Goal: Entertainment & Leisure: Browse casually

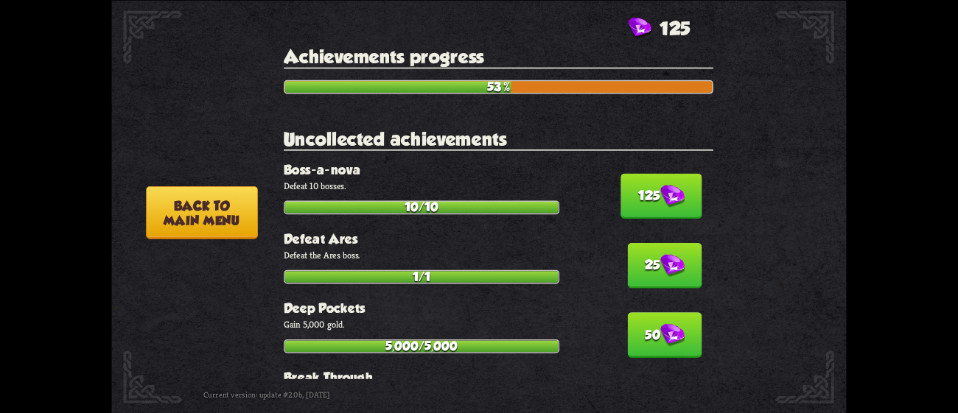
click at [660, 185] on img at bounding box center [672, 196] width 24 height 23
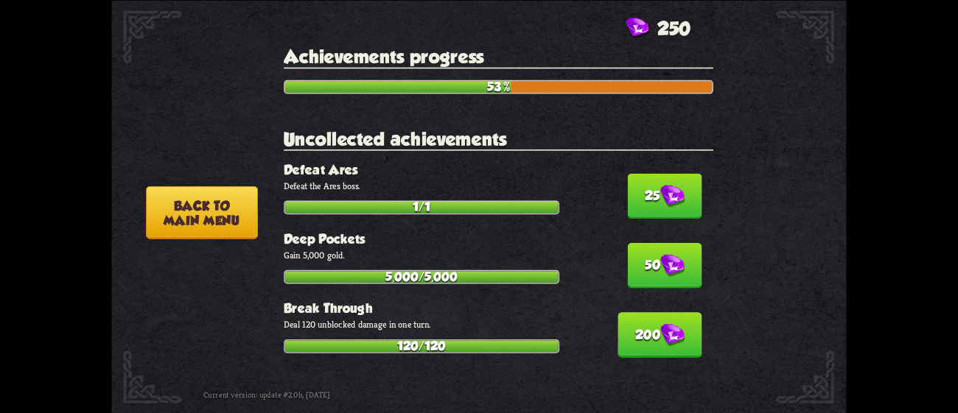
click at [660, 185] on img at bounding box center [672, 196] width 24 height 23
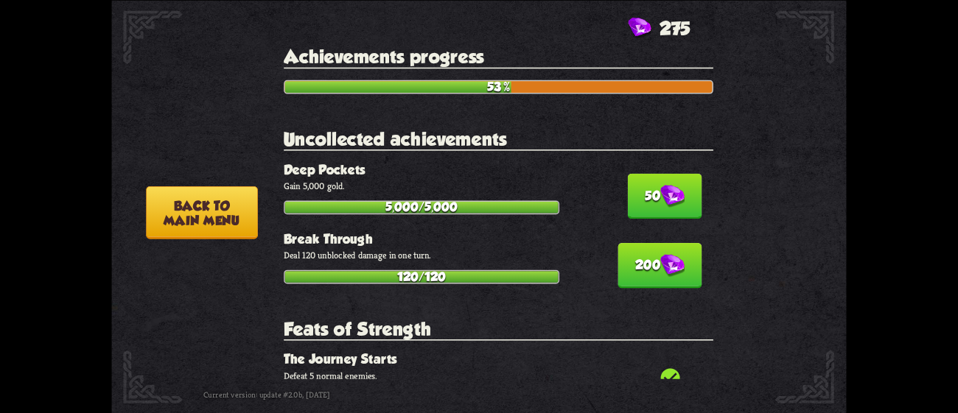
click at [660, 185] on img at bounding box center [672, 196] width 24 height 23
click at [660, 254] on img at bounding box center [672, 265] width 24 height 23
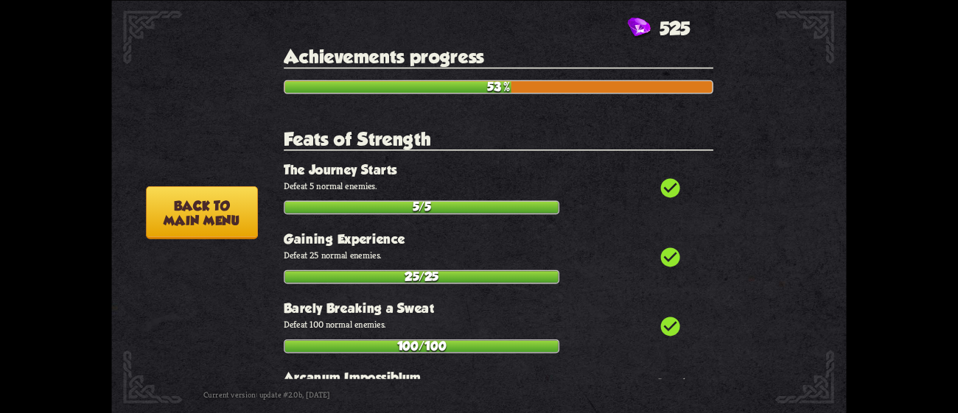
click at [659, 181] on icon "check_circle" at bounding box center [670, 187] width 23 height 23
click at [216, 219] on button "Back to main menu" at bounding box center [202, 212] width 112 height 53
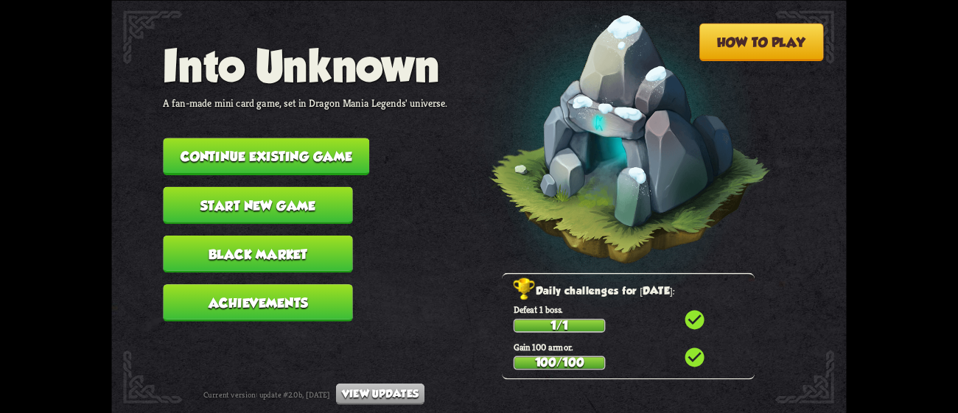
click at [259, 144] on button "Continue existing game" at bounding box center [266, 157] width 206 height 38
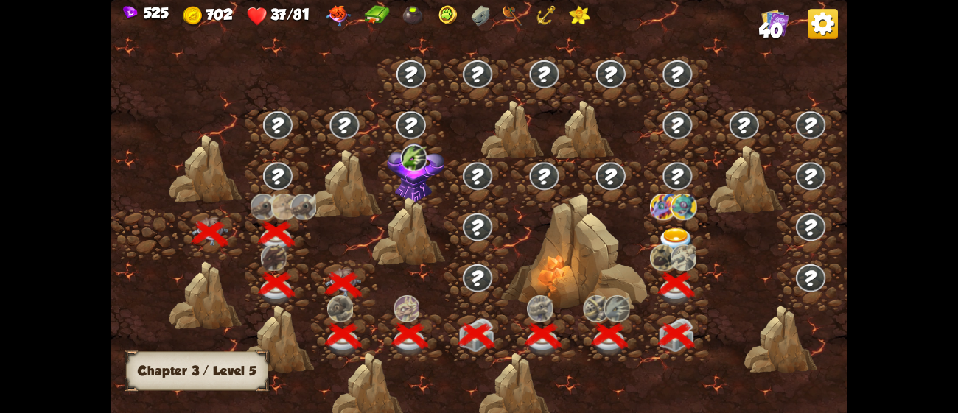
click at [682, 231] on img at bounding box center [676, 241] width 37 height 27
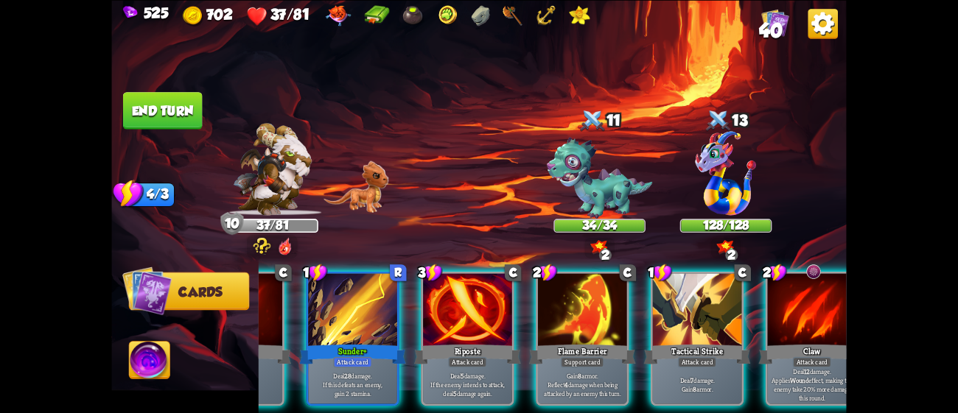
scroll to position [0, 287]
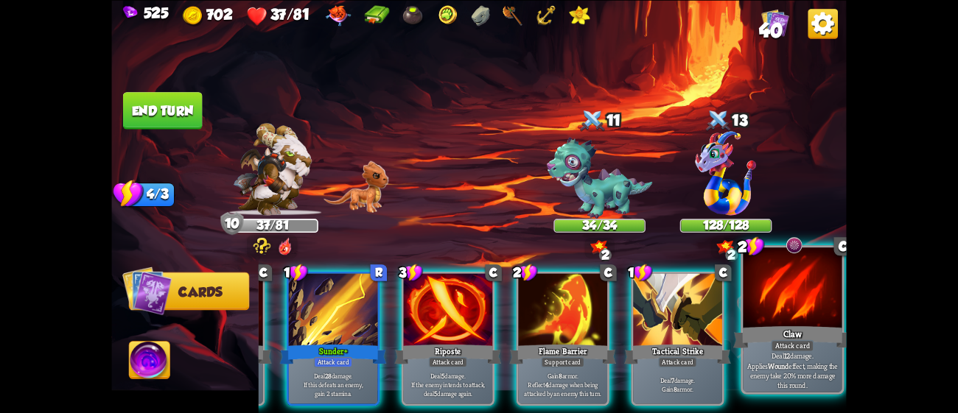
click at [807, 352] on div "Deal 12 damage. Applies Wound effect, making the enemy take 20% more damage thi…" at bounding box center [792, 370] width 99 height 43
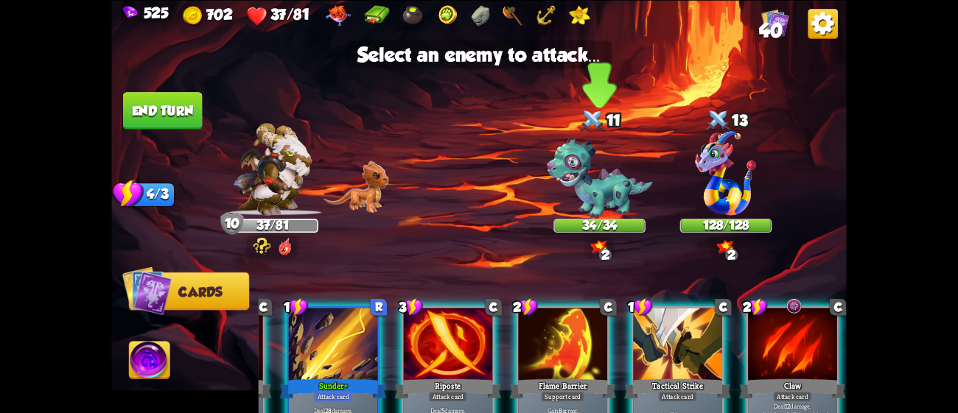
click at [577, 172] on img at bounding box center [599, 178] width 105 height 82
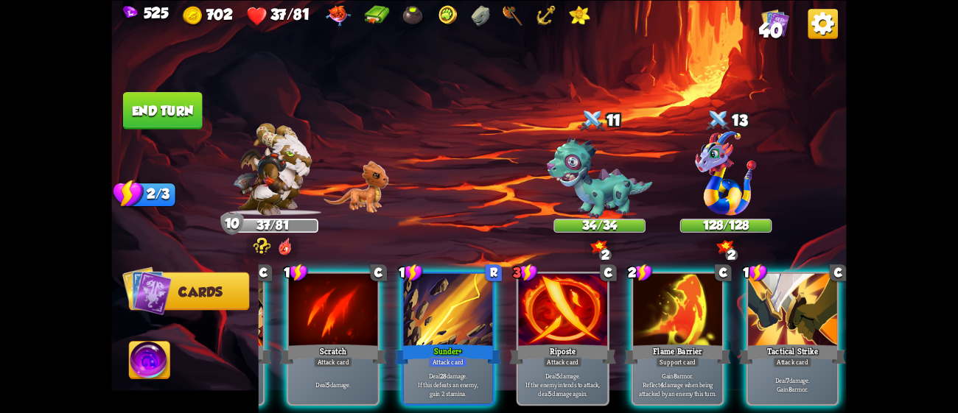
scroll to position [0, 139]
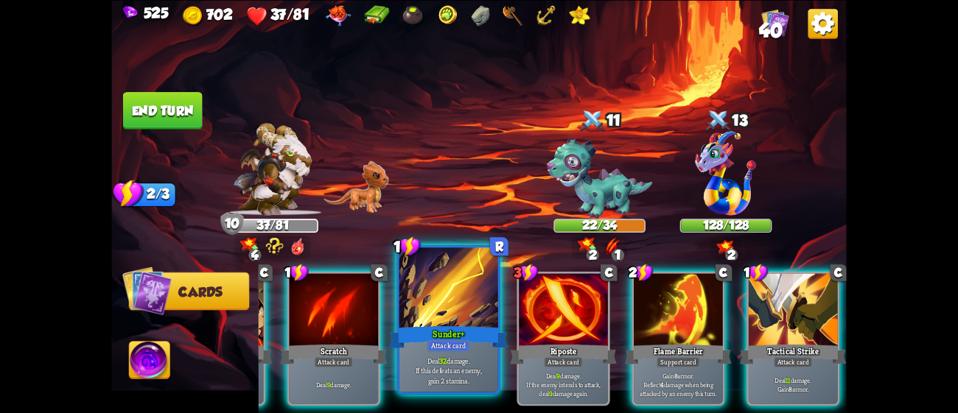
click at [435, 349] on div "Attack card" at bounding box center [448, 346] width 43 height 12
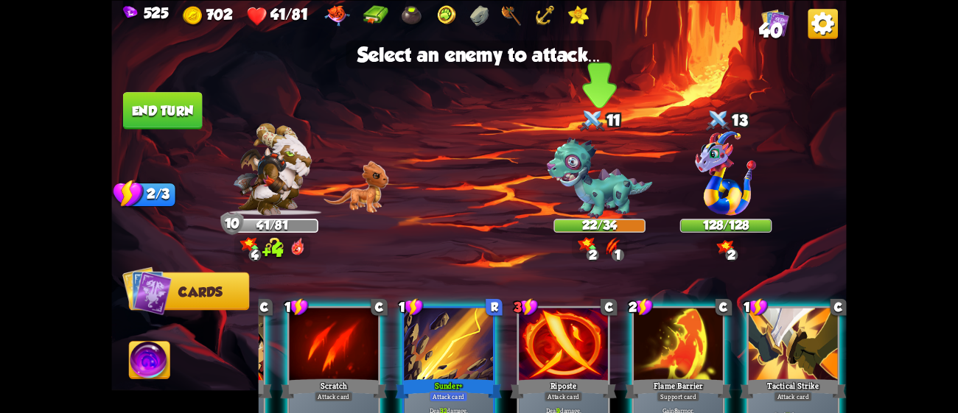
click at [577, 169] on img at bounding box center [599, 178] width 105 height 82
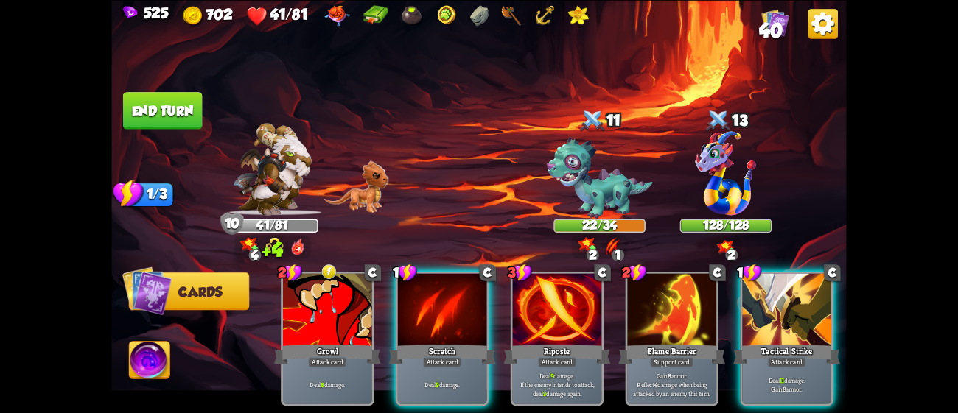
scroll to position [0, 0]
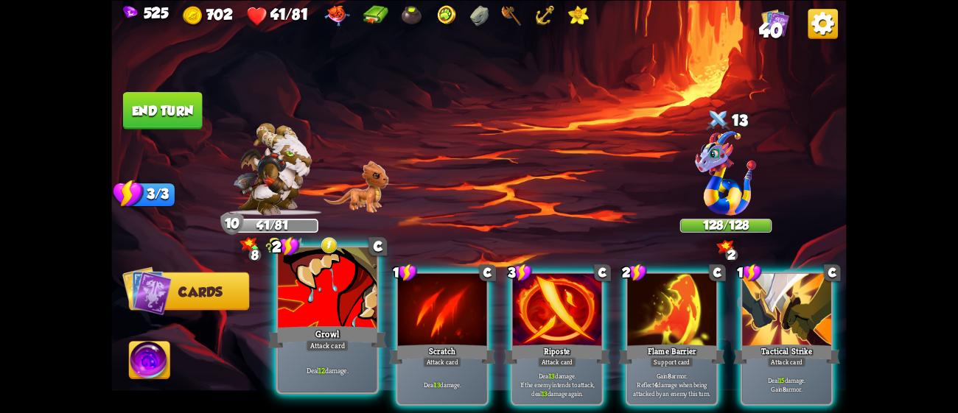
click at [369, 318] on div at bounding box center [327, 289] width 99 height 83
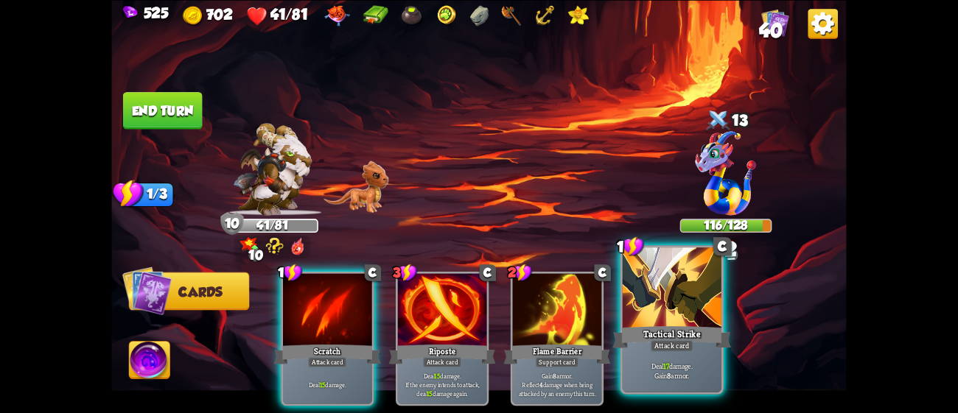
click at [680, 320] on div at bounding box center [672, 289] width 99 height 83
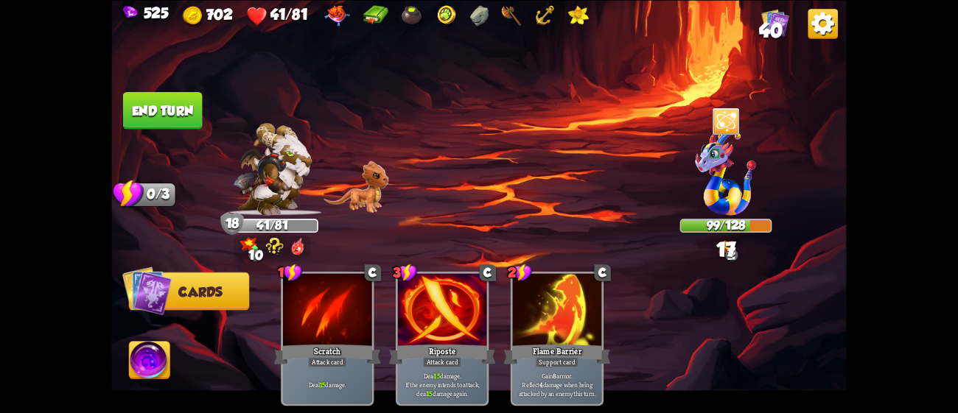
click at [155, 122] on button "End turn" at bounding box center [163, 110] width 80 height 38
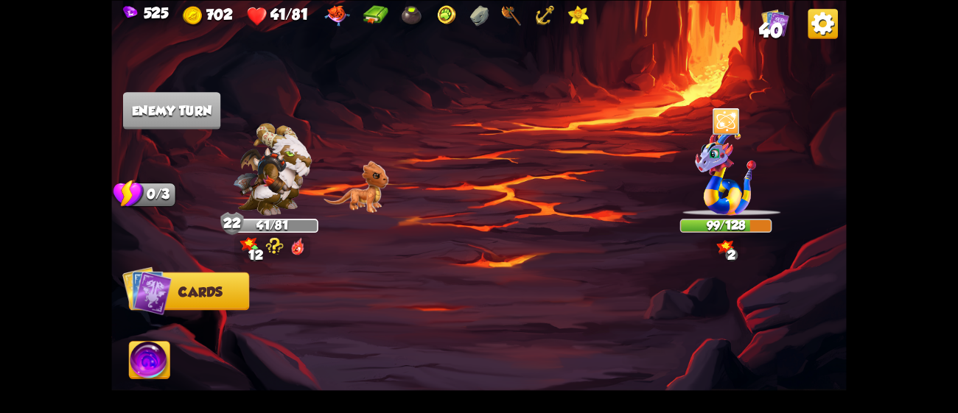
click at [511, 6] on img at bounding box center [511, 15] width 21 height 21
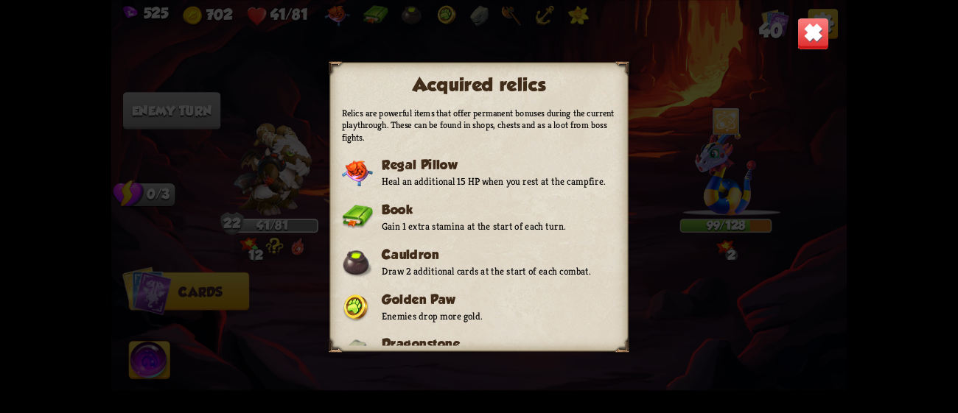
click at [633, 39] on div "Acquired relics Relics are powerful items that offer permanent bonuses during t…" at bounding box center [478, 206] width 735 height 413
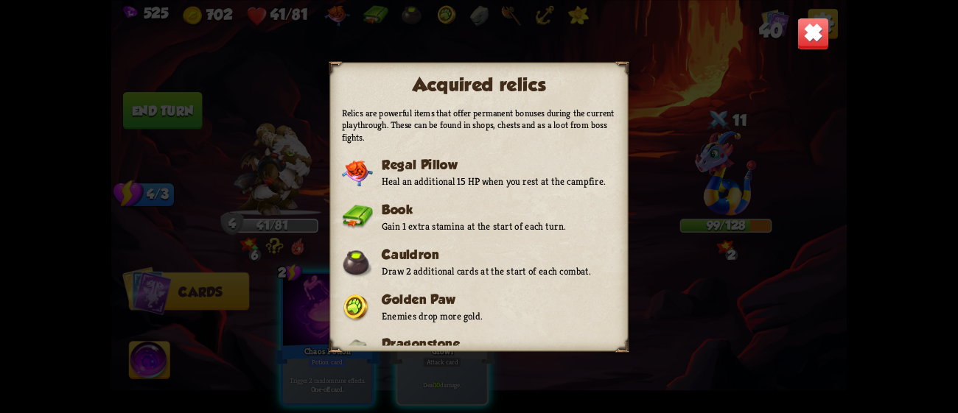
click at [814, 25] on img at bounding box center [813, 33] width 32 height 32
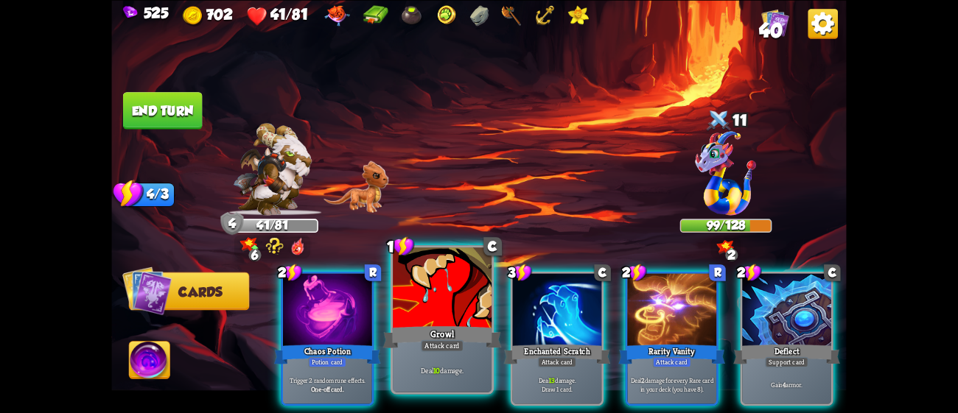
click at [421, 317] on div at bounding box center [442, 289] width 99 height 83
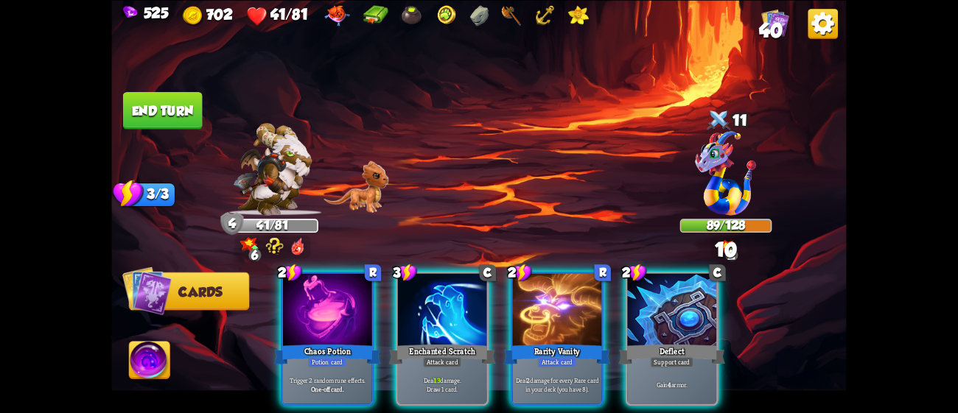
click at [170, 117] on button "End turn" at bounding box center [163, 111] width 80 height 38
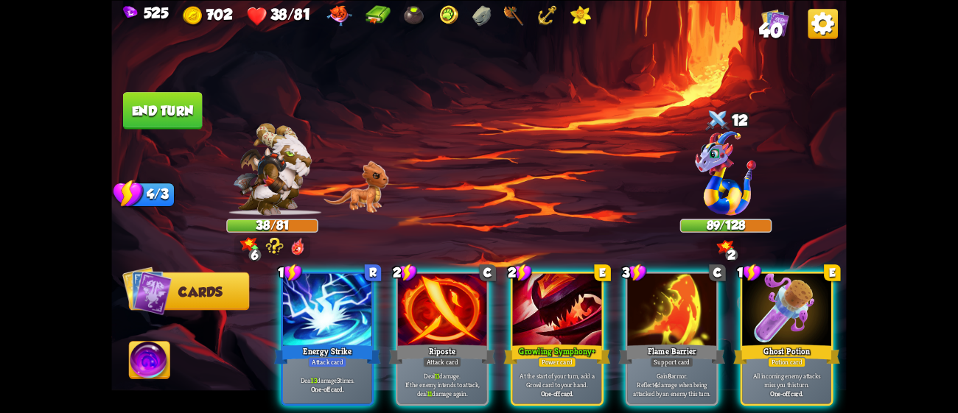
click at [511, 17] on img at bounding box center [513, 15] width 21 height 21
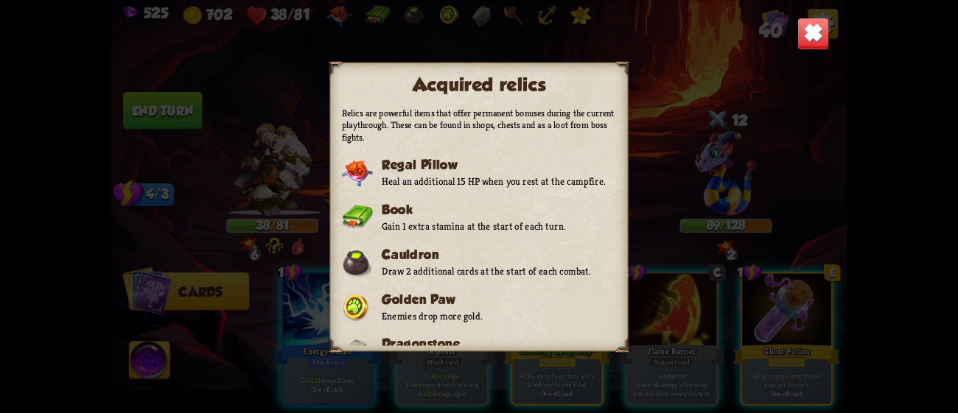
scroll to position [192, 0]
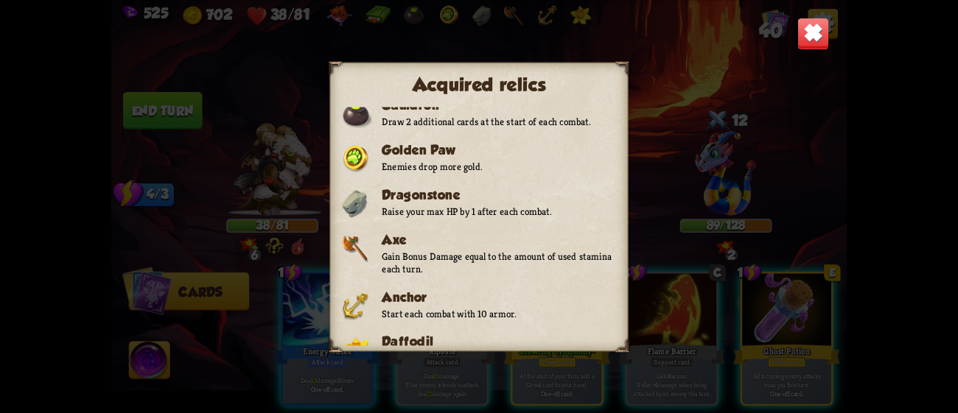
click at [808, 29] on img at bounding box center [813, 33] width 32 height 32
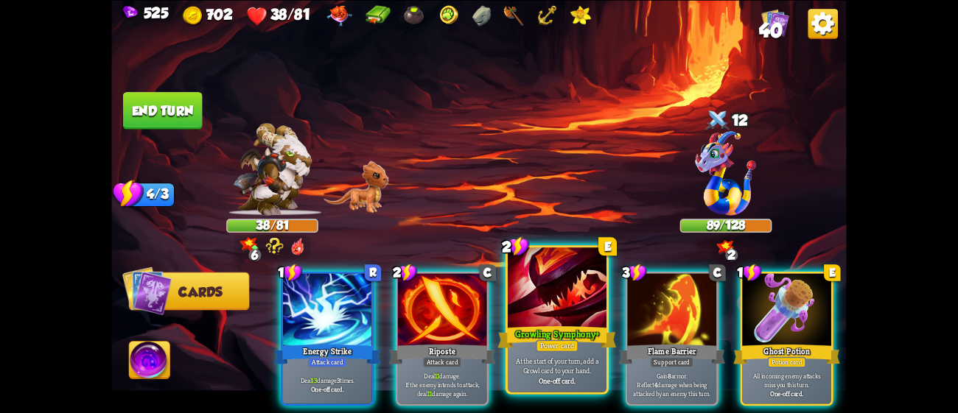
click at [576, 320] on div at bounding box center [557, 289] width 99 height 83
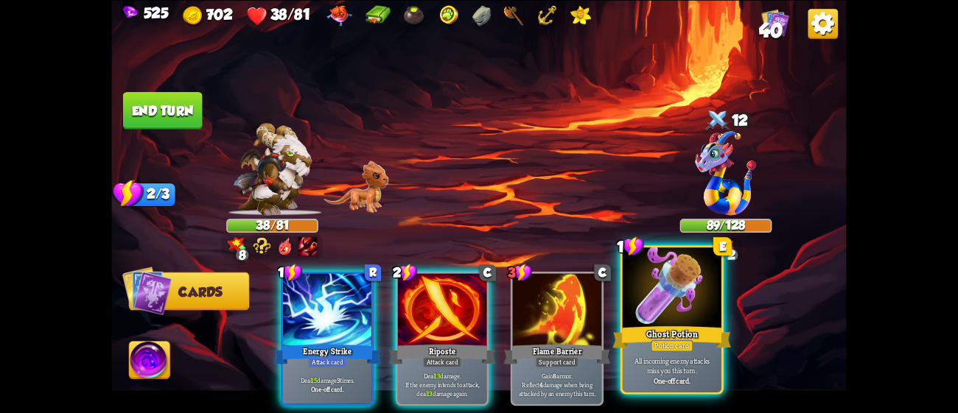
click at [705, 321] on div at bounding box center [672, 289] width 99 height 83
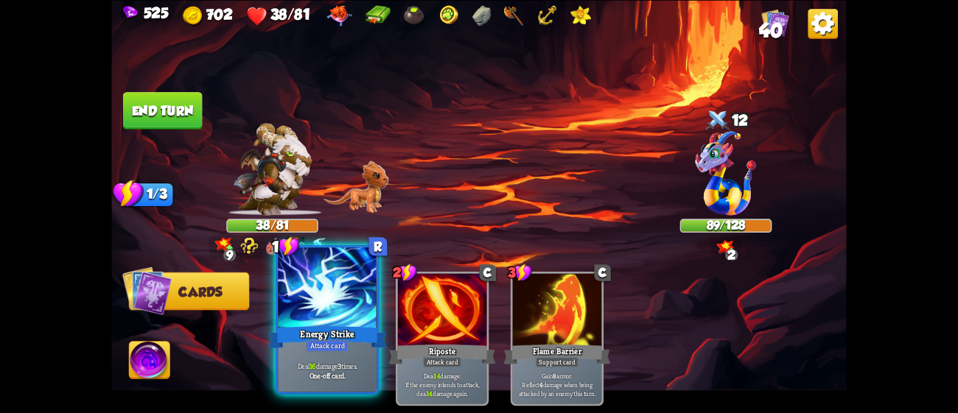
click at [357, 293] on div at bounding box center [327, 289] width 99 height 83
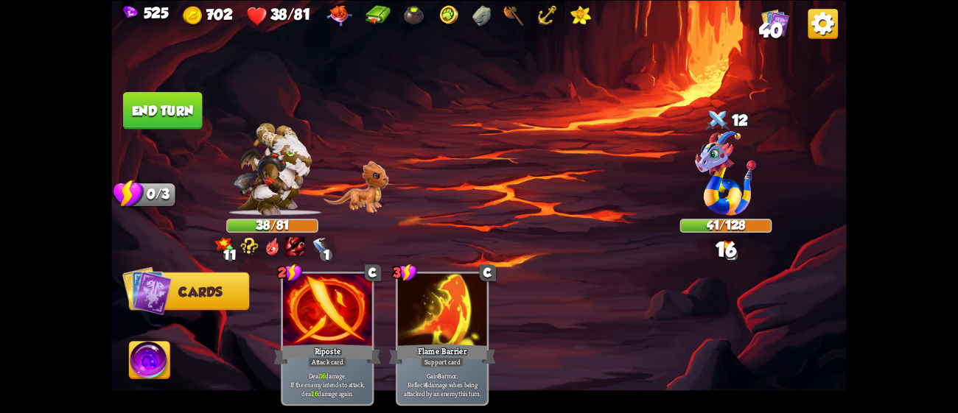
click at [186, 112] on button "End turn" at bounding box center [162, 110] width 80 height 38
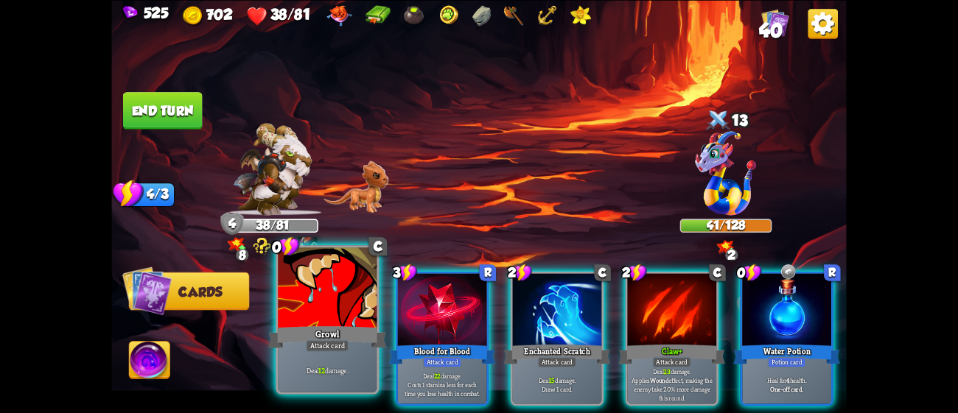
click at [340, 324] on div "Growl" at bounding box center [327, 337] width 119 height 27
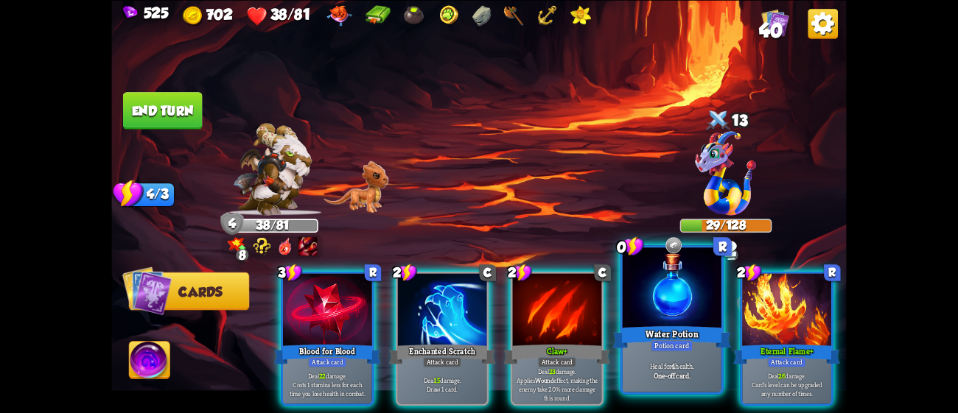
click at [705, 332] on div "Water Potion" at bounding box center [671, 337] width 119 height 27
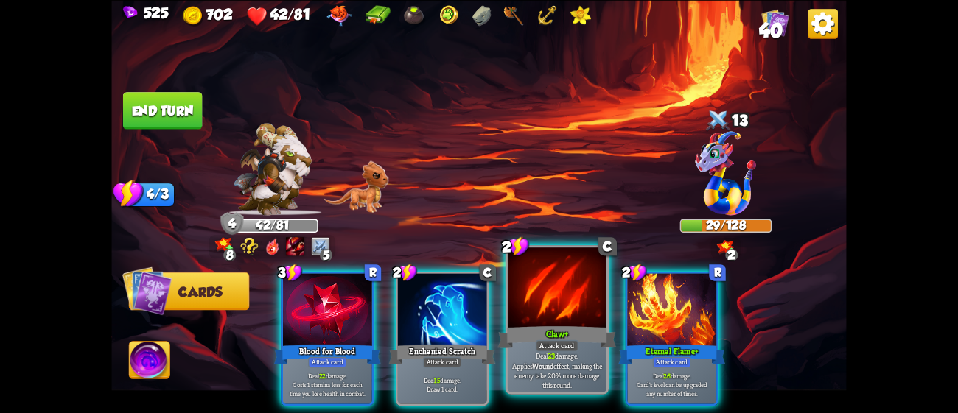
click at [520, 329] on div "Claw+" at bounding box center [557, 337] width 119 height 27
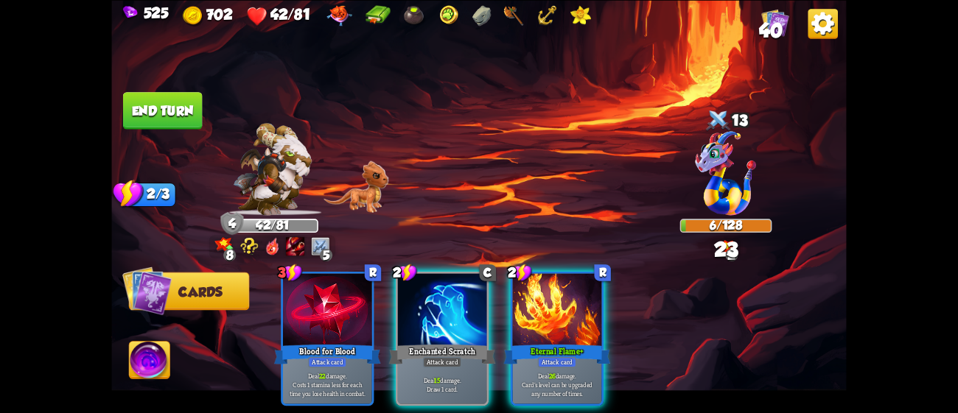
click at [520, 343] on div "Eternal Flame+" at bounding box center [557, 355] width 107 height 24
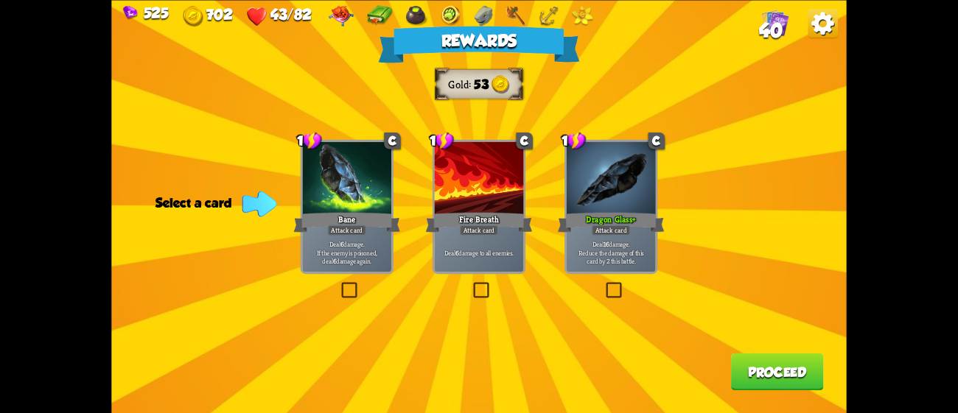
click at [405, 220] on div "Rewards Gold 53 Select a card 1 C Bane Attack card Deal 6 damage. If the enemy …" at bounding box center [478, 206] width 735 height 413
click at [363, 228] on div "Attack card" at bounding box center [346, 230] width 39 height 11
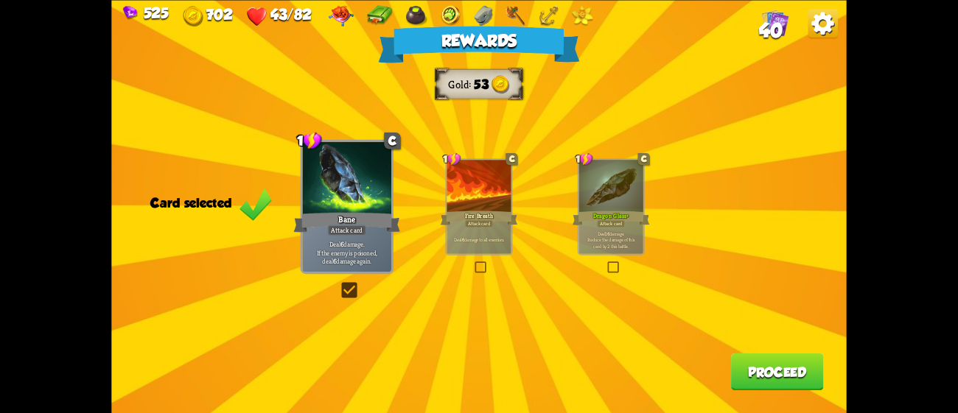
click at [765, 380] on button "Proceed" at bounding box center [777, 372] width 93 height 38
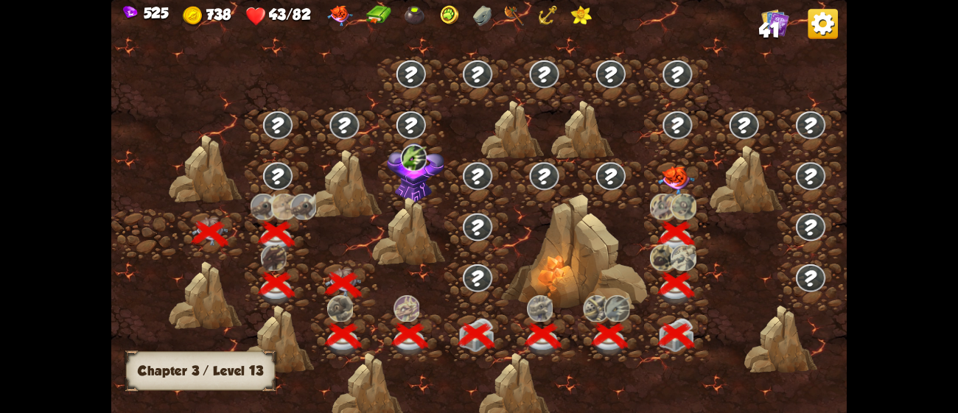
scroll to position [0, 223]
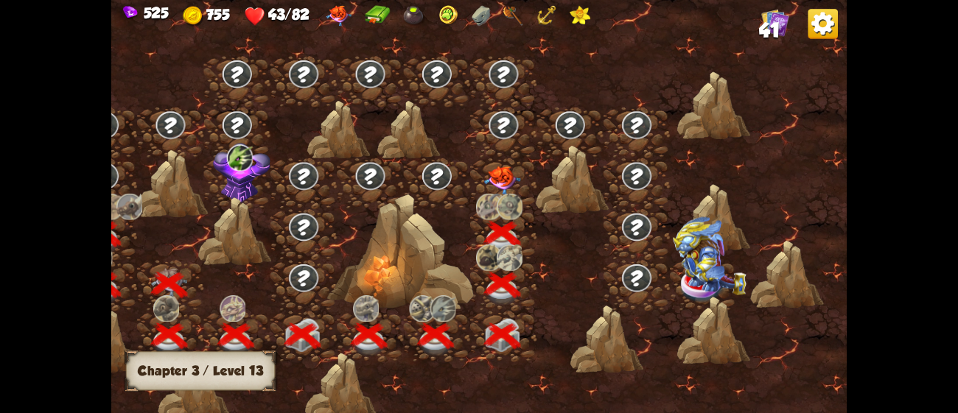
click at [501, 170] on img at bounding box center [502, 181] width 37 height 29
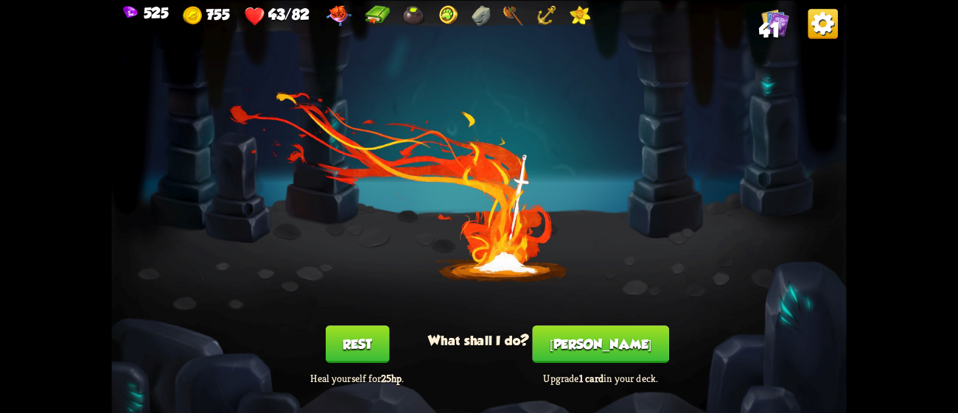
click at [365, 334] on button "Rest" at bounding box center [357, 345] width 63 height 38
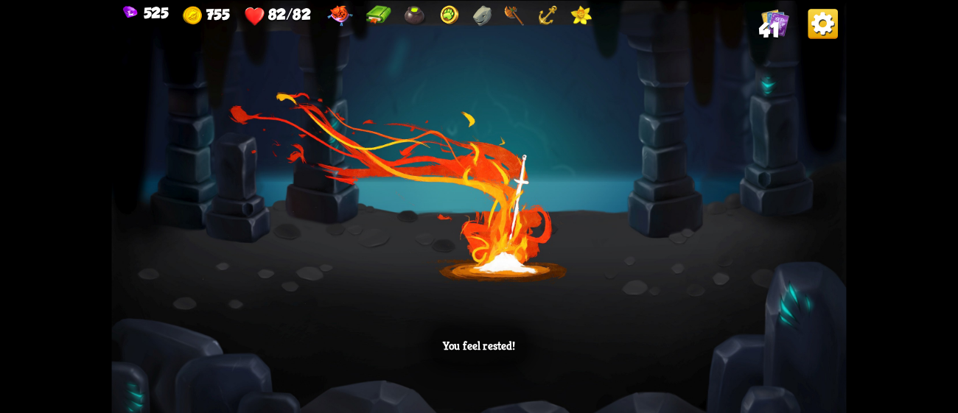
click at [365, 334] on div "You feel rested!" at bounding box center [478, 206] width 735 height 413
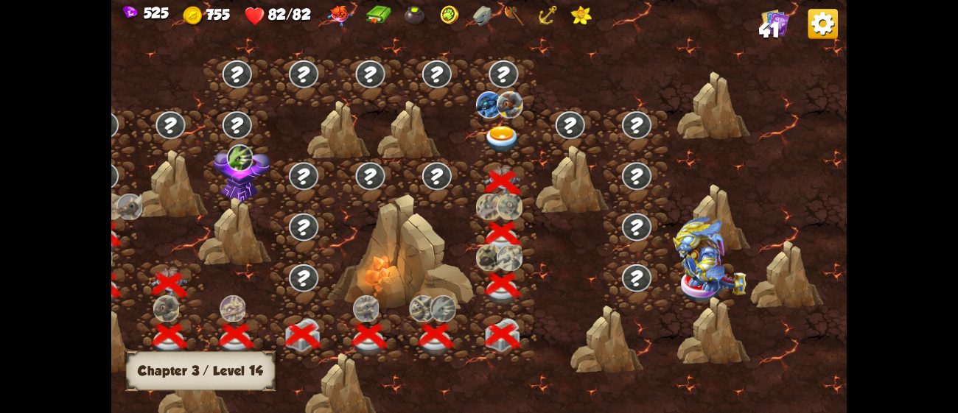
click at [501, 128] on img at bounding box center [502, 139] width 37 height 27
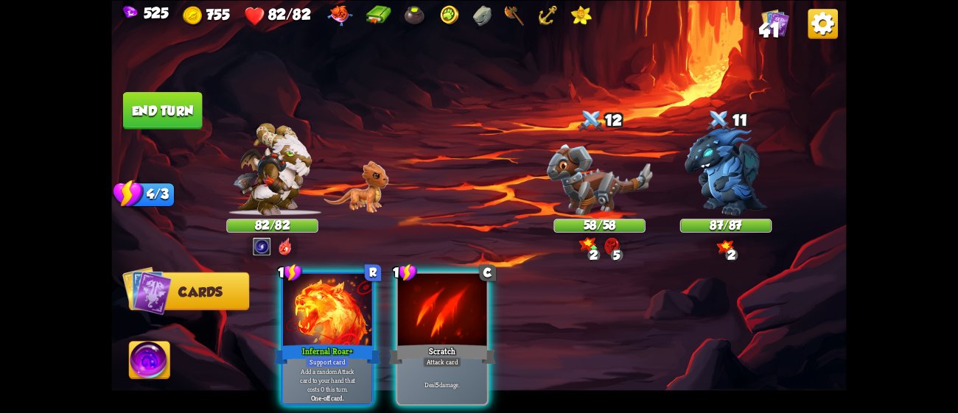
click at [725, 177] on div "Player turn" at bounding box center [478, 206] width 735 height 113
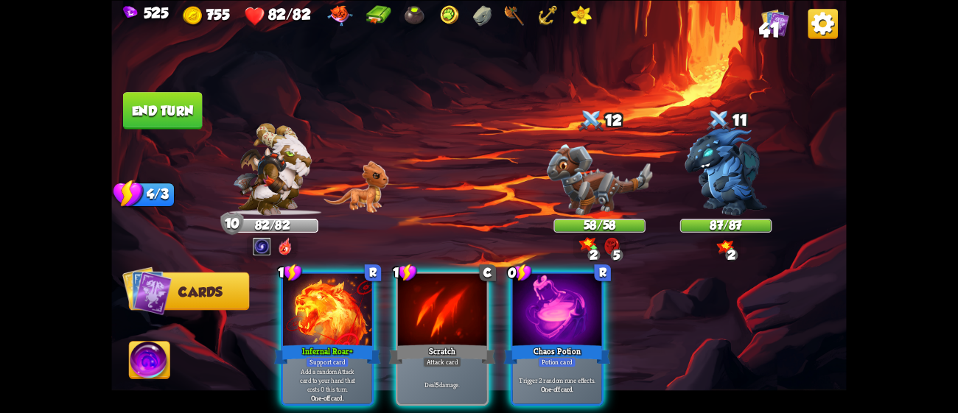
click at [725, 177] on div "Player turn" at bounding box center [478, 206] width 735 height 113
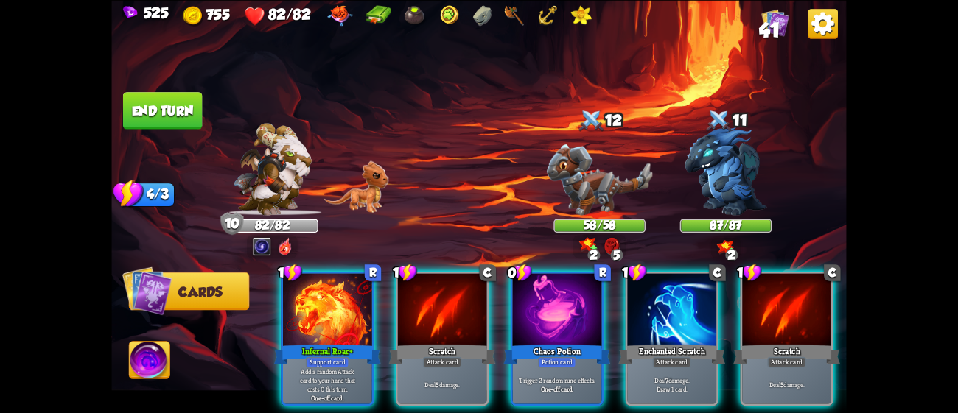
click at [725, 177] on div at bounding box center [726, 175] width 92 height 80
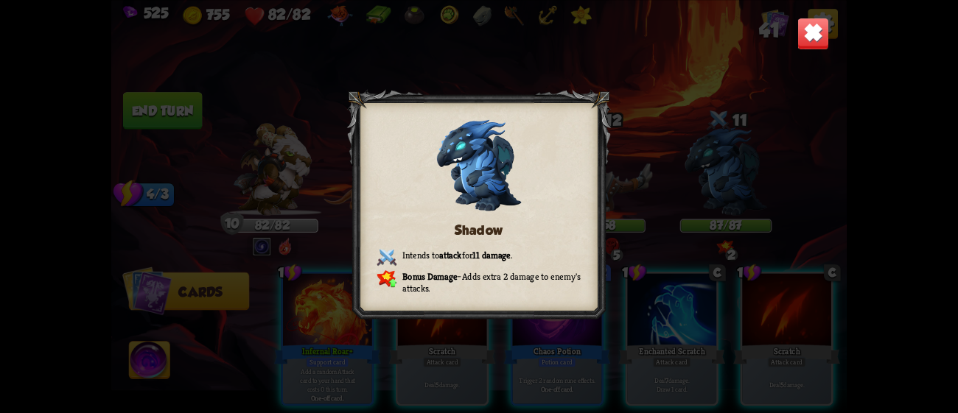
click at [808, 43] on img at bounding box center [813, 33] width 32 height 32
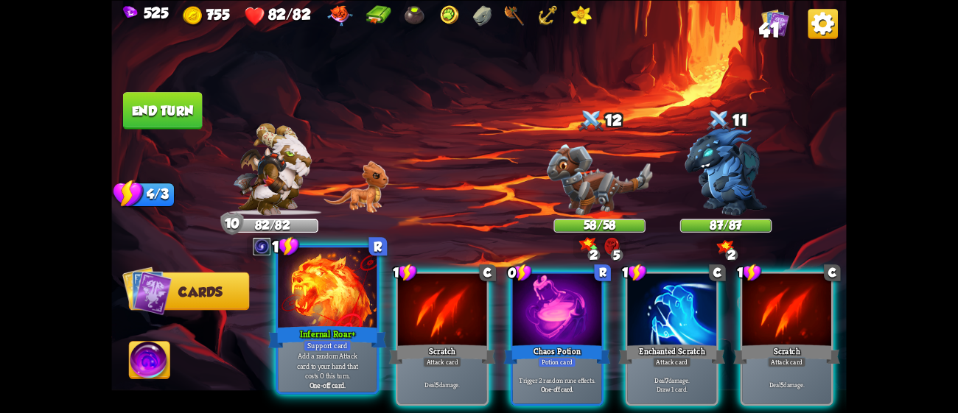
click at [344, 334] on div "Infernal Roar+" at bounding box center [327, 337] width 119 height 27
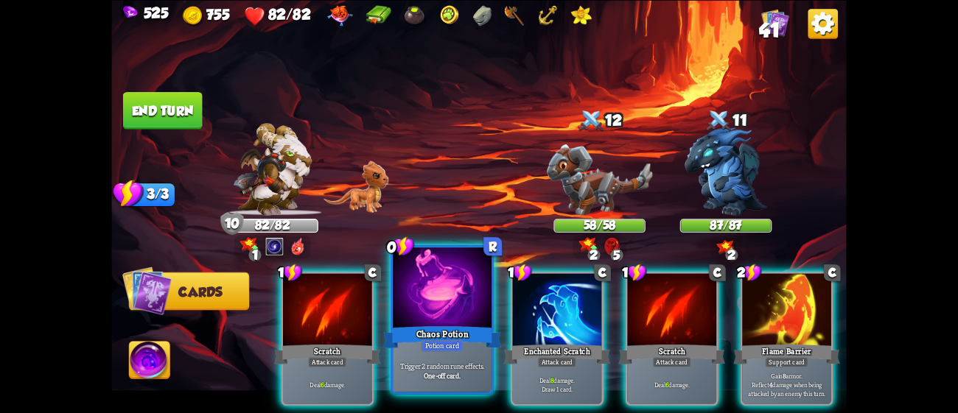
click at [459, 340] on div "Potion card" at bounding box center [442, 346] width 43 height 12
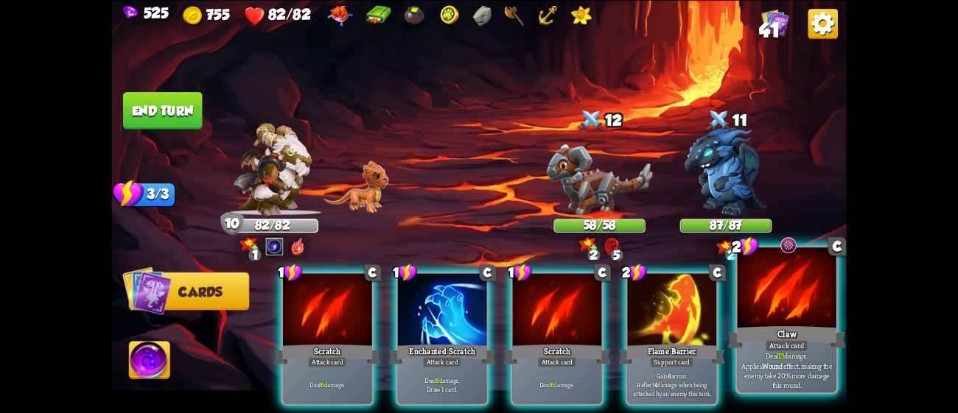
click at [758, 325] on div "Claw" at bounding box center [786, 337] width 119 height 27
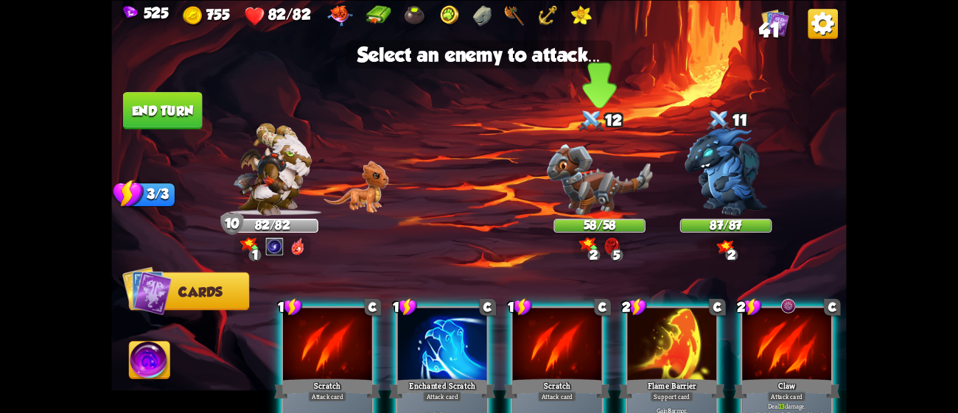
click at [610, 172] on img at bounding box center [599, 179] width 105 height 71
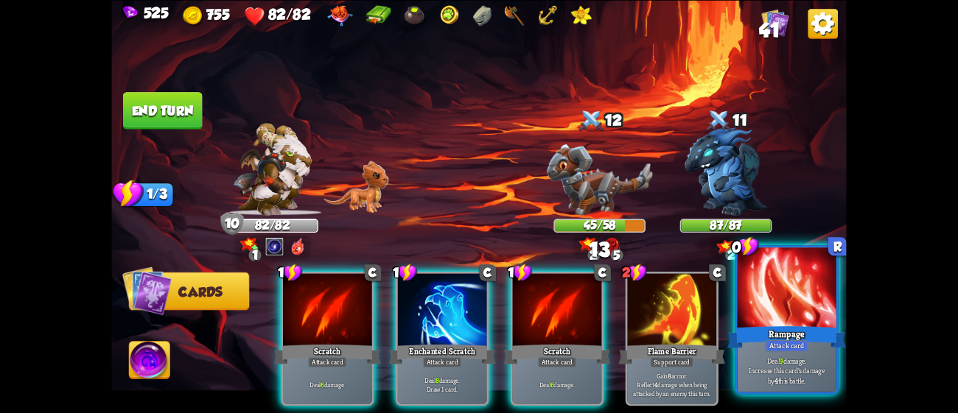
click at [813, 293] on div at bounding box center [787, 289] width 99 height 83
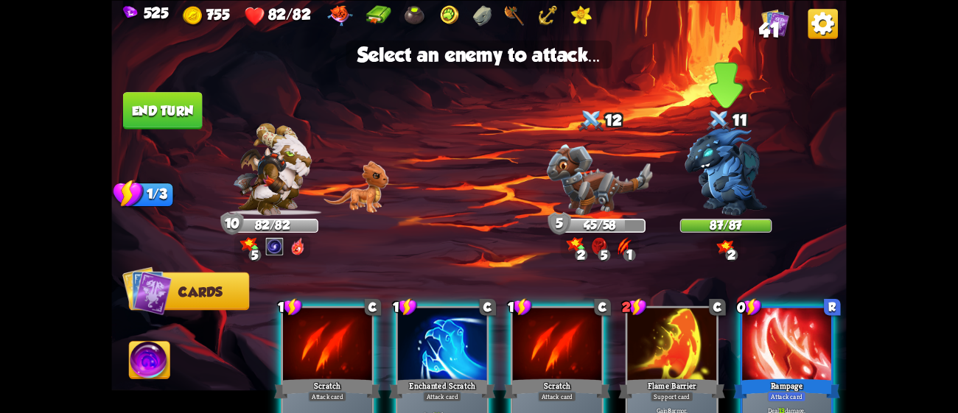
click at [728, 161] on img at bounding box center [726, 171] width 83 height 88
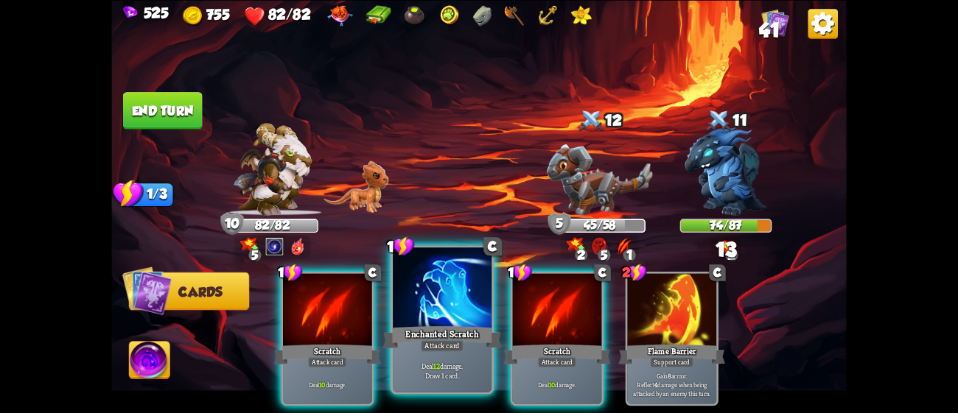
click at [450, 324] on div "Enchanted Scratch" at bounding box center [442, 337] width 119 height 27
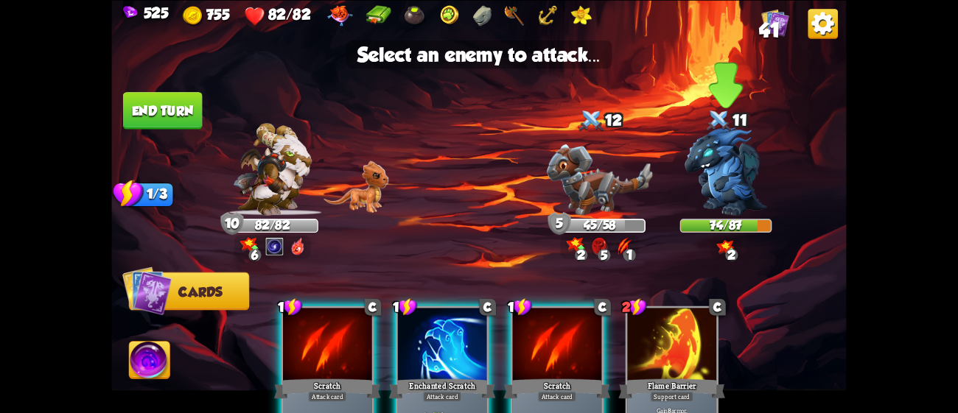
click at [696, 186] on img at bounding box center [726, 171] width 83 height 88
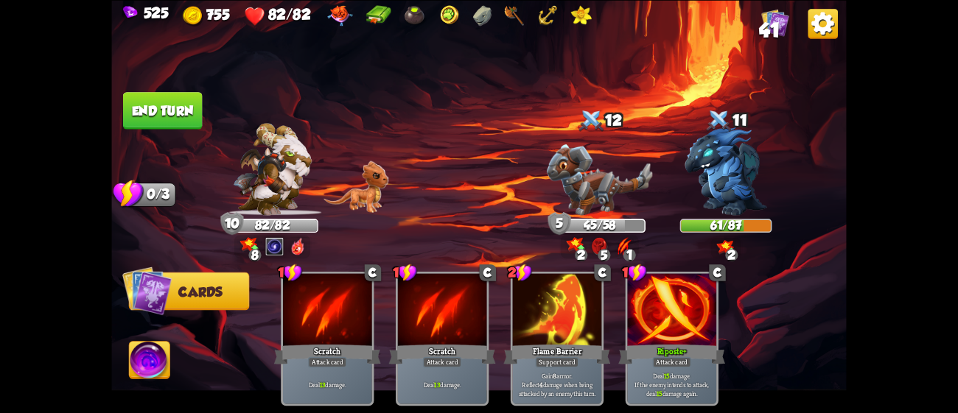
click at [178, 110] on button "End turn" at bounding box center [163, 111] width 80 height 38
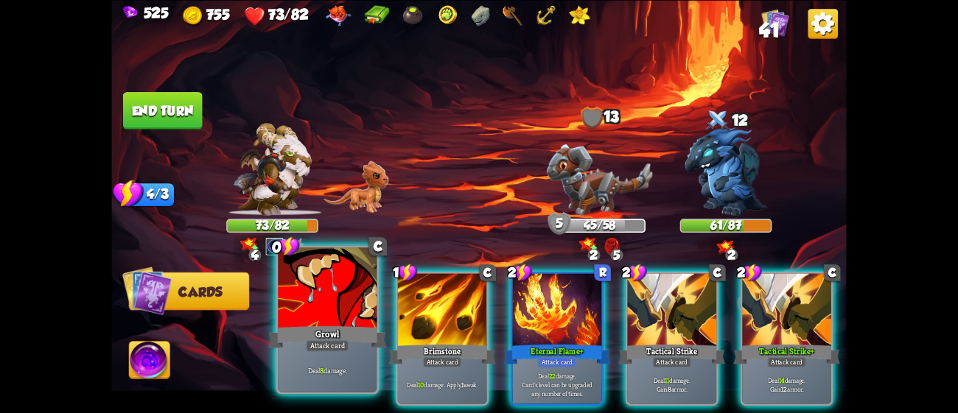
click at [345, 325] on div "Growl" at bounding box center [327, 337] width 119 height 27
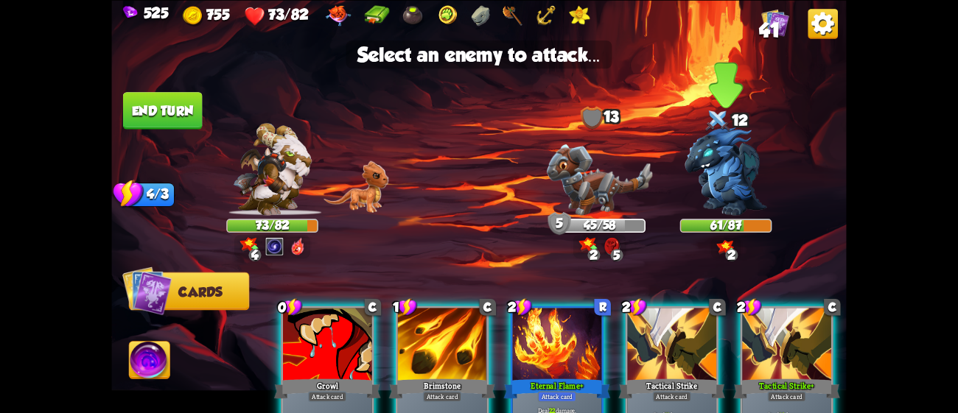
click at [746, 192] on img at bounding box center [726, 171] width 83 height 88
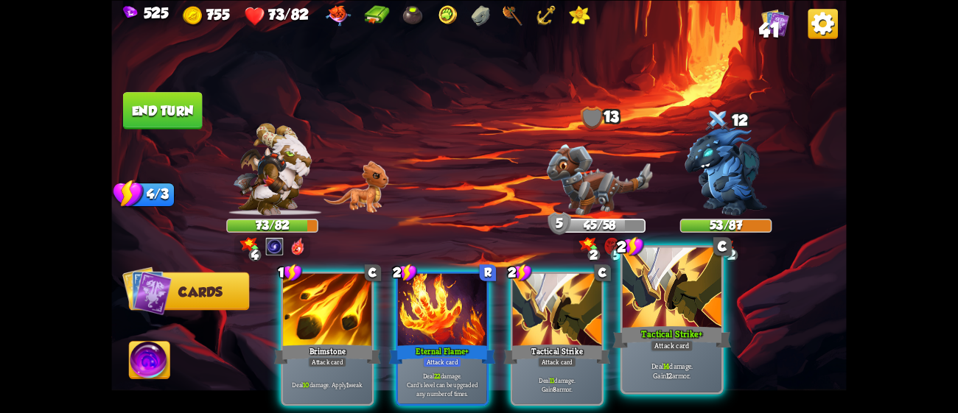
click at [679, 303] on div at bounding box center [672, 289] width 99 height 83
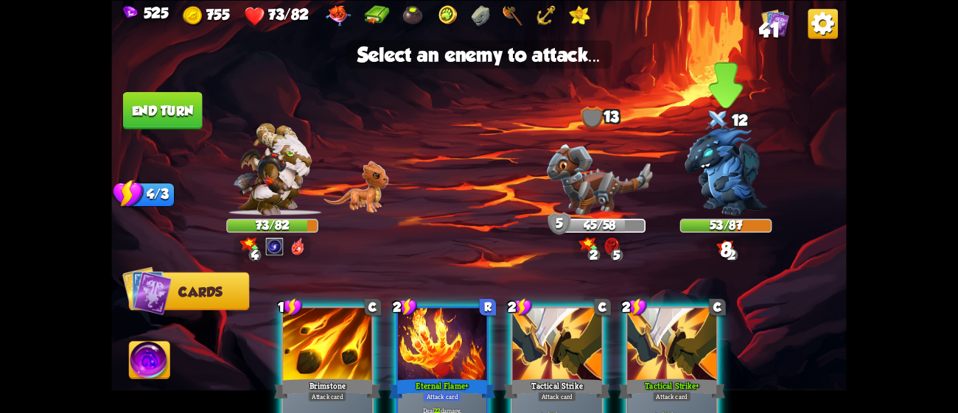
click at [727, 182] on img at bounding box center [726, 171] width 83 height 88
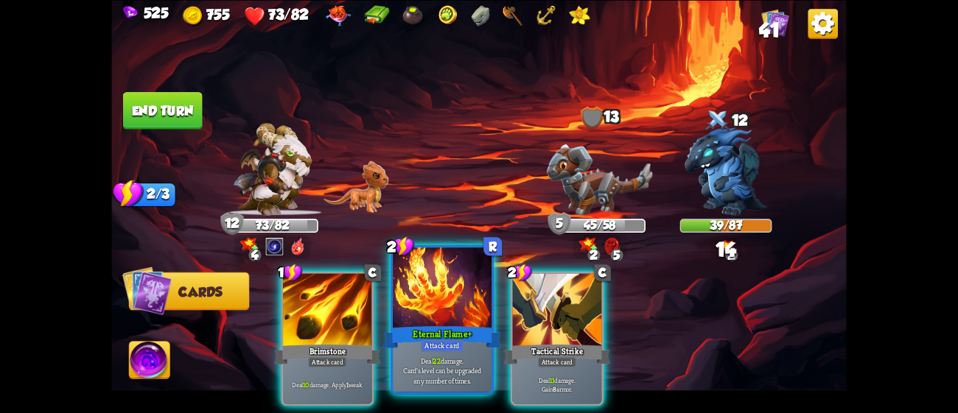
click at [446, 298] on div at bounding box center [442, 289] width 99 height 83
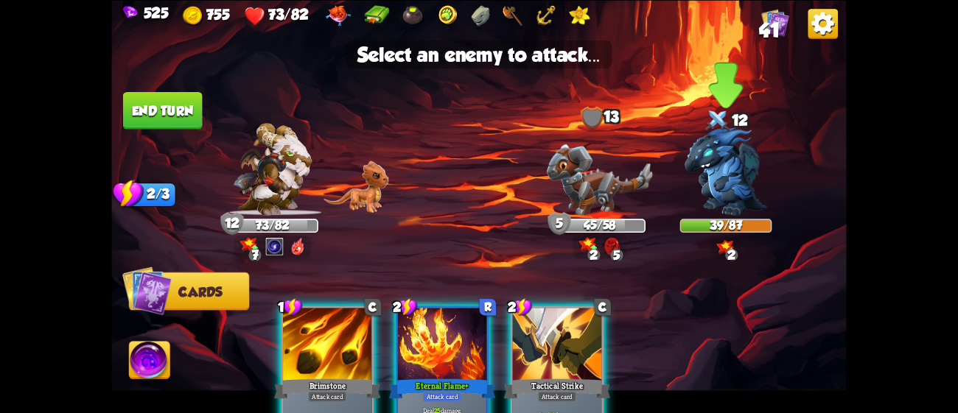
click at [706, 184] on img at bounding box center [726, 171] width 83 height 88
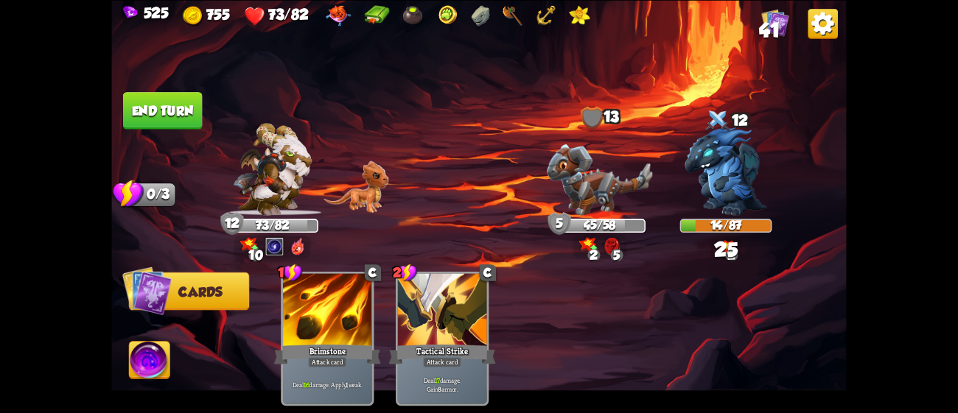
click at [162, 106] on button "End turn" at bounding box center [163, 111] width 80 height 38
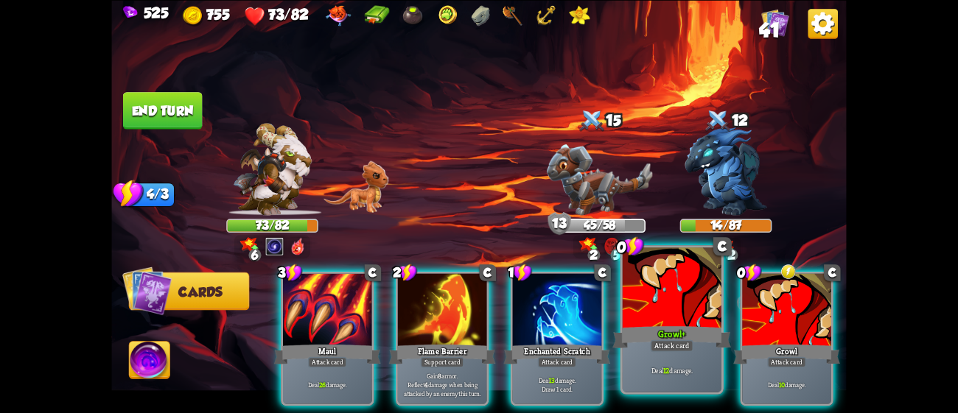
click at [643, 363] on div "Deal 12 damage." at bounding box center [672, 370] width 99 height 43
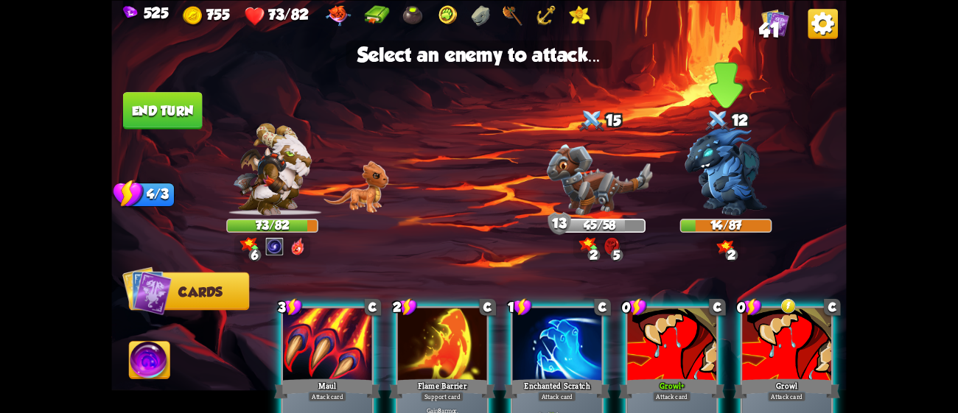
click at [716, 194] on img at bounding box center [726, 171] width 83 height 88
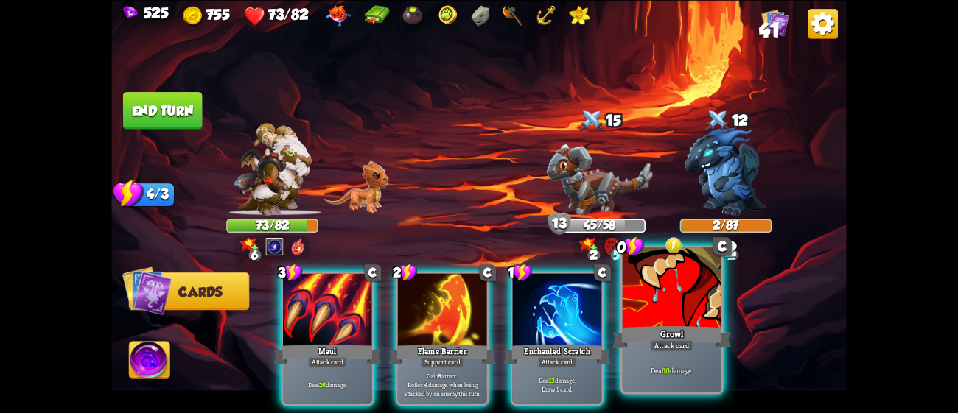
click at [686, 344] on div "Attack card" at bounding box center [672, 346] width 43 height 12
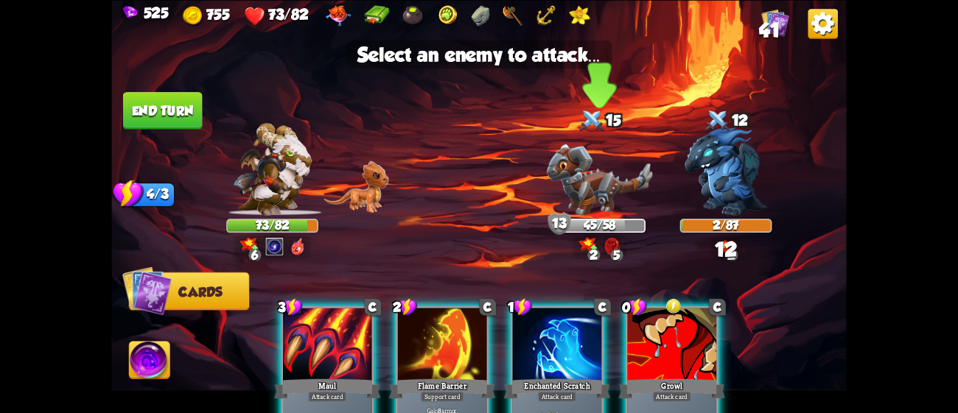
click at [628, 176] on img at bounding box center [599, 179] width 105 height 71
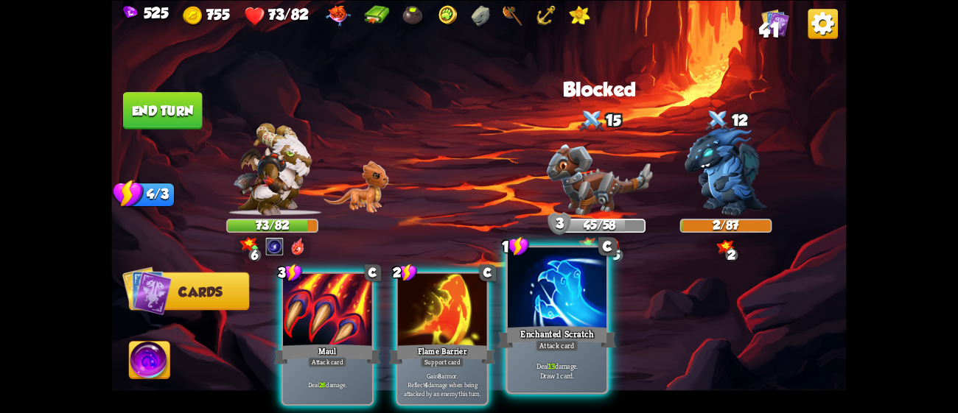
click at [561, 329] on div "Enchanted Scratch" at bounding box center [557, 337] width 119 height 27
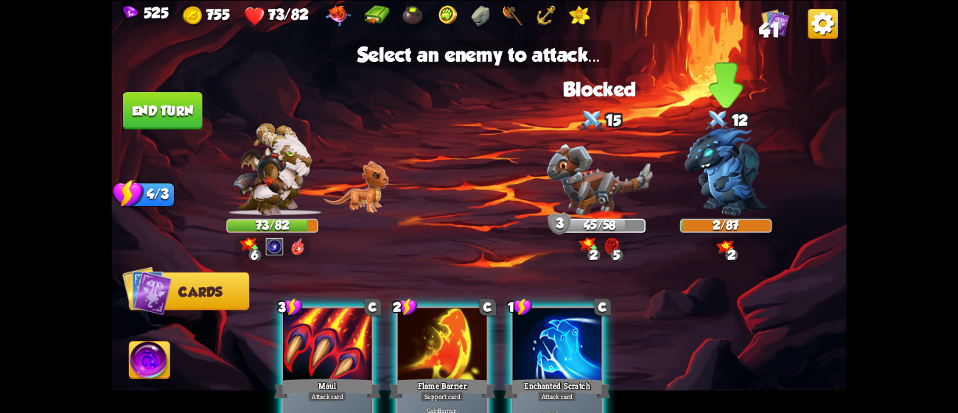
click at [718, 186] on img at bounding box center [726, 171] width 83 height 88
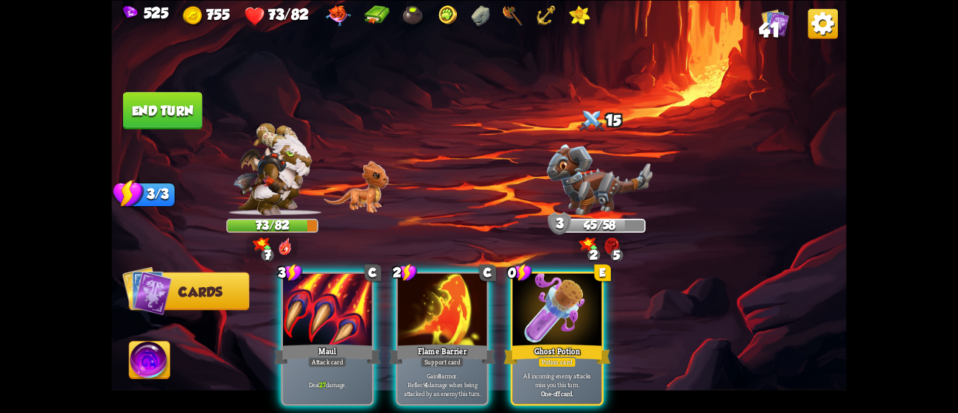
click at [184, 113] on button "End turn" at bounding box center [163, 111] width 80 height 38
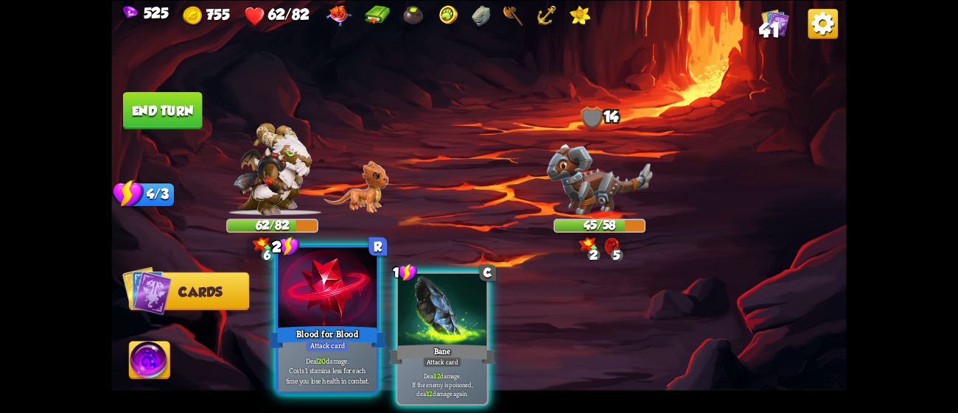
click at [344, 311] on div at bounding box center [327, 289] width 99 height 83
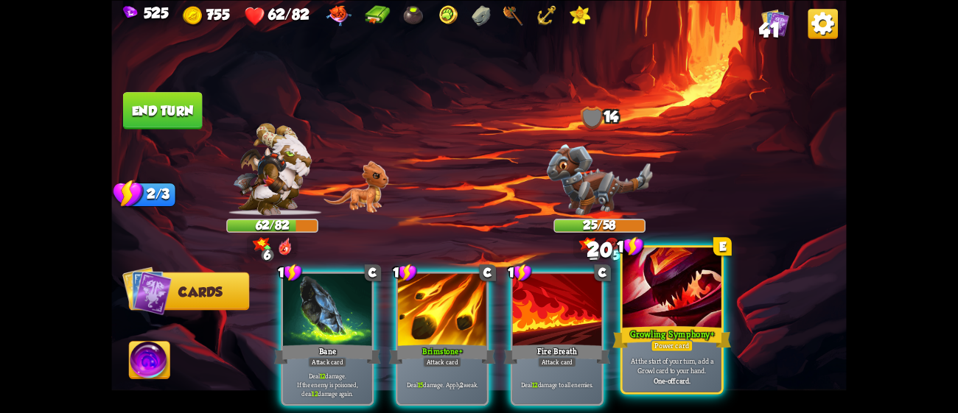
click at [699, 319] on div at bounding box center [672, 289] width 99 height 83
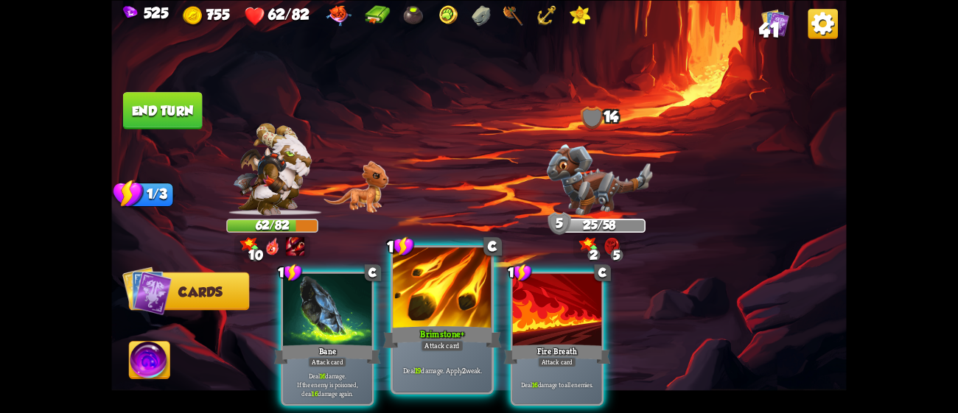
click at [470, 329] on div "Brimstone+" at bounding box center [442, 337] width 119 height 27
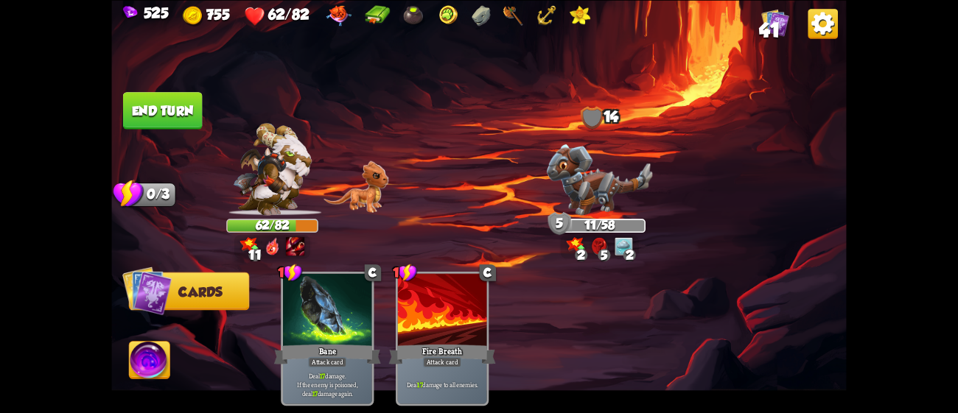
click at [152, 358] on img at bounding box center [149, 362] width 41 height 41
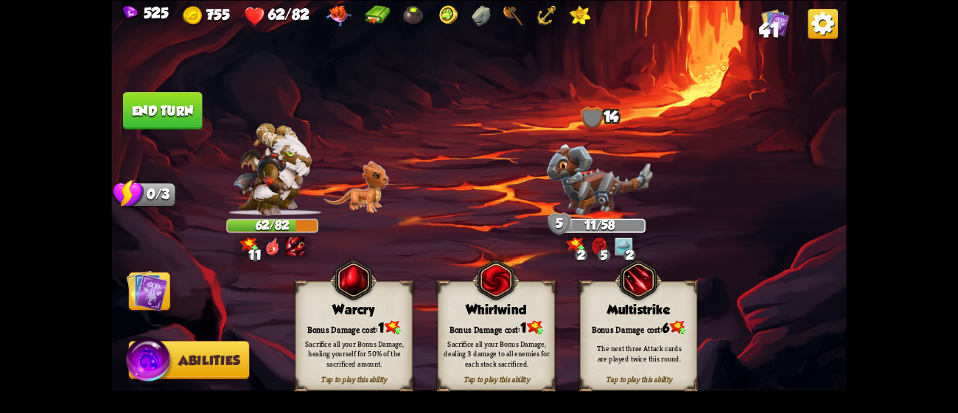
click at [499, 295] on img at bounding box center [495, 280] width 47 height 48
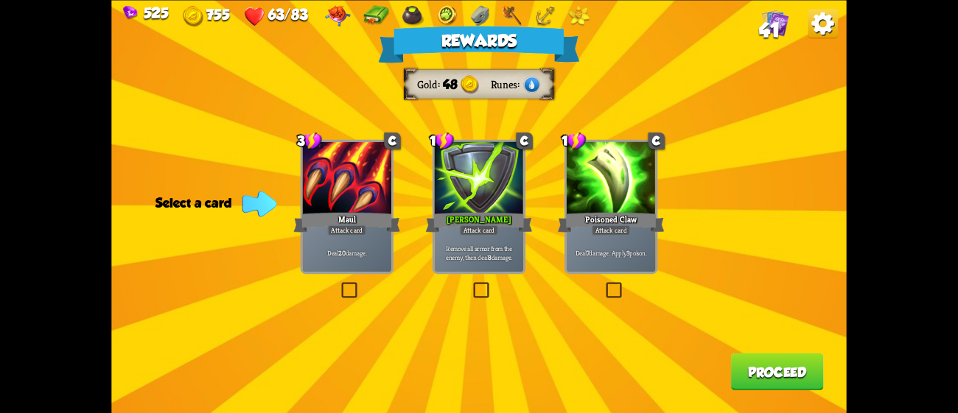
click at [489, 251] on p "Remove all armor from the enemy, then deal 8 damage." at bounding box center [479, 253] width 85 height 18
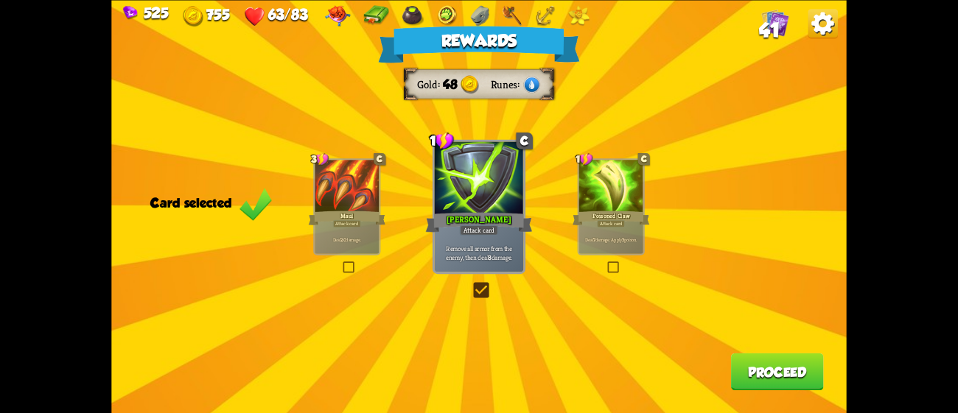
click at [766, 380] on button "Proceed" at bounding box center [777, 372] width 93 height 38
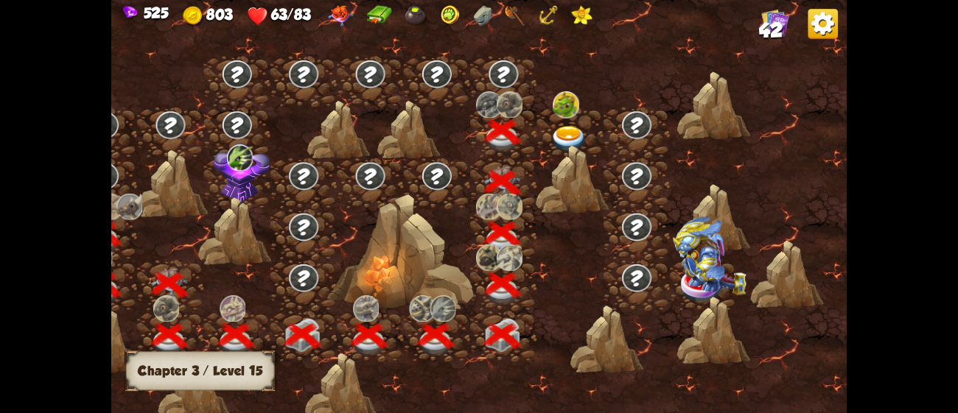
click at [566, 129] on img at bounding box center [568, 139] width 37 height 27
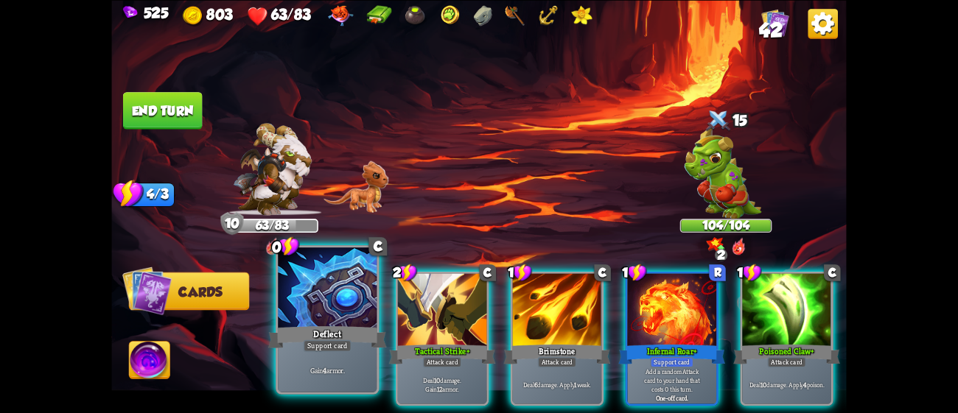
click at [330, 318] on div at bounding box center [327, 289] width 99 height 83
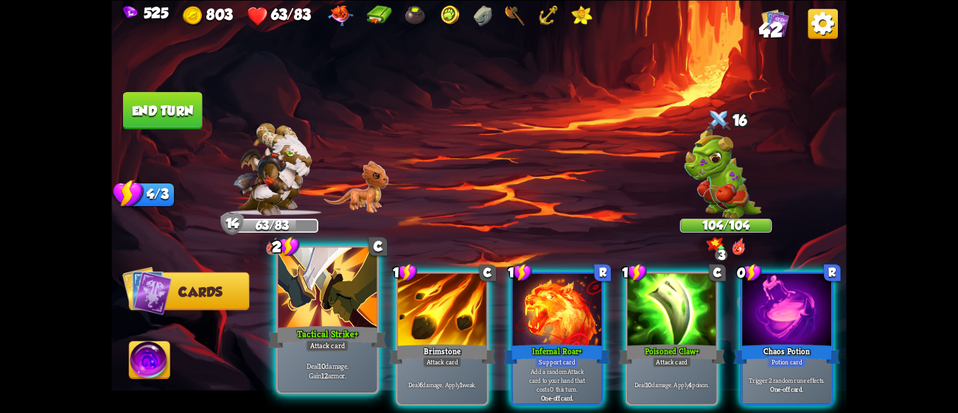
click at [333, 332] on div "Tactical Strike+" at bounding box center [327, 337] width 119 height 27
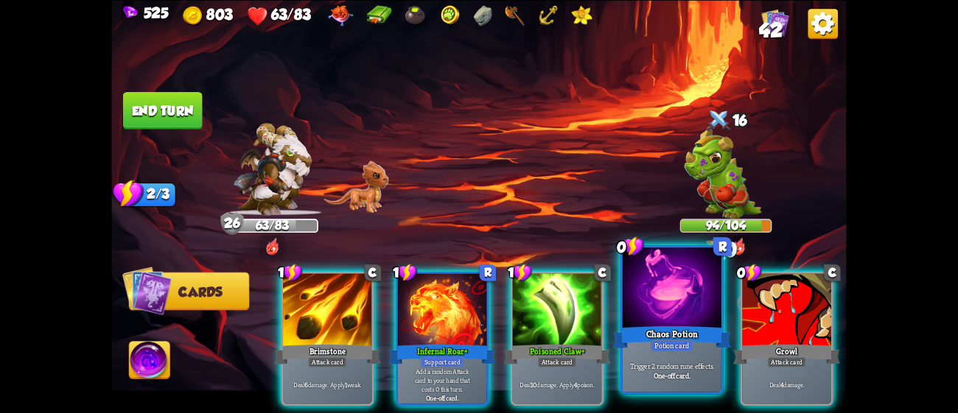
click at [711, 348] on div "Chaos Potion" at bounding box center [671, 337] width 119 height 27
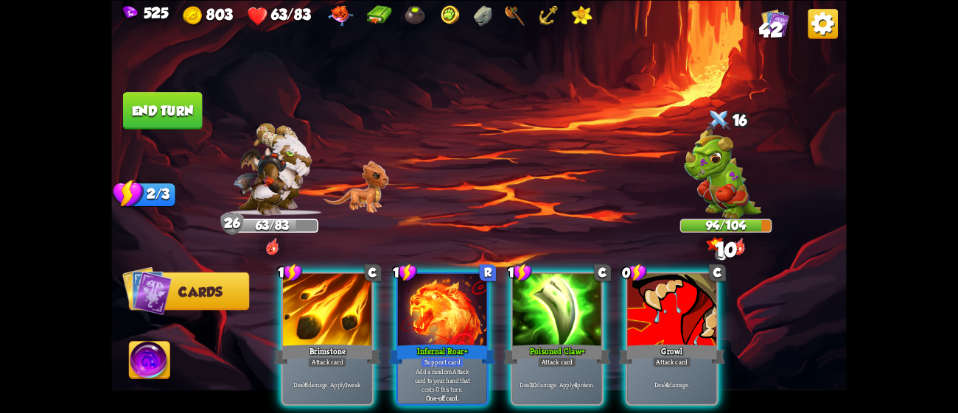
click at [711, 348] on div "Growl" at bounding box center [671, 355] width 107 height 24
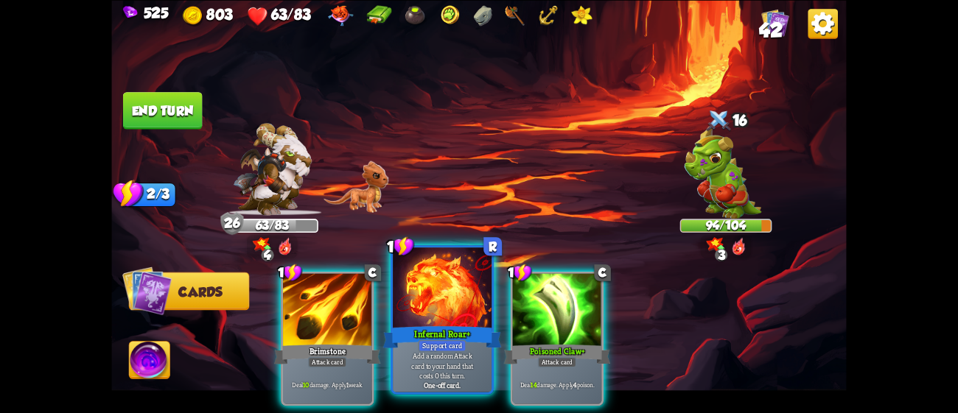
click at [436, 338] on div "Infernal Roar+" at bounding box center [442, 337] width 119 height 27
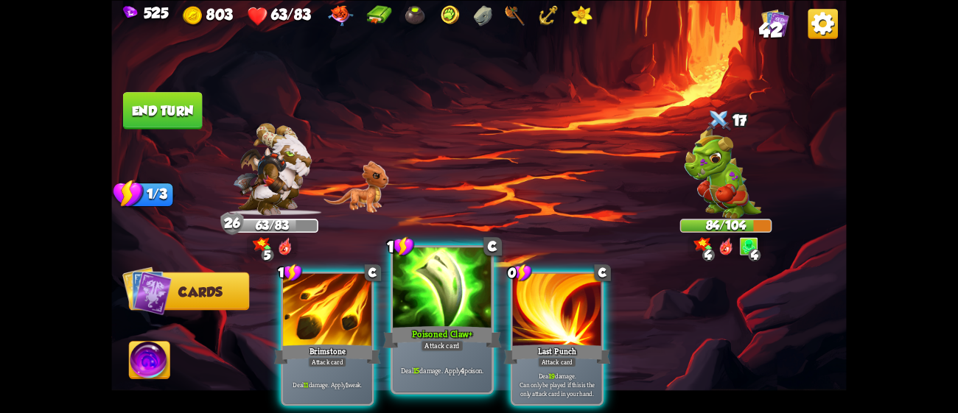
click at [456, 307] on div at bounding box center [442, 289] width 99 height 83
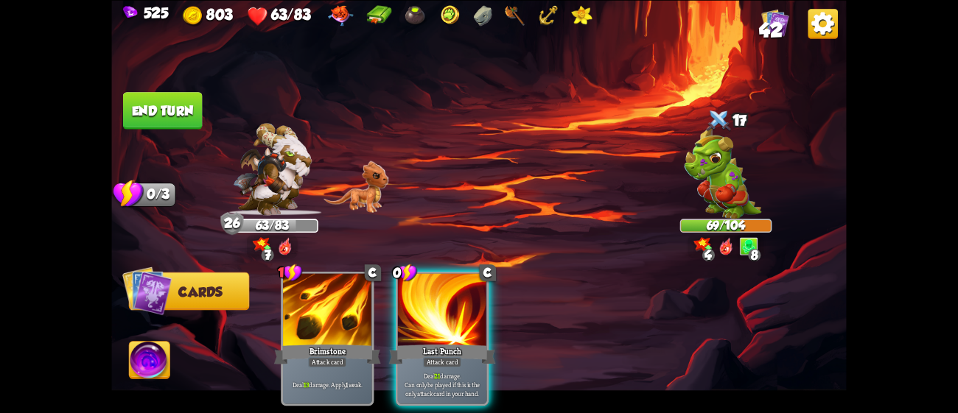
click at [162, 117] on button "End turn" at bounding box center [163, 111] width 80 height 38
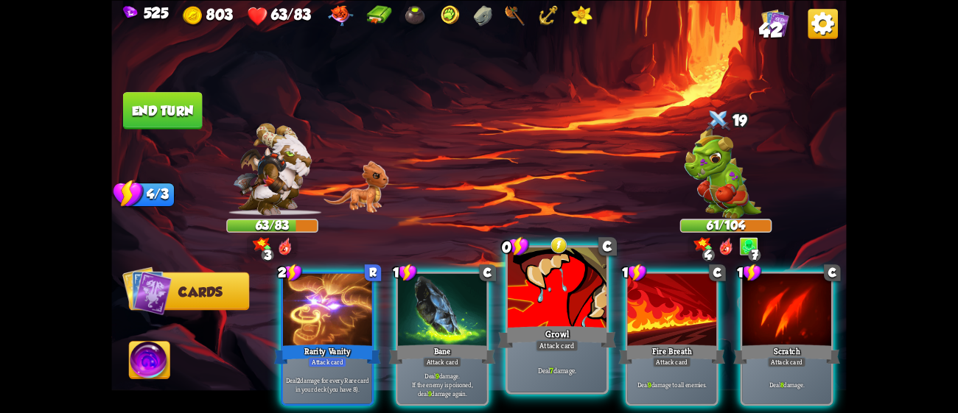
click at [553, 291] on div at bounding box center [557, 289] width 99 height 83
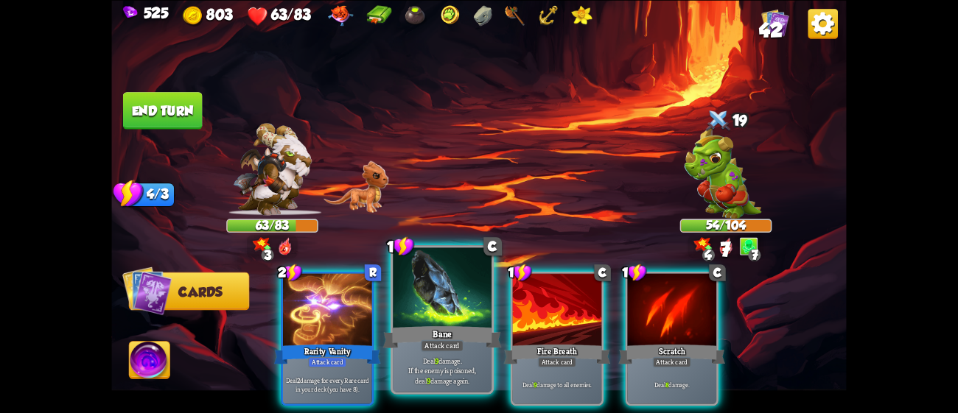
click at [466, 333] on div "Bane" at bounding box center [442, 337] width 119 height 27
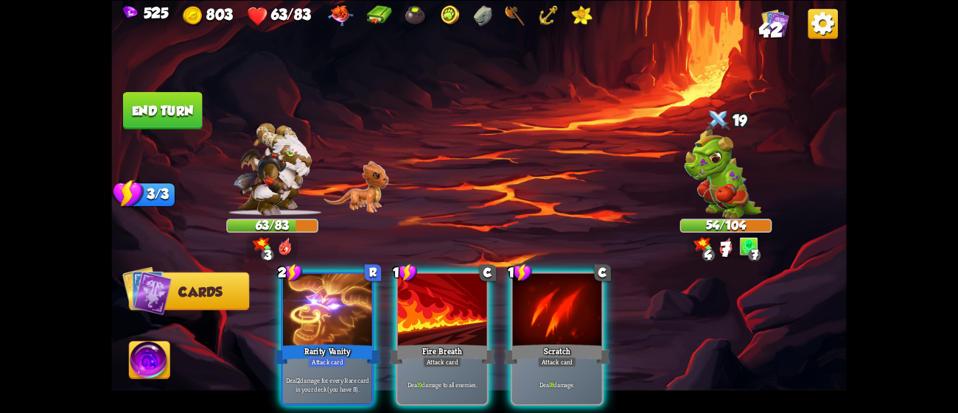
click at [466, 343] on div "Fire Breath" at bounding box center [442, 355] width 107 height 24
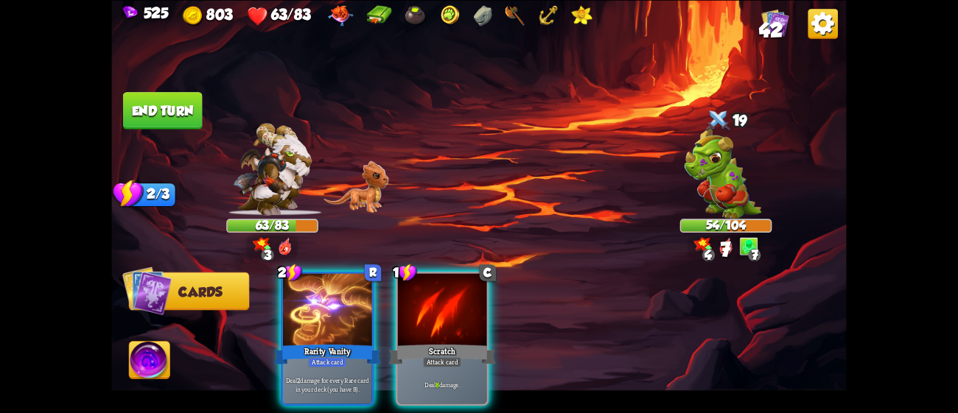
click at [466, 343] on div "Scratch" at bounding box center [442, 355] width 107 height 24
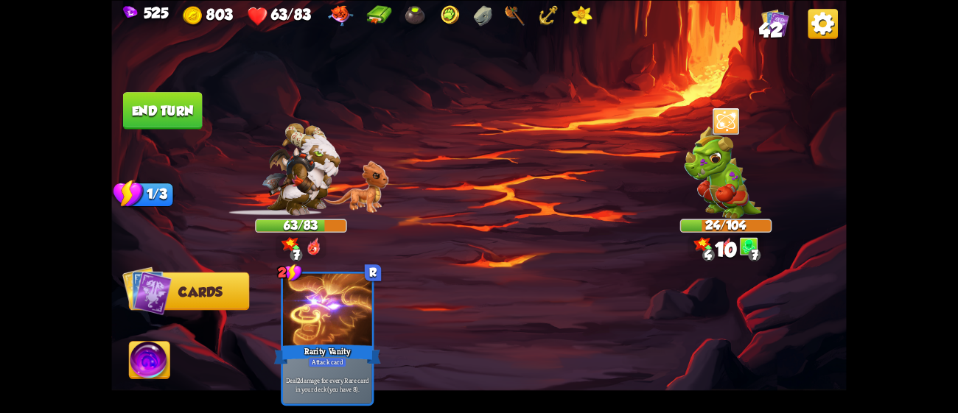
click at [186, 107] on button "End turn" at bounding box center [163, 111] width 80 height 38
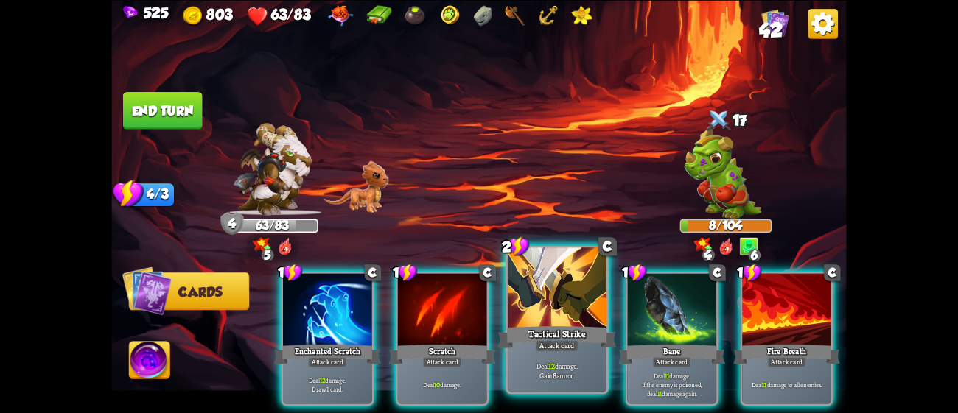
click at [547, 335] on div "Tactical Strike" at bounding box center [557, 337] width 119 height 27
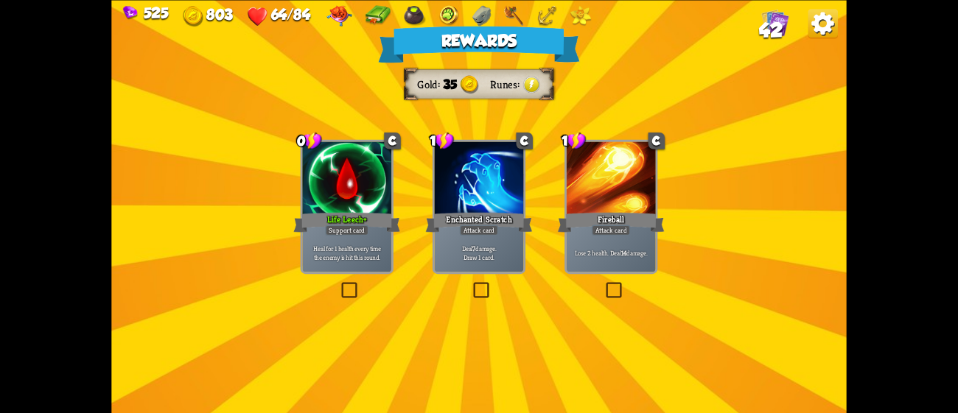
click at [584, 235] on div "Lose 2 health. Deal 14 damage." at bounding box center [611, 252] width 89 height 39
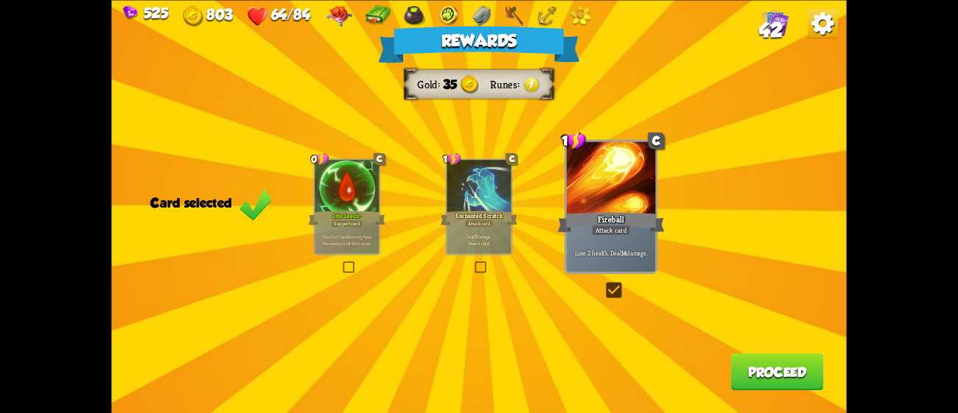
click at [500, 226] on div "Enchanted Scratch" at bounding box center [479, 217] width 77 height 17
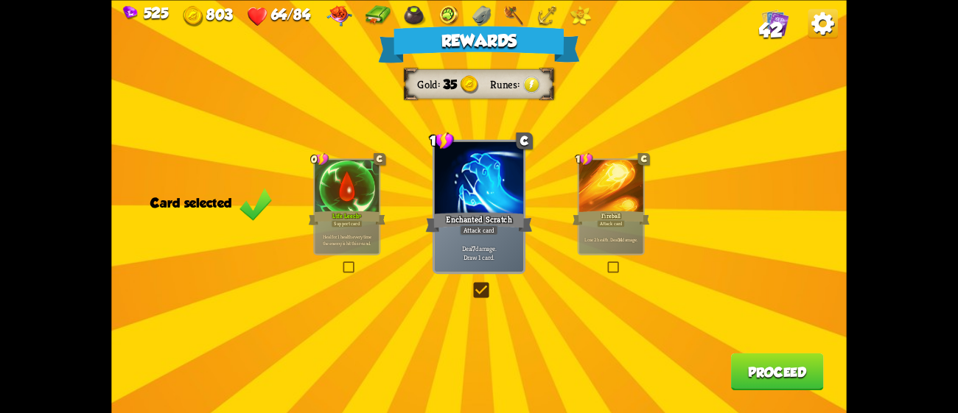
click at [760, 361] on button "Proceed" at bounding box center [777, 372] width 93 height 38
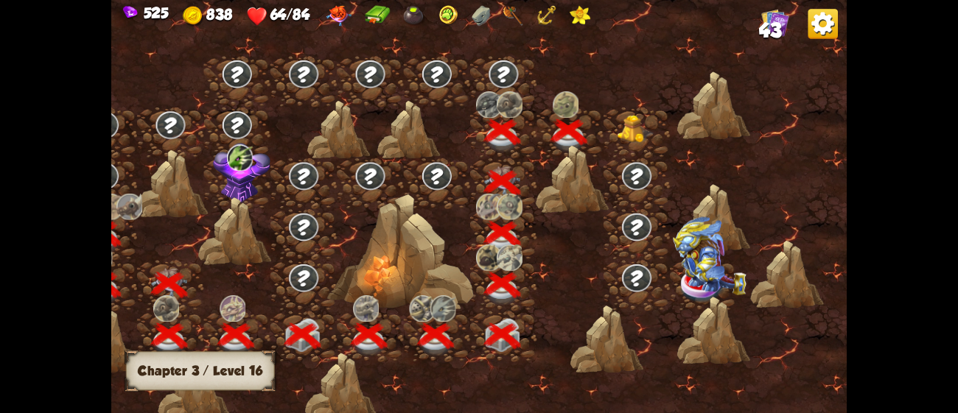
click at [616, 129] on div at bounding box center [637, 133] width 66 height 51
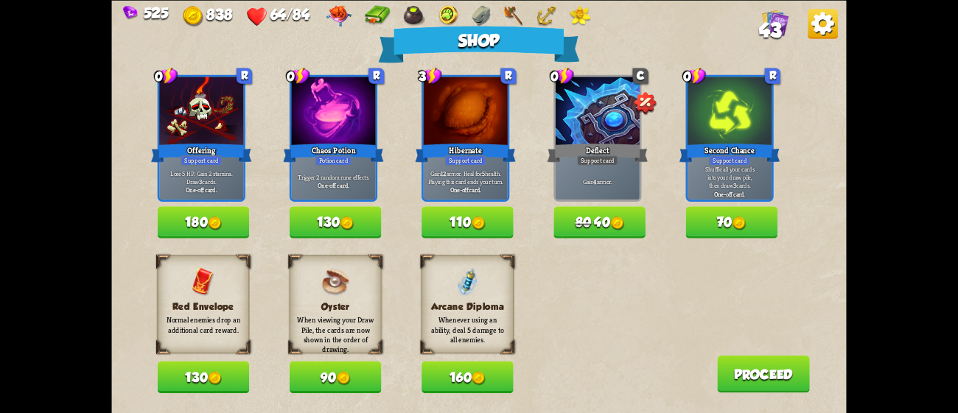
click at [497, 219] on button "110" at bounding box center [468, 222] width 92 height 32
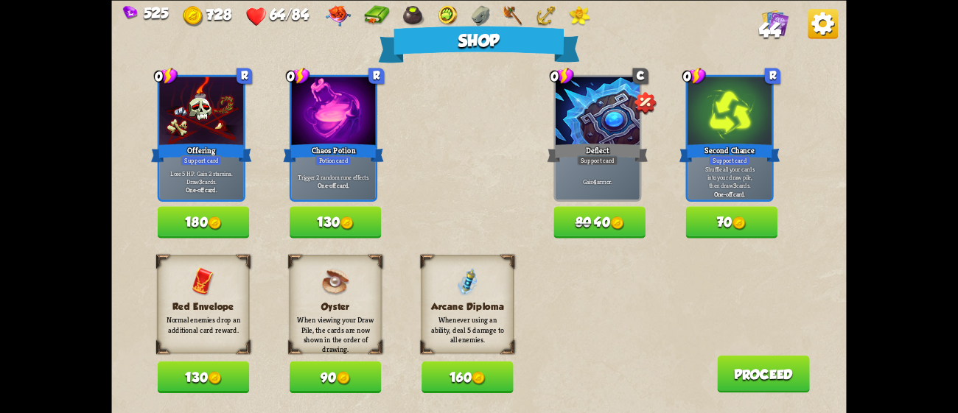
click at [203, 378] on button "130" at bounding box center [204, 377] width 92 height 32
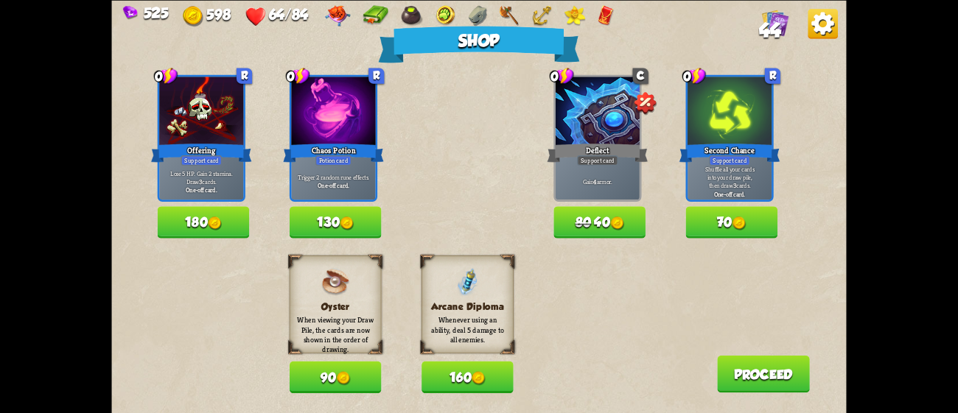
click at [727, 215] on button "70" at bounding box center [732, 222] width 92 height 32
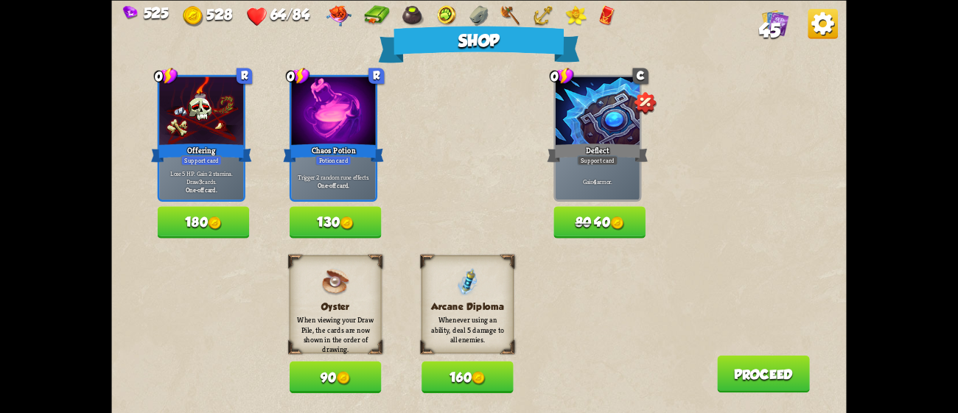
click at [352, 217] on img at bounding box center [347, 224] width 14 height 14
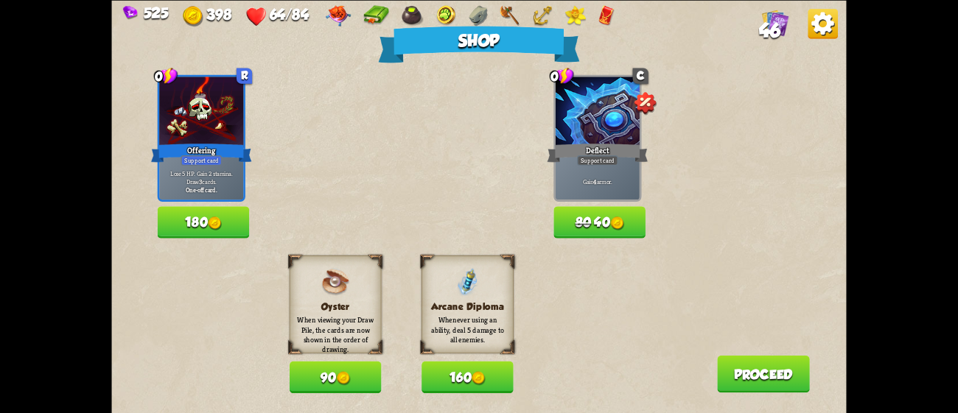
click at [203, 227] on button "180" at bounding box center [204, 222] width 92 height 32
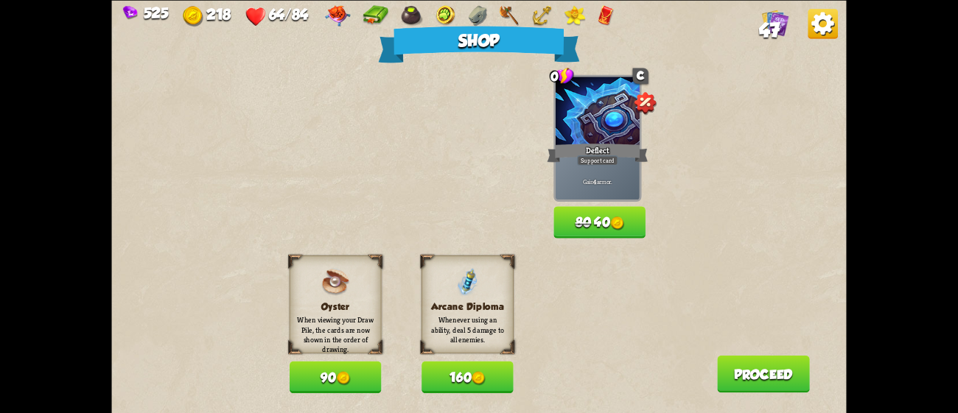
click at [619, 220] on img at bounding box center [617, 224] width 14 height 14
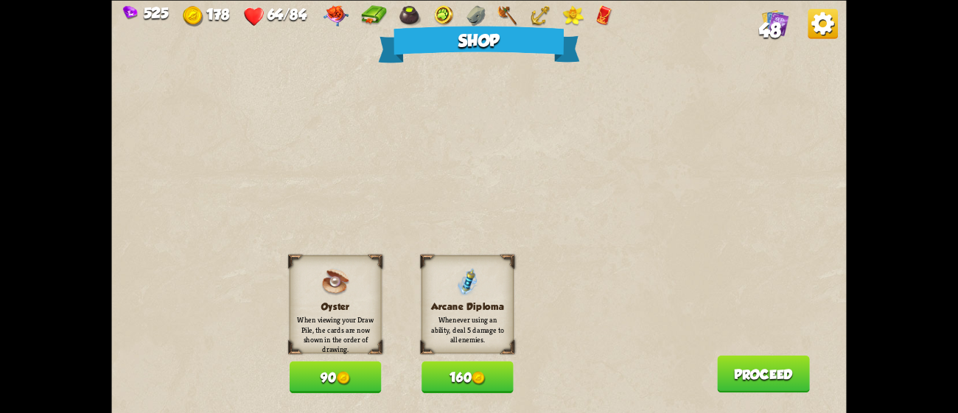
click at [456, 378] on button "160" at bounding box center [468, 377] width 92 height 32
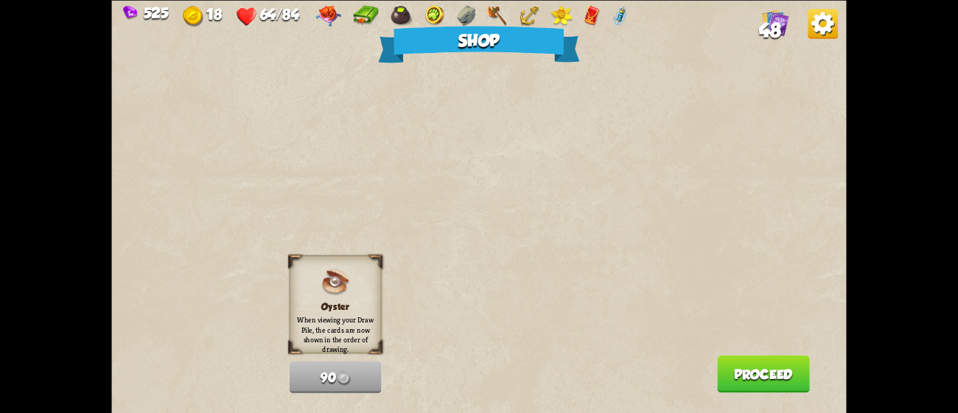
click at [721, 367] on button "Proceed" at bounding box center [763, 374] width 93 height 38
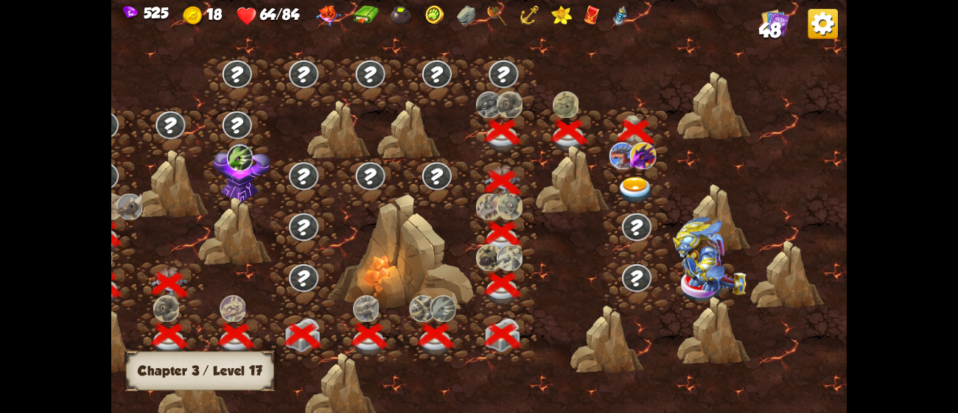
click at [637, 195] on img at bounding box center [636, 190] width 37 height 27
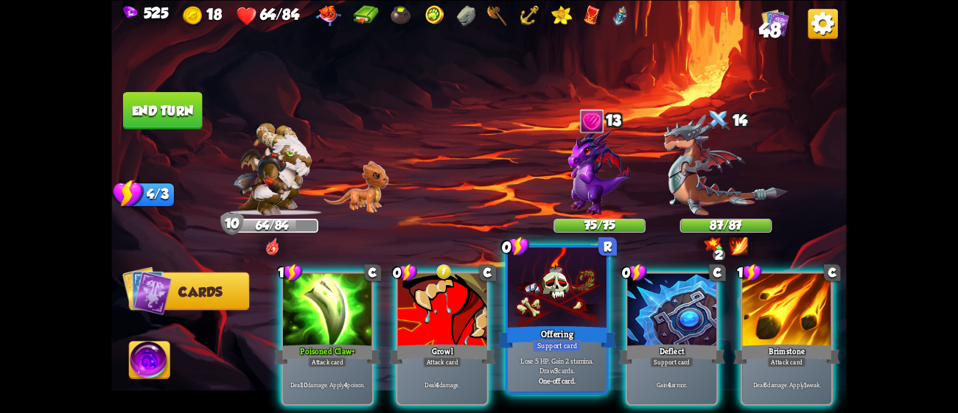
click at [535, 323] on div at bounding box center [557, 289] width 99 height 83
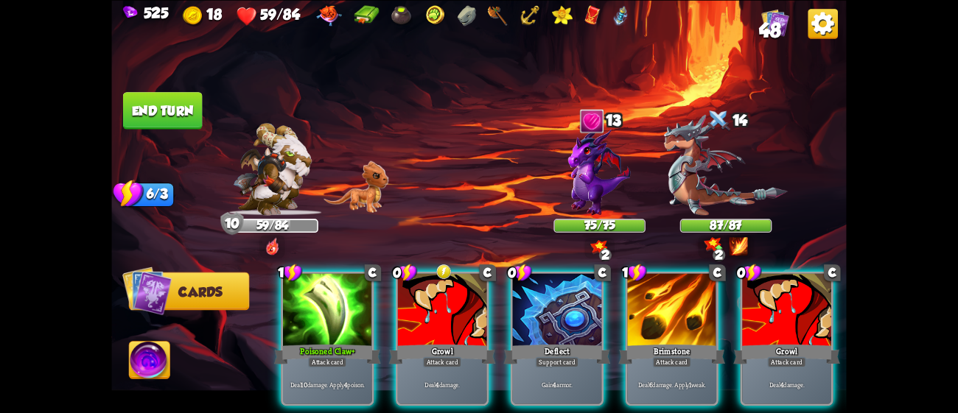
scroll to position [0, 581]
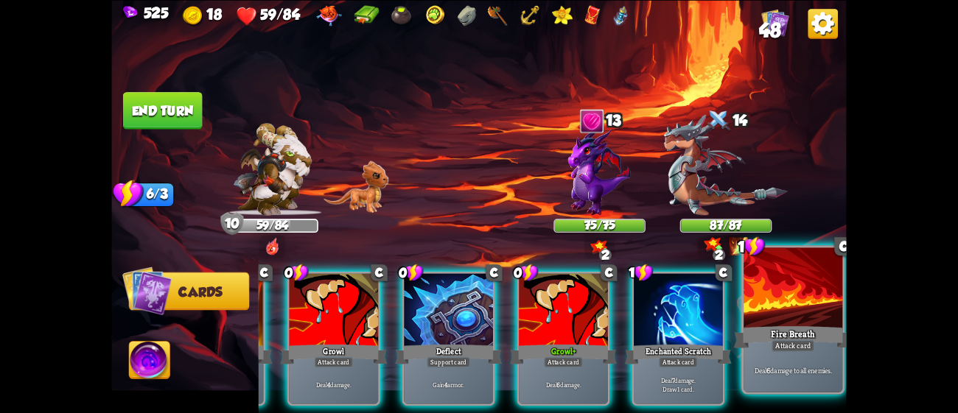
click at [808, 366] on p "Deal 6 damage to all enemies." at bounding box center [793, 371] width 94 height 10
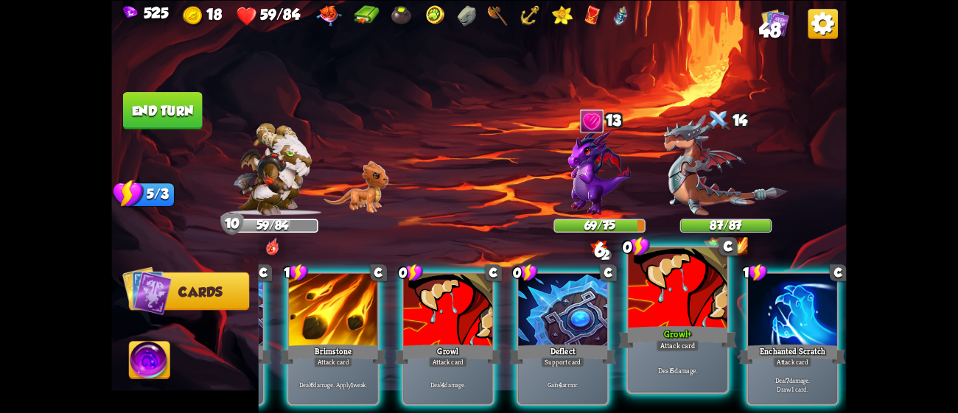
click at [675, 358] on div "Deal 6 damage." at bounding box center [678, 370] width 99 height 43
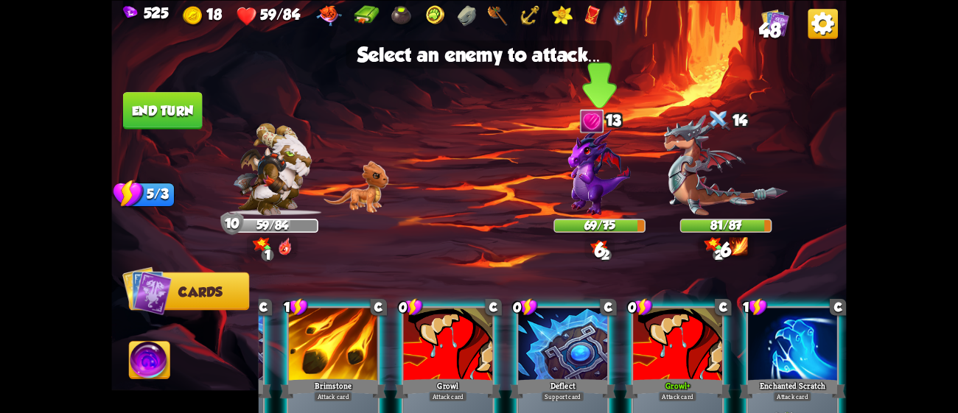
click at [619, 208] on img at bounding box center [599, 171] width 63 height 88
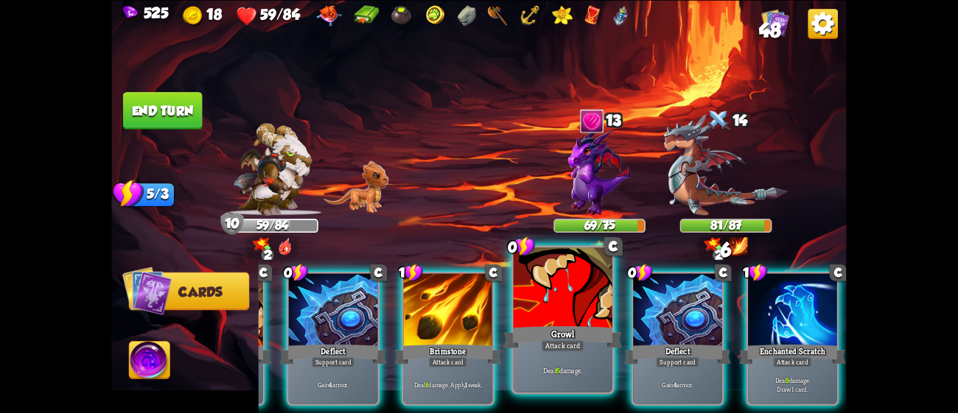
scroll to position [0, 287]
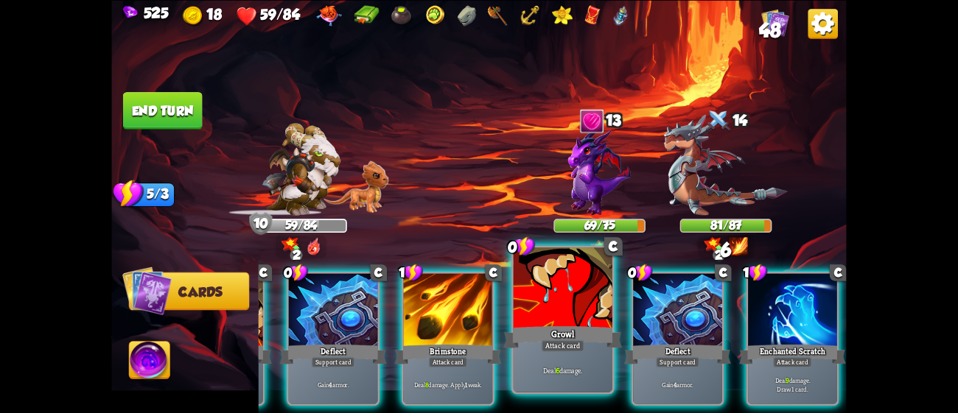
click at [540, 302] on div at bounding box center [563, 289] width 99 height 83
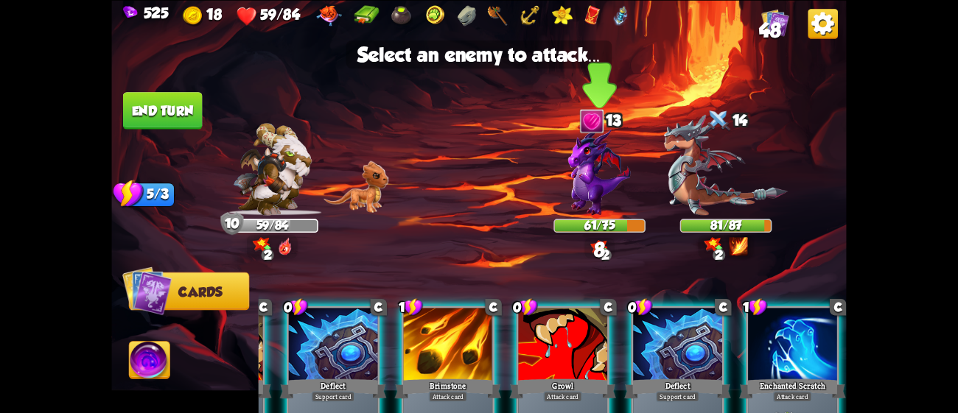
click at [578, 199] on img at bounding box center [599, 171] width 63 height 88
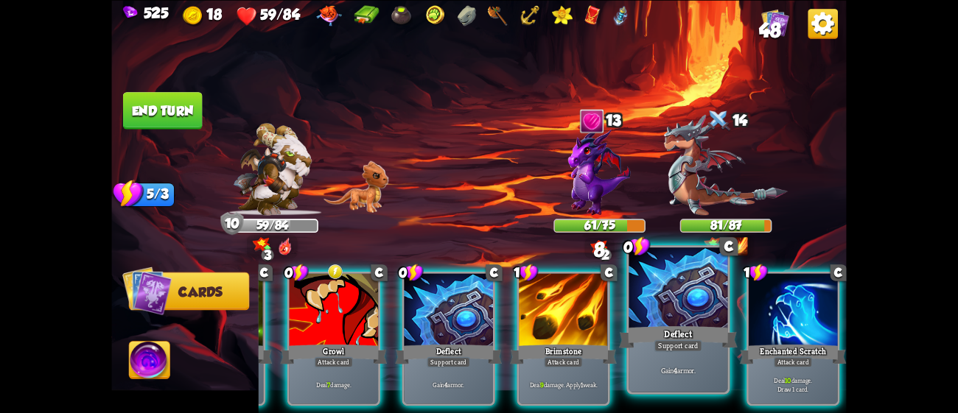
scroll to position [0, 139]
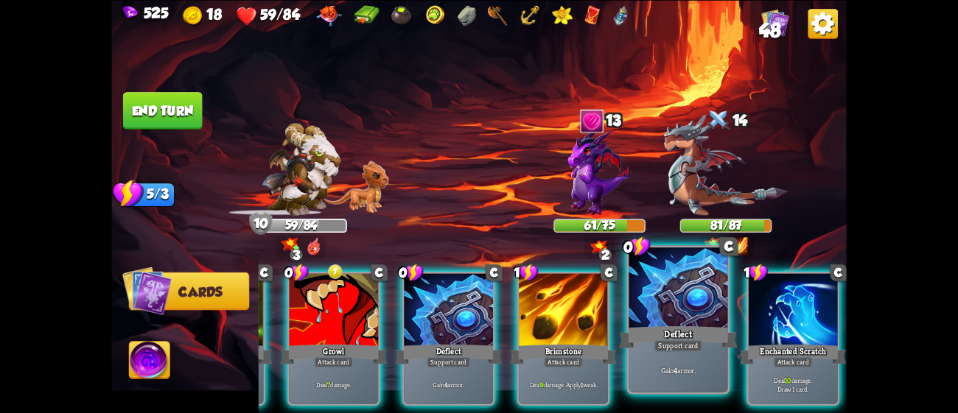
click at [654, 327] on div "Deflect" at bounding box center [678, 337] width 119 height 27
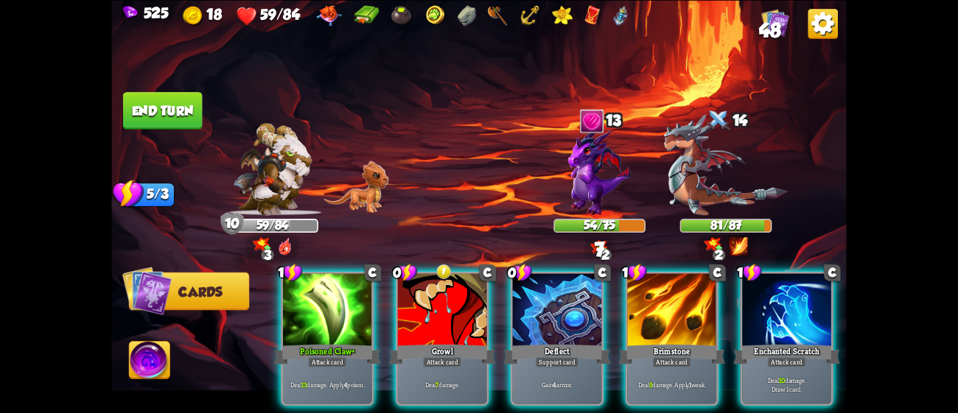
scroll to position [0, 0]
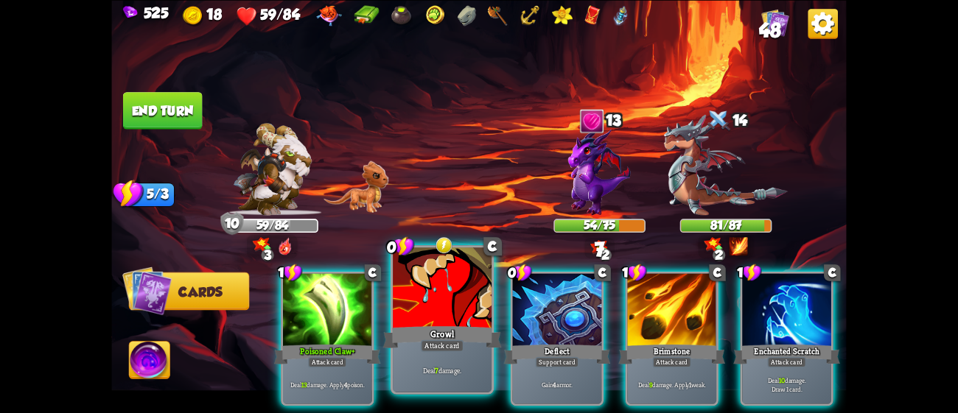
click at [433, 327] on div "Growl" at bounding box center [442, 337] width 119 height 27
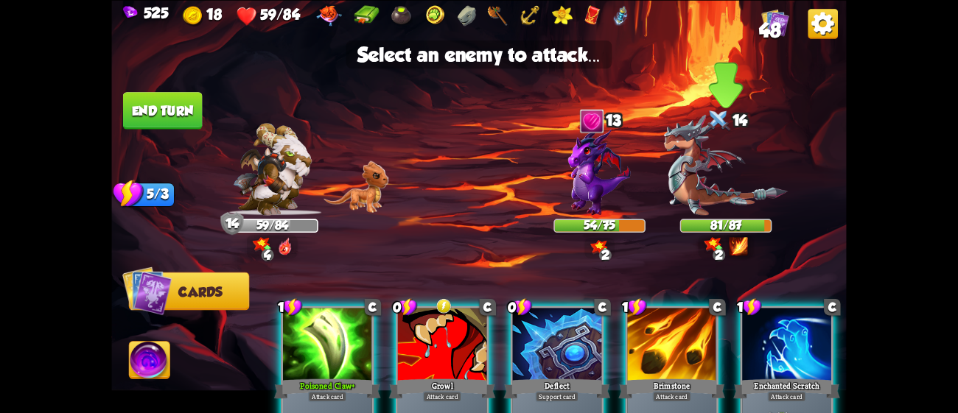
click at [691, 143] on img at bounding box center [726, 164] width 124 height 101
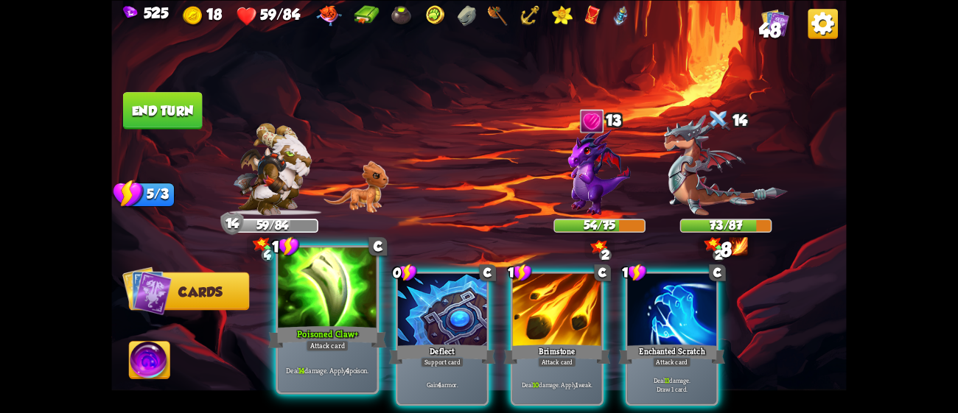
click at [350, 308] on div at bounding box center [327, 289] width 99 height 83
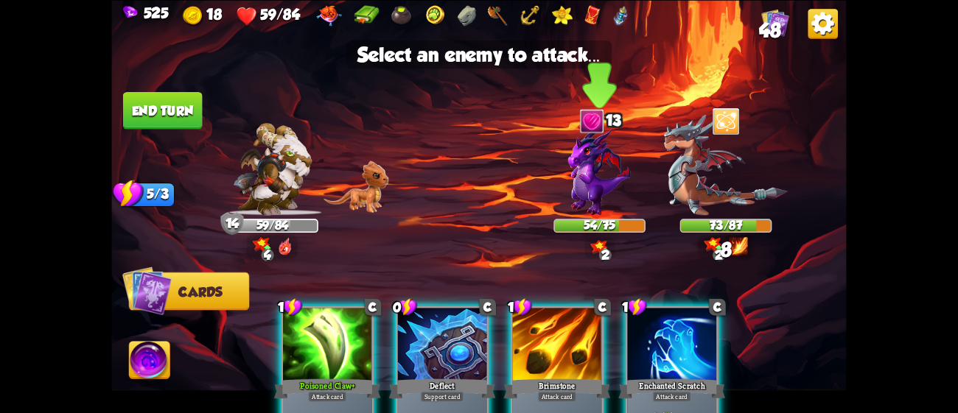
click at [606, 184] on img at bounding box center [599, 171] width 63 height 88
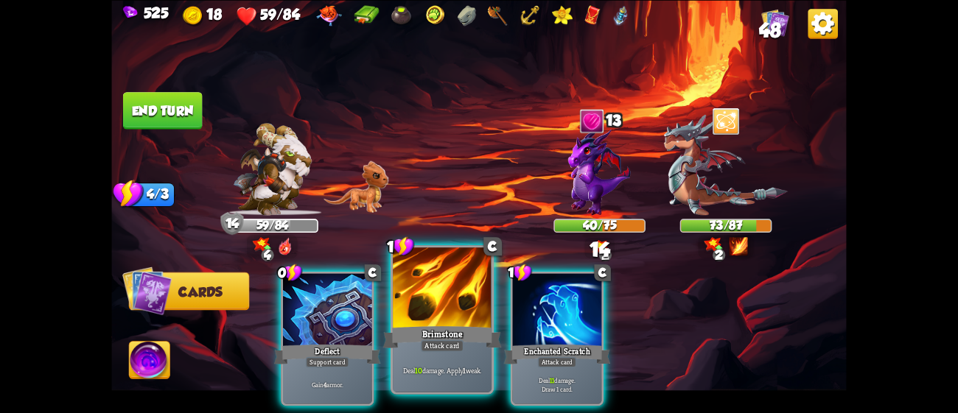
click at [397, 360] on div "Deal 10 damage. Apply 1 weak." at bounding box center [442, 370] width 99 height 43
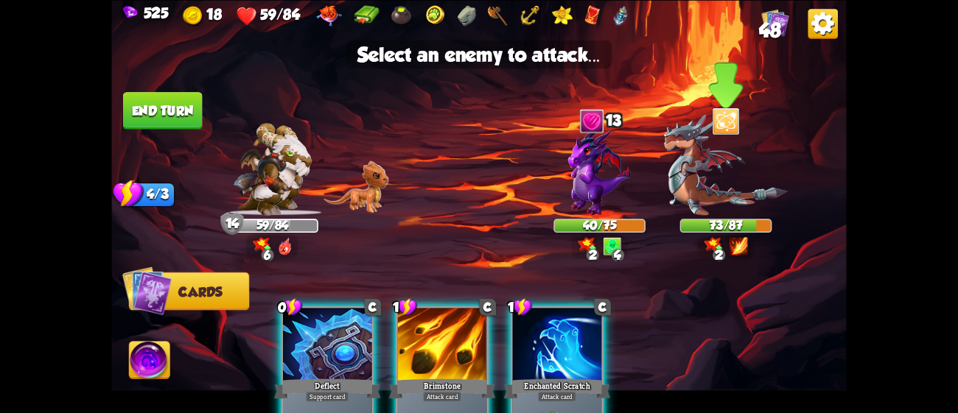
click at [688, 210] on img at bounding box center [726, 164] width 124 height 101
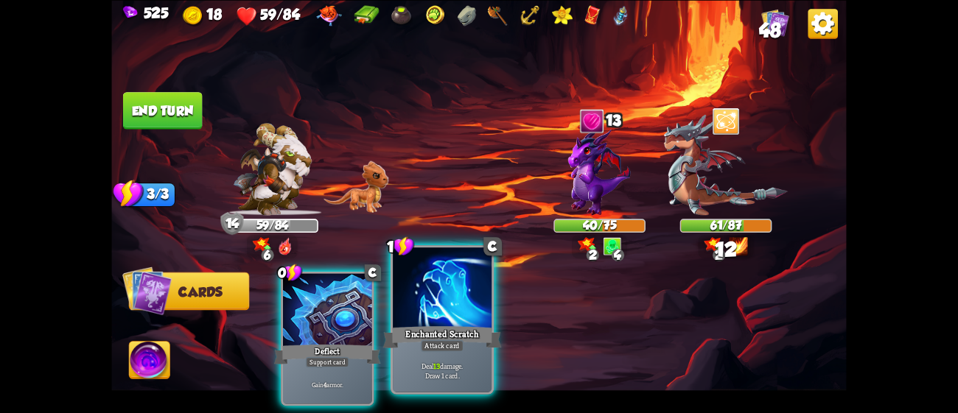
click at [451, 333] on div "Enchanted Scratch" at bounding box center [442, 337] width 119 height 27
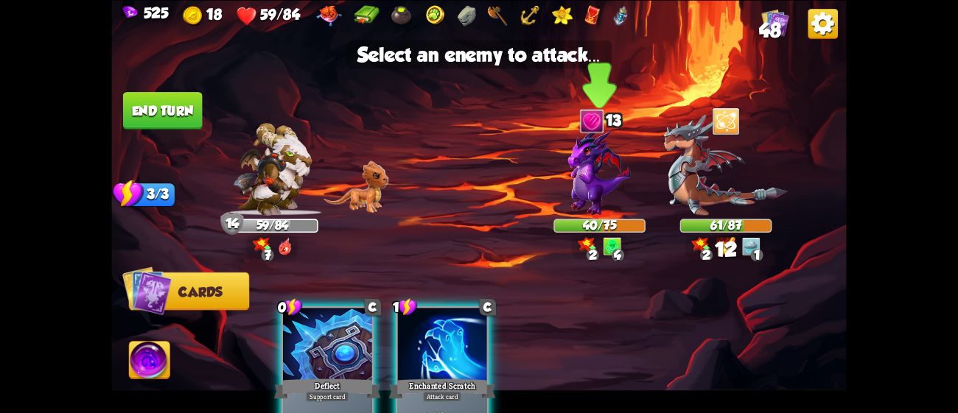
click at [566, 190] on div at bounding box center [599, 175] width 92 height 80
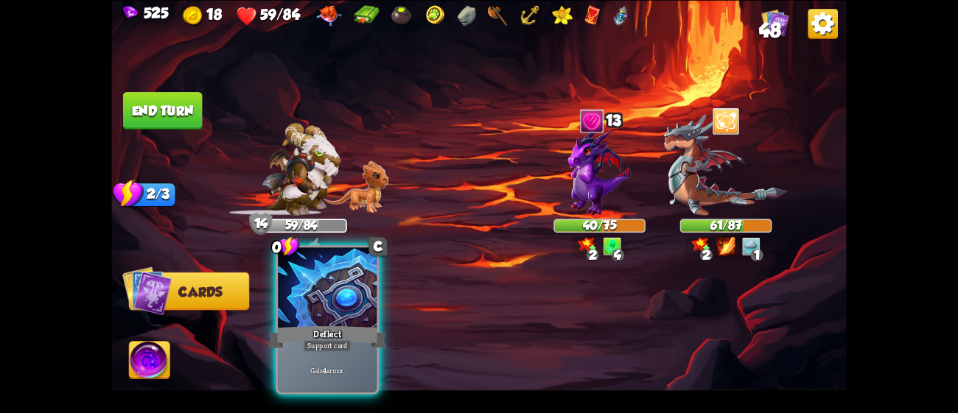
click at [305, 314] on div at bounding box center [327, 289] width 99 height 83
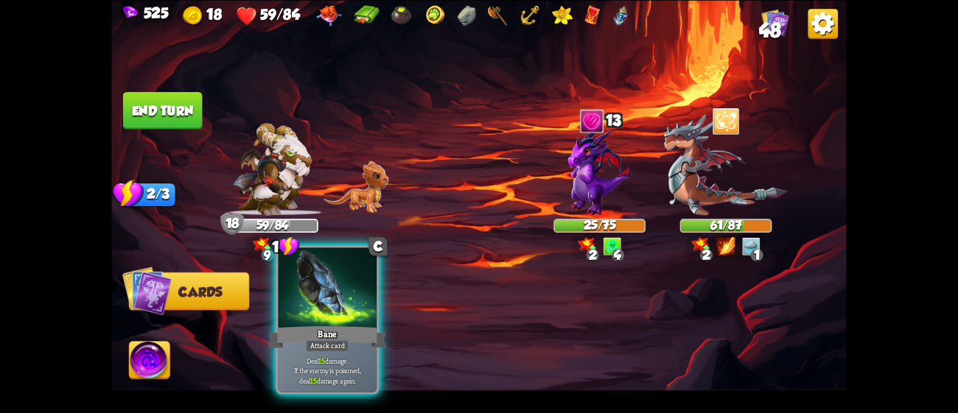
click at [329, 317] on div at bounding box center [327, 289] width 99 height 83
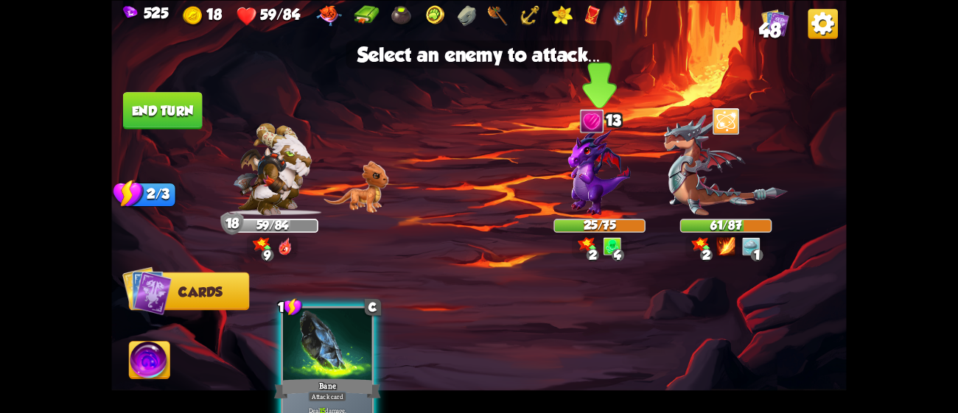
click at [602, 161] on img at bounding box center [599, 171] width 63 height 88
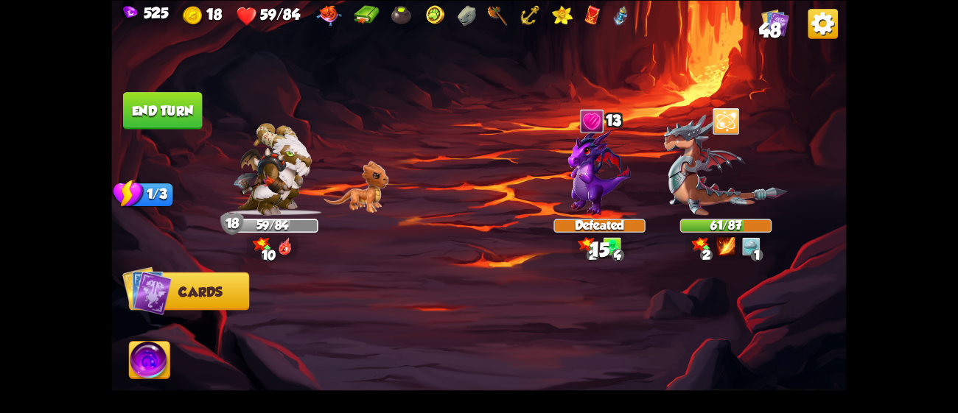
click at [174, 118] on button "End turn" at bounding box center [163, 111] width 80 height 38
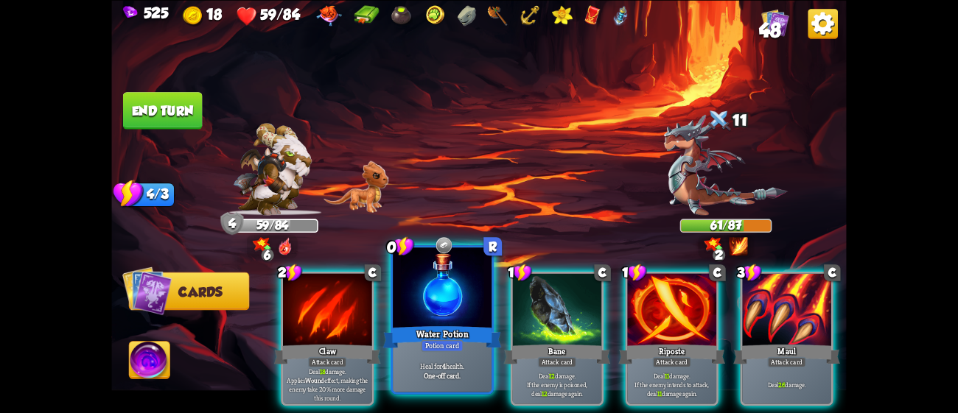
click at [425, 302] on div at bounding box center [442, 289] width 99 height 83
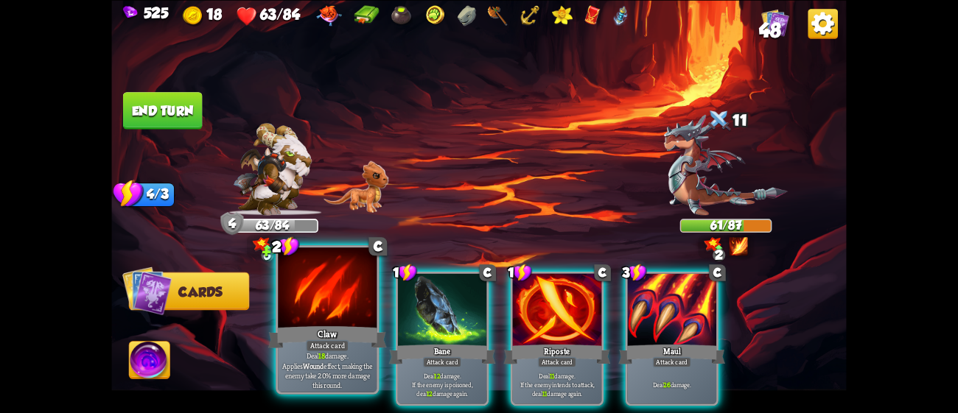
click at [346, 324] on div "Claw" at bounding box center [327, 337] width 119 height 27
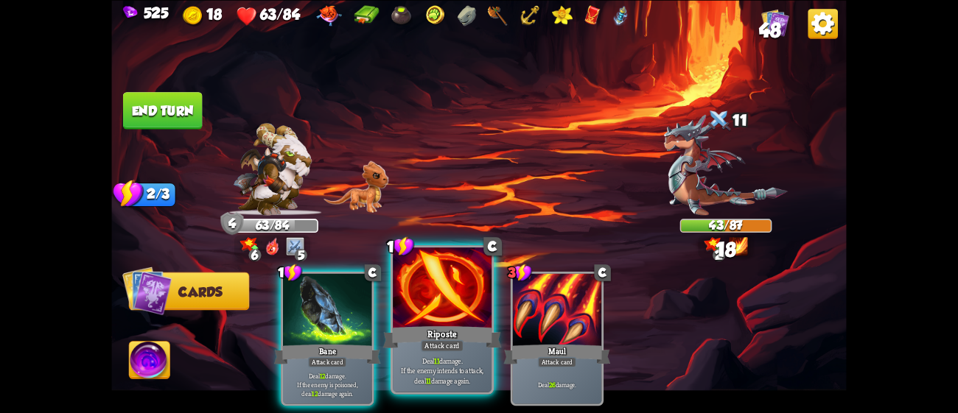
click at [438, 316] on div at bounding box center [442, 289] width 99 height 83
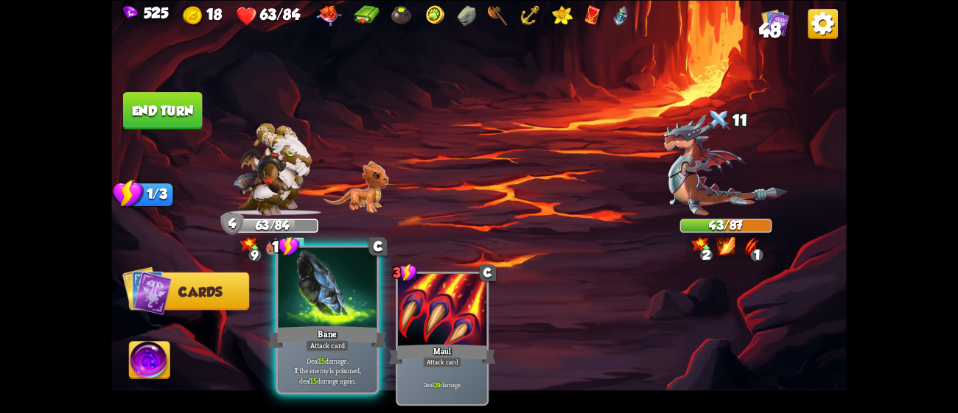
click at [373, 313] on div at bounding box center [327, 289] width 99 height 83
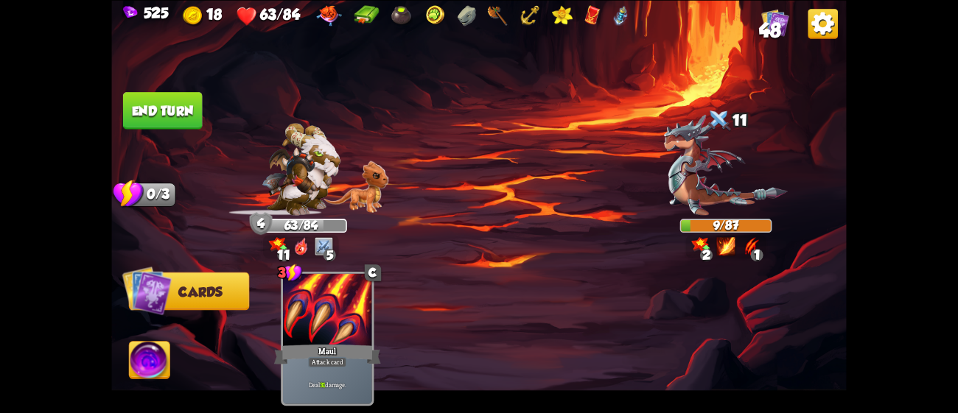
click at [189, 113] on img at bounding box center [478, 206] width 735 height 413
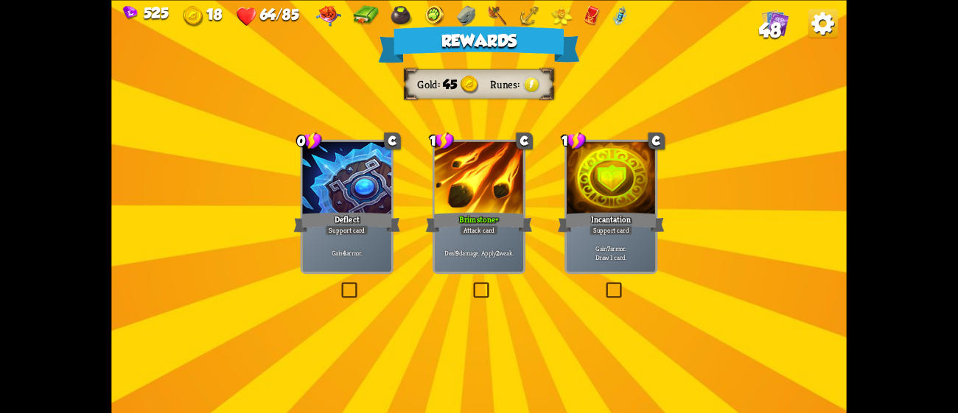
click at [490, 235] on div "Attack card" at bounding box center [479, 230] width 39 height 11
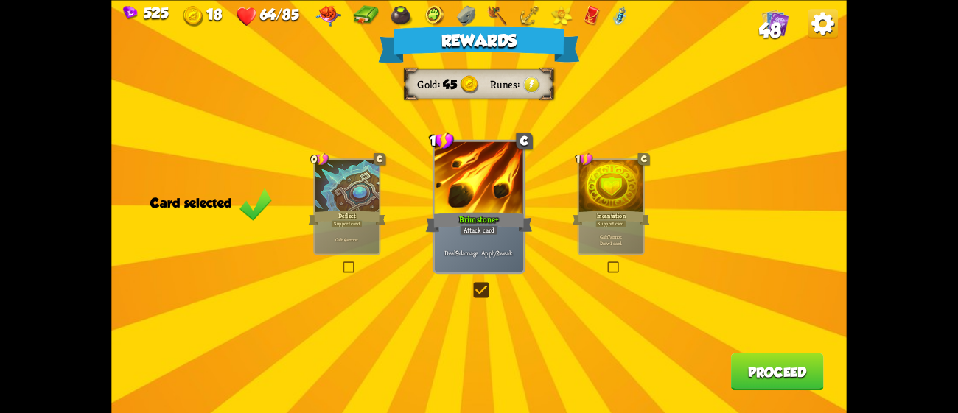
click at [799, 382] on button "Proceed" at bounding box center [777, 372] width 93 height 38
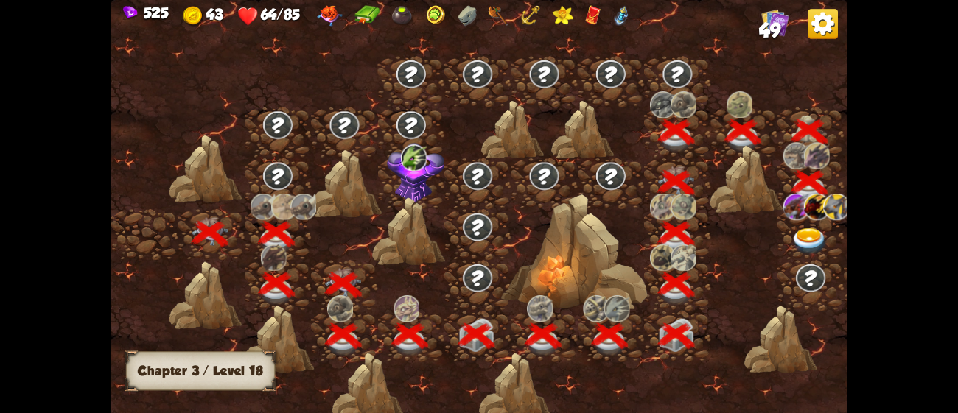
scroll to position [0, 223]
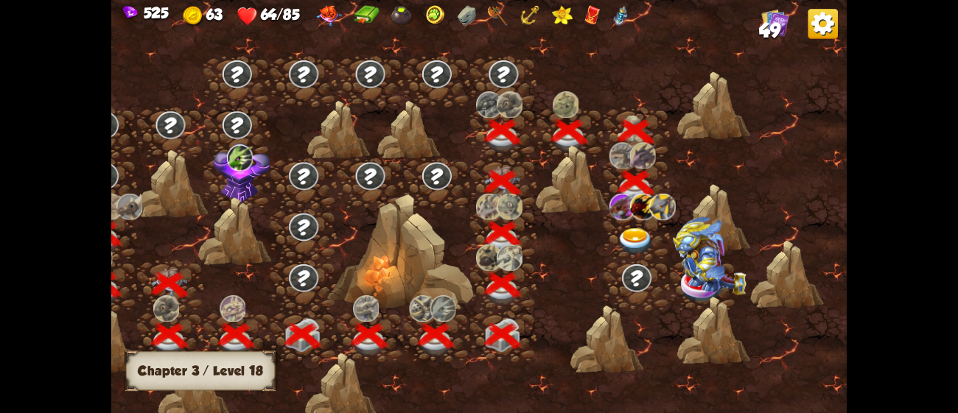
click at [638, 229] on img at bounding box center [636, 241] width 37 height 27
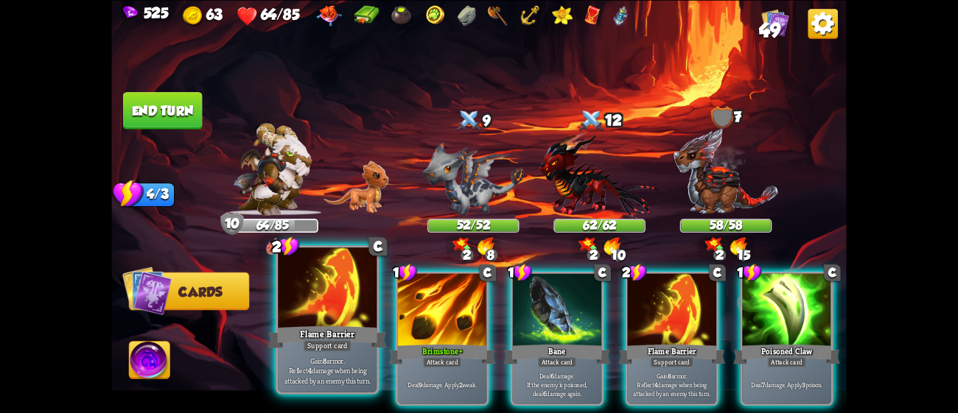
click at [354, 320] on div at bounding box center [327, 289] width 99 height 83
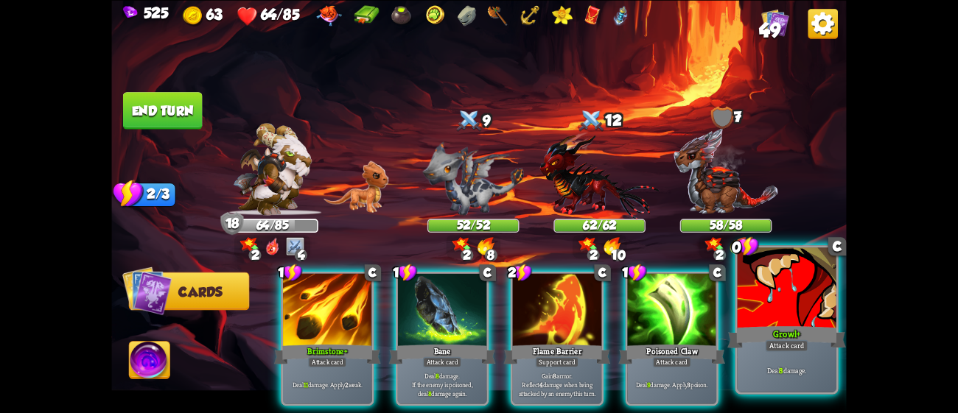
click at [795, 360] on div "Deal 8 damage." at bounding box center [787, 370] width 99 height 43
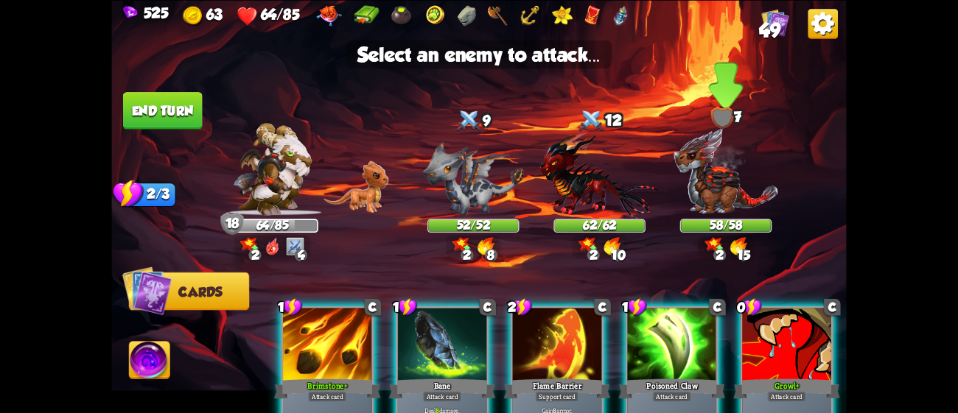
click at [727, 205] on img at bounding box center [725, 171] width 105 height 88
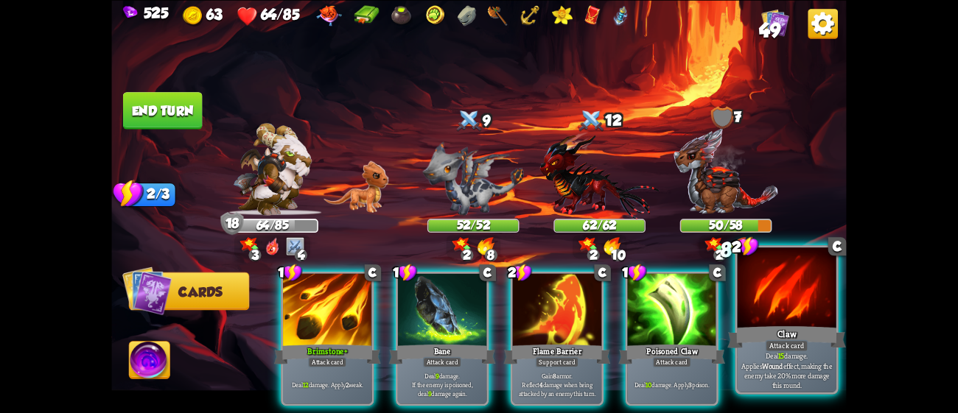
click at [771, 287] on div at bounding box center [787, 289] width 99 height 83
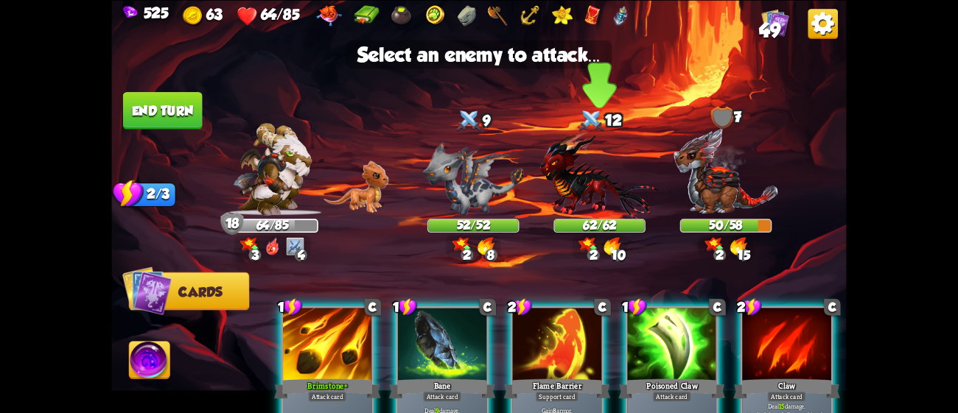
click at [571, 190] on img at bounding box center [599, 175] width 119 height 88
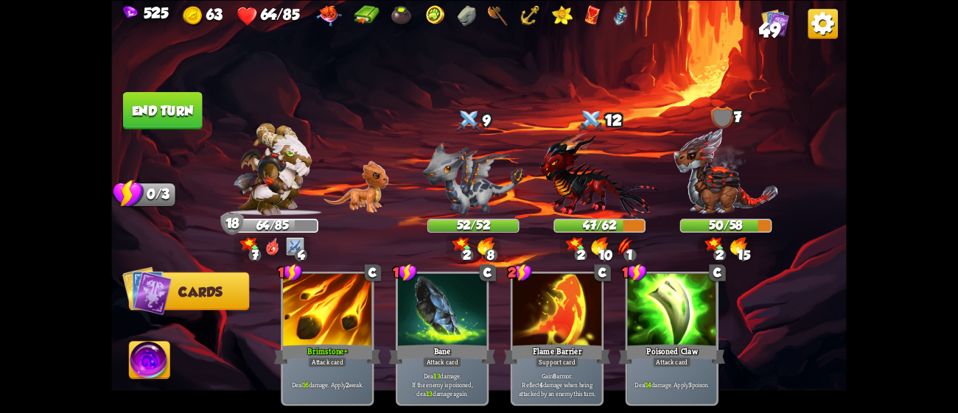
click at [144, 97] on button "End turn" at bounding box center [163, 111] width 80 height 38
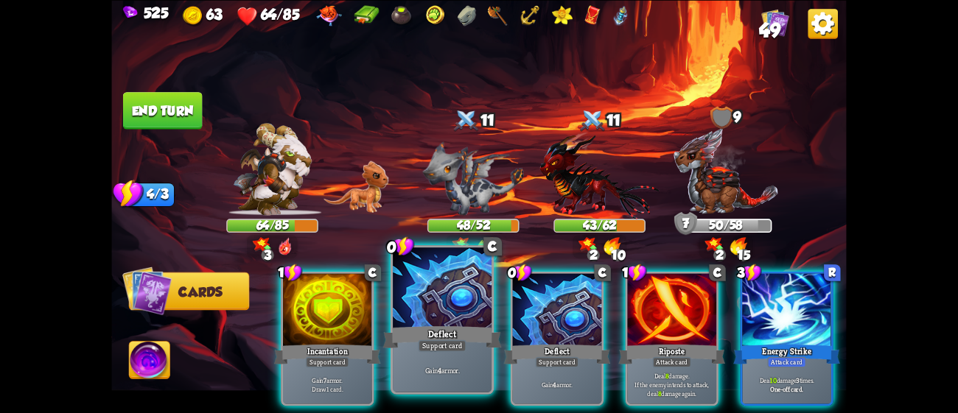
click at [456, 356] on div "Gain 4 armor." at bounding box center [442, 370] width 99 height 43
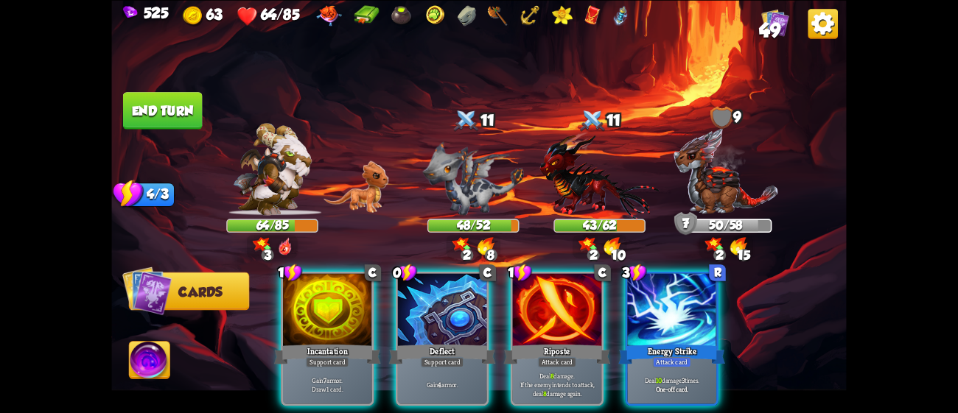
click at [456, 365] on div "Gain 4 armor." at bounding box center [442, 384] width 89 height 39
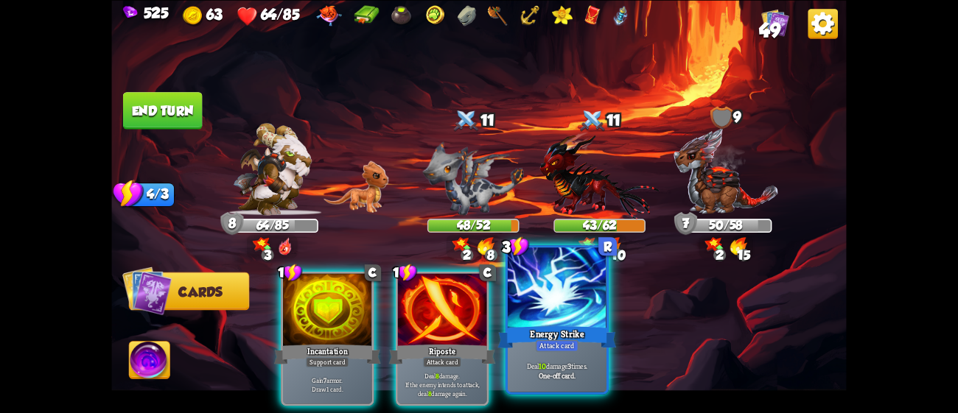
click at [542, 324] on div "Energy Strike" at bounding box center [557, 337] width 119 height 27
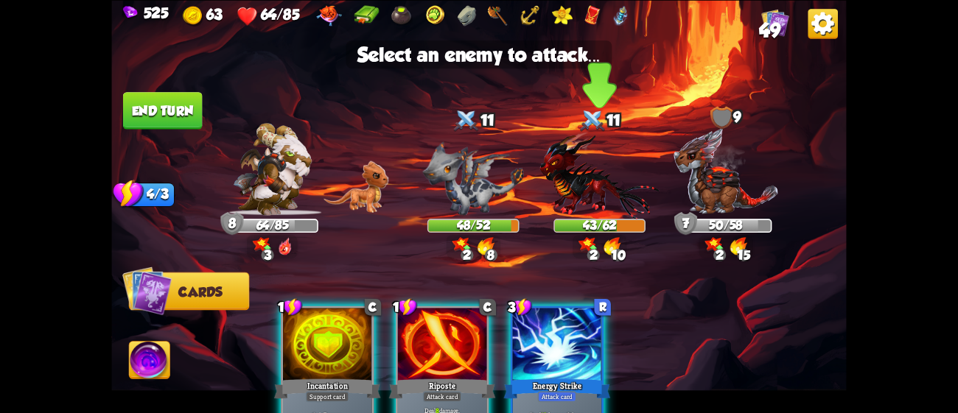
click at [570, 188] on img at bounding box center [599, 175] width 119 height 88
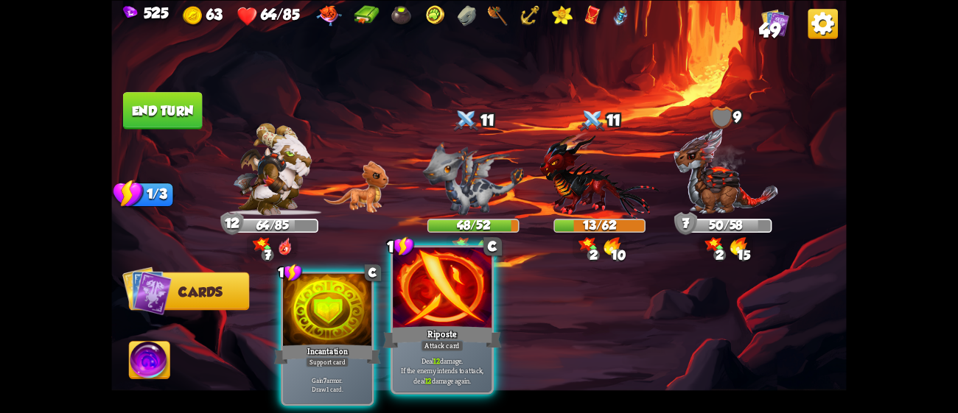
click at [407, 318] on div at bounding box center [442, 289] width 99 height 83
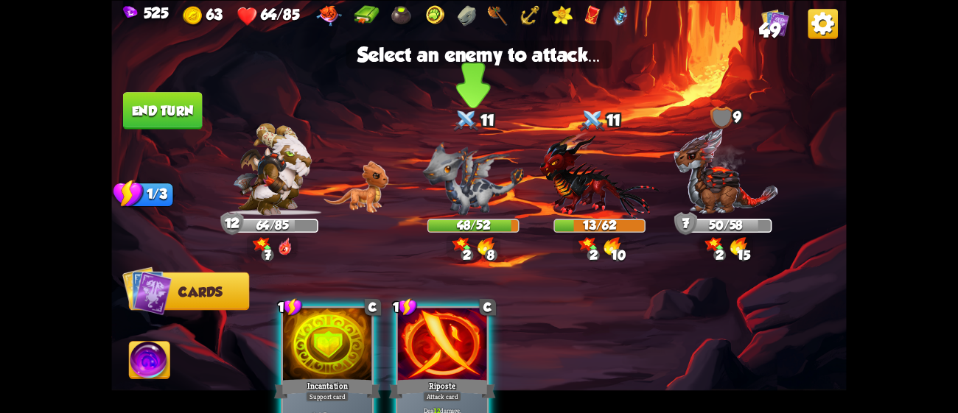
click at [497, 164] on img at bounding box center [473, 178] width 101 height 74
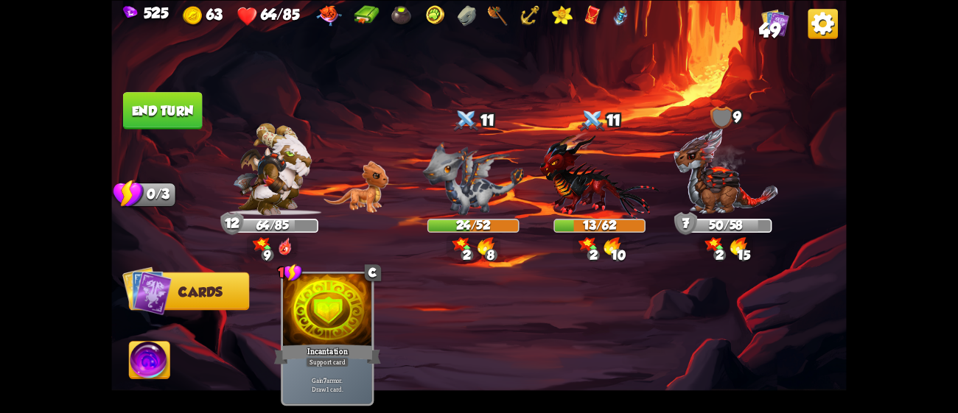
click at [187, 99] on button "End turn" at bounding box center [163, 111] width 80 height 38
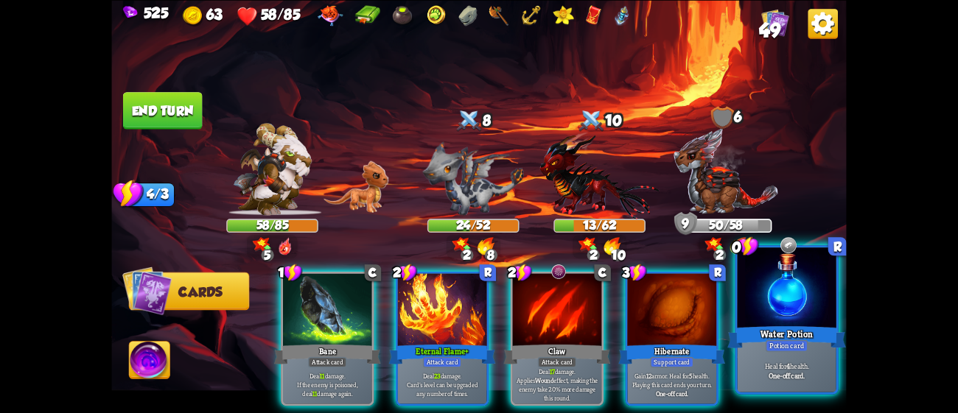
click at [779, 312] on div at bounding box center [787, 289] width 99 height 83
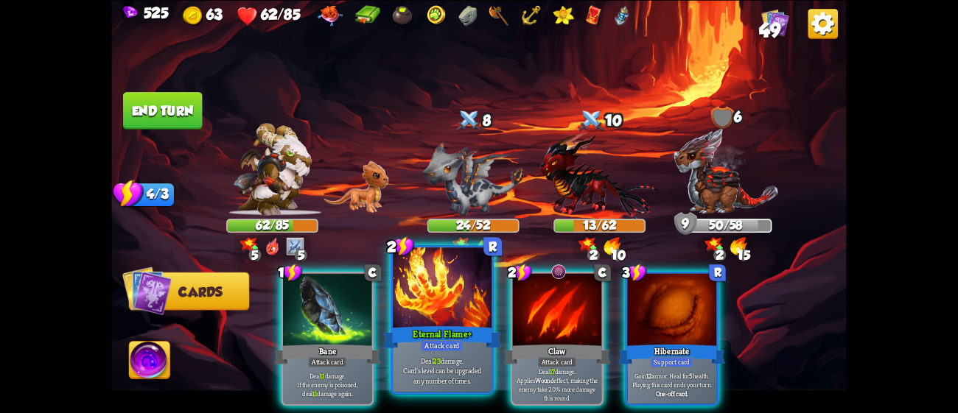
click at [436, 303] on div at bounding box center [442, 289] width 99 height 83
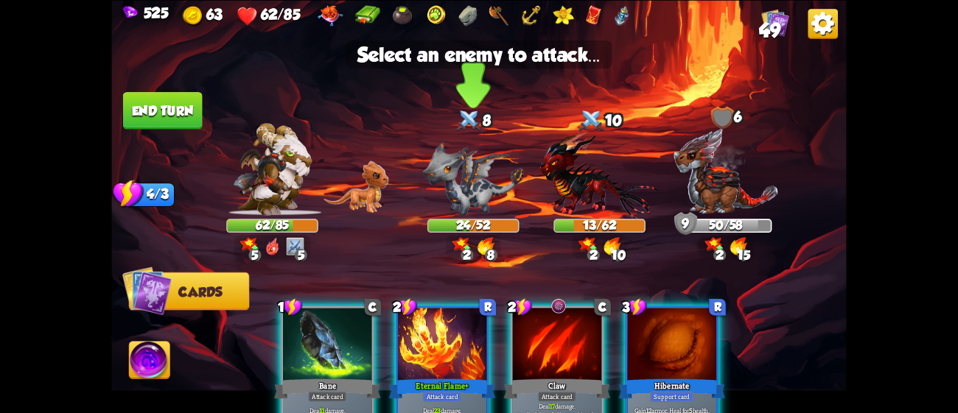
click at [460, 181] on img at bounding box center [473, 178] width 101 height 74
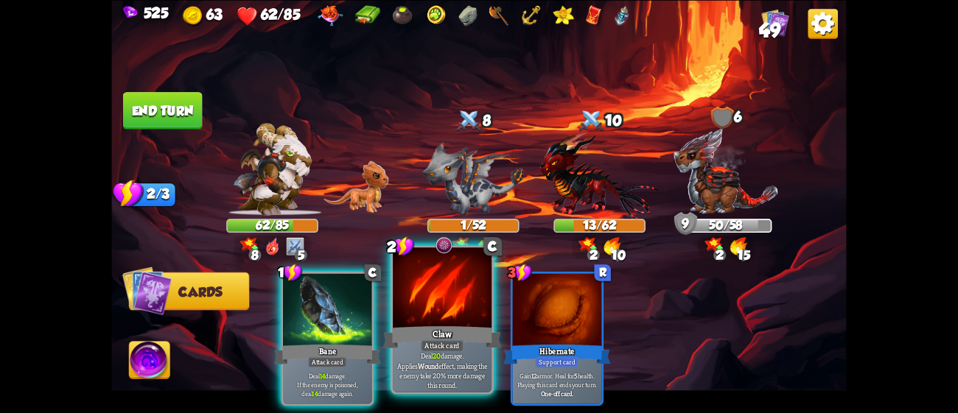
click at [477, 316] on div at bounding box center [442, 289] width 99 height 83
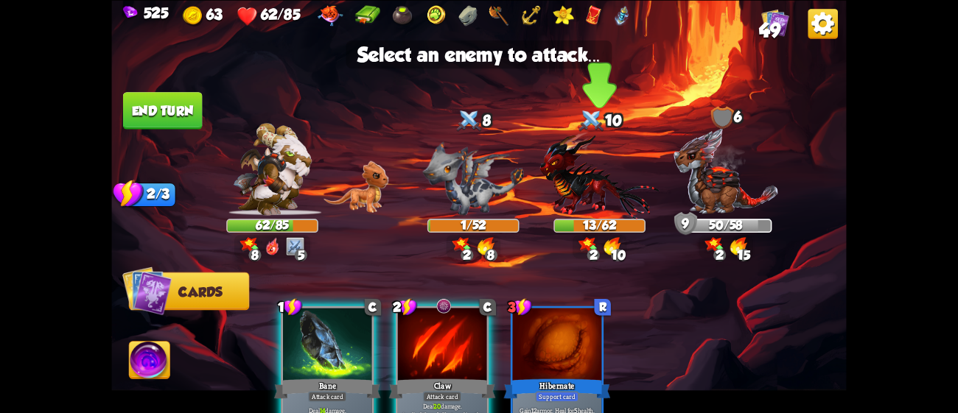
click at [581, 179] on img at bounding box center [599, 175] width 119 height 88
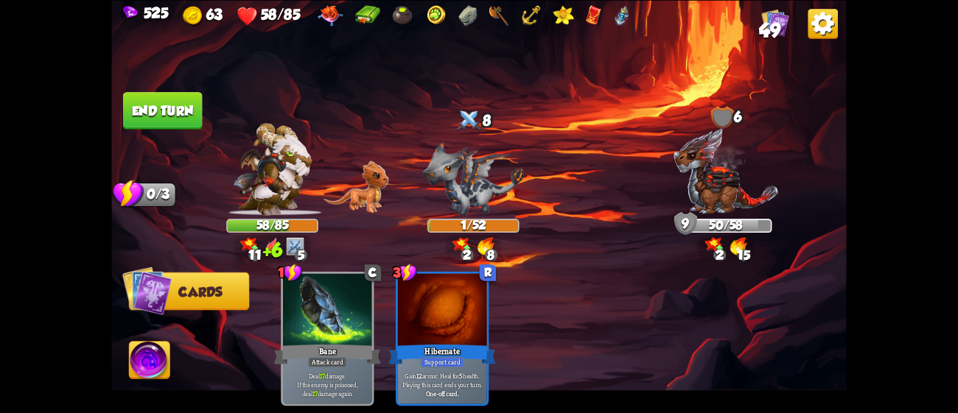
click at [186, 105] on button "End turn" at bounding box center [163, 111] width 80 height 38
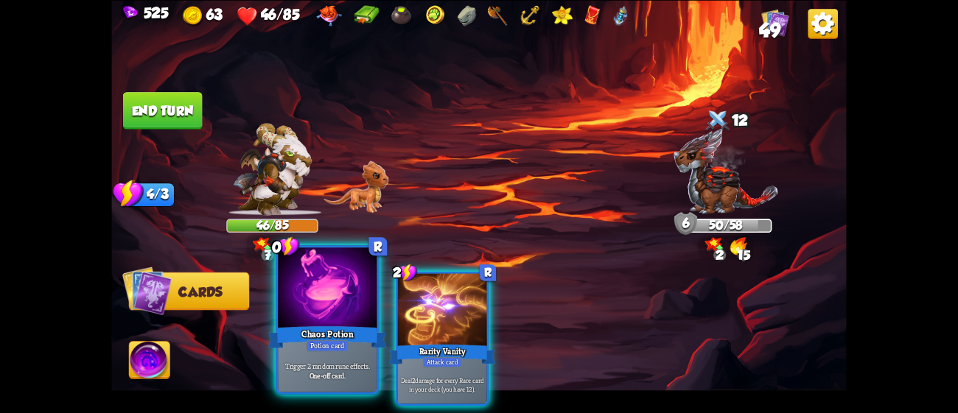
click at [330, 274] on div at bounding box center [327, 289] width 99 height 83
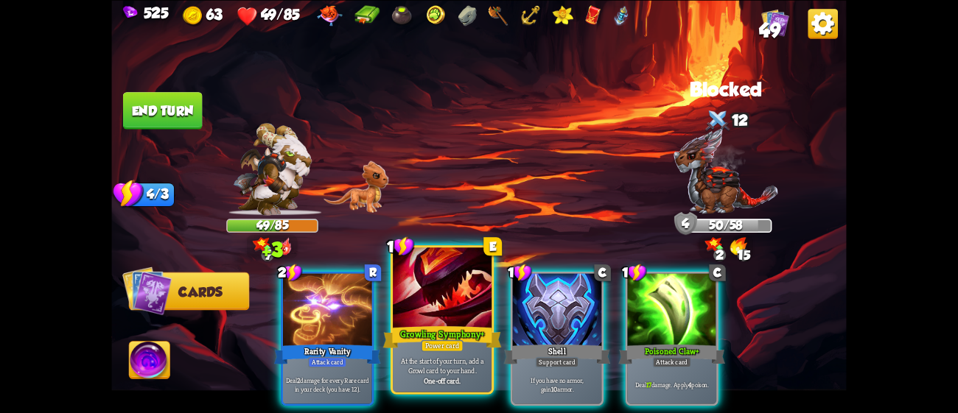
click at [425, 279] on div at bounding box center [442, 289] width 99 height 83
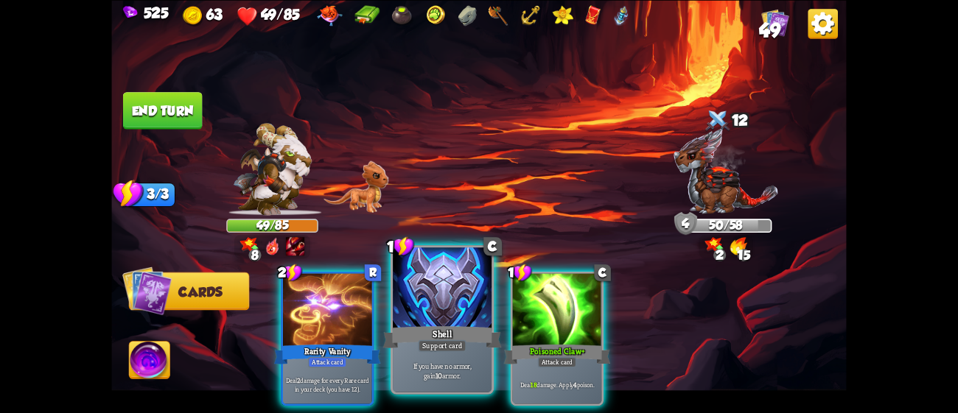
click at [452, 311] on div at bounding box center [442, 289] width 99 height 83
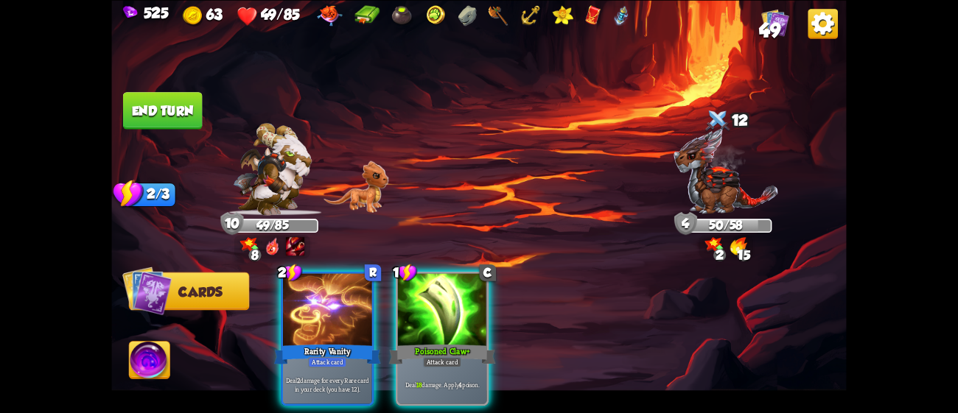
click at [452, 311] on div at bounding box center [442, 310] width 89 height 75
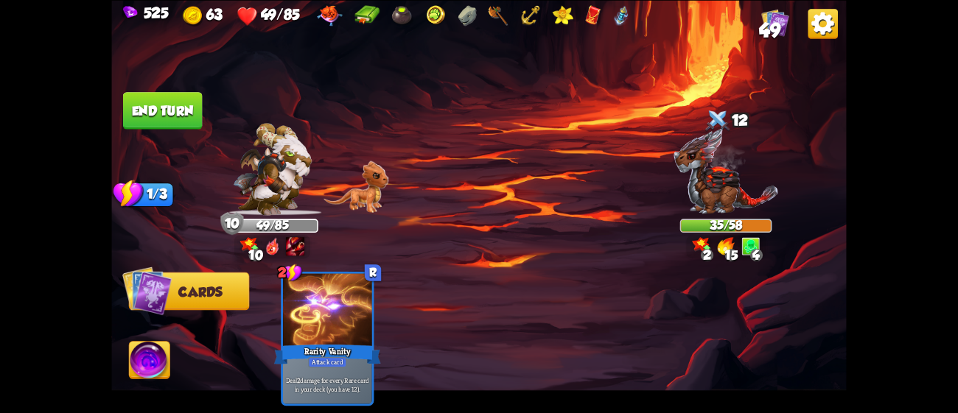
click at [180, 106] on button "End turn" at bounding box center [163, 111] width 80 height 38
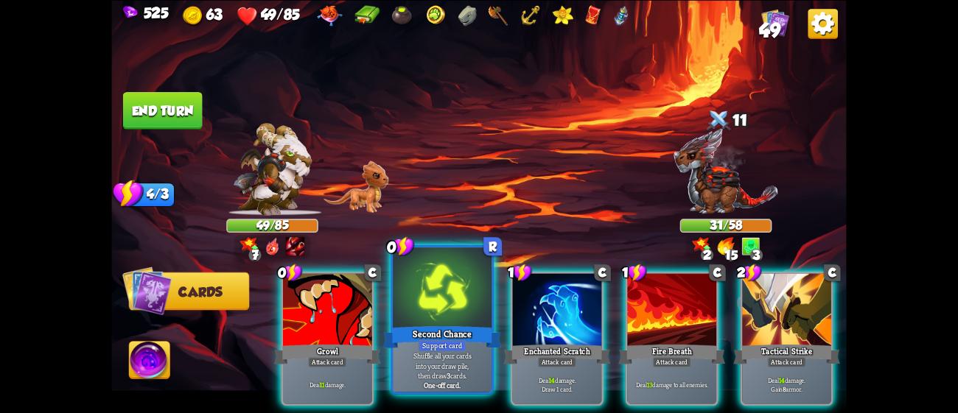
click at [452, 285] on div at bounding box center [442, 289] width 99 height 83
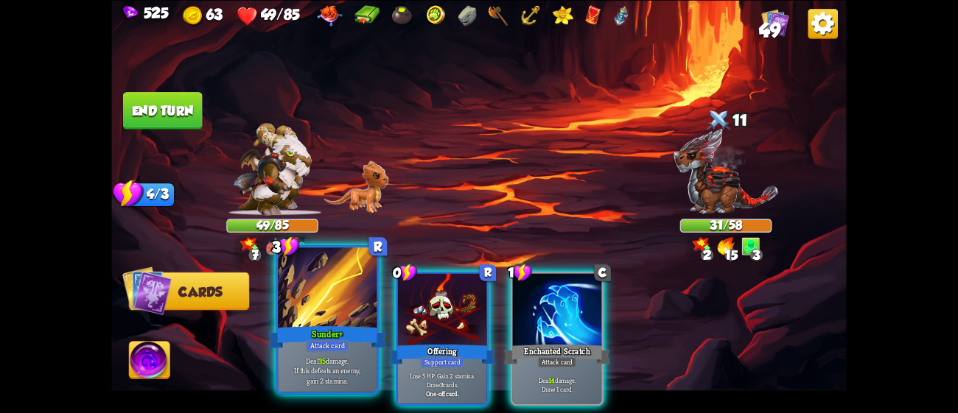
click at [304, 315] on div at bounding box center [327, 289] width 99 height 83
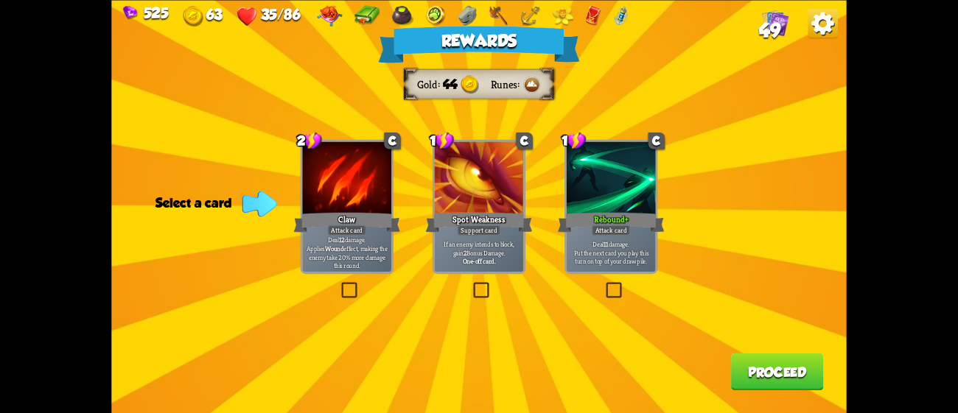
click at [610, 228] on div "Attack card" at bounding box center [611, 230] width 39 height 11
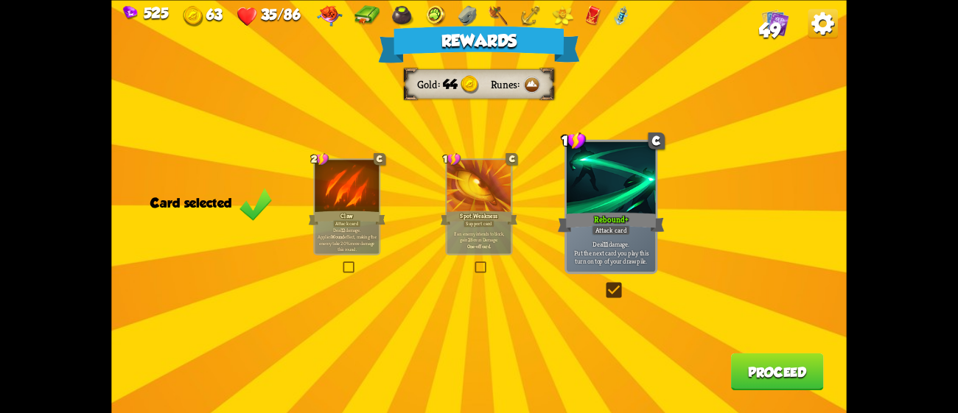
click at [772, 376] on button "Proceed" at bounding box center [777, 372] width 93 height 38
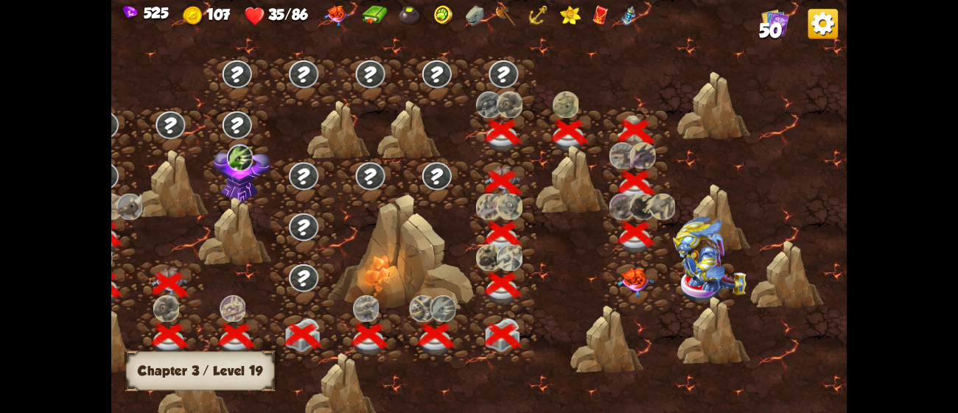
click at [643, 271] on img at bounding box center [636, 282] width 37 height 29
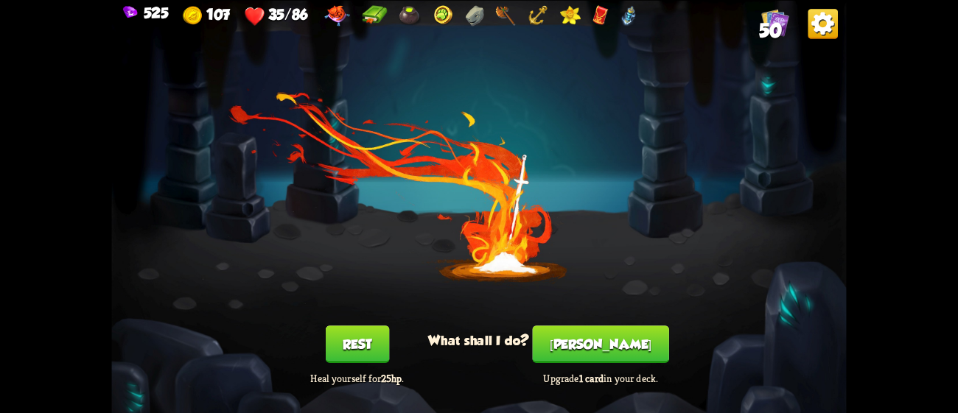
click at [369, 340] on button "Rest" at bounding box center [357, 345] width 63 height 38
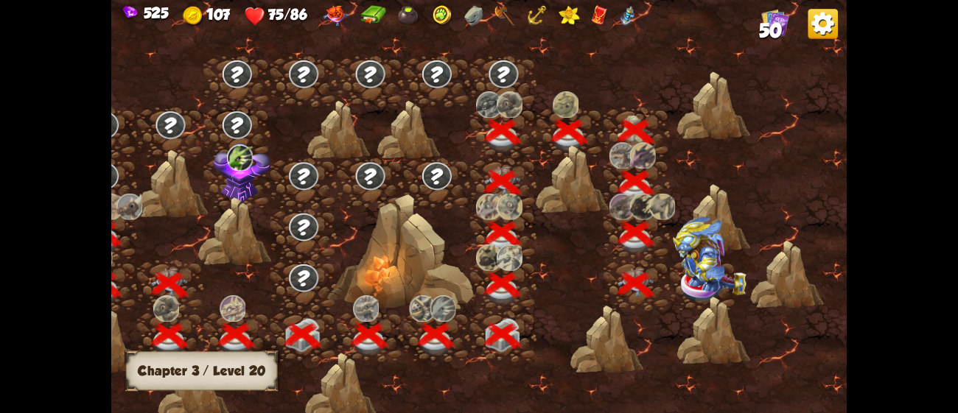
click at [714, 262] on img at bounding box center [710, 256] width 74 height 79
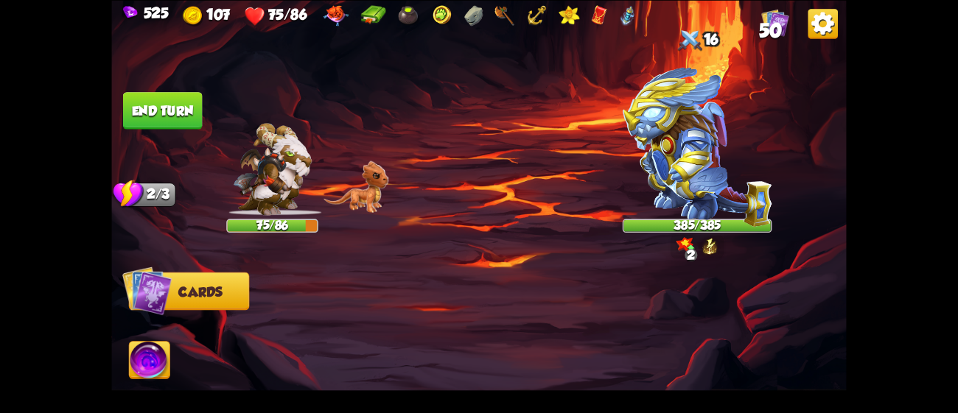
click at [755, 172] on img at bounding box center [698, 147] width 150 height 160
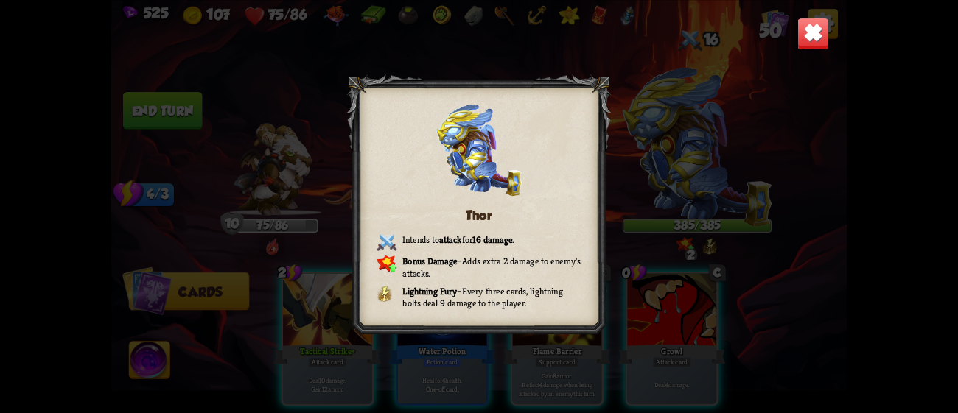
click at [797, 35] on img at bounding box center [813, 33] width 32 height 32
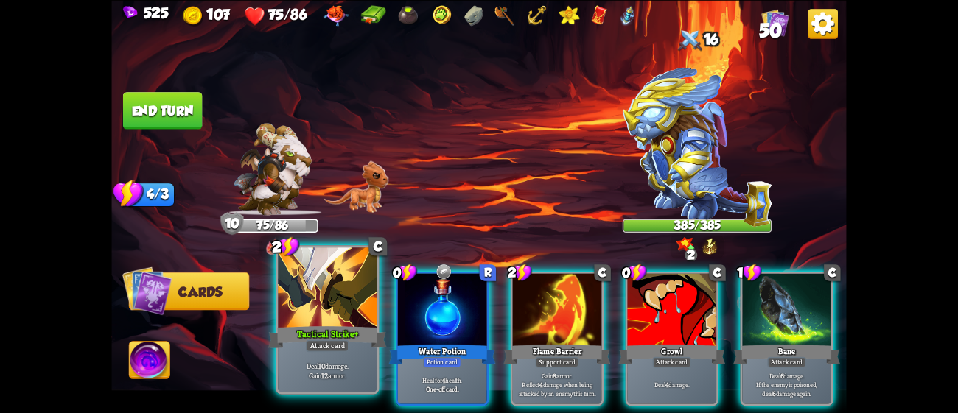
click at [355, 340] on div "Tactical Strike+" at bounding box center [327, 337] width 119 height 27
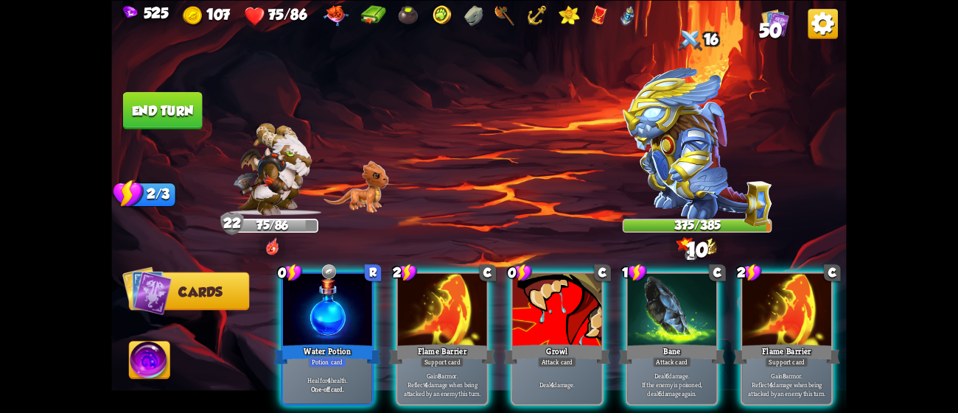
click at [355, 343] on div "Water Potion" at bounding box center [327, 355] width 107 height 24
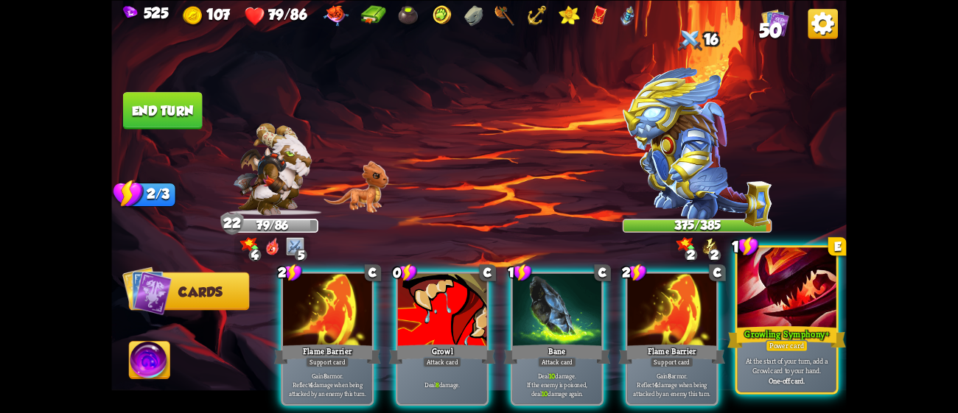
click at [756, 346] on div "Growling Symphony+" at bounding box center [786, 337] width 119 height 27
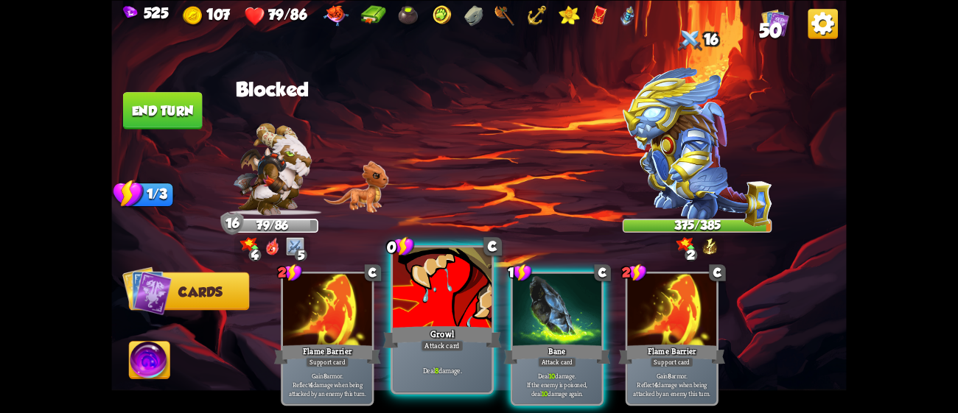
click at [450, 309] on div at bounding box center [442, 289] width 99 height 83
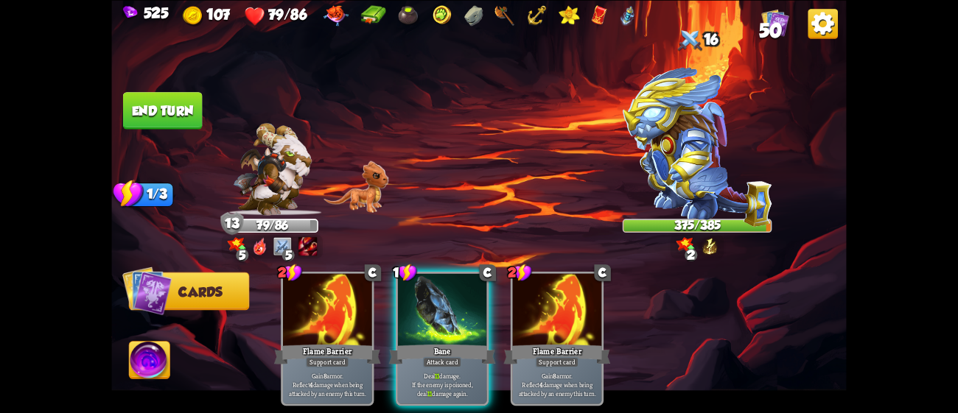
click at [450, 309] on div at bounding box center [442, 310] width 89 height 75
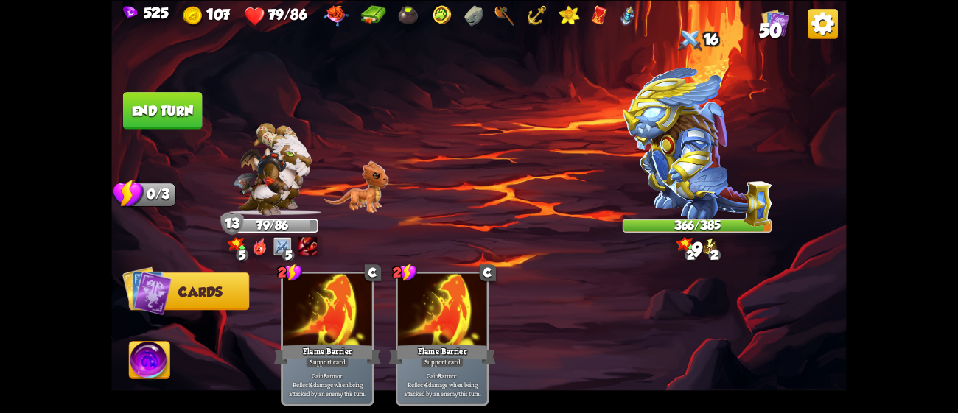
click at [181, 103] on button "End turn" at bounding box center [163, 111] width 80 height 38
click at [707, 141] on img at bounding box center [698, 147] width 150 height 160
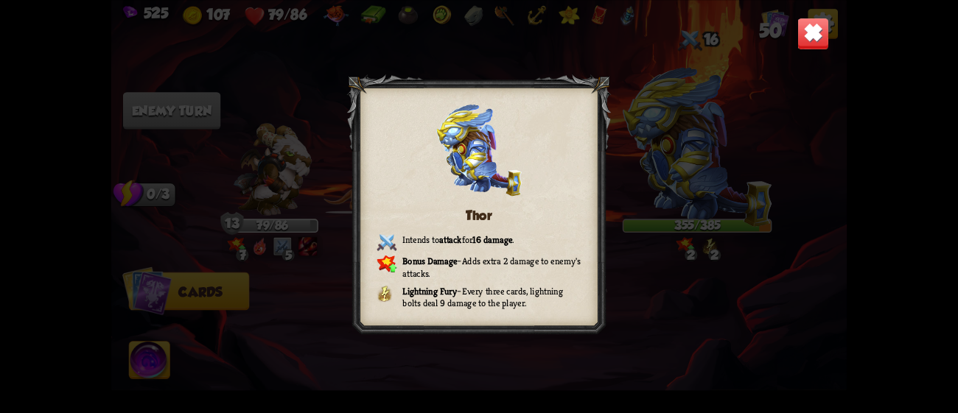
click at [744, 107] on div "Thor Intends to attack for 16 damage . Bonus Damage – Adds extra 2 damage to en…" at bounding box center [478, 206] width 735 height 413
click at [816, 32] on img at bounding box center [813, 33] width 32 height 32
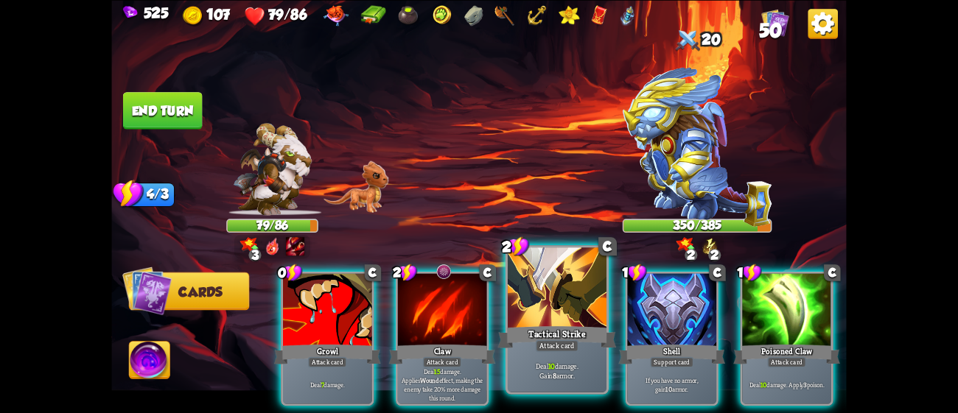
click at [556, 338] on div "Tactical Strike" at bounding box center [557, 337] width 119 height 27
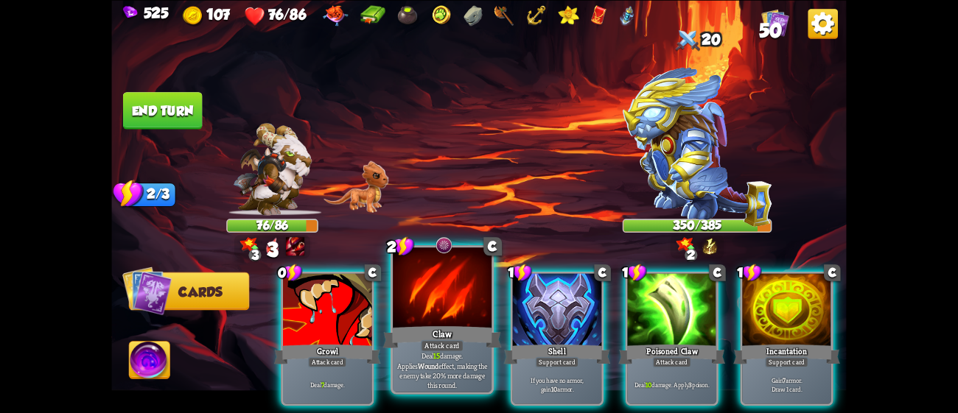
click at [441, 328] on div "Claw" at bounding box center [442, 337] width 119 height 27
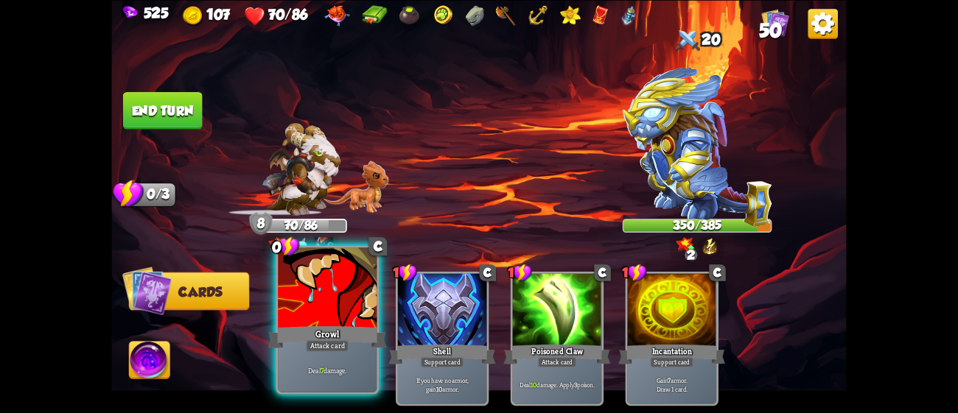
click at [329, 323] on div at bounding box center [327, 289] width 99 height 83
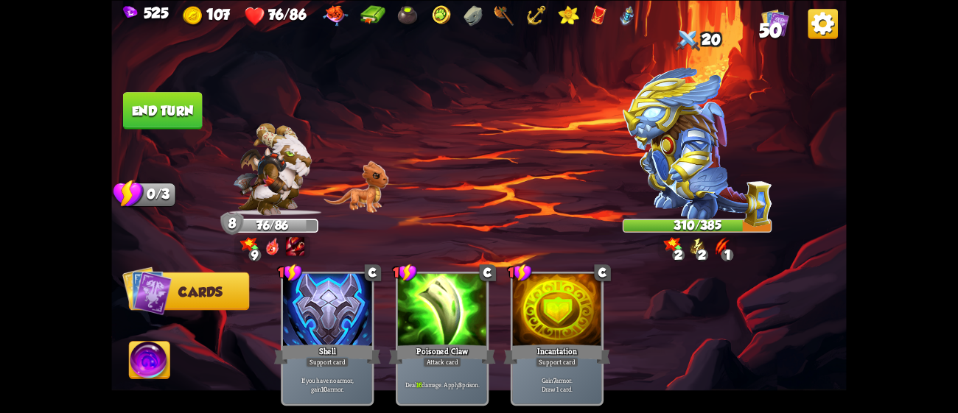
click at [167, 113] on button "End turn" at bounding box center [163, 111] width 80 height 38
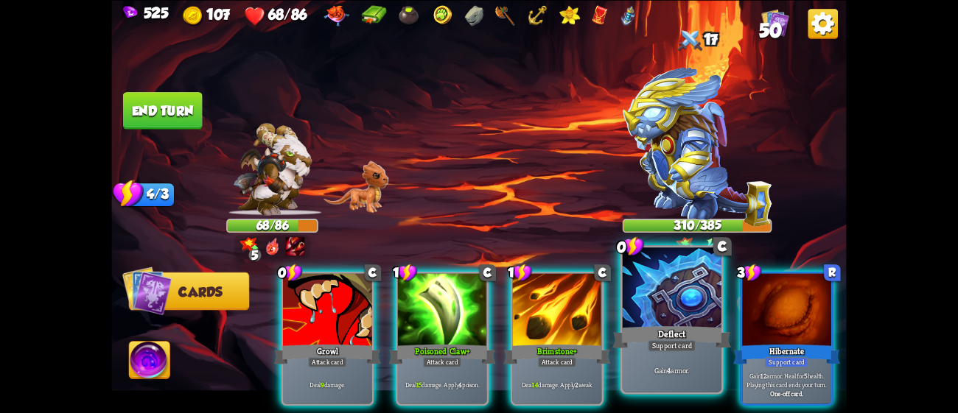
click at [702, 298] on div at bounding box center [672, 289] width 99 height 83
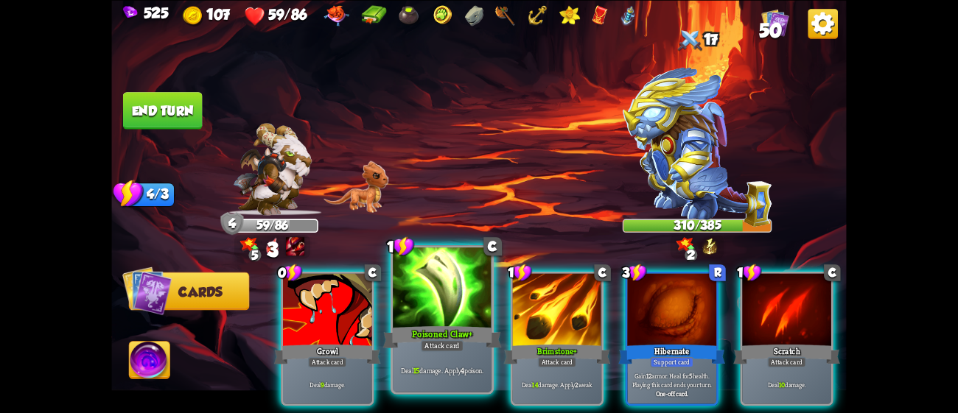
click at [463, 329] on div "Poisoned Claw+" at bounding box center [442, 337] width 119 height 27
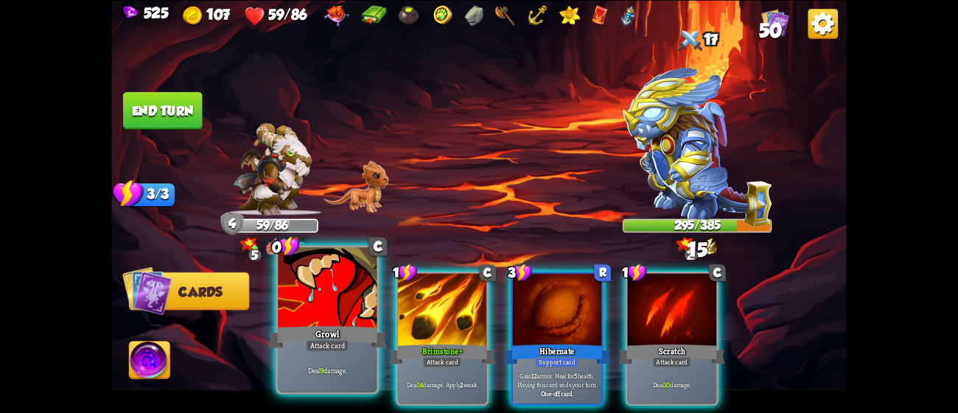
click at [338, 320] on div at bounding box center [327, 289] width 99 height 83
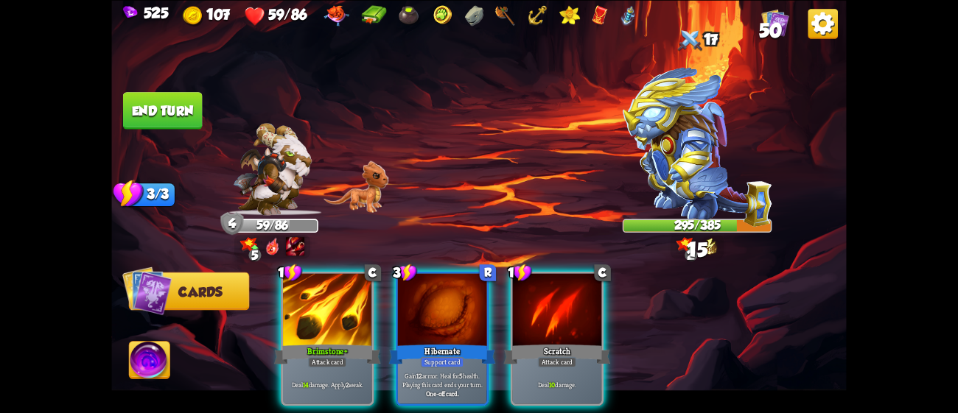
click at [338, 320] on div at bounding box center [327, 310] width 89 height 75
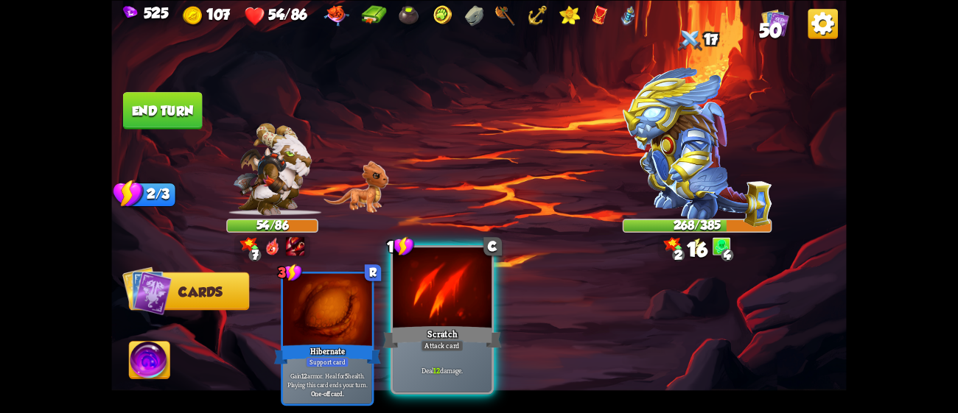
click at [443, 316] on div at bounding box center [442, 289] width 99 height 83
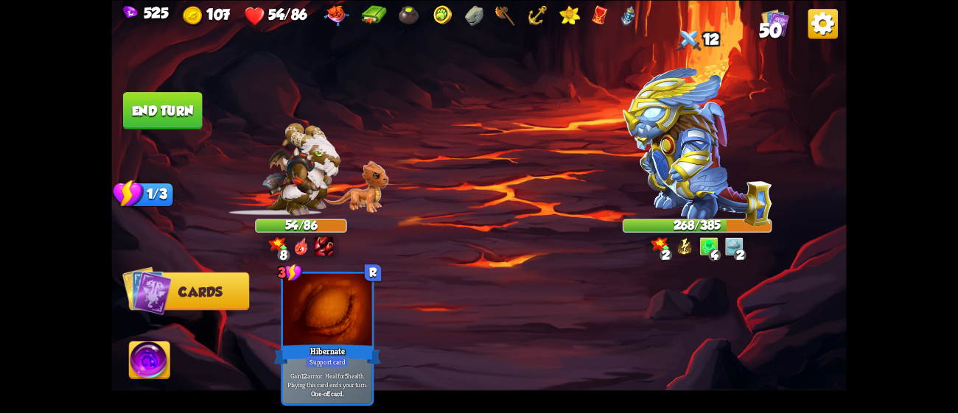
click at [171, 94] on button "End turn" at bounding box center [163, 111] width 80 height 38
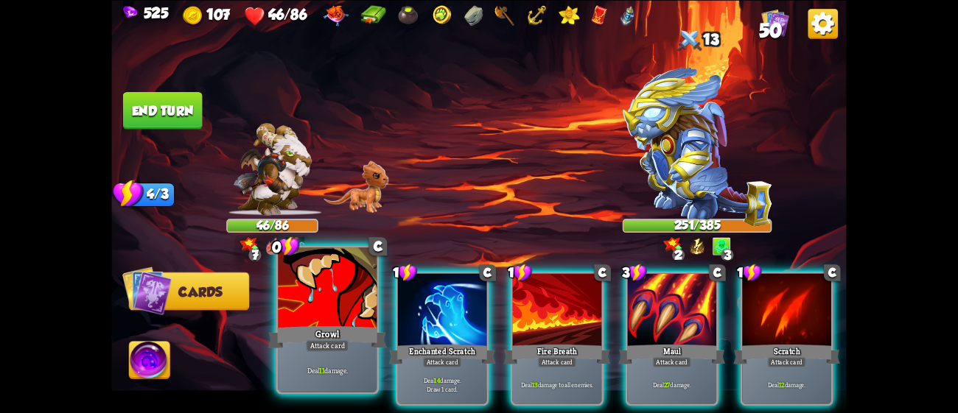
click at [325, 338] on div "Growl" at bounding box center [327, 337] width 119 height 27
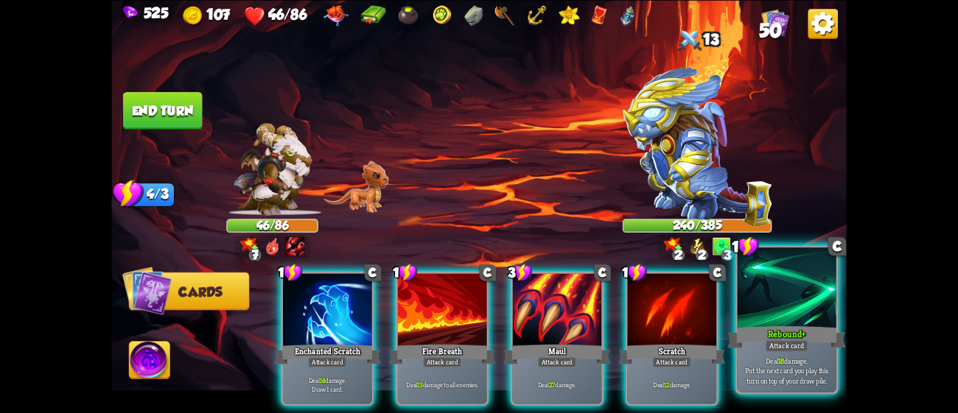
click at [790, 304] on div at bounding box center [787, 289] width 99 height 83
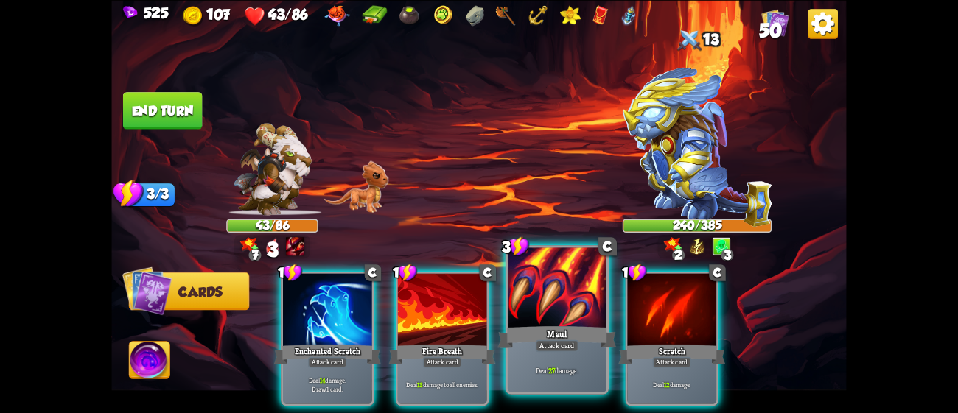
click at [570, 301] on div at bounding box center [557, 289] width 99 height 83
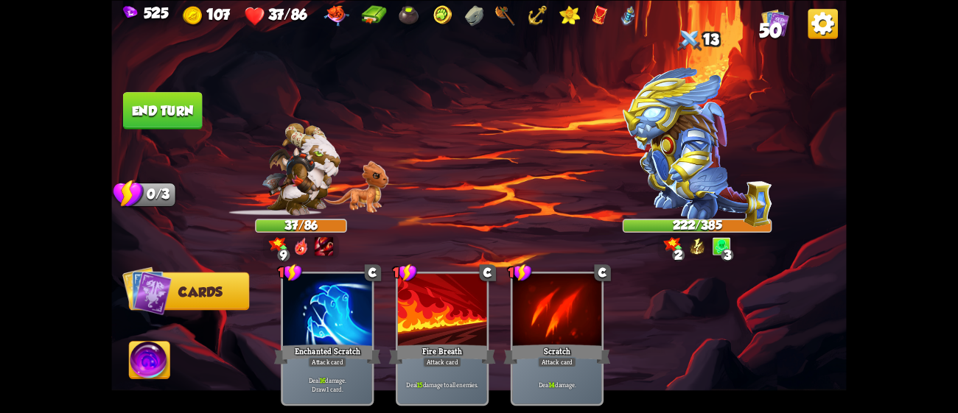
click at [158, 359] on img at bounding box center [149, 362] width 41 height 41
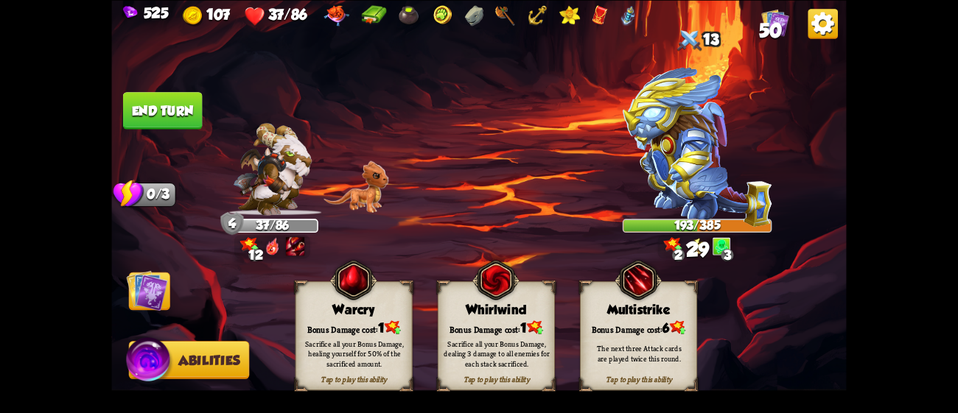
click at [172, 304] on img at bounding box center [478, 206] width 735 height 413
click at [162, 300] on img at bounding box center [147, 290] width 41 height 41
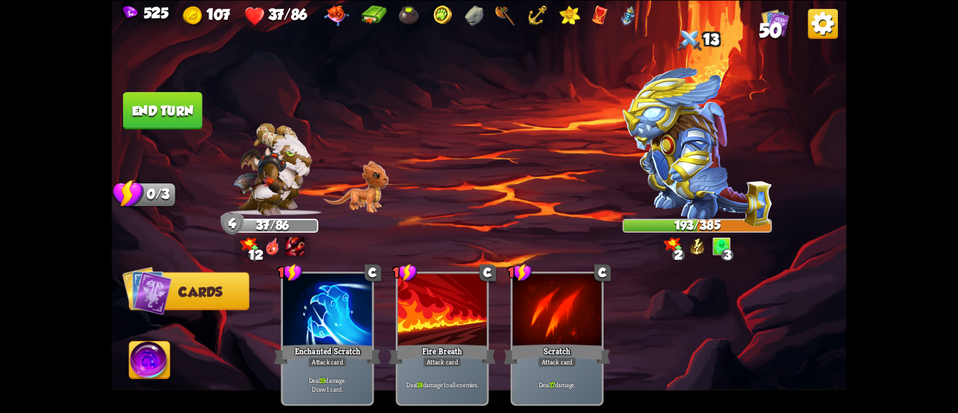
click at [183, 113] on button "End turn" at bounding box center [163, 111] width 80 height 38
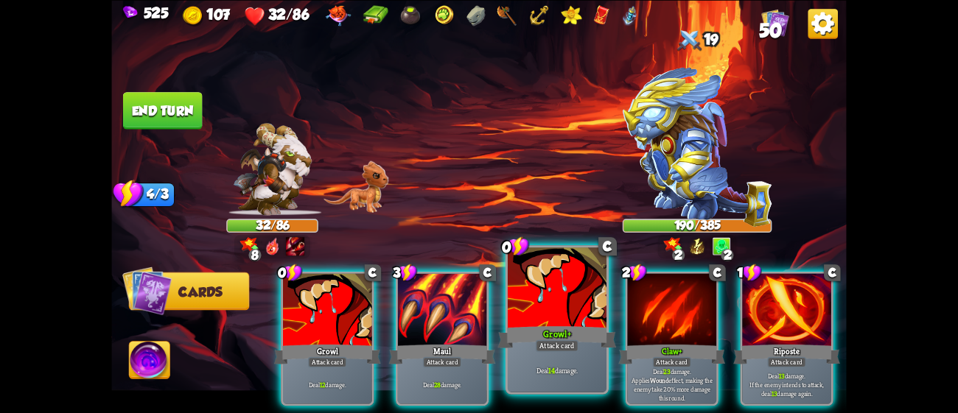
click at [521, 311] on div at bounding box center [557, 289] width 99 height 83
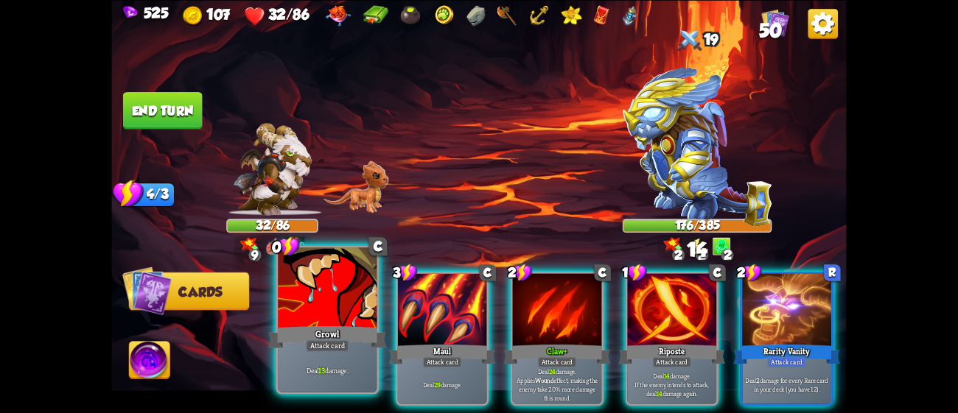
click at [352, 349] on div "Growl" at bounding box center [327, 337] width 119 height 27
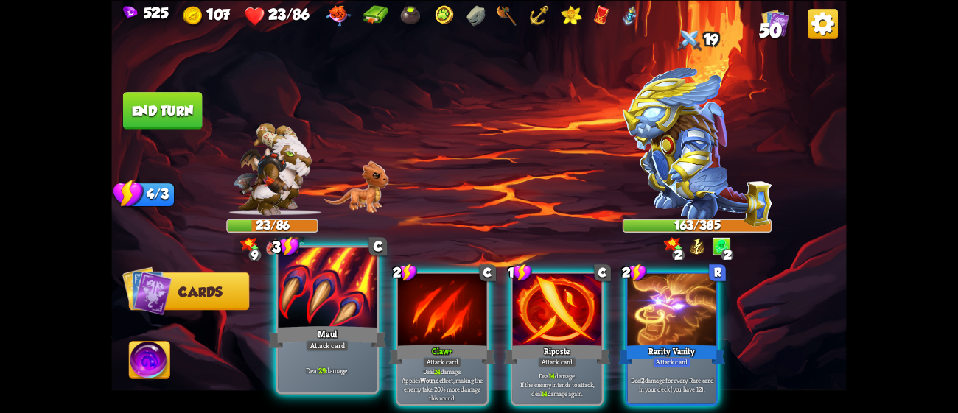
click at [338, 341] on div "Attack card" at bounding box center [327, 346] width 43 height 12
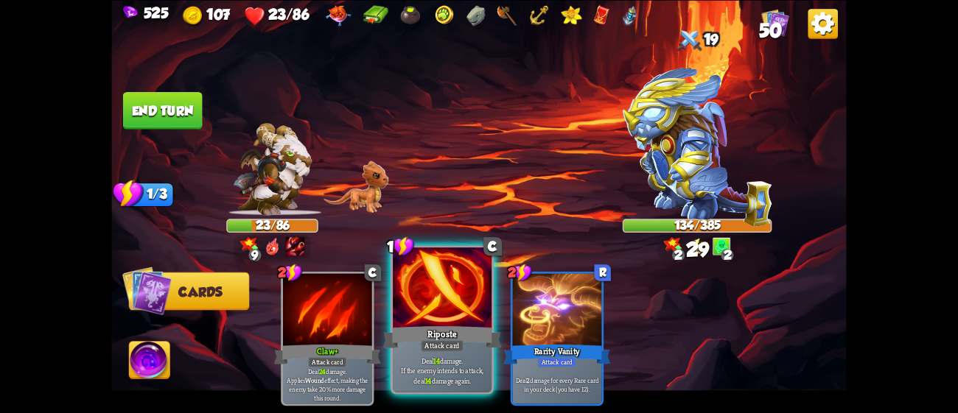
click at [455, 338] on div "Riposte" at bounding box center [442, 337] width 119 height 27
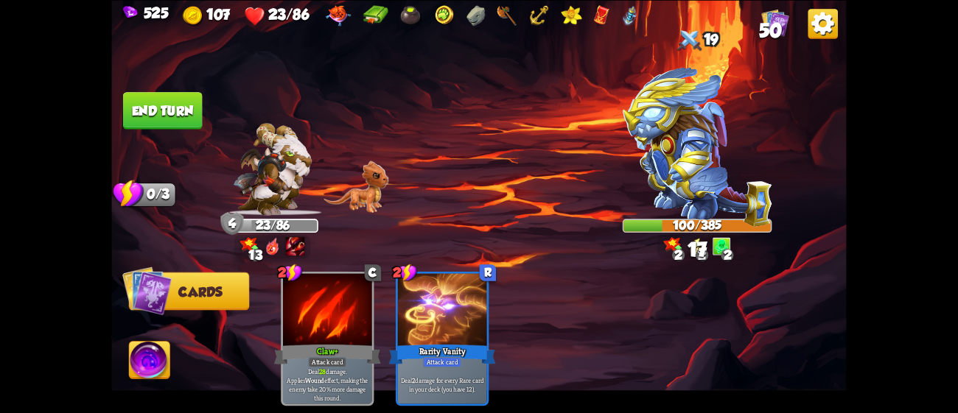
click at [150, 344] on img at bounding box center [149, 362] width 41 height 41
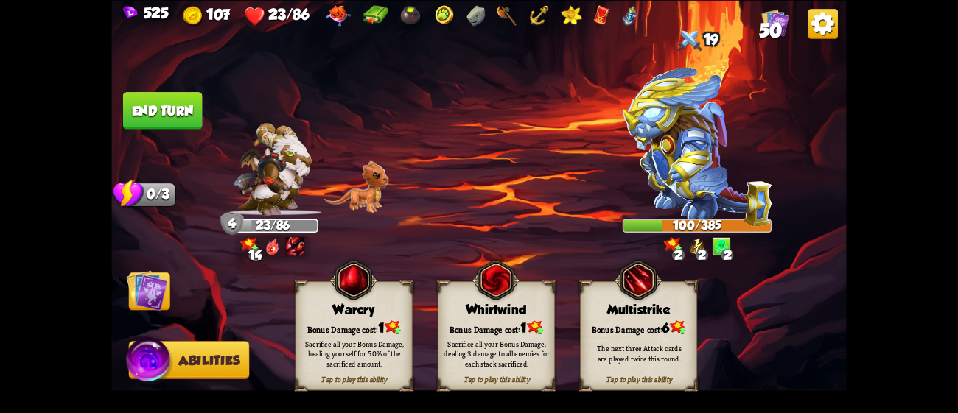
click at [387, 326] on img at bounding box center [393, 328] width 16 height 14
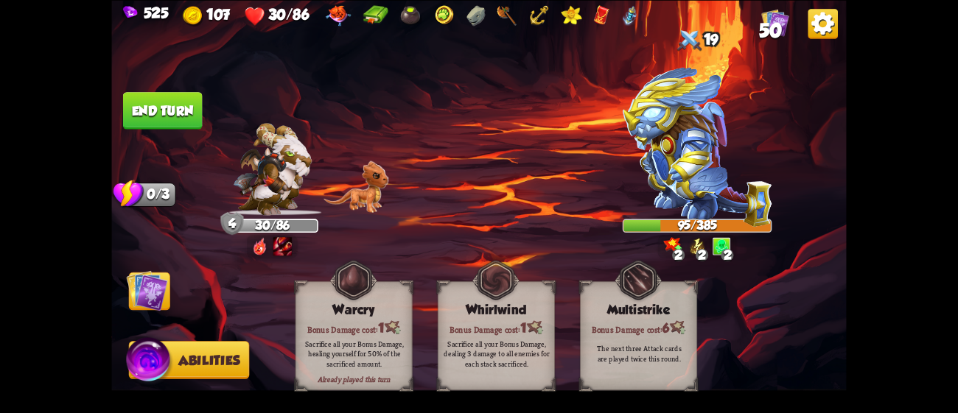
click at [155, 287] on img at bounding box center [147, 290] width 41 height 41
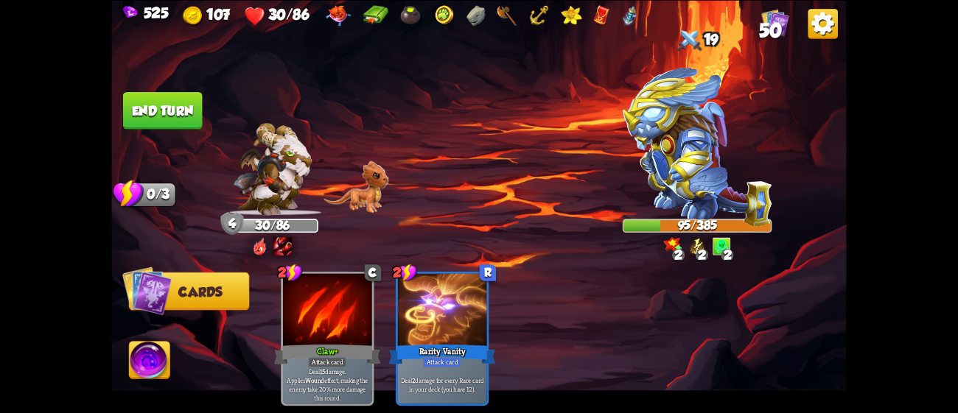
click at [170, 113] on button "End turn" at bounding box center [163, 111] width 80 height 38
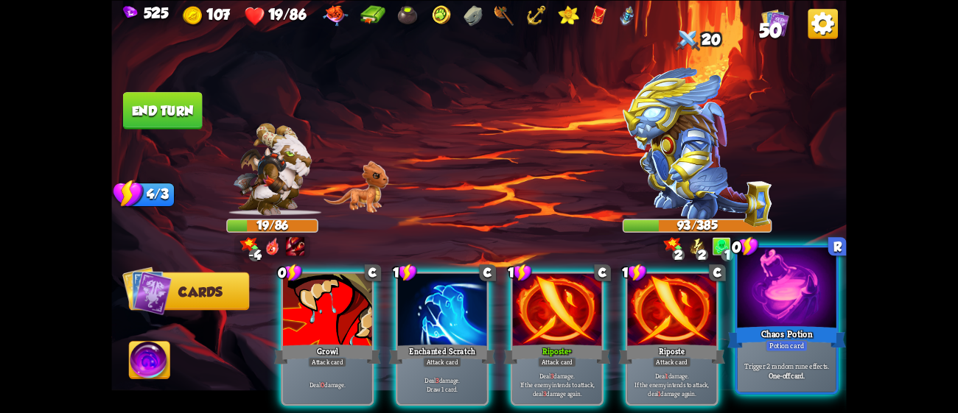
click at [778, 309] on div at bounding box center [787, 289] width 99 height 83
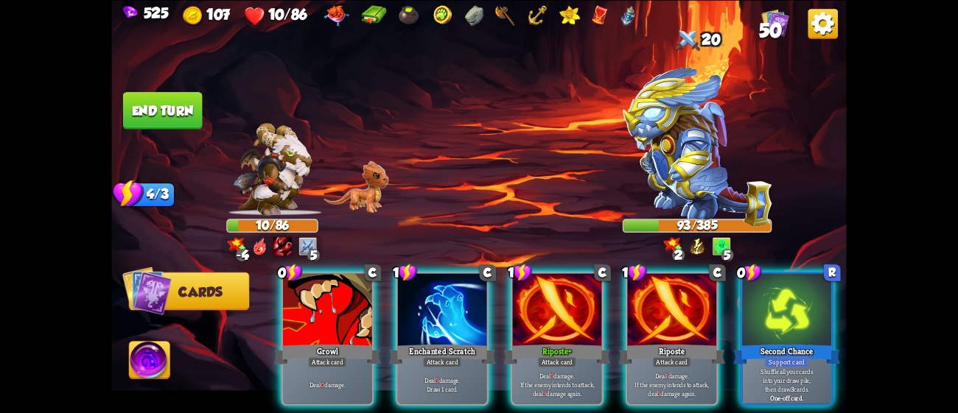
click at [778, 309] on div at bounding box center [786, 310] width 89 height 75
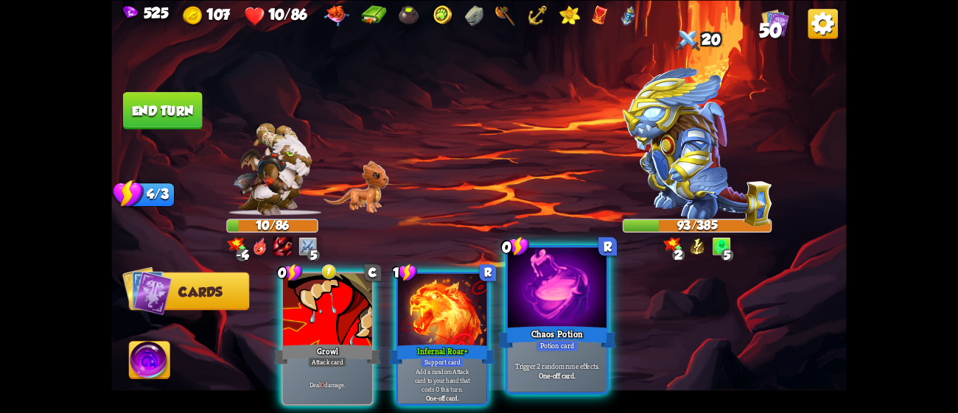
click at [566, 315] on div at bounding box center [557, 289] width 99 height 83
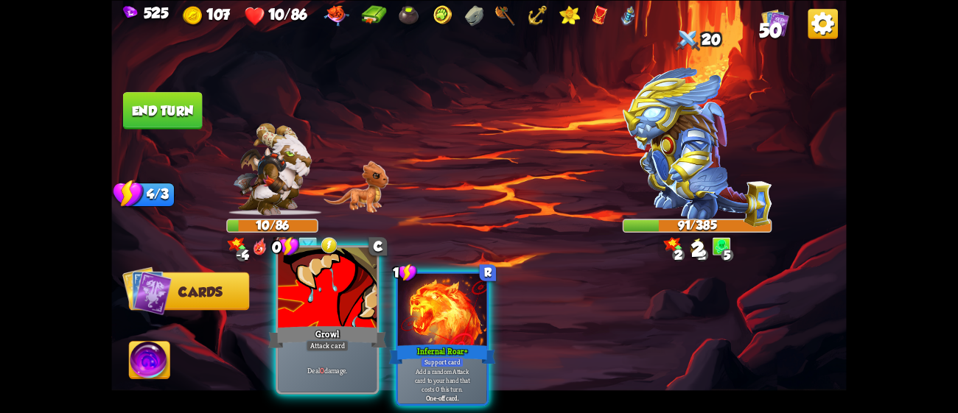
click at [304, 318] on div at bounding box center [327, 289] width 99 height 83
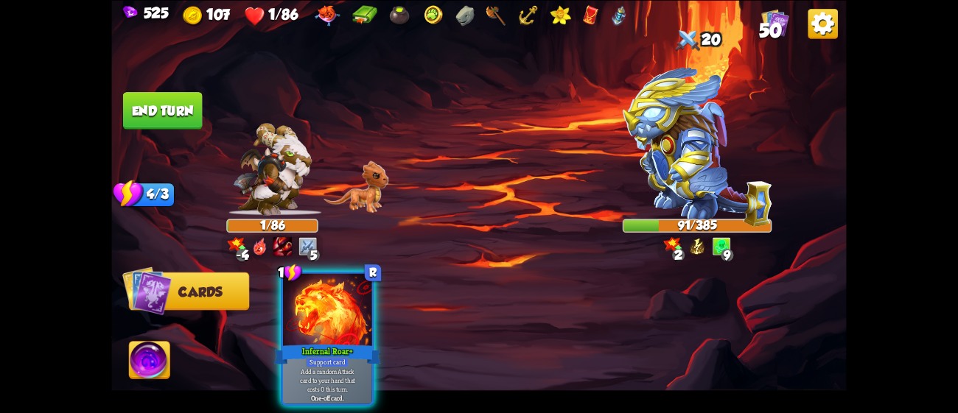
click at [304, 318] on div at bounding box center [327, 310] width 89 height 75
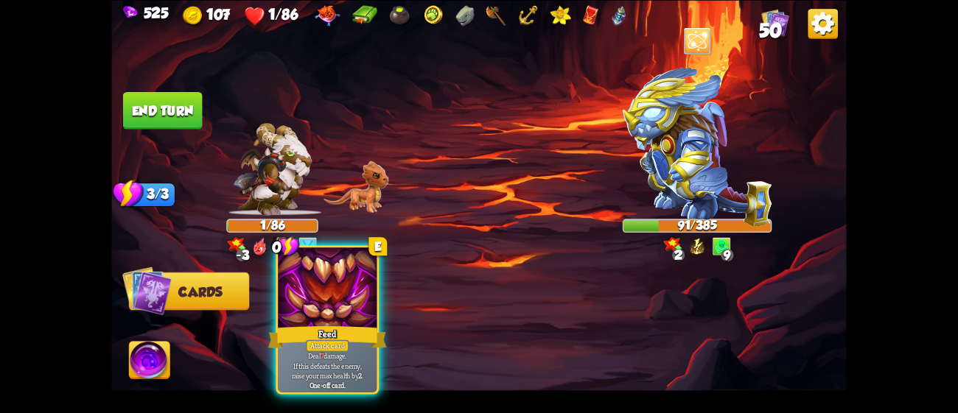
click at [357, 293] on div at bounding box center [327, 289] width 99 height 83
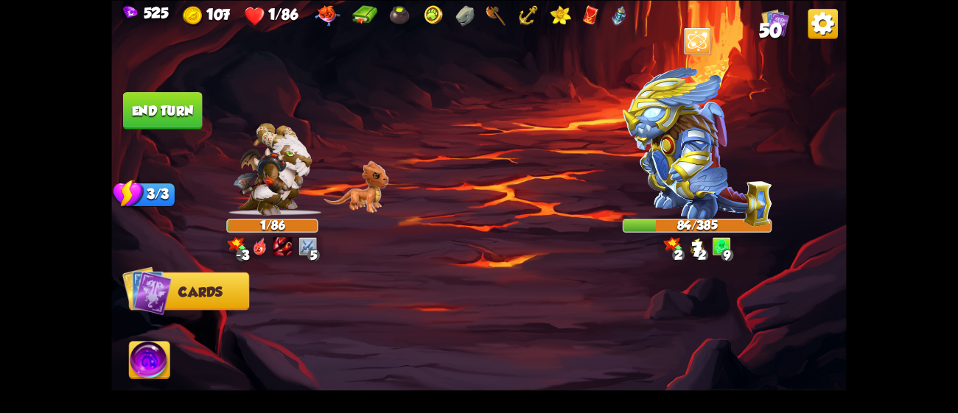
click at [718, 197] on img at bounding box center [698, 147] width 150 height 160
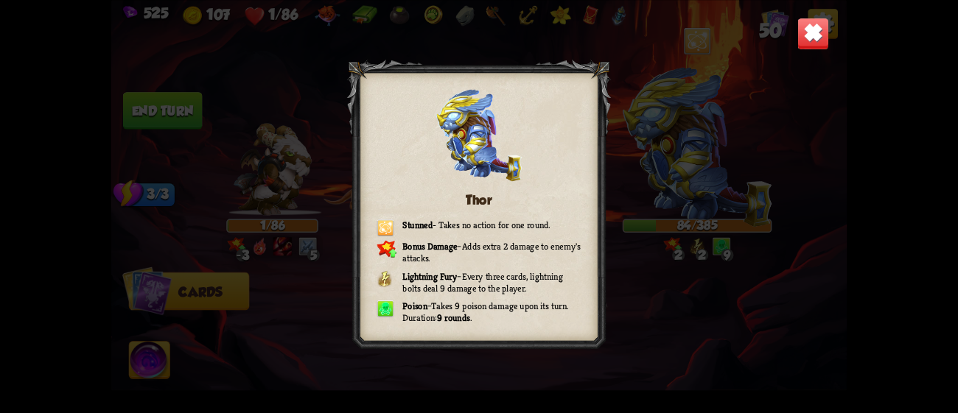
click at [810, 38] on img at bounding box center [813, 33] width 32 height 32
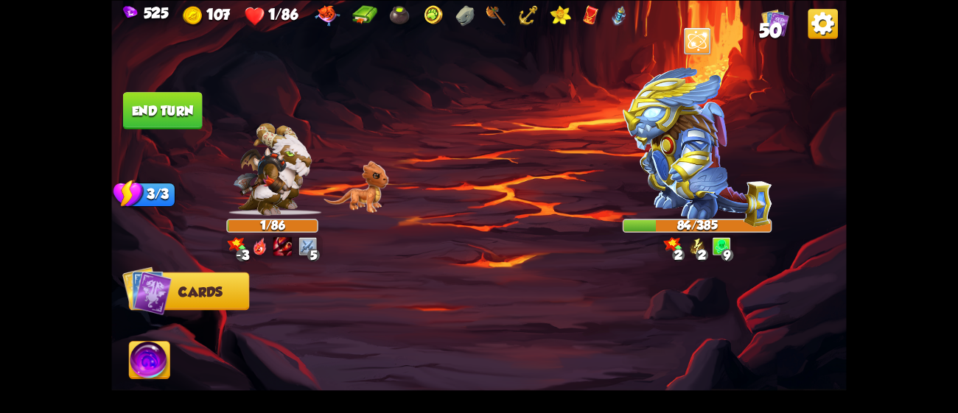
click at [159, 298] on img at bounding box center [146, 290] width 49 height 49
click at [175, 96] on button "End turn" at bounding box center [163, 111] width 80 height 38
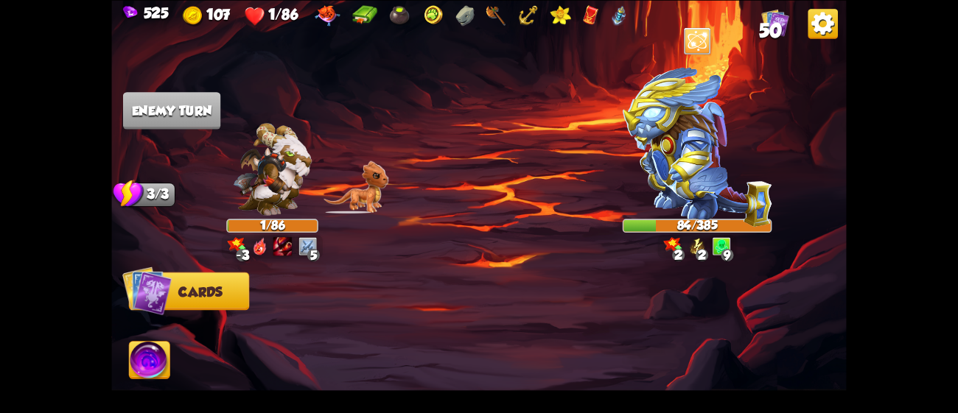
click at [140, 369] on img at bounding box center [149, 362] width 41 height 41
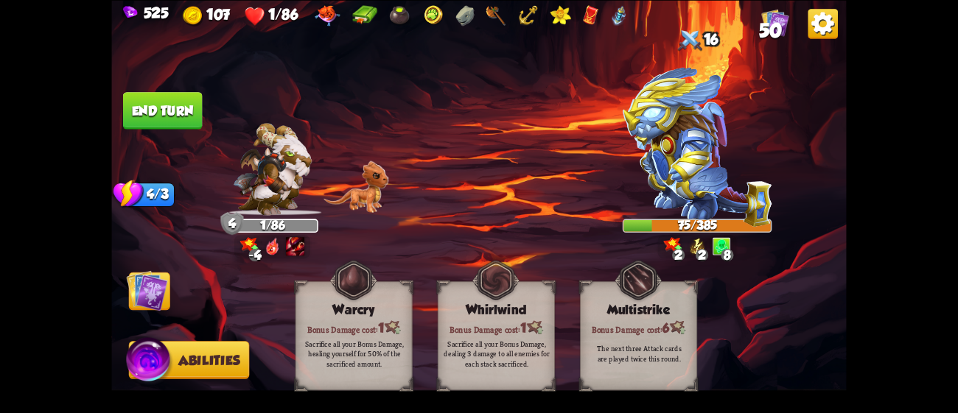
click at [150, 303] on img at bounding box center [147, 290] width 41 height 41
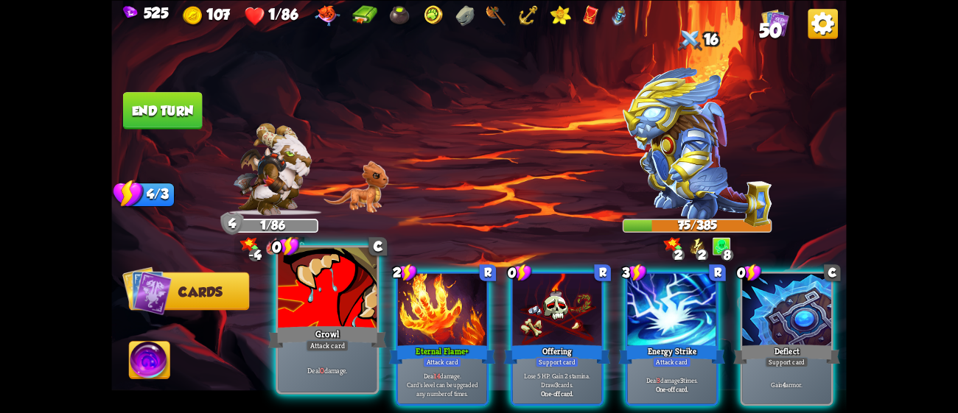
click at [366, 318] on div at bounding box center [327, 289] width 99 height 83
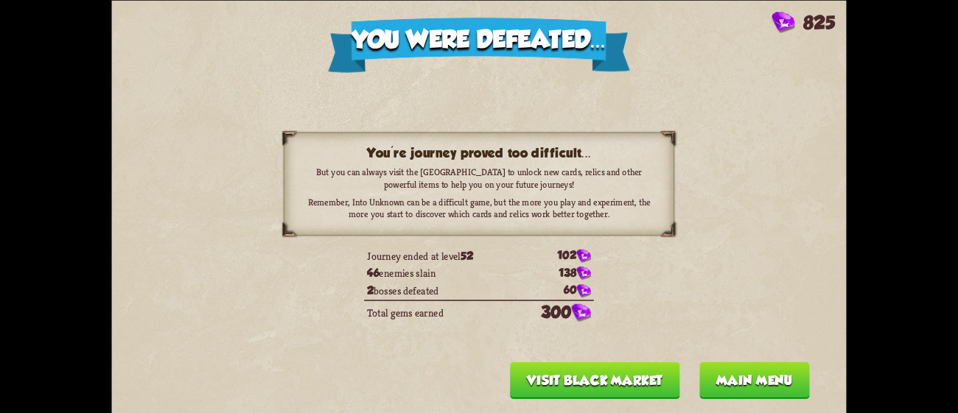
click at [736, 374] on button "Main menu" at bounding box center [754, 381] width 111 height 38
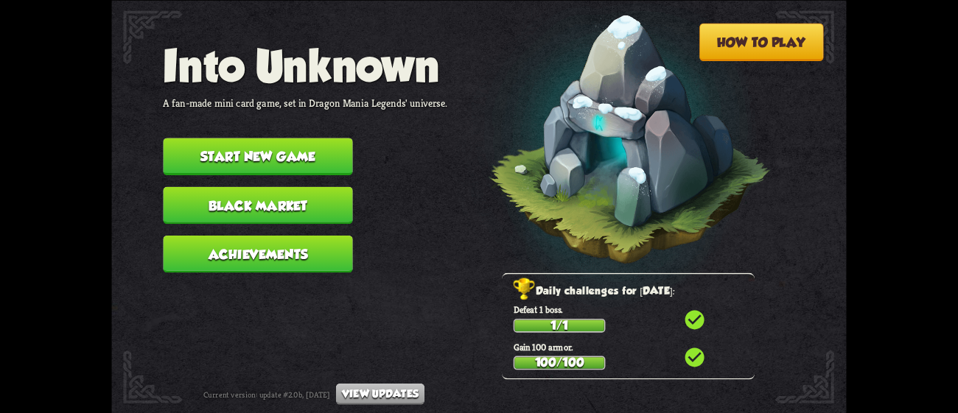
click at [313, 145] on button "Start new game" at bounding box center [257, 157] width 189 height 38
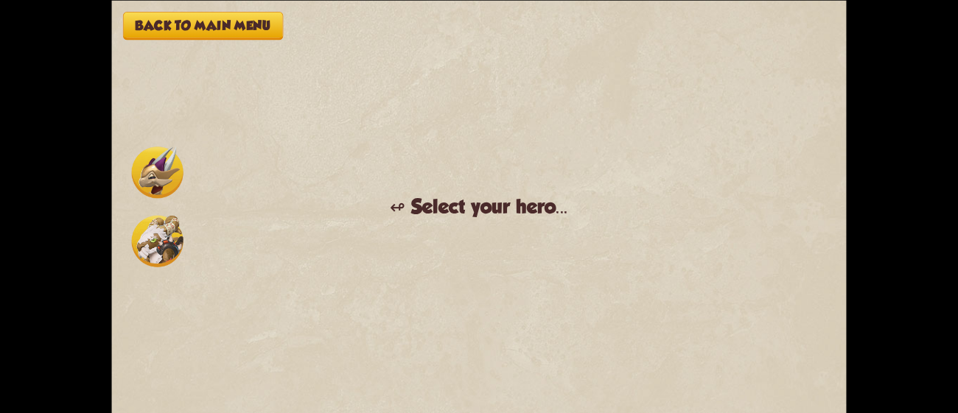
click at [163, 237] on img at bounding box center [158, 241] width 52 height 52
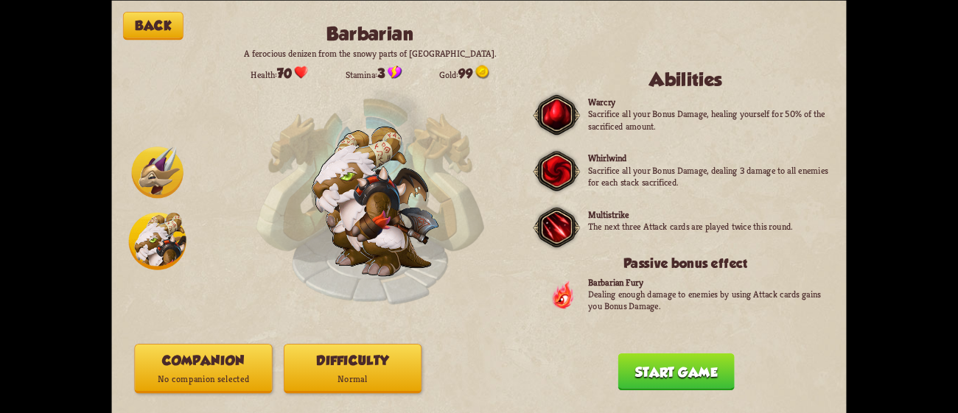
click at [668, 371] on button "Start game" at bounding box center [676, 372] width 116 height 38
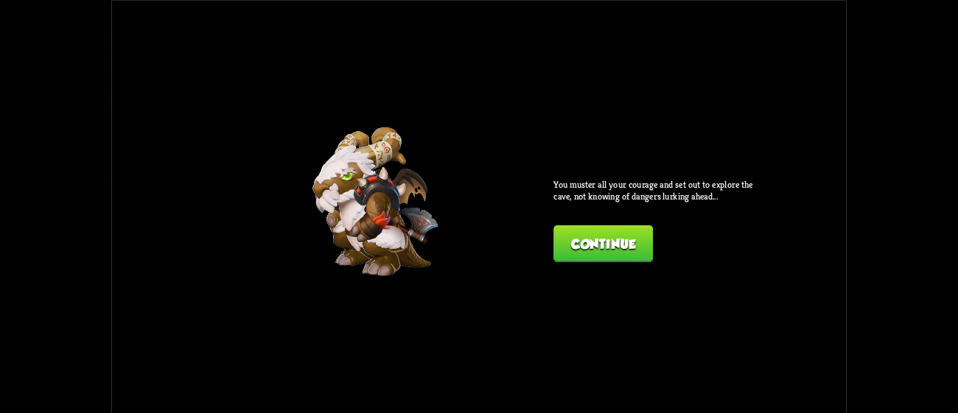
click at [592, 245] on button "Continue" at bounding box center [602, 244] width 99 height 38
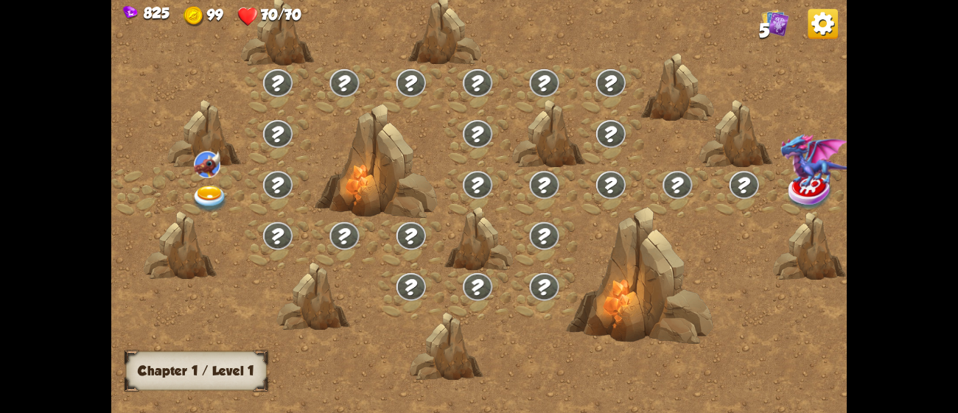
click at [825, 24] on img at bounding box center [823, 24] width 30 height 30
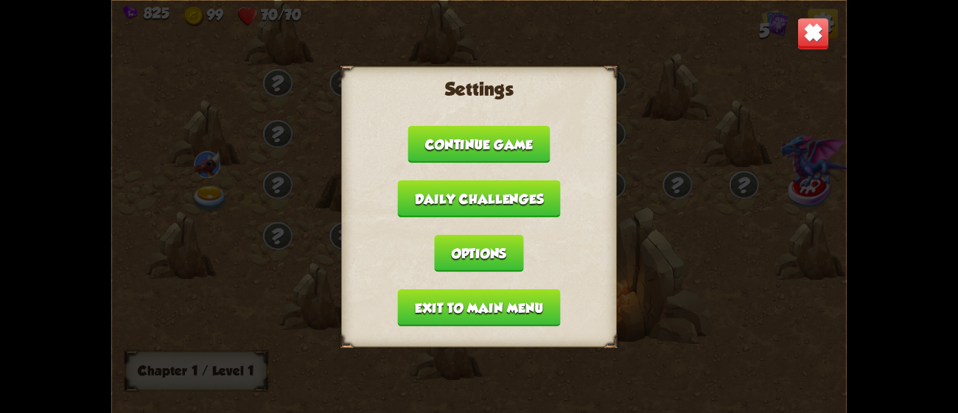
click at [507, 297] on button "Exit to main menu" at bounding box center [479, 308] width 163 height 38
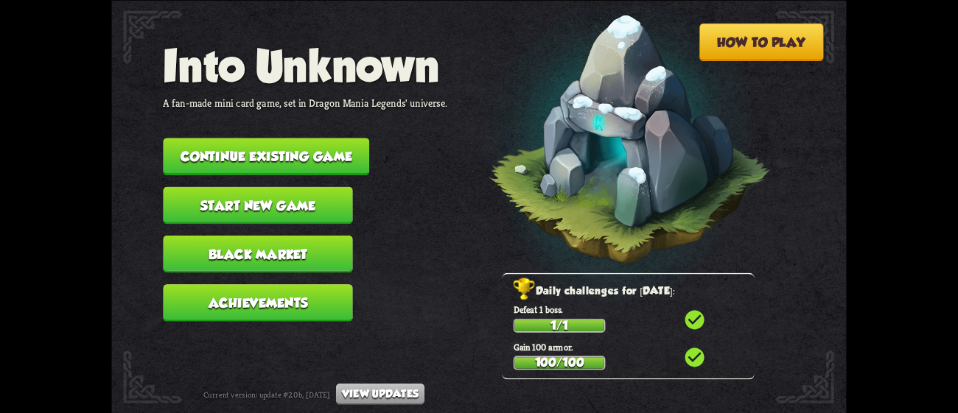
click at [265, 195] on button "Start new game" at bounding box center [257, 205] width 189 height 38
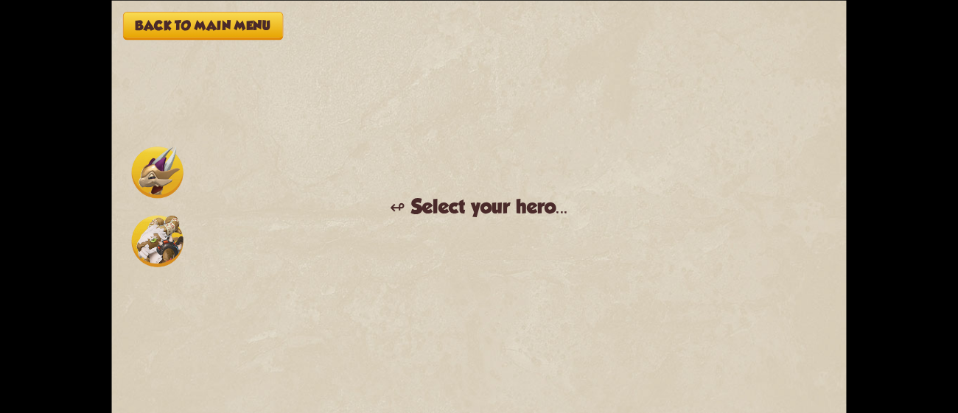
click at [155, 232] on img at bounding box center [158, 241] width 52 height 52
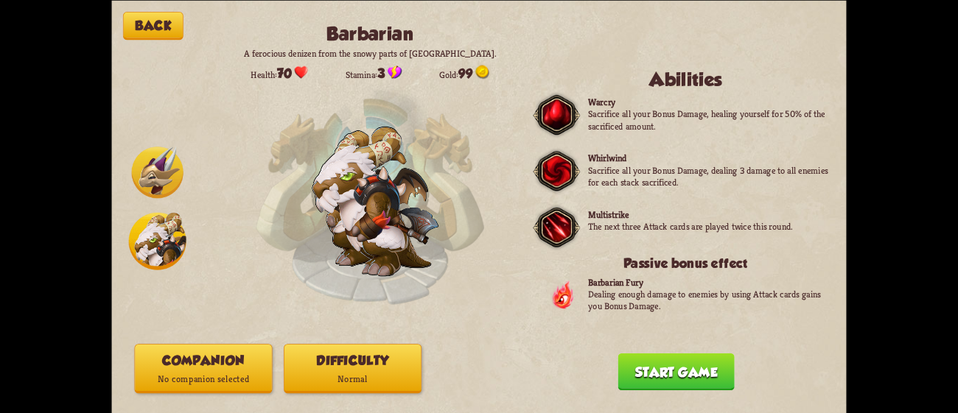
click at [226, 368] on button "Companion No companion selected" at bounding box center [203, 368] width 138 height 49
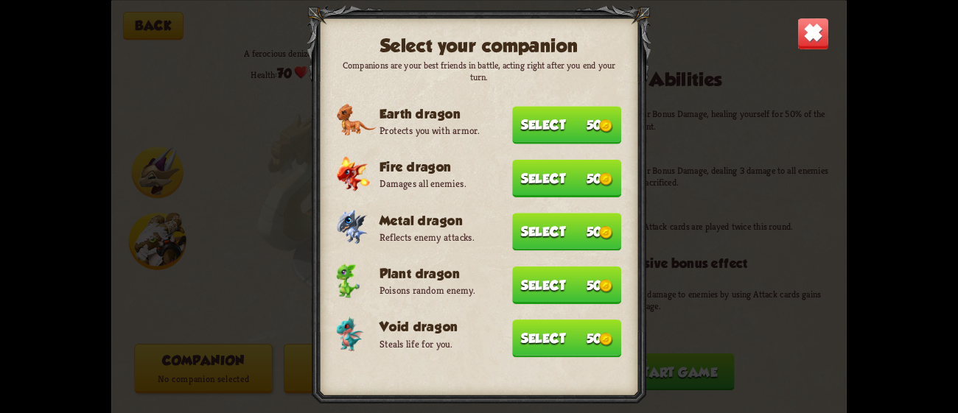
click at [553, 273] on button "Select 50" at bounding box center [566, 285] width 109 height 38
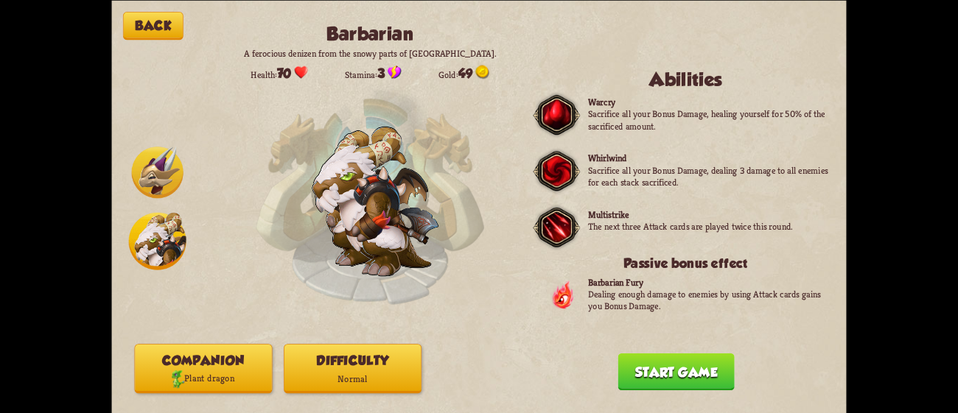
click at [320, 359] on button "Difficulty Normal" at bounding box center [353, 368] width 138 height 49
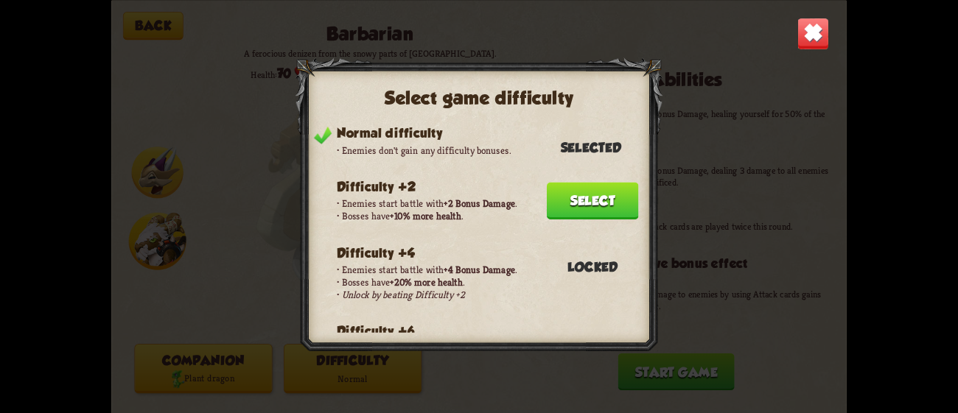
click at [601, 182] on button "Select" at bounding box center [593, 201] width 92 height 38
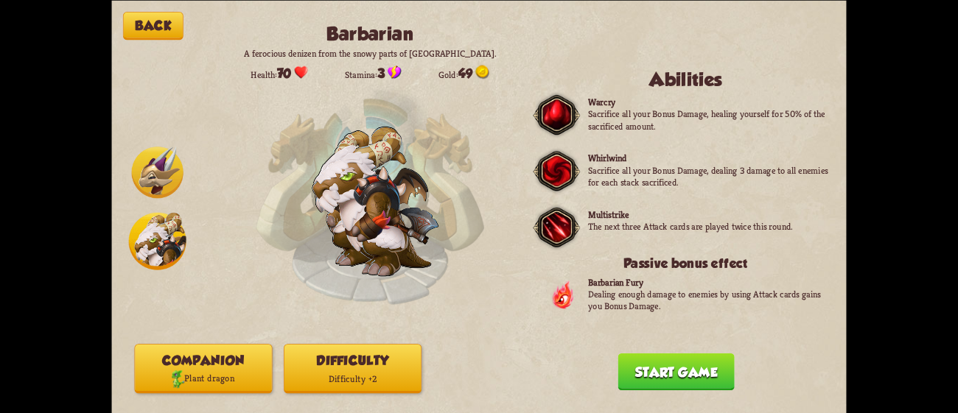
click at [652, 374] on button "Start game" at bounding box center [676, 372] width 116 height 38
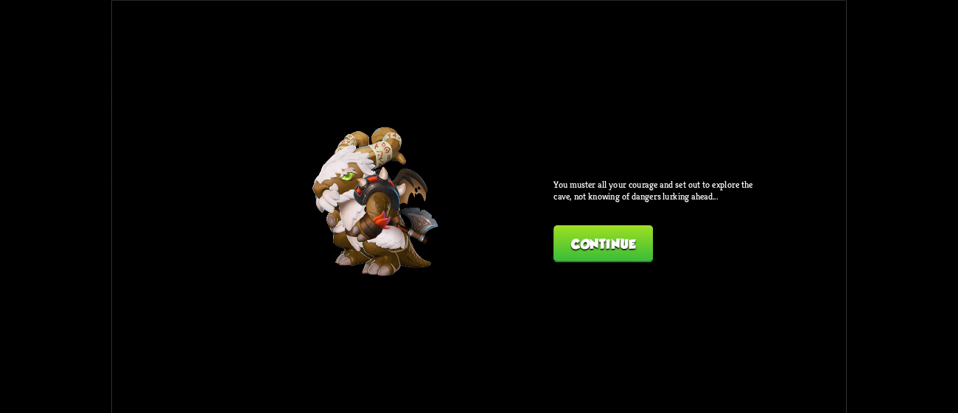
click at [602, 233] on button "Continue" at bounding box center [602, 244] width 99 height 38
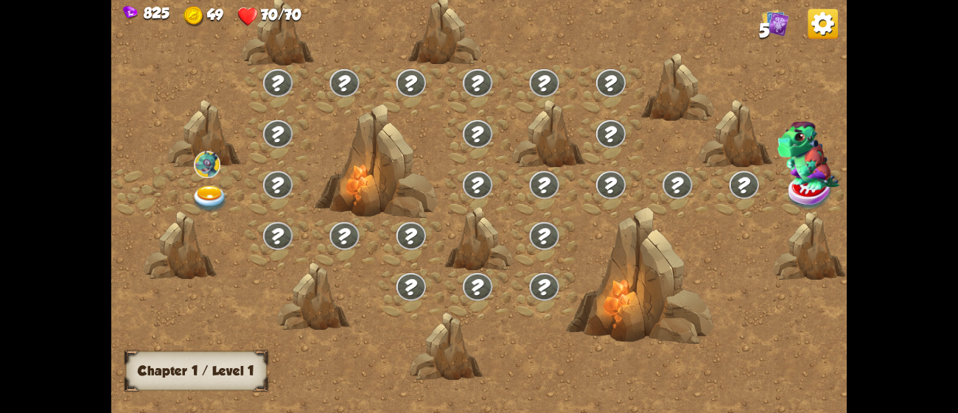
click at [206, 189] on img at bounding box center [210, 199] width 37 height 27
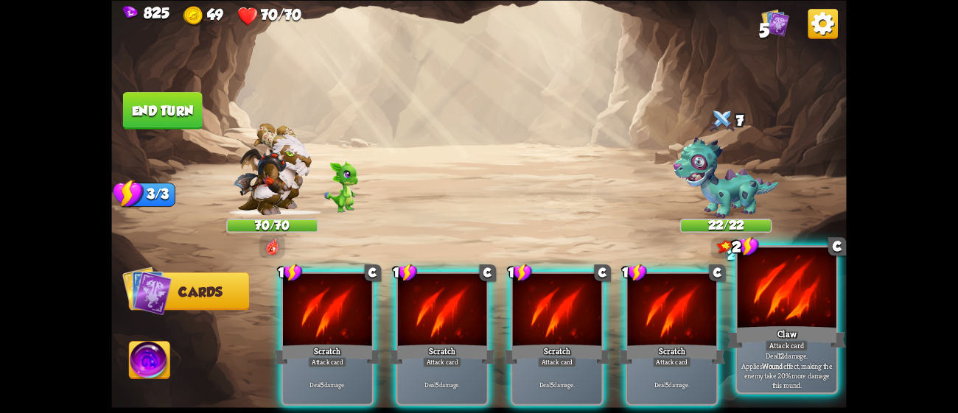
click at [765, 337] on div "Claw" at bounding box center [786, 337] width 119 height 27
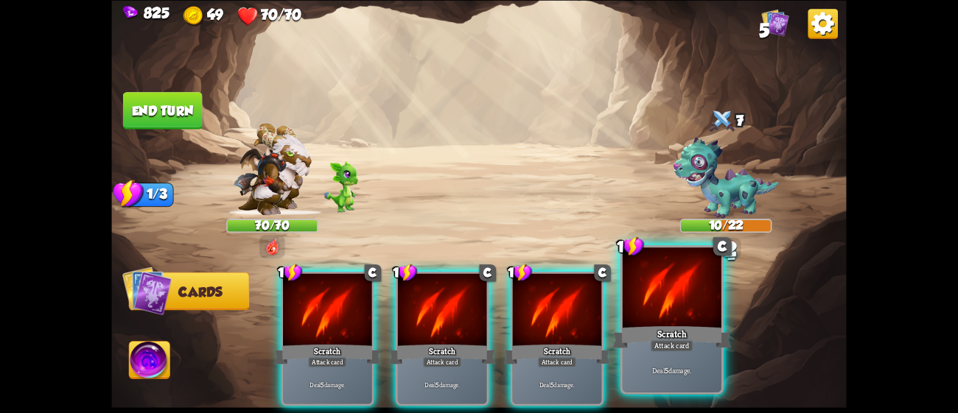
click at [706, 330] on div "Scratch" at bounding box center [671, 337] width 119 height 27
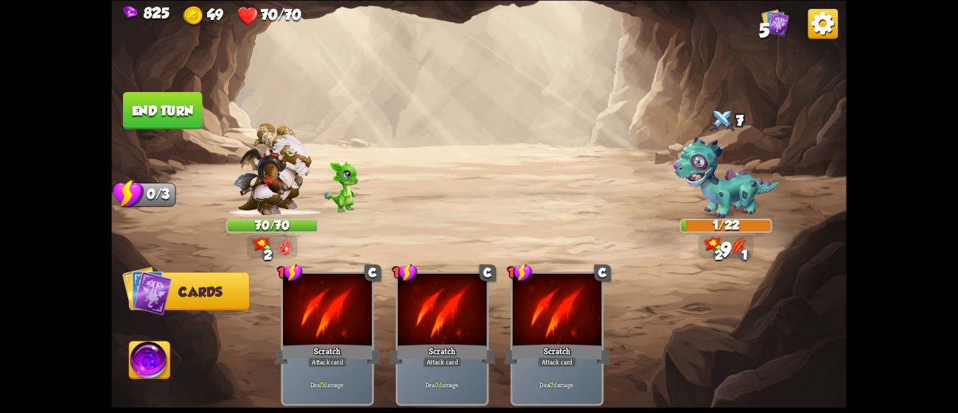
click at [164, 119] on button "End turn" at bounding box center [163, 111] width 80 height 38
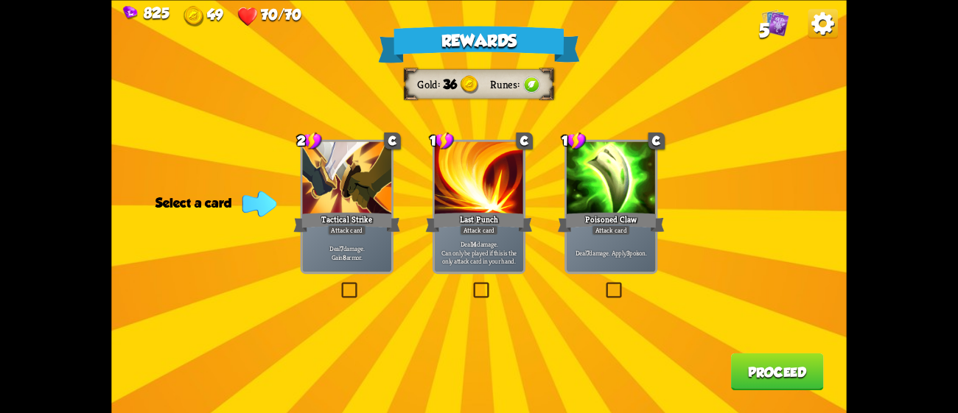
click at [363, 221] on div "Tactical Strike" at bounding box center [346, 222] width 107 height 24
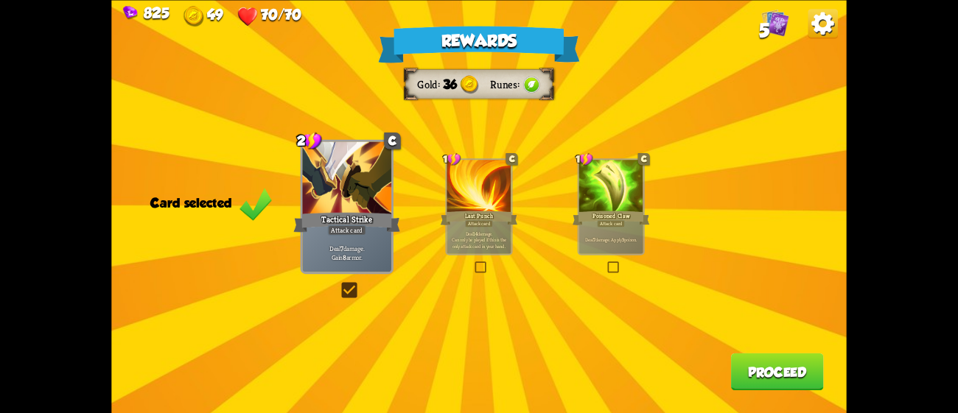
click at [773, 354] on div "Rewards Gold 36 Runes Card selected 2 C Tactical Strike Attack card Deal 7 dama…" at bounding box center [478, 206] width 735 height 413
click at [770, 368] on button "Proceed" at bounding box center [777, 372] width 93 height 38
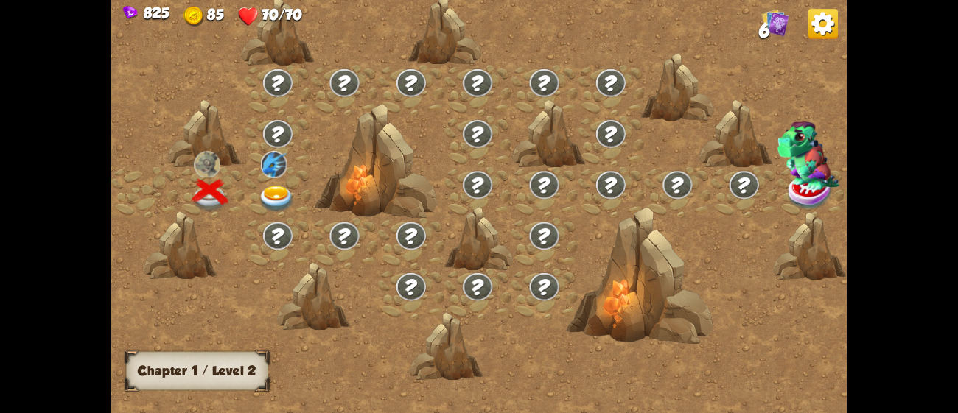
click at [274, 181] on div at bounding box center [278, 192] width 66 height 51
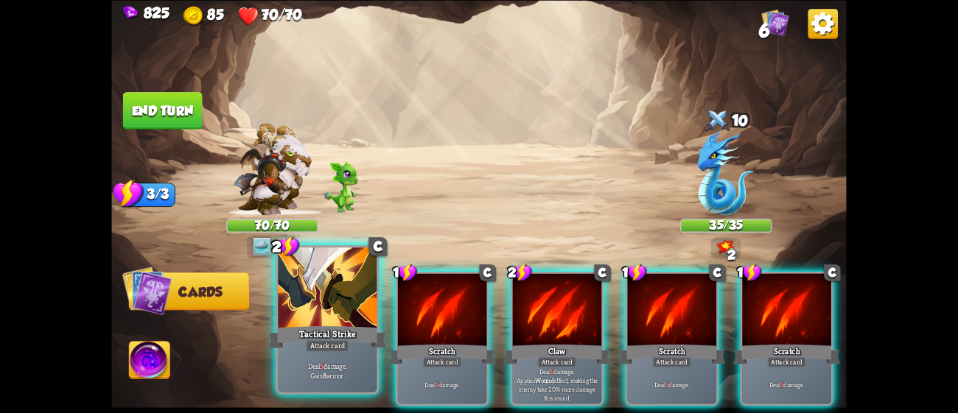
click at [322, 319] on div at bounding box center [327, 289] width 99 height 83
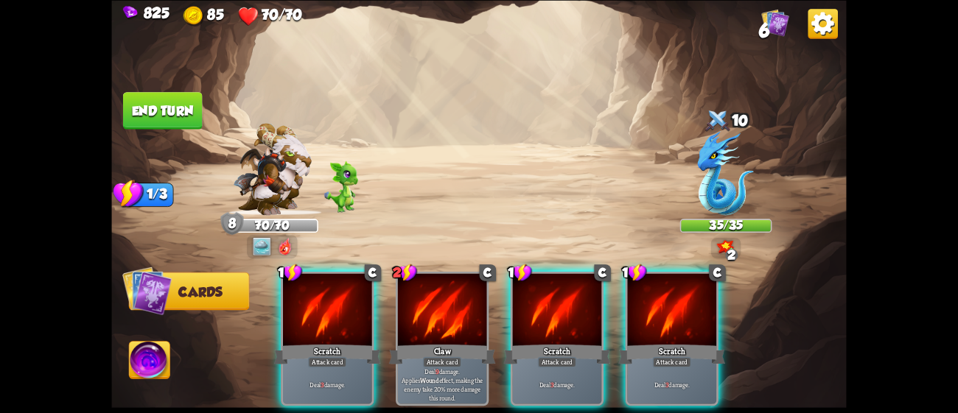
click at [322, 319] on div at bounding box center [327, 310] width 89 height 75
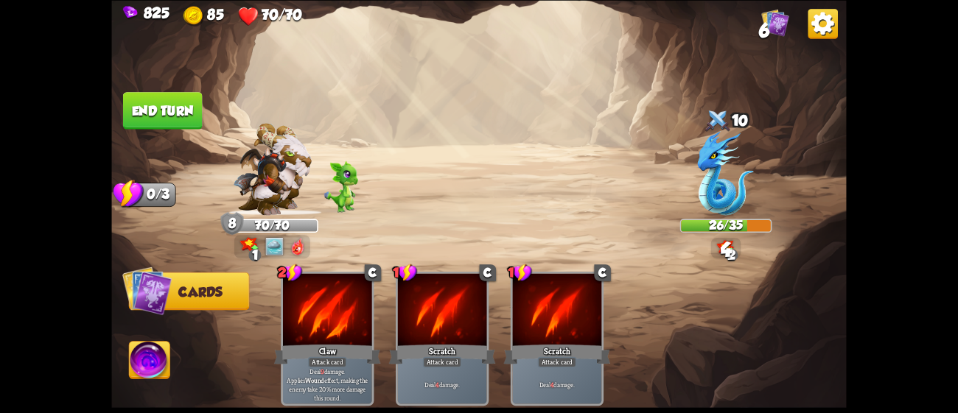
click at [148, 112] on button "End turn" at bounding box center [163, 111] width 80 height 38
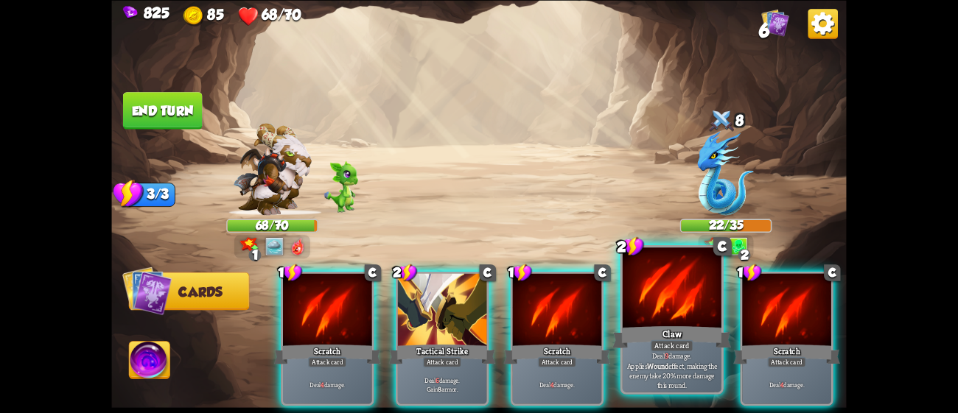
click at [638, 332] on div "Claw" at bounding box center [671, 337] width 119 height 27
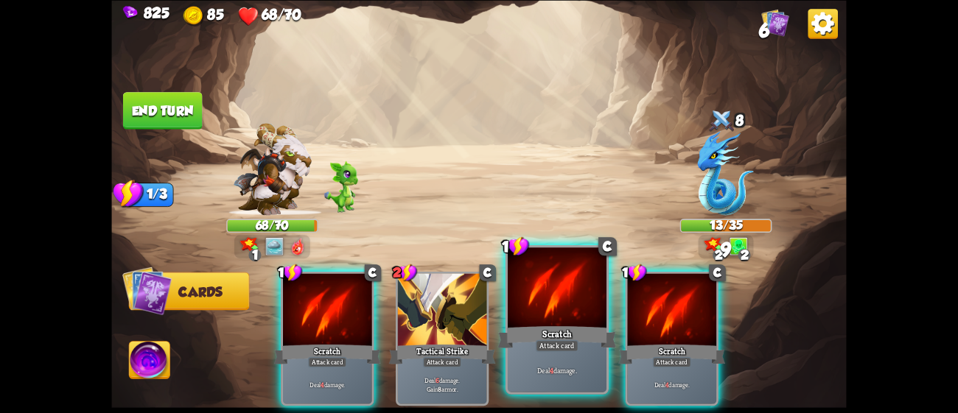
click at [587, 326] on div "Scratch" at bounding box center [557, 337] width 119 height 27
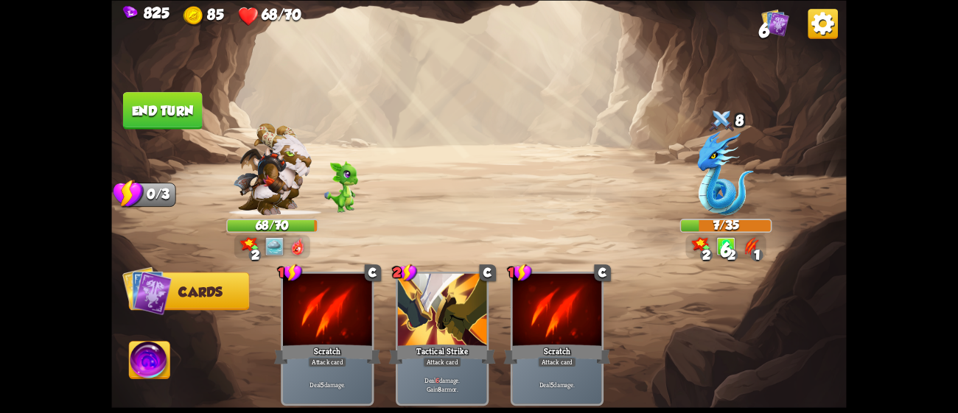
click at [154, 108] on button "End turn" at bounding box center [163, 111] width 80 height 38
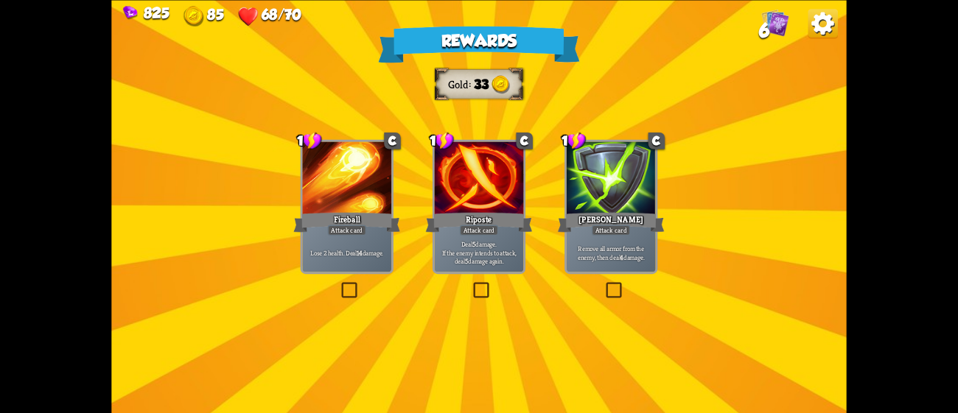
click at [480, 219] on div "Riposte" at bounding box center [479, 222] width 107 height 24
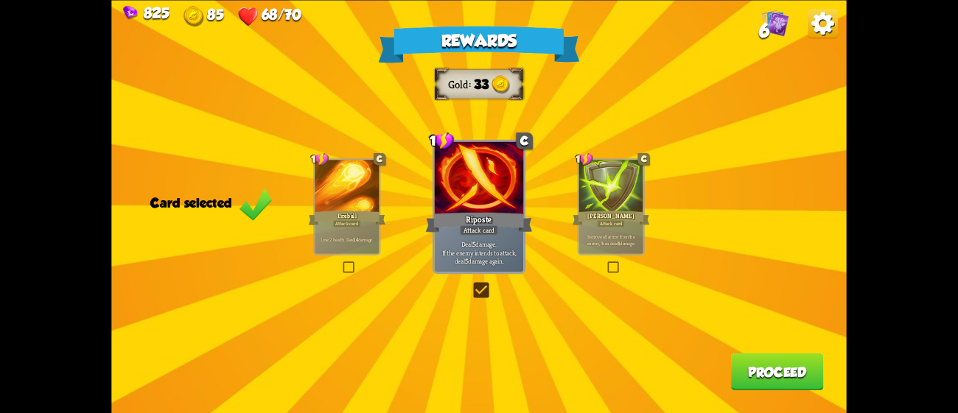
click at [769, 358] on button "Proceed" at bounding box center [777, 372] width 93 height 38
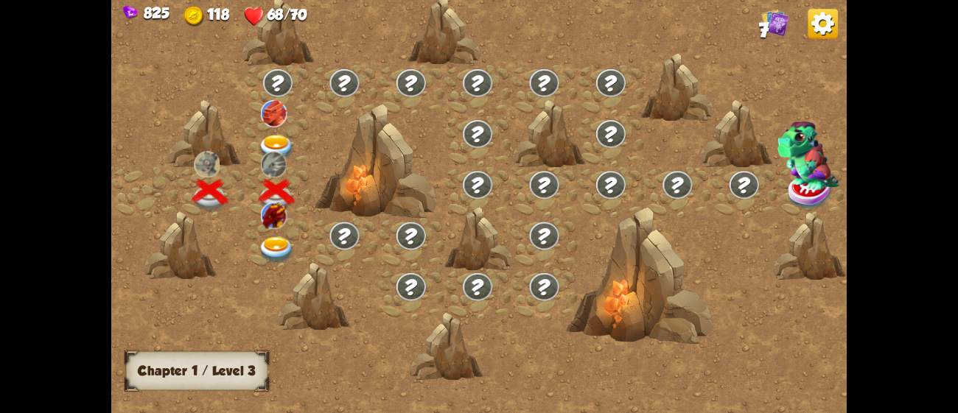
click at [276, 237] on img at bounding box center [277, 250] width 37 height 27
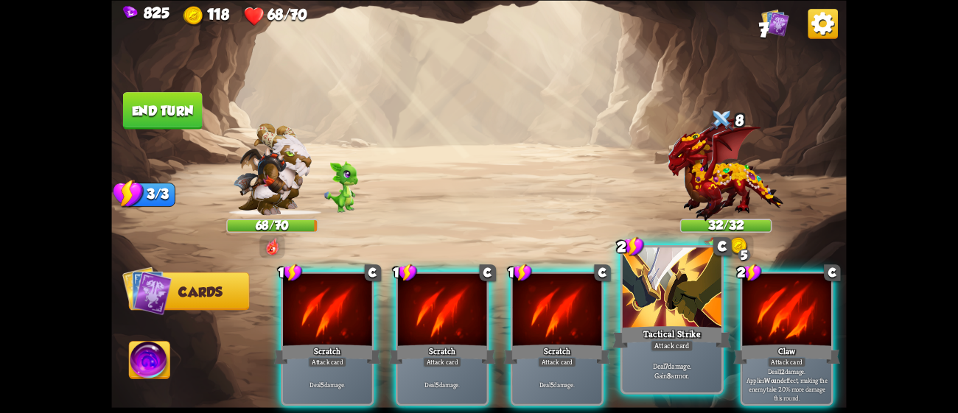
click at [669, 318] on div at bounding box center [672, 289] width 99 height 83
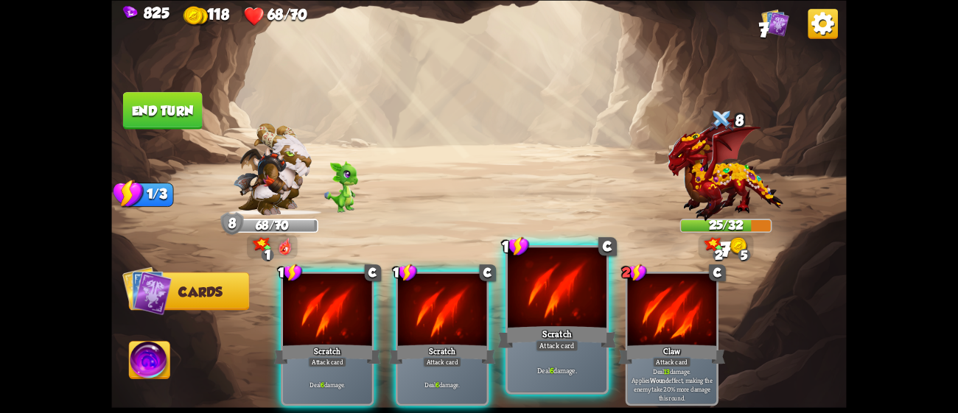
click at [537, 319] on div at bounding box center [557, 289] width 99 height 83
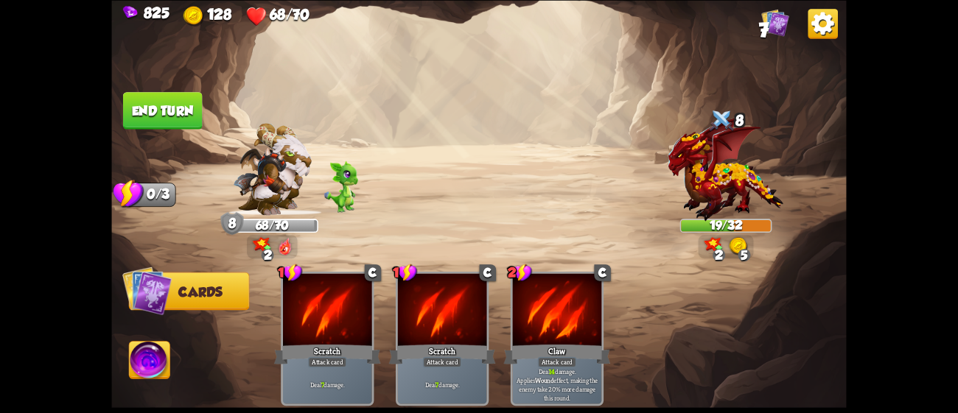
click at [188, 104] on button "End turn" at bounding box center [163, 111] width 80 height 38
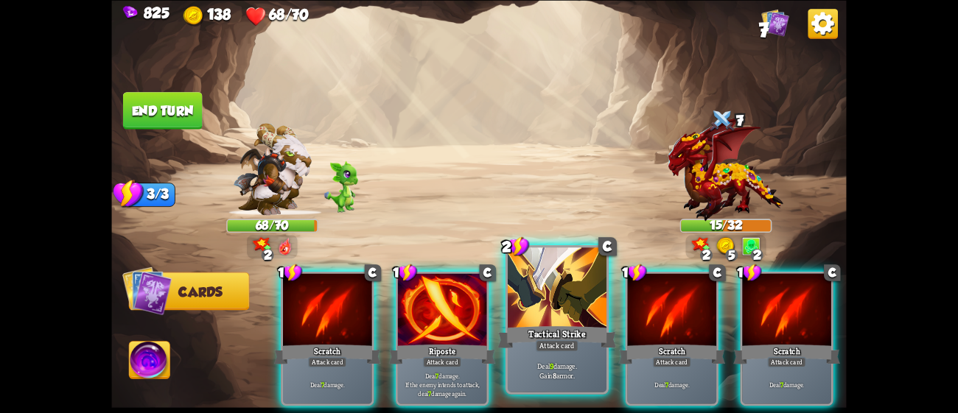
click at [543, 327] on div "Tactical Strike" at bounding box center [557, 337] width 119 height 27
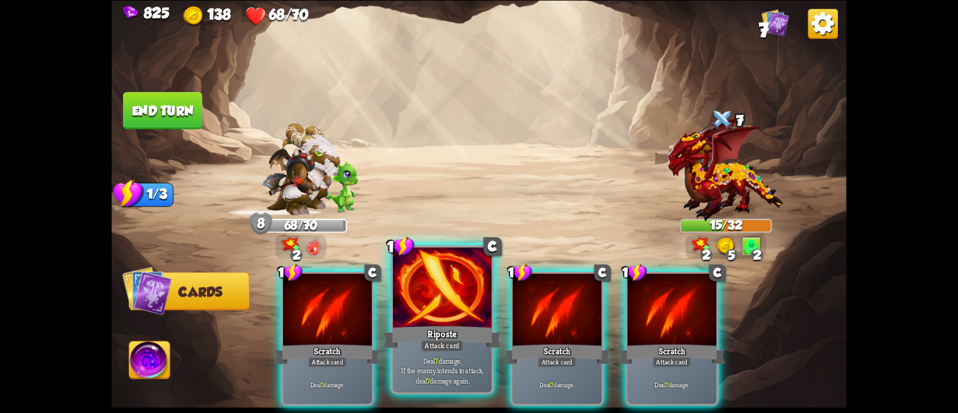
click at [444, 329] on div "Riposte" at bounding box center [442, 337] width 119 height 27
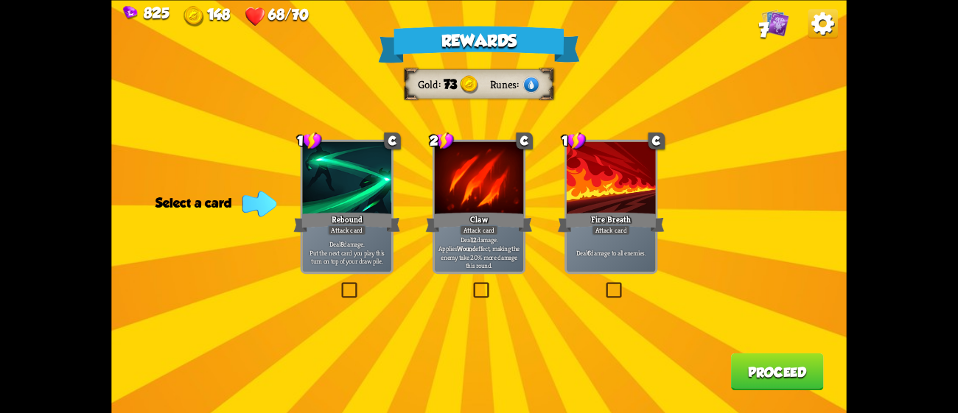
click at [625, 192] on div at bounding box center [611, 178] width 89 height 75
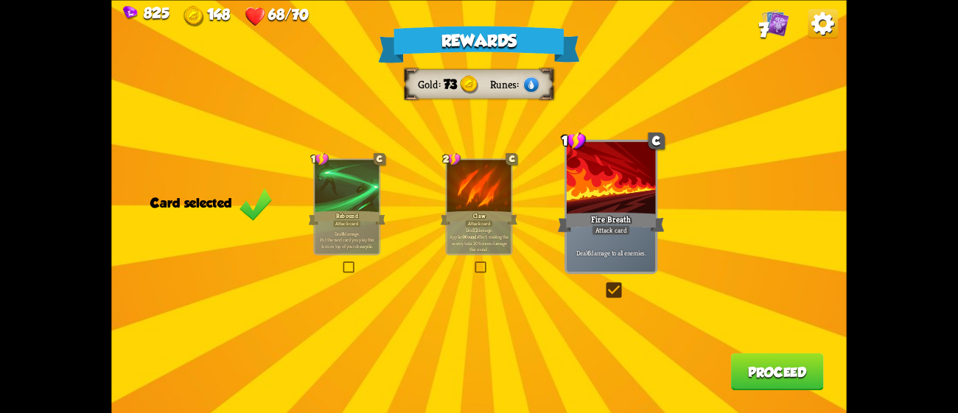
click at [782, 384] on button "Proceed" at bounding box center [777, 372] width 93 height 38
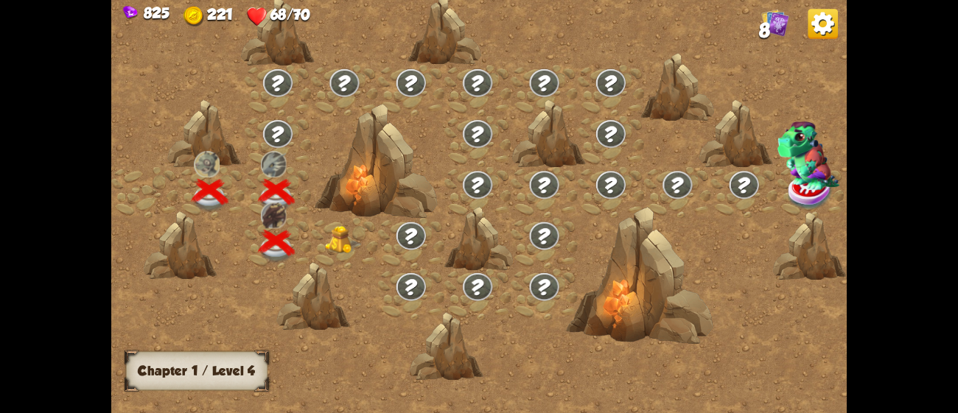
click at [349, 236] on img at bounding box center [343, 240] width 37 height 28
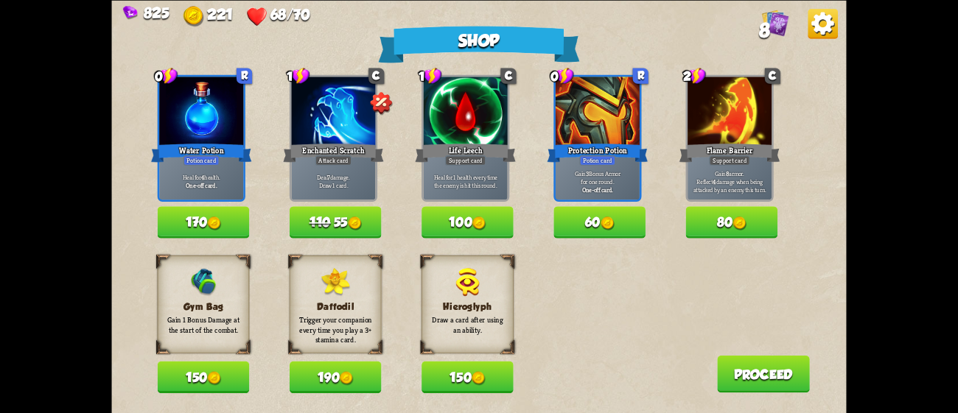
click at [215, 375] on img at bounding box center [215, 378] width 14 height 14
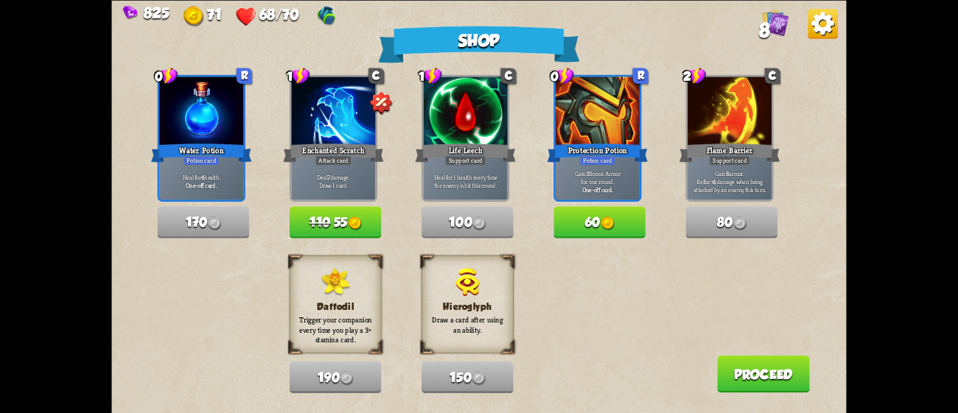
click at [371, 217] on button "110 55" at bounding box center [336, 222] width 92 height 32
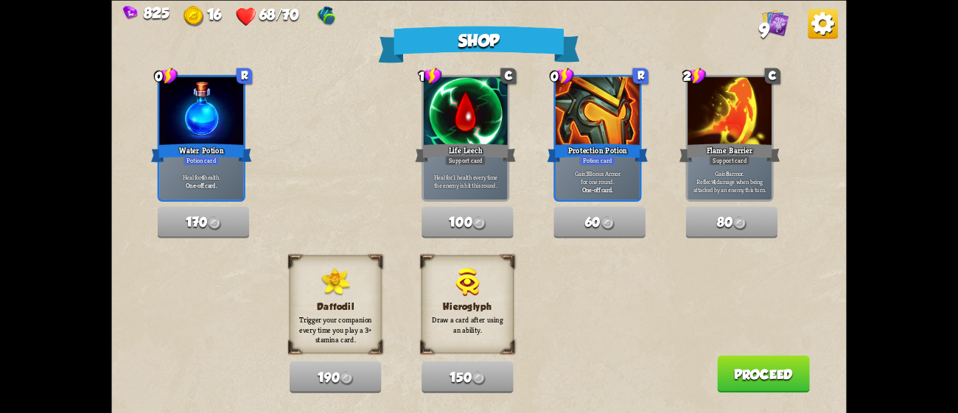
click at [749, 368] on button "Proceed" at bounding box center [763, 374] width 93 height 38
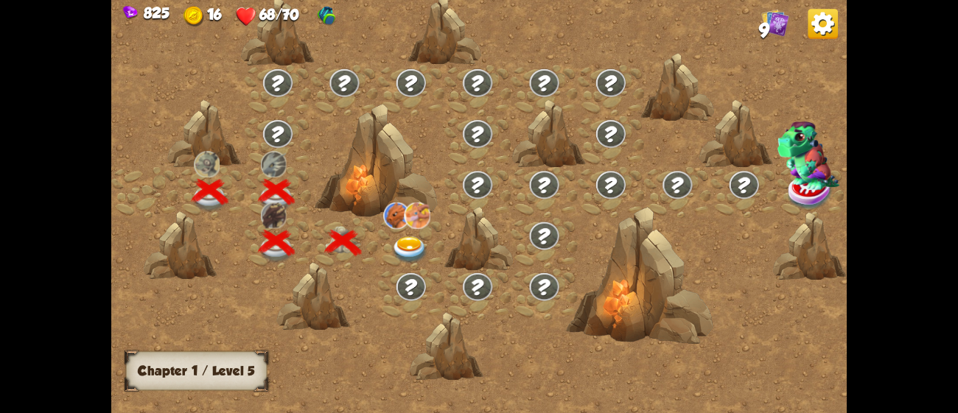
click at [406, 239] on img at bounding box center [410, 250] width 37 height 27
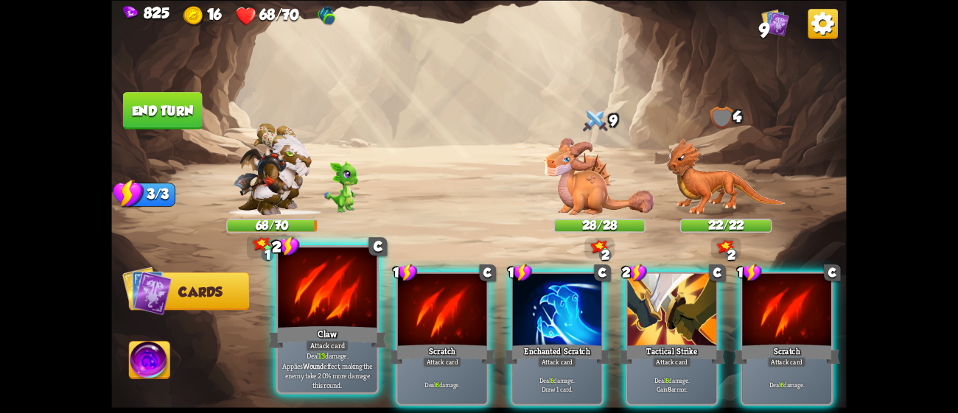
click at [306, 333] on div "Claw" at bounding box center [327, 337] width 119 height 27
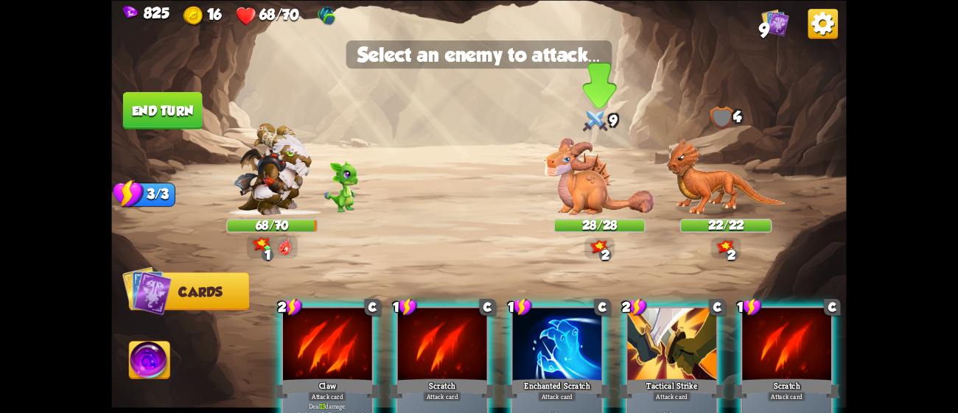
click at [592, 189] on img at bounding box center [600, 176] width 111 height 77
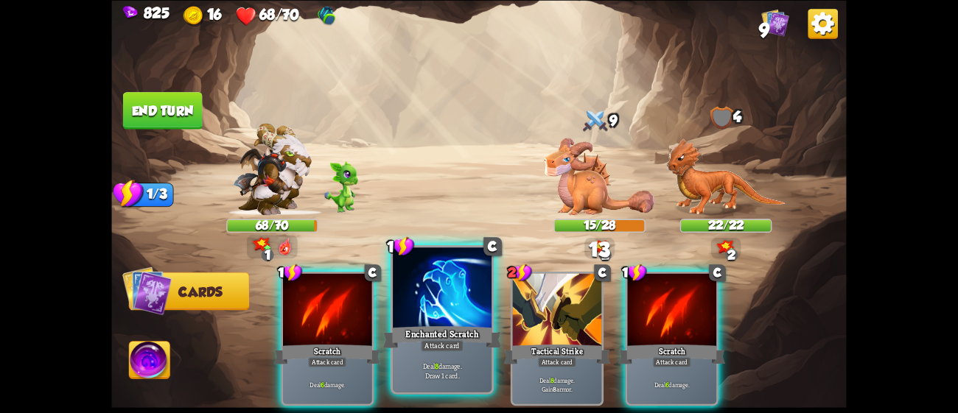
click at [441, 327] on div "Enchanted Scratch" at bounding box center [442, 337] width 119 height 27
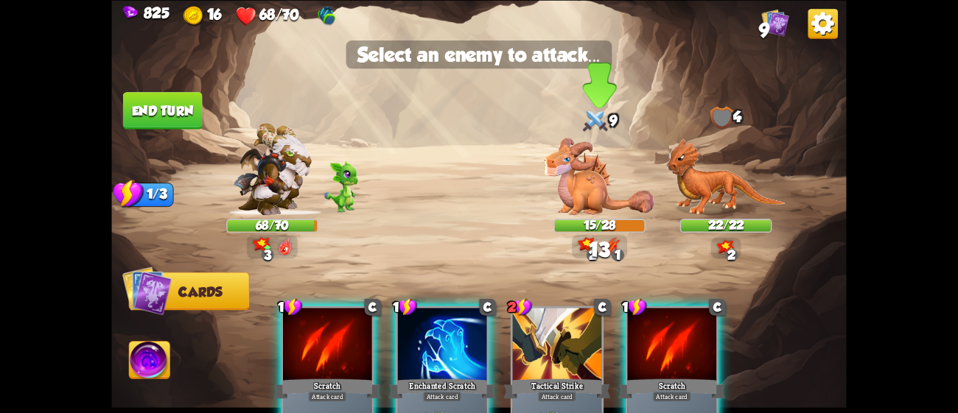
click at [580, 178] on img at bounding box center [600, 176] width 111 height 77
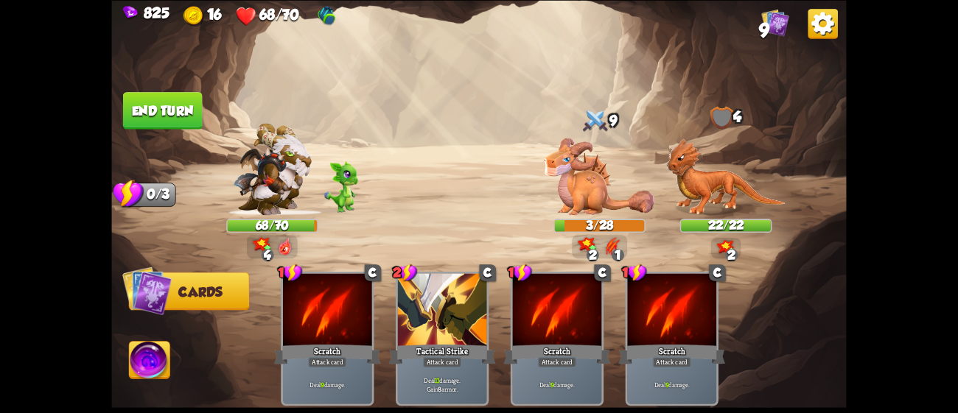
click at [153, 101] on button "End turn" at bounding box center [163, 111] width 80 height 38
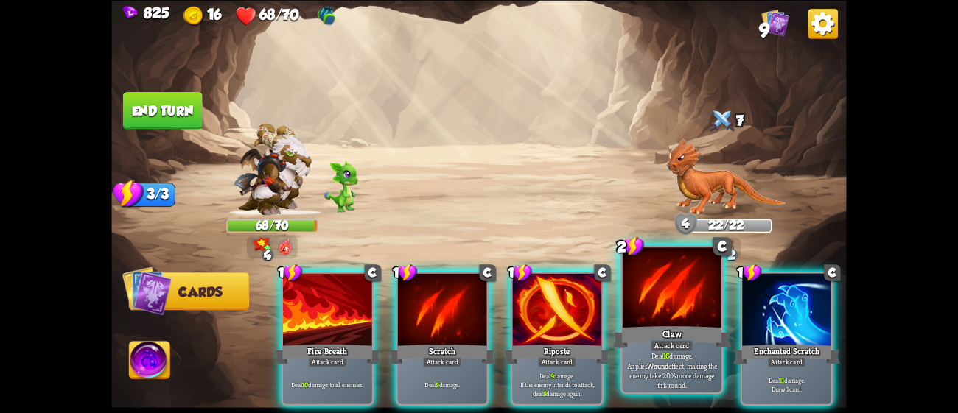
click at [665, 321] on div at bounding box center [672, 289] width 99 height 83
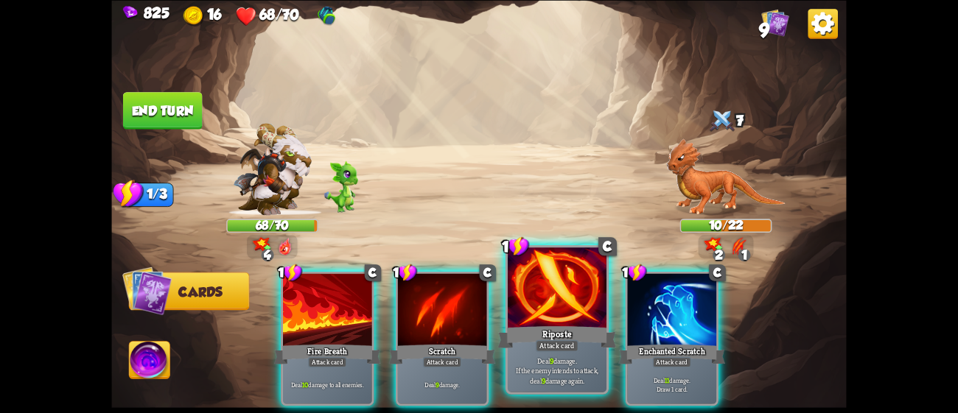
click at [590, 323] on div at bounding box center [557, 289] width 99 height 83
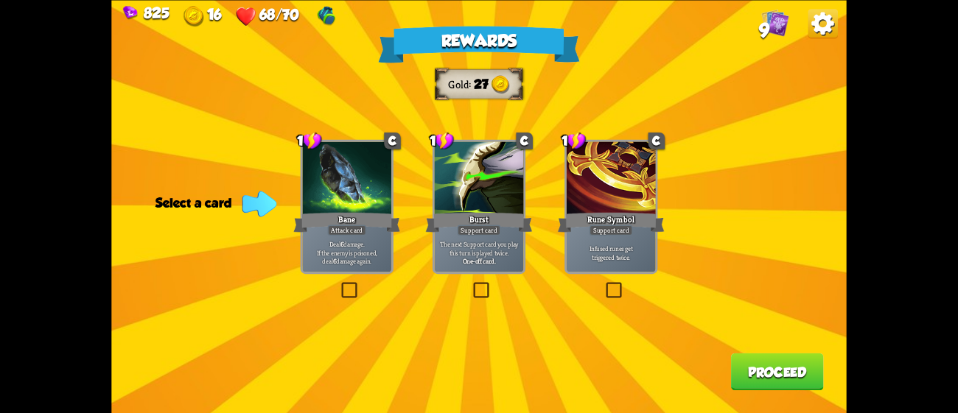
click at [322, 219] on div "Bane" at bounding box center [346, 222] width 107 height 24
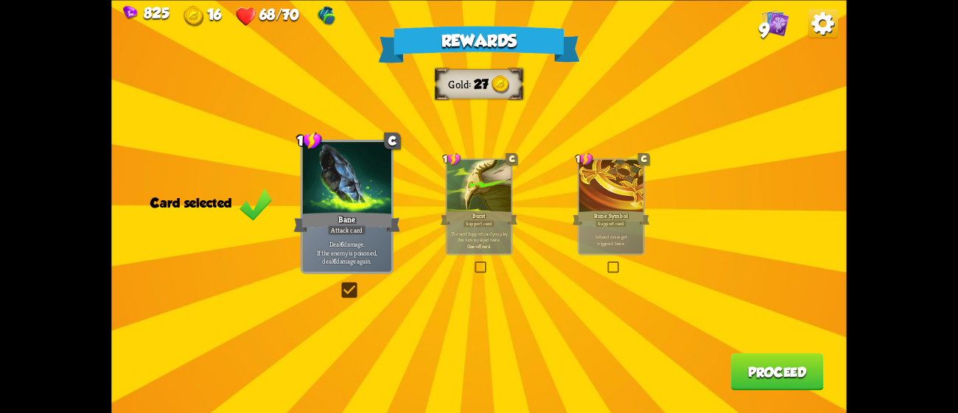
click at [790, 374] on button "Proceed" at bounding box center [777, 372] width 93 height 38
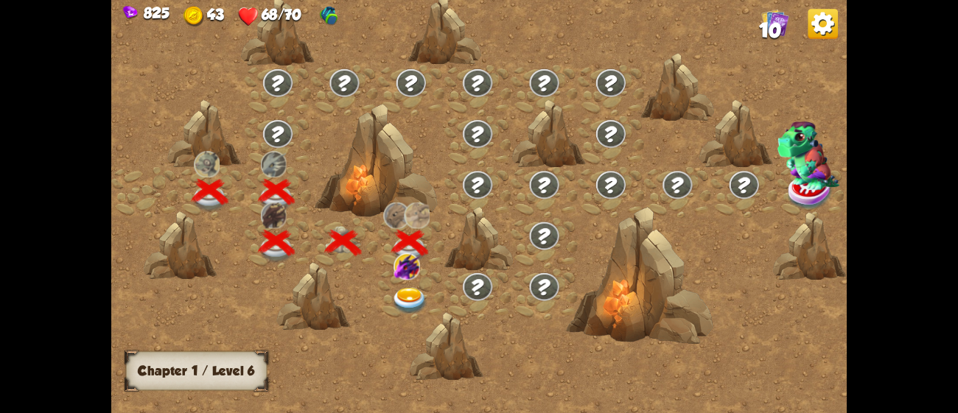
click at [402, 293] on img at bounding box center [410, 301] width 37 height 27
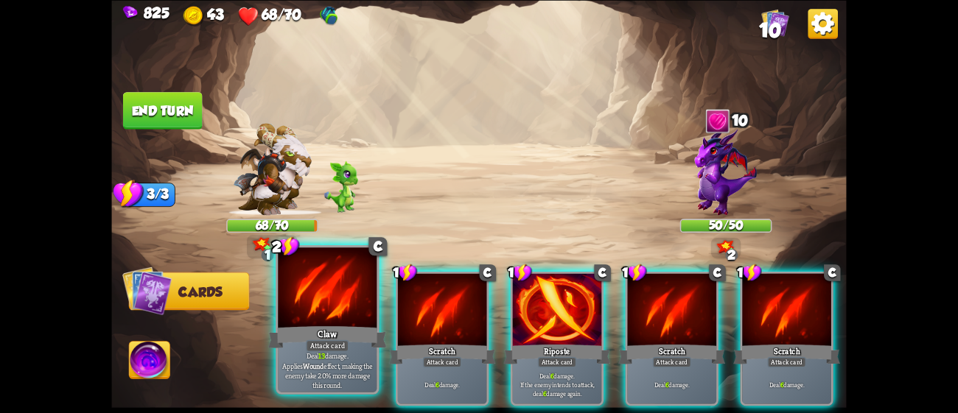
click at [343, 298] on div at bounding box center [327, 289] width 99 height 83
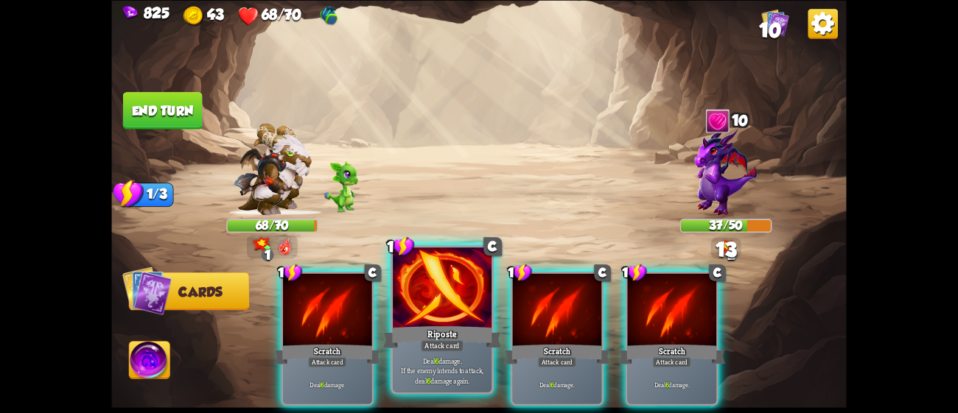
click at [424, 309] on div at bounding box center [442, 289] width 99 height 83
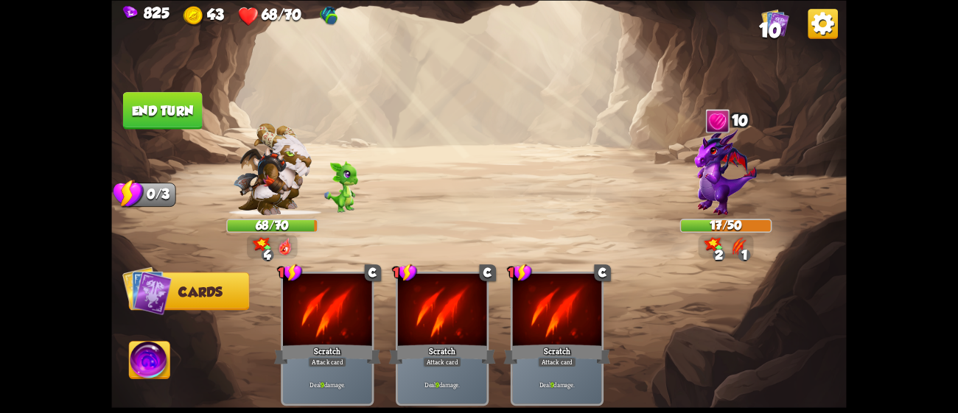
click at [183, 95] on button "End turn" at bounding box center [163, 111] width 80 height 38
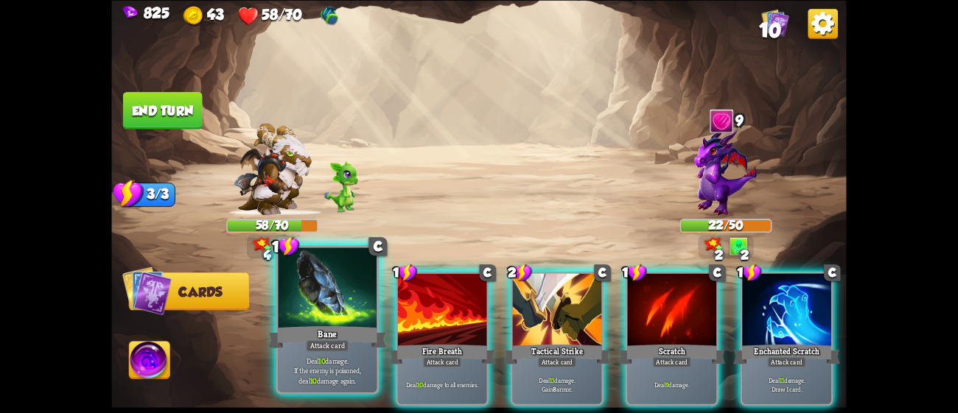
click at [329, 350] on div "Attack card" at bounding box center [327, 346] width 43 height 12
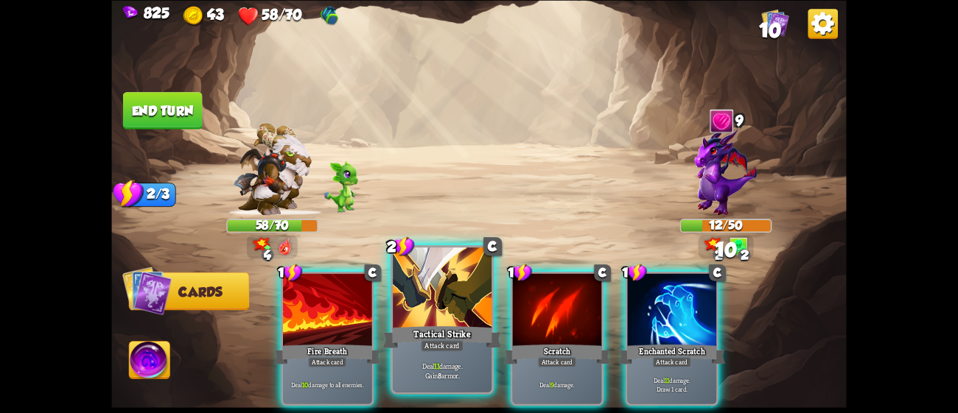
click at [418, 329] on div "Tactical Strike" at bounding box center [442, 337] width 119 height 27
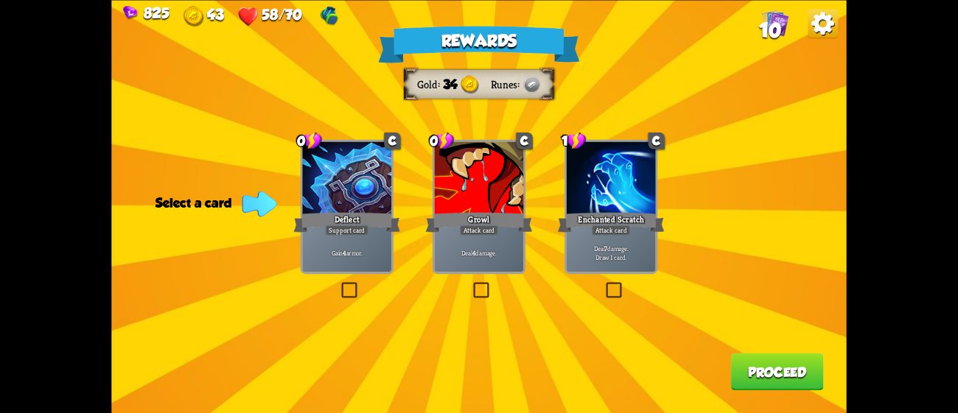
click at [366, 221] on div "Deflect" at bounding box center [346, 222] width 107 height 24
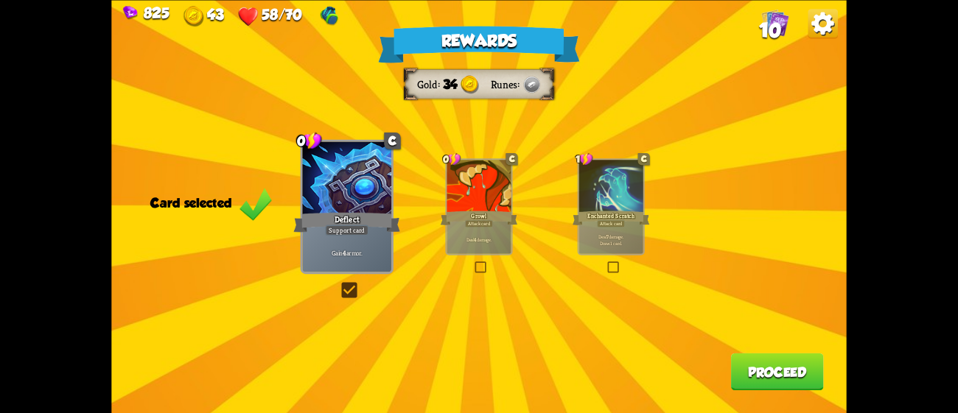
click at [798, 364] on button "Proceed" at bounding box center [777, 372] width 93 height 38
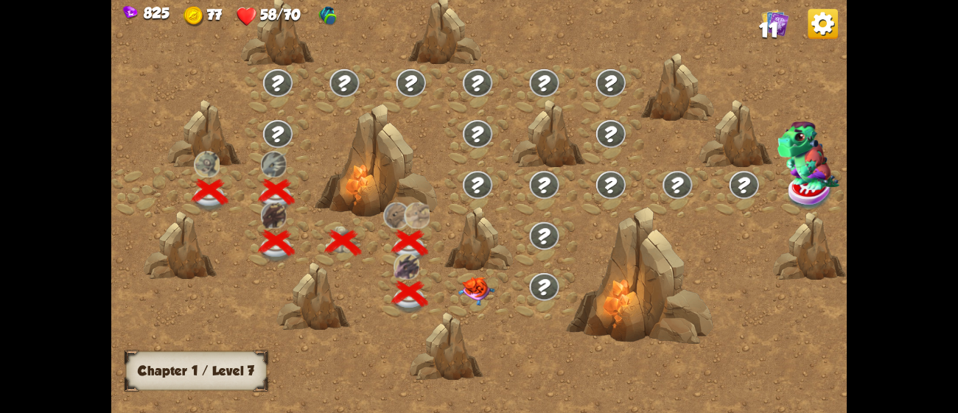
click at [468, 295] on img at bounding box center [476, 291] width 37 height 29
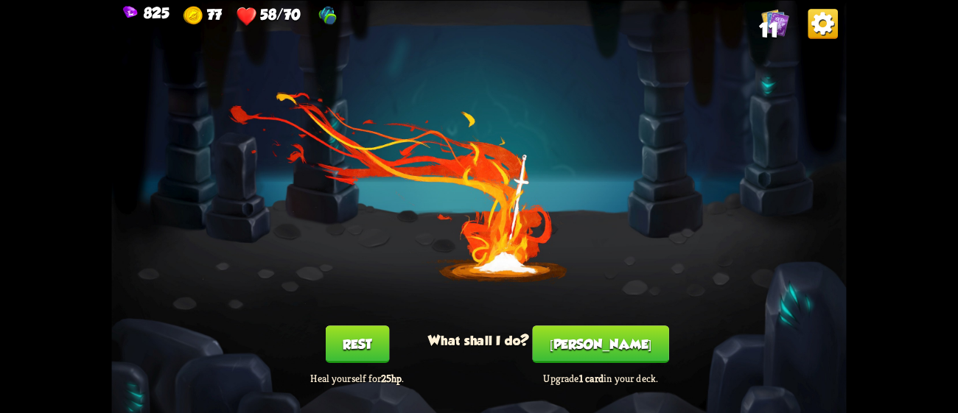
click at [592, 354] on button "[PERSON_NAME]" at bounding box center [601, 345] width 136 height 38
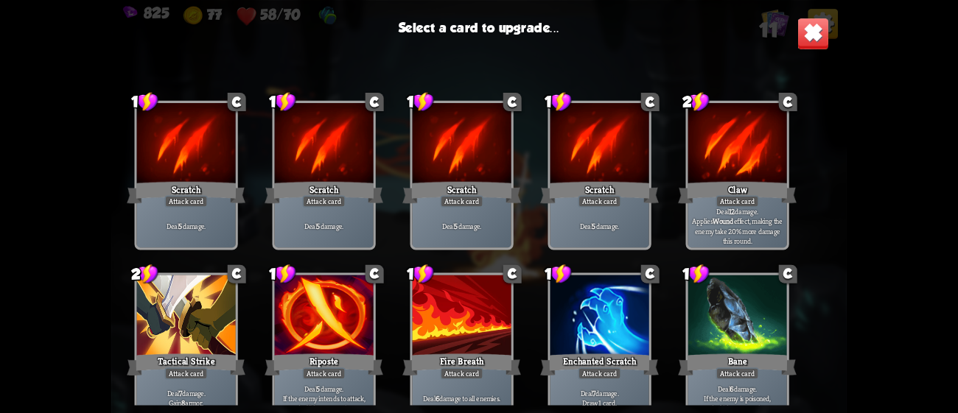
scroll to position [243, 0]
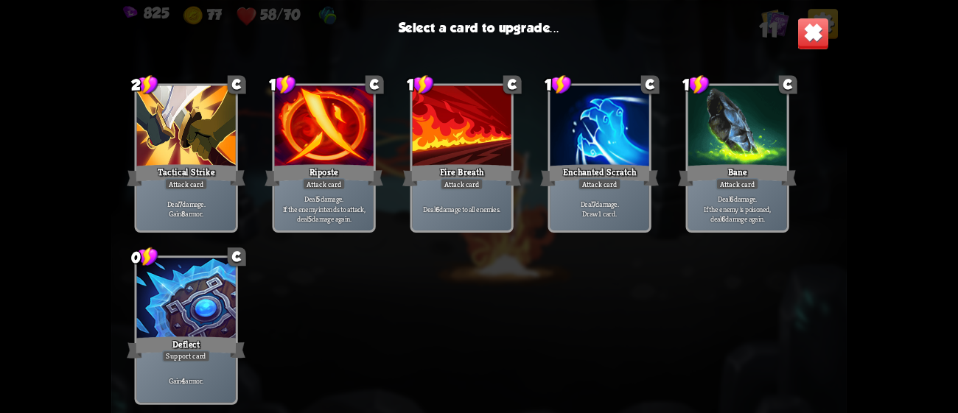
click at [186, 192] on div "Deal 7 damage. Gain 8 armor." at bounding box center [186, 208] width 99 height 43
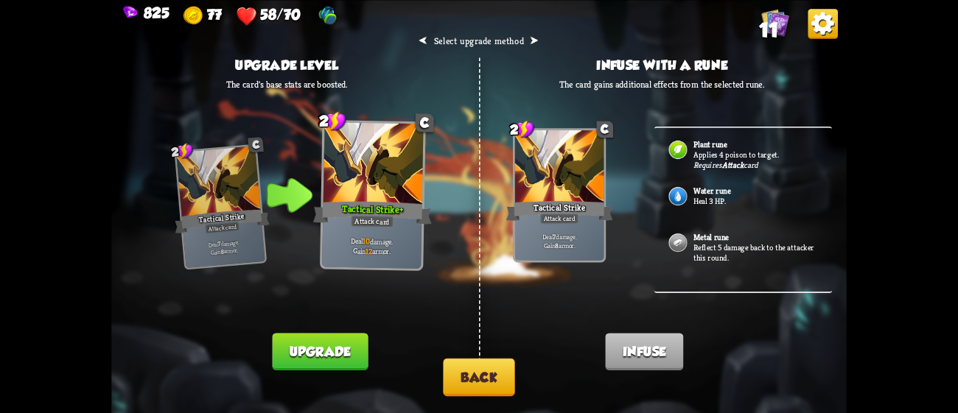
click at [349, 336] on button "Upgrade" at bounding box center [320, 352] width 96 height 38
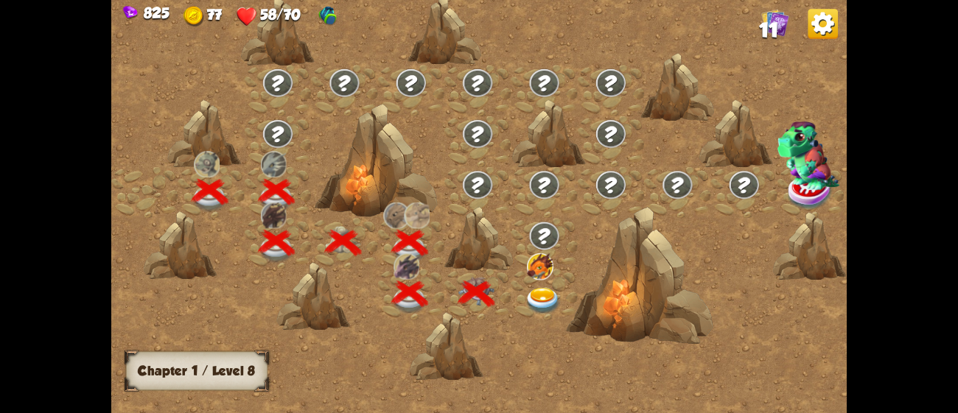
click at [542, 300] on img at bounding box center [543, 301] width 37 height 27
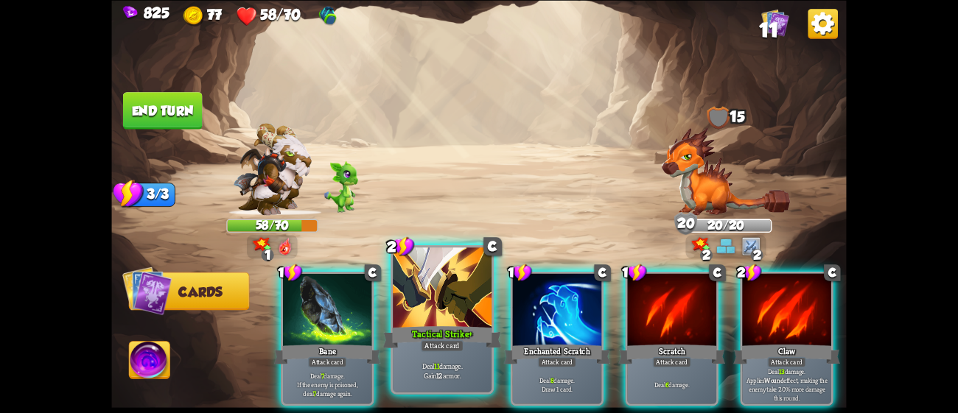
click at [469, 344] on div "Tactical Strike+" at bounding box center [442, 337] width 119 height 27
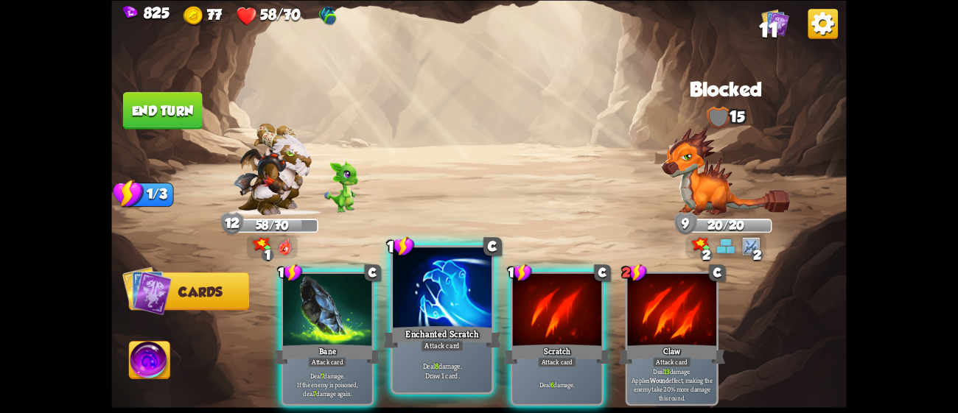
click at [457, 326] on div "Enchanted Scratch" at bounding box center [442, 337] width 119 height 27
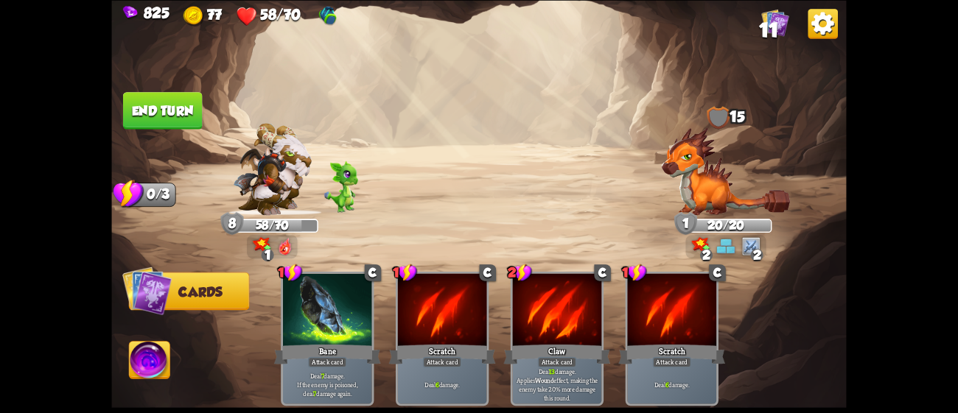
click at [162, 111] on button "End turn" at bounding box center [163, 111] width 80 height 38
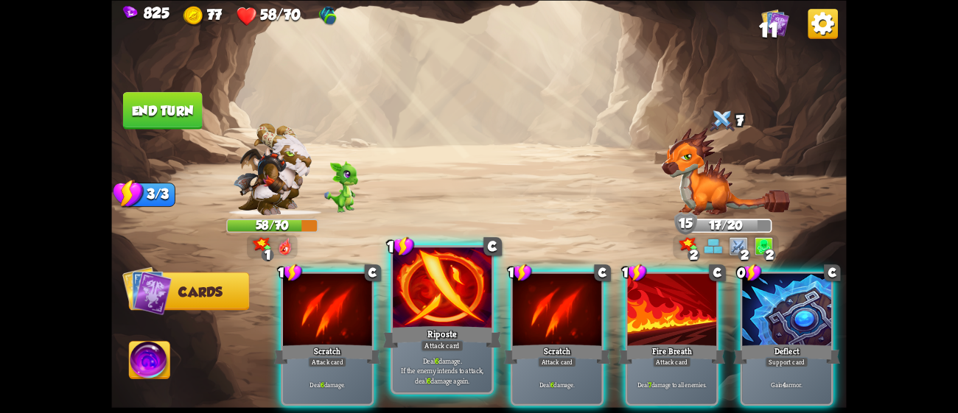
click at [443, 362] on p "Deal 6 damage. If the enemy intends to attack, deal 6 damage again." at bounding box center [442, 370] width 94 height 29
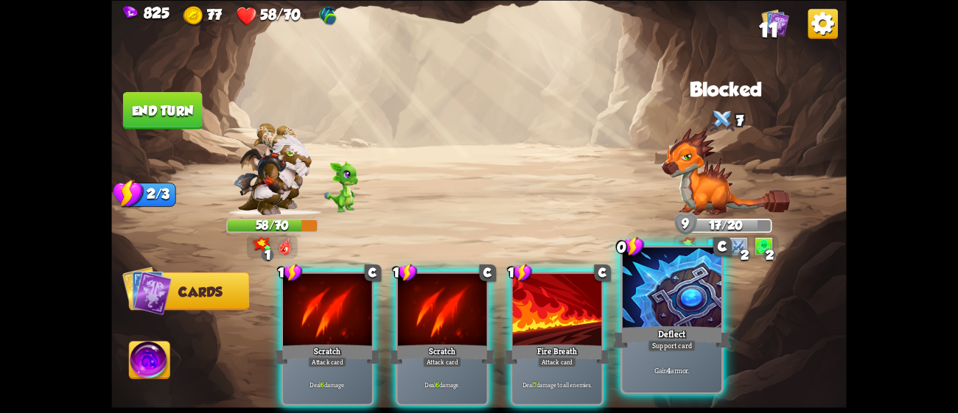
click at [648, 345] on div "Support card" at bounding box center [672, 346] width 48 height 12
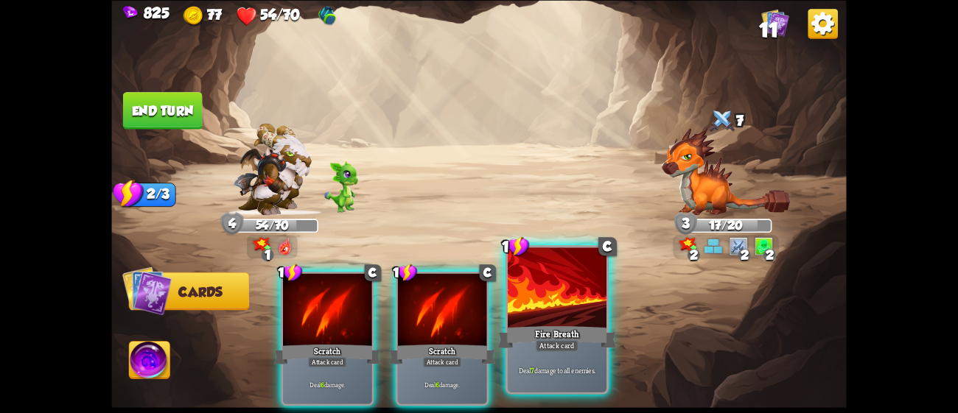
click at [561, 338] on div "Fire Breath" at bounding box center [557, 337] width 119 height 27
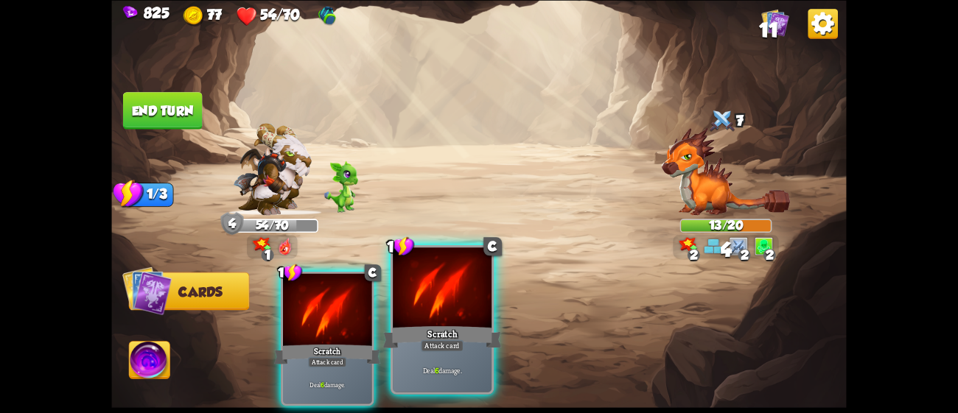
click at [431, 324] on div "Scratch" at bounding box center [442, 337] width 119 height 27
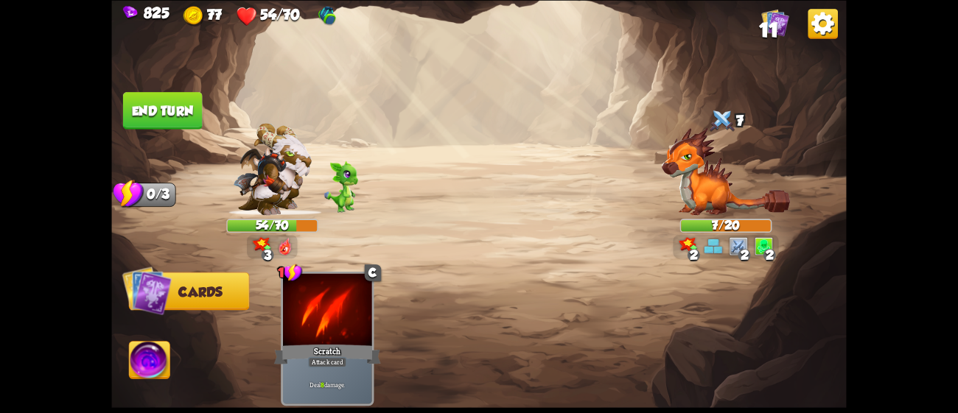
click at [167, 102] on button "End turn" at bounding box center [163, 111] width 80 height 38
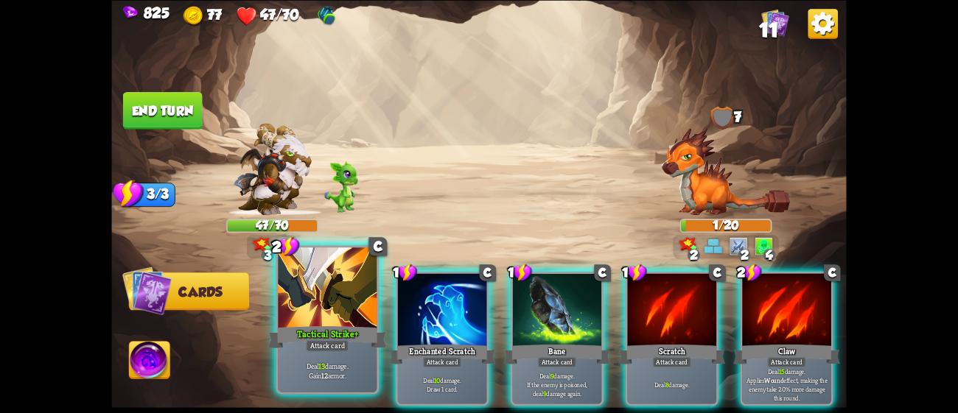
click at [329, 302] on div at bounding box center [327, 289] width 99 height 83
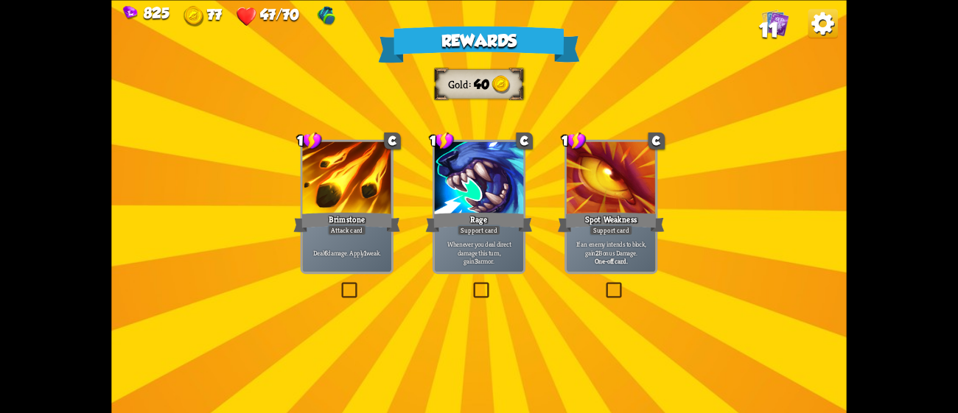
click at [333, 248] on p "Deal 6 damage. Apply 1 weak." at bounding box center [347, 252] width 85 height 9
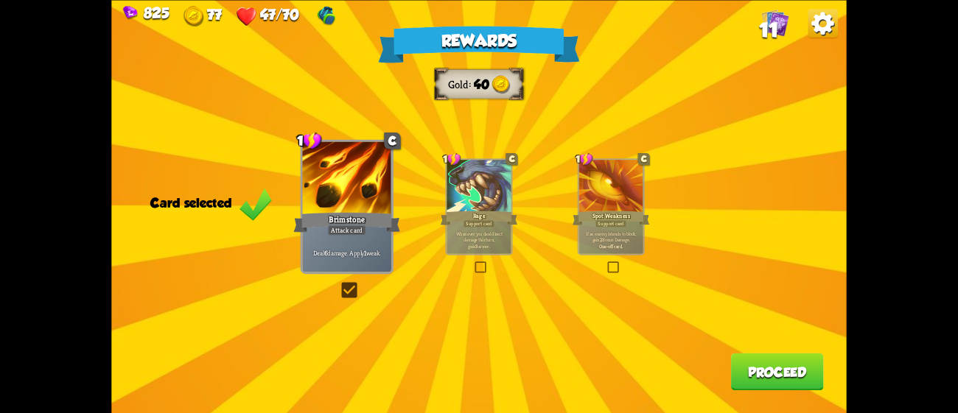
click at [764, 367] on button "Proceed" at bounding box center [777, 372] width 93 height 38
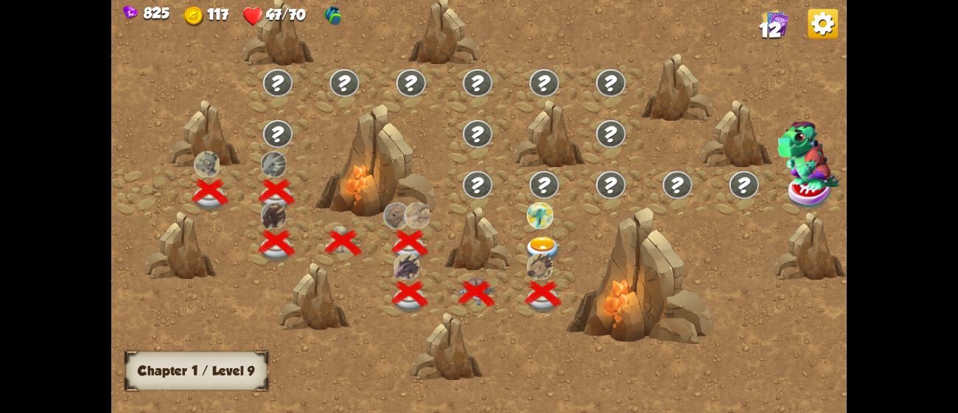
click at [541, 245] on img at bounding box center [543, 250] width 37 height 27
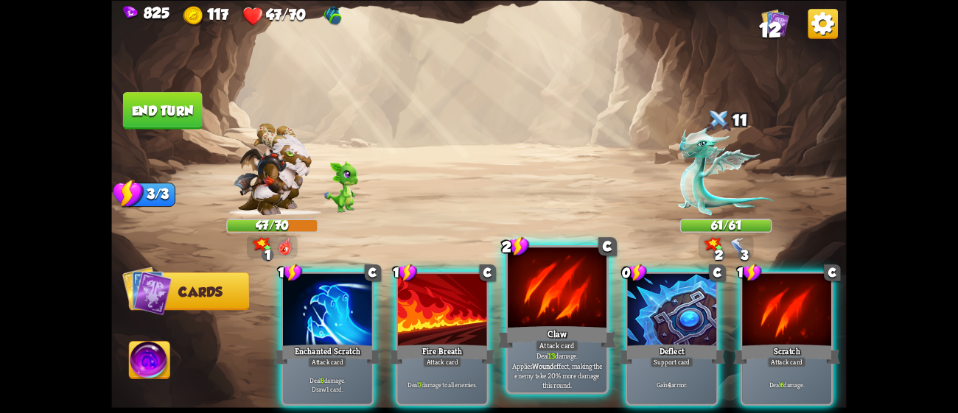
click at [556, 294] on div at bounding box center [557, 289] width 99 height 83
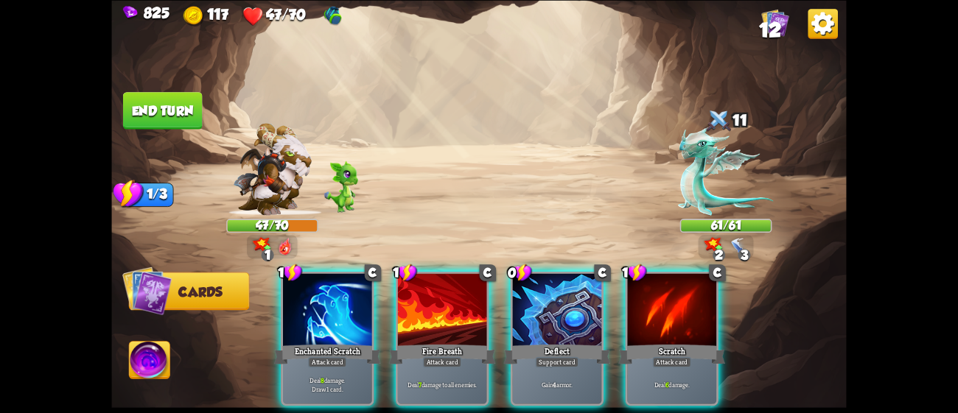
click at [556, 294] on div at bounding box center [557, 310] width 89 height 75
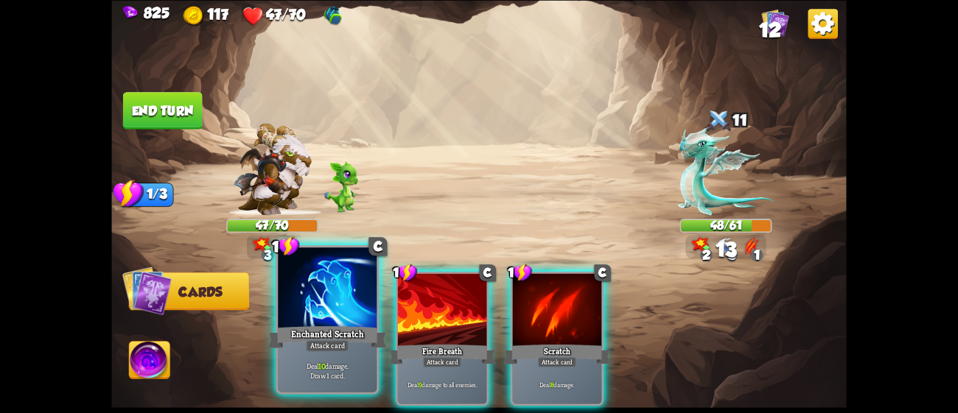
click at [312, 326] on div "Enchanted Scratch" at bounding box center [327, 337] width 119 height 27
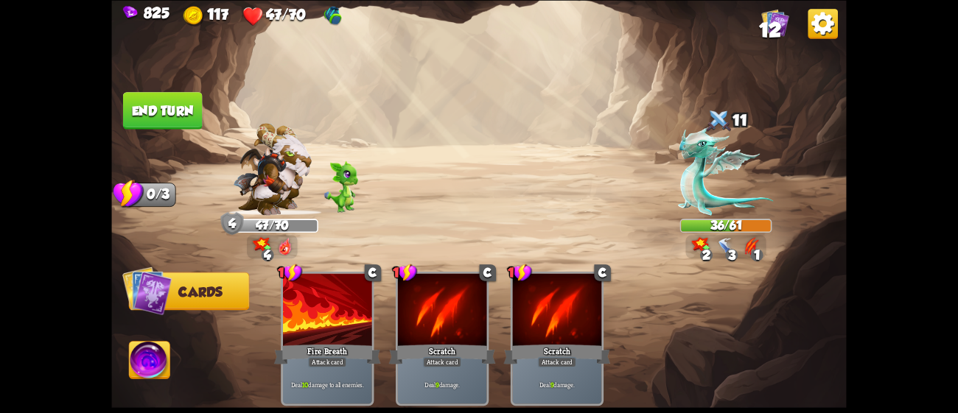
click at [155, 109] on button "End turn" at bounding box center [163, 111] width 80 height 38
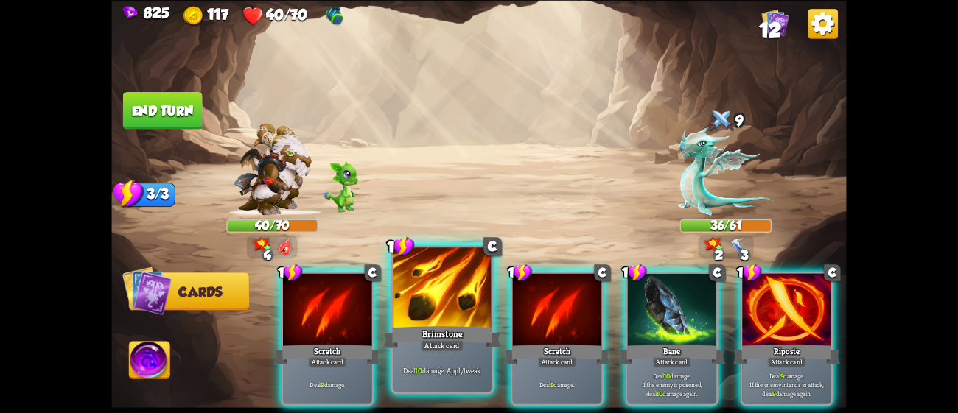
click at [486, 333] on div "Brimstone" at bounding box center [442, 337] width 119 height 27
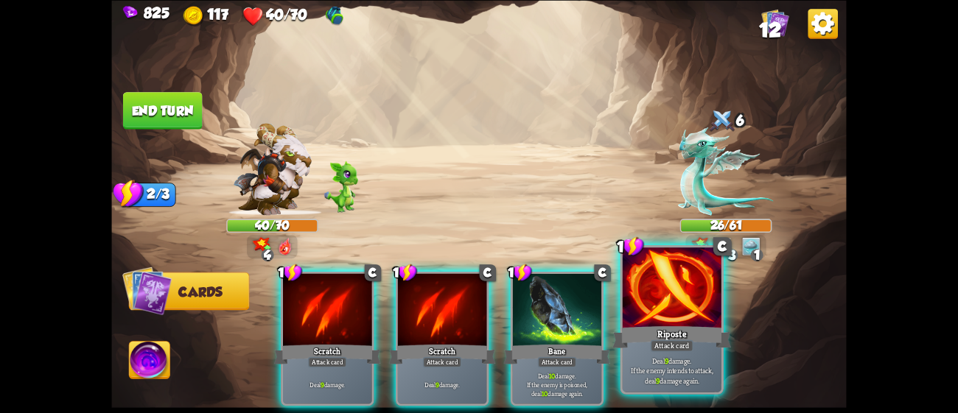
click at [655, 338] on div "Riposte" at bounding box center [671, 337] width 119 height 27
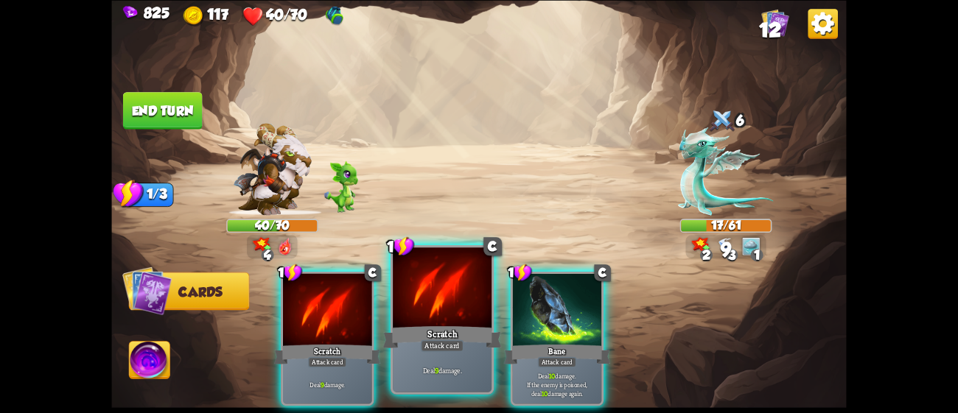
click at [436, 328] on div "Scratch" at bounding box center [442, 337] width 119 height 27
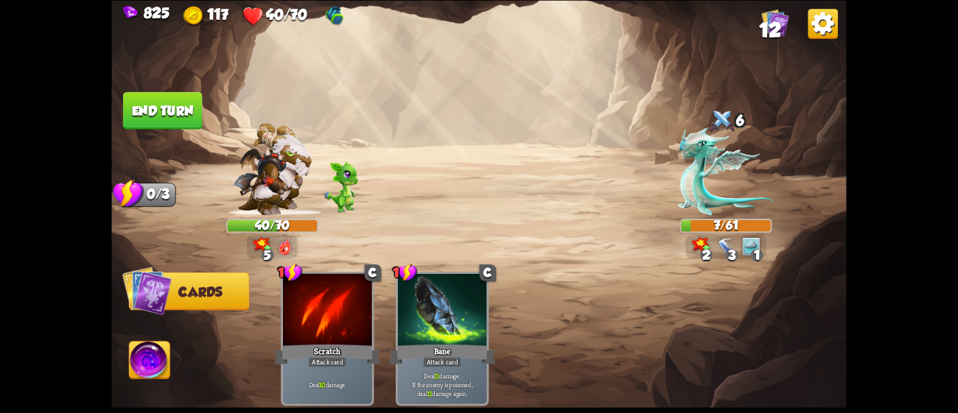
click at [157, 108] on button "End turn" at bounding box center [163, 111] width 80 height 38
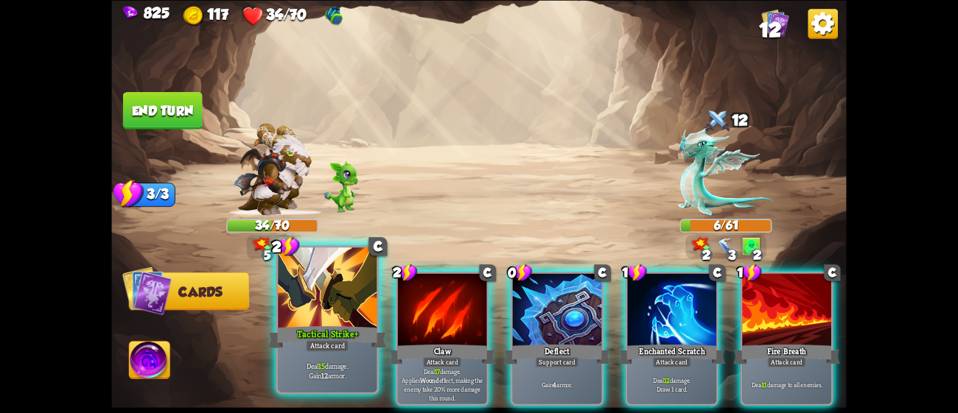
click at [301, 305] on div at bounding box center [327, 289] width 99 height 83
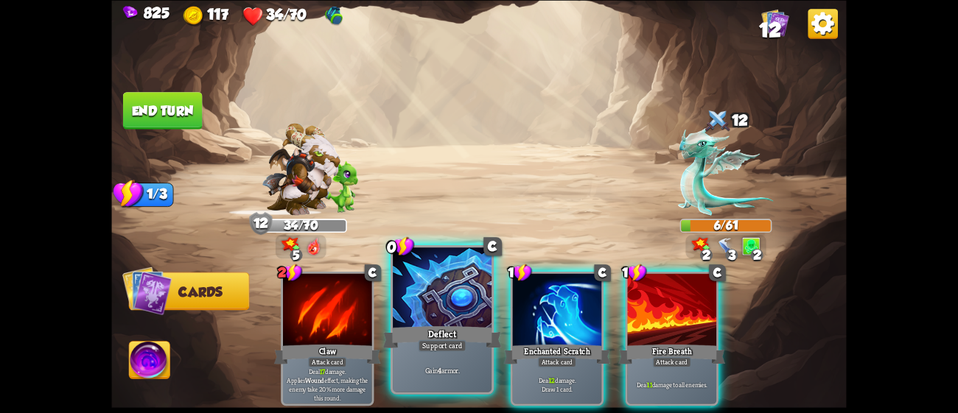
click at [443, 329] on div "Deflect" at bounding box center [442, 337] width 119 height 27
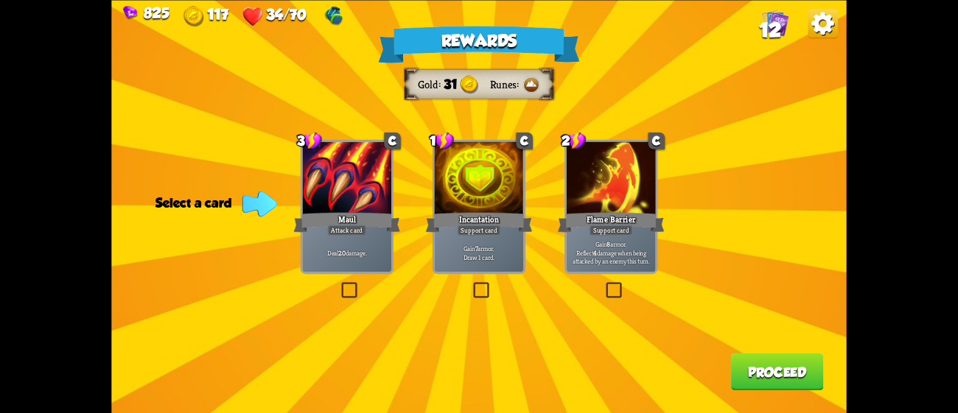
click at [343, 236] on div "Deal 20 damage." at bounding box center [346, 252] width 89 height 39
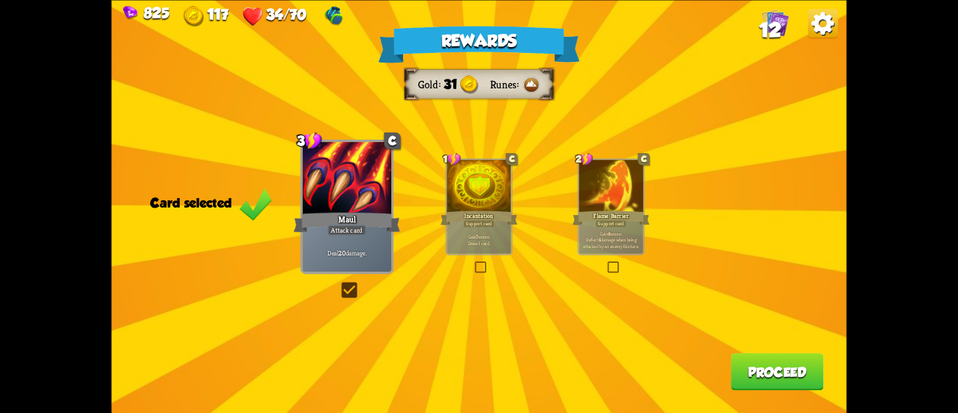
click at [815, 374] on button "Proceed" at bounding box center [777, 372] width 93 height 38
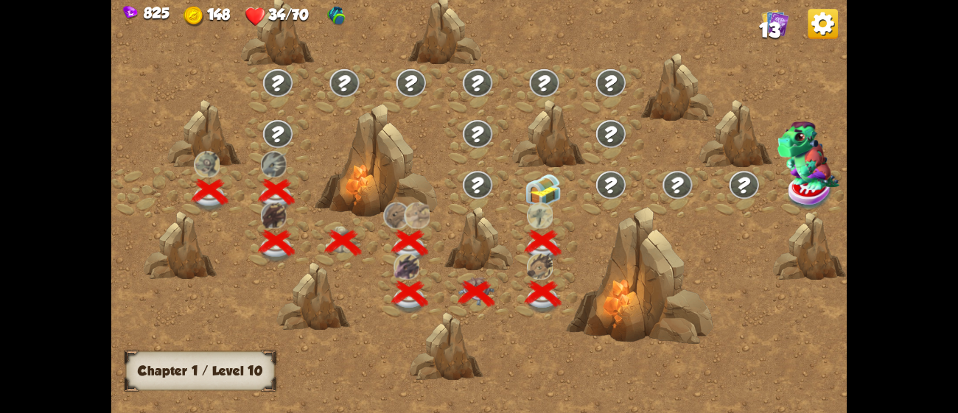
click at [547, 189] on img at bounding box center [543, 191] width 37 height 35
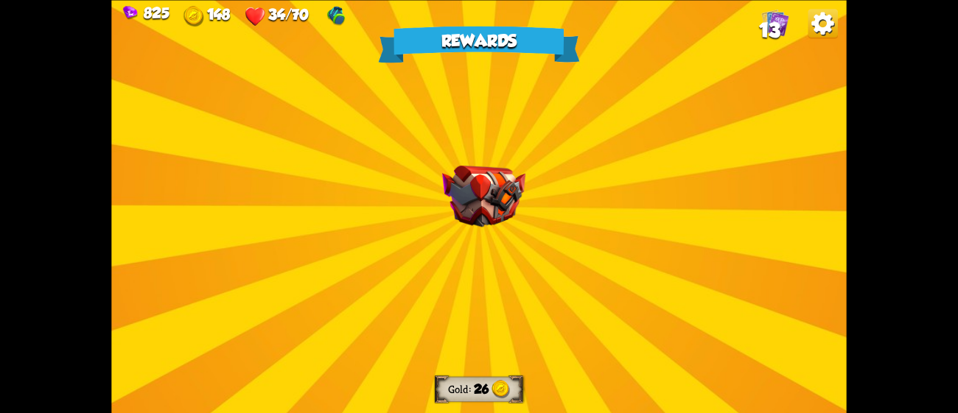
click at [479, 213] on img at bounding box center [483, 196] width 83 height 62
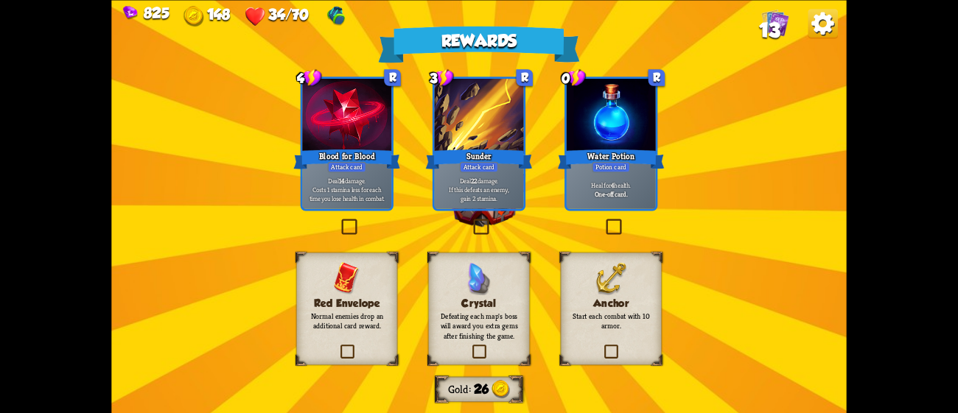
click at [353, 184] on p "Deal 14 damage. Costs 1 stamina less for each time you lose health in combat." at bounding box center [347, 189] width 85 height 27
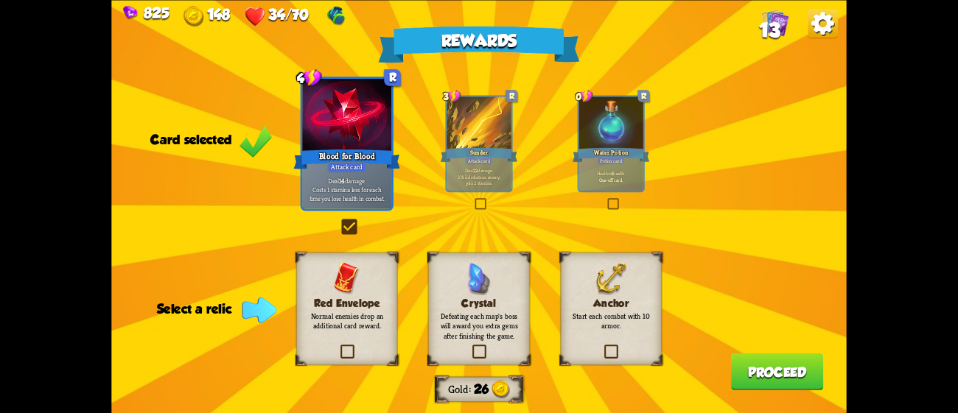
click at [366, 320] on p "Normal enemies drop an additional card reward." at bounding box center [347, 321] width 82 height 19
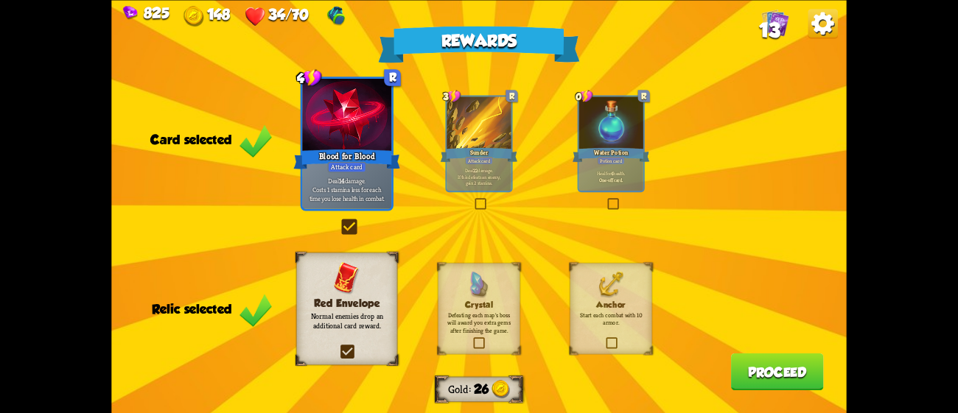
click at [620, 324] on div "Anchor Start each combat with 10 armor." at bounding box center [611, 308] width 82 height 91
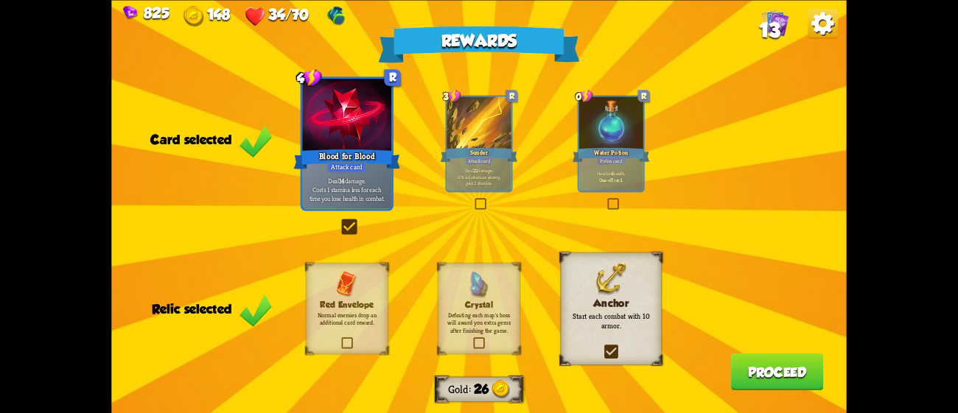
click at [752, 363] on button "Proceed" at bounding box center [777, 372] width 93 height 38
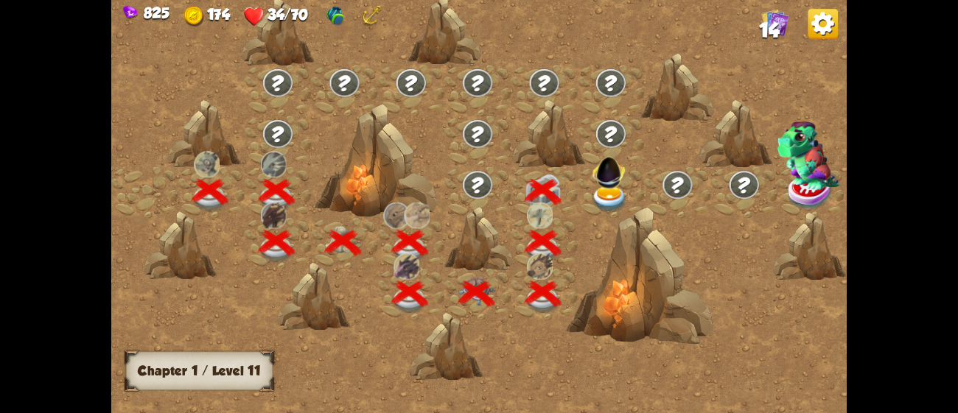
scroll to position [0, 223]
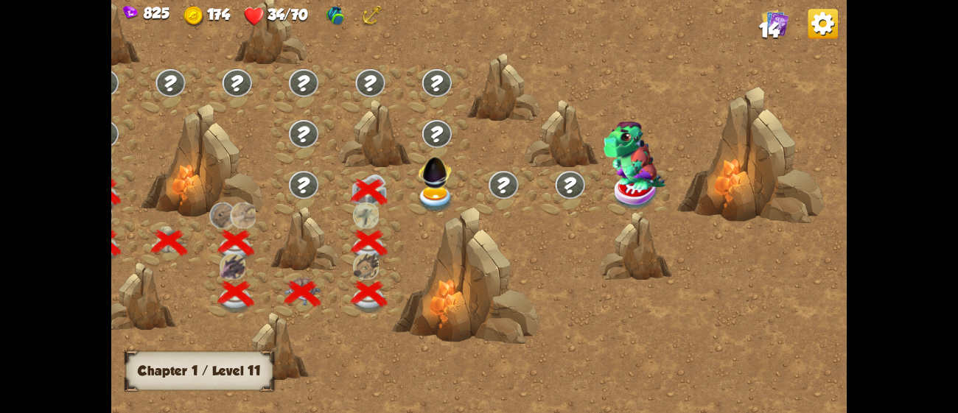
click at [426, 193] on img at bounding box center [436, 199] width 37 height 27
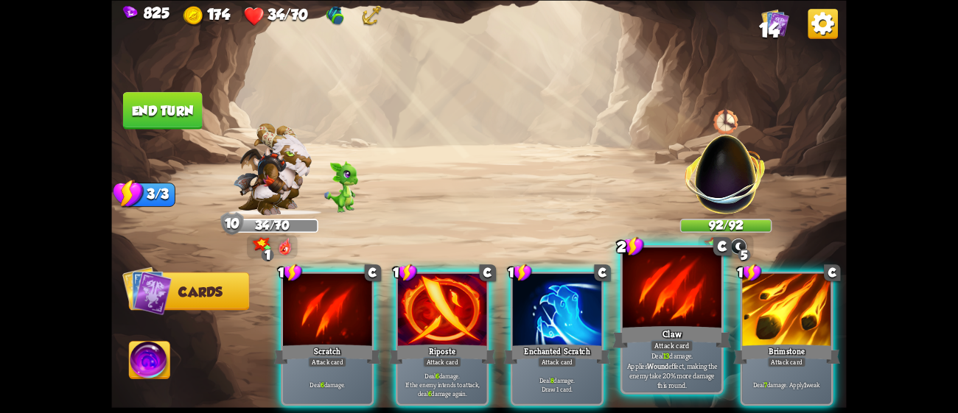
click at [668, 361] on b "Wound" at bounding box center [657, 366] width 21 height 10
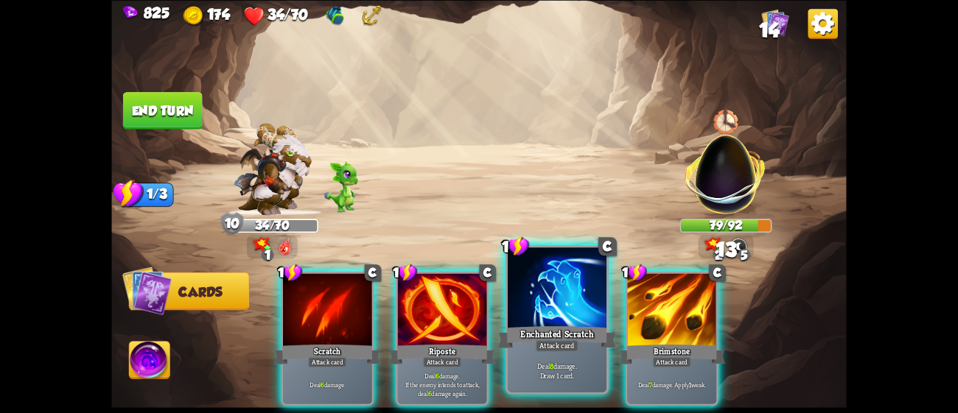
click at [561, 348] on div "Attack card" at bounding box center [557, 346] width 43 height 12
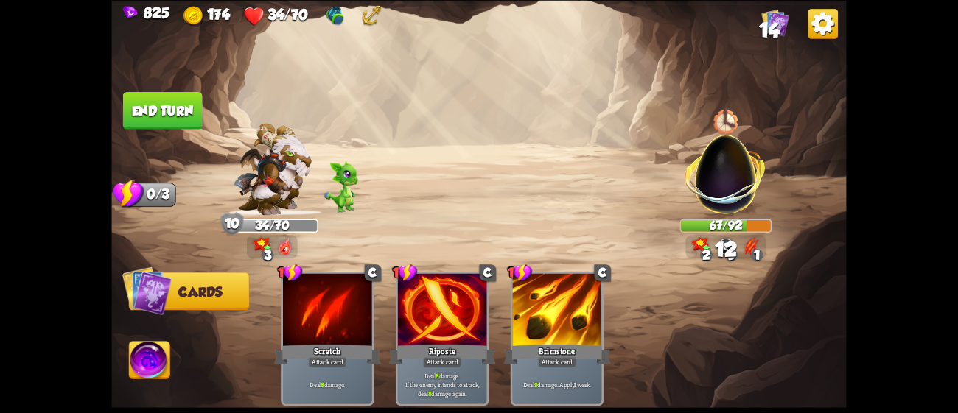
click at [148, 105] on button "End turn" at bounding box center [163, 111] width 80 height 38
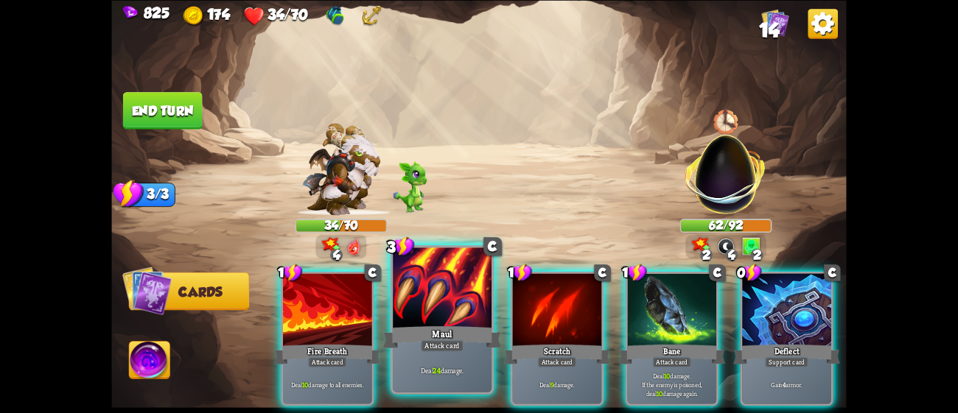
click at [416, 281] on div at bounding box center [442, 289] width 99 height 83
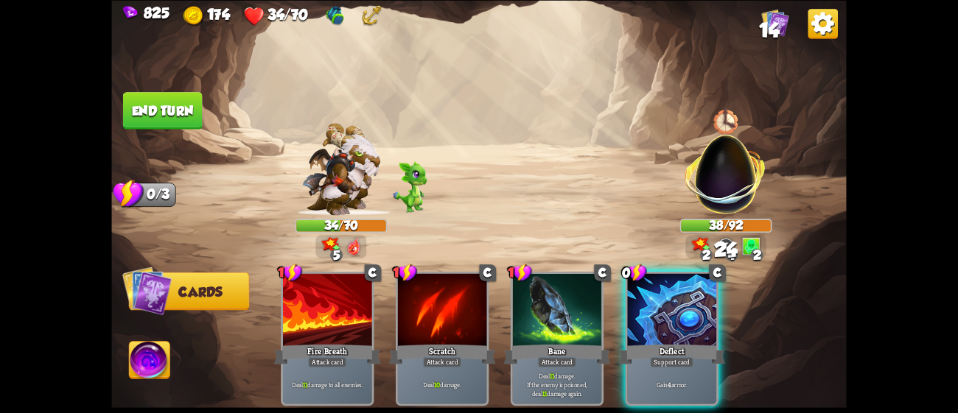
click at [152, 100] on button "End turn" at bounding box center [163, 111] width 80 height 38
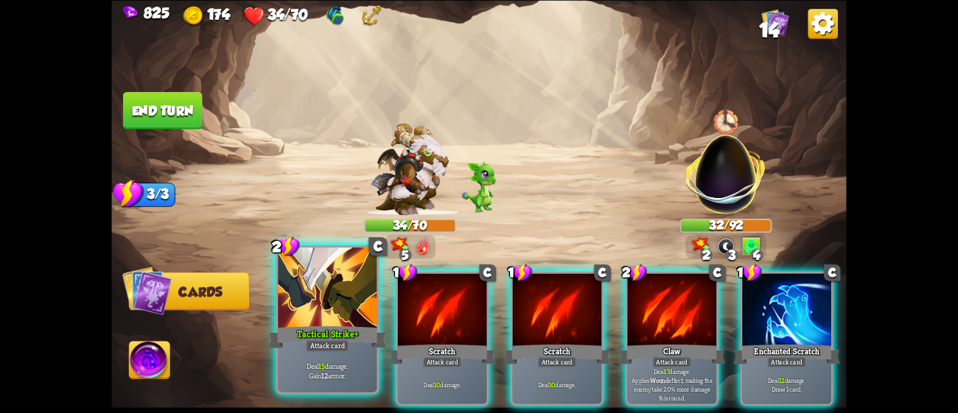
click at [329, 315] on div at bounding box center [327, 289] width 99 height 83
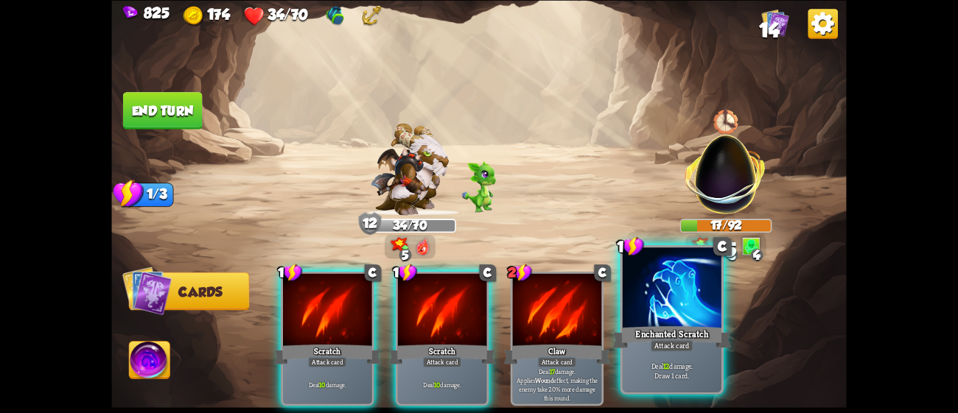
click at [657, 345] on div "Attack card" at bounding box center [672, 346] width 43 height 12
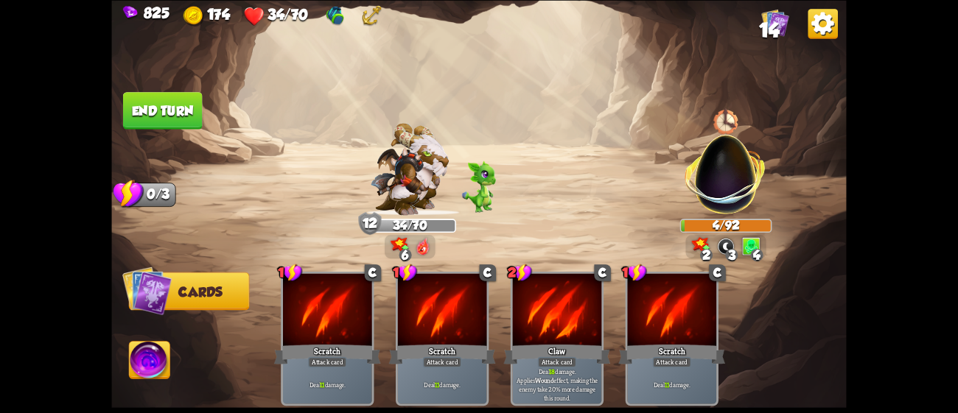
click at [187, 99] on button "End turn" at bounding box center [162, 110] width 80 height 38
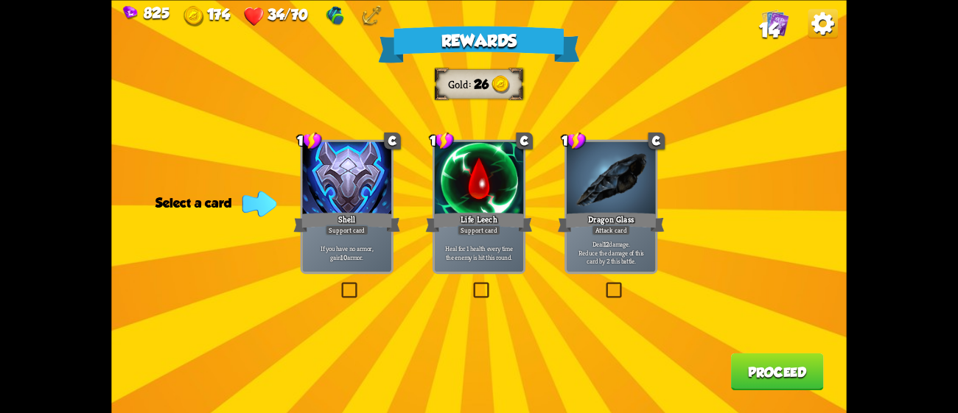
click at [583, 200] on div at bounding box center [611, 178] width 89 height 75
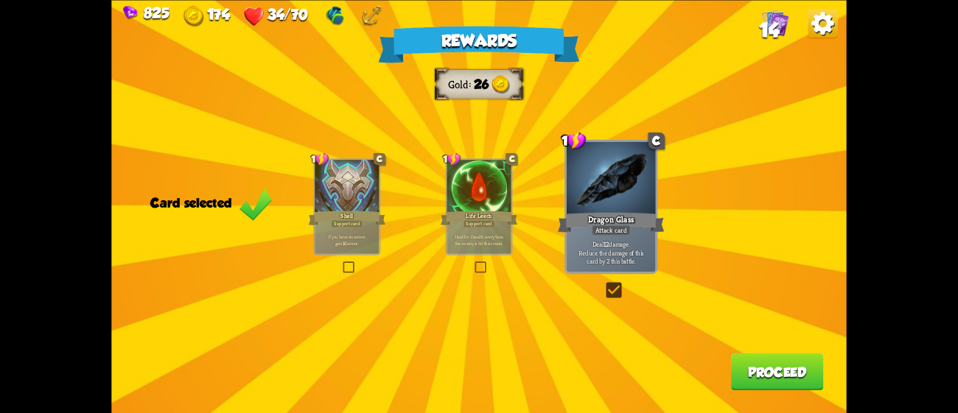
click at [783, 387] on button "Proceed" at bounding box center [777, 372] width 93 height 38
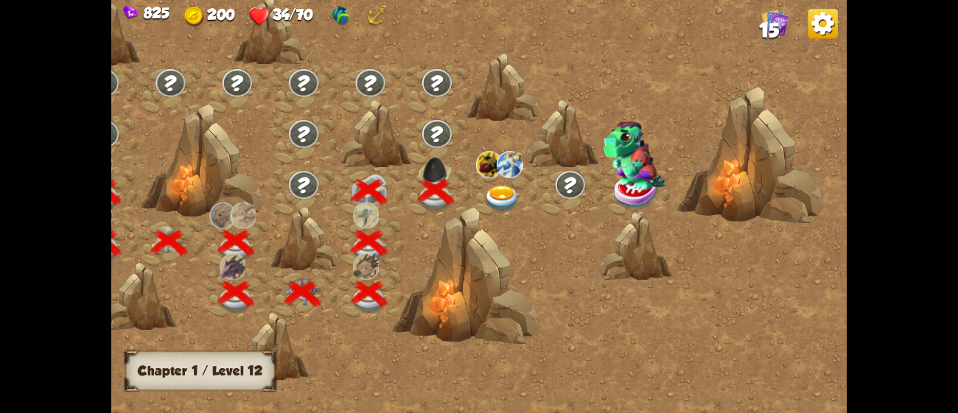
click at [503, 203] on img at bounding box center [502, 199] width 37 height 27
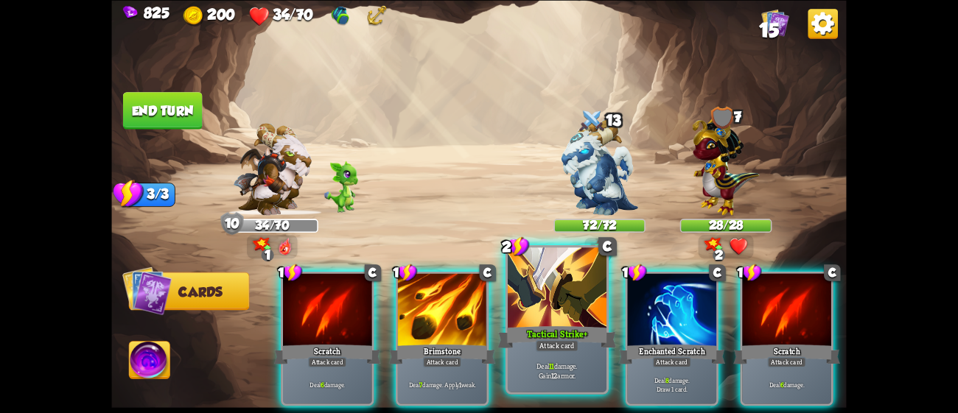
click at [559, 318] on div at bounding box center [557, 289] width 99 height 83
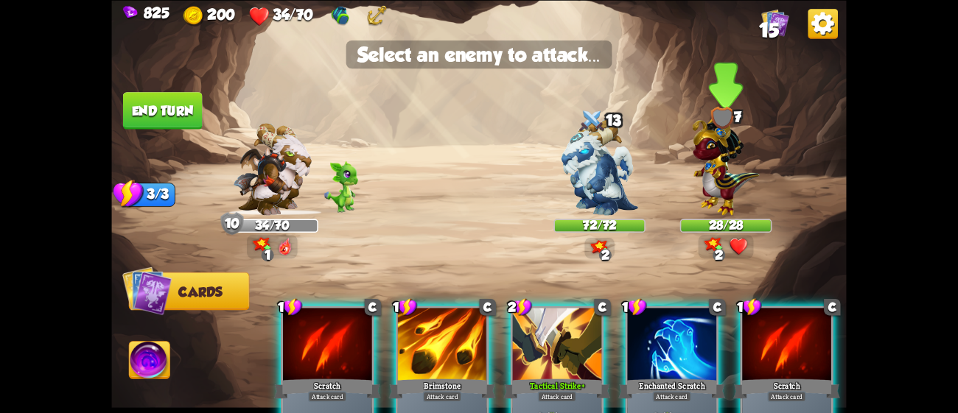
click at [716, 199] on img at bounding box center [725, 163] width 67 height 105
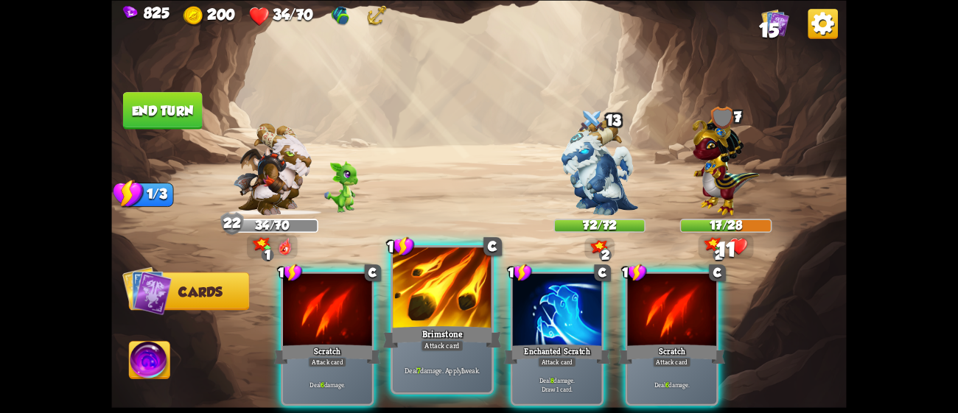
click at [451, 315] on div at bounding box center [442, 289] width 99 height 83
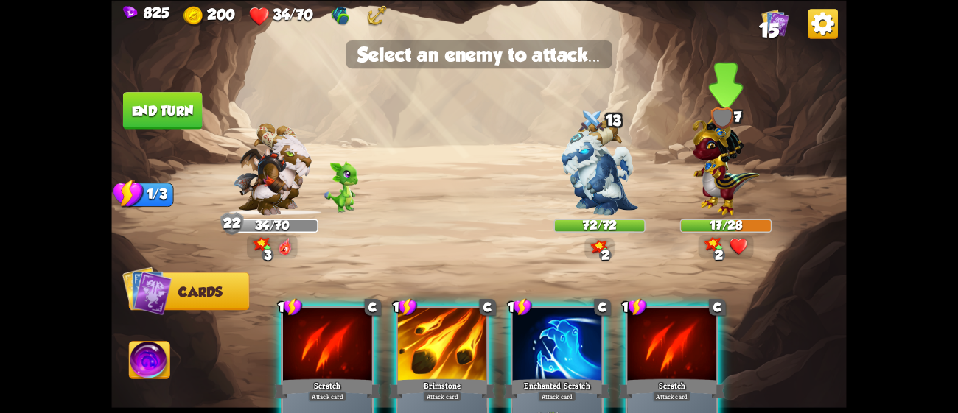
click at [725, 168] on img at bounding box center [725, 163] width 67 height 105
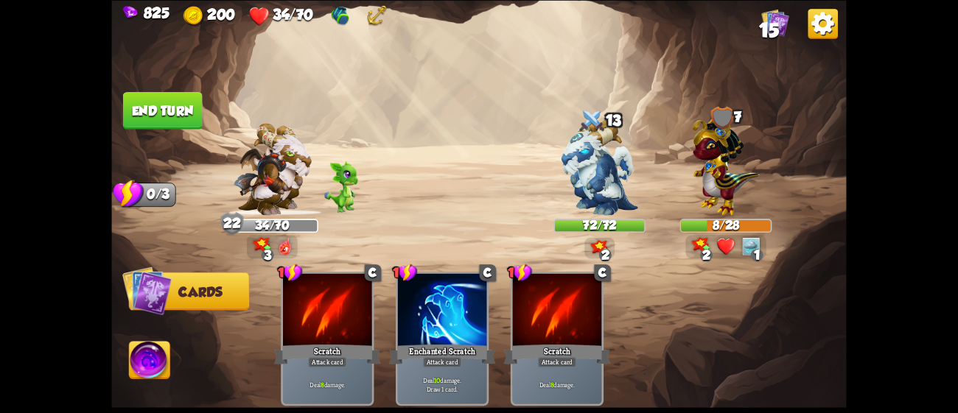
click at [152, 102] on button "End turn" at bounding box center [163, 111] width 80 height 38
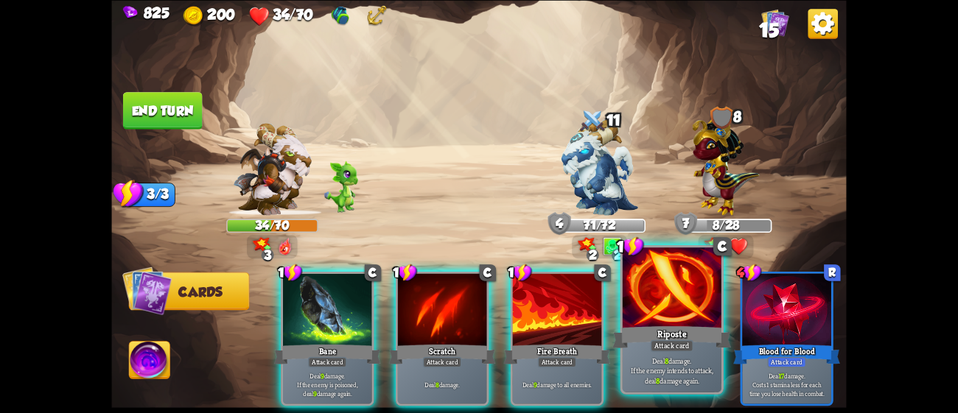
click at [695, 379] on p "Deal 8 damage. If the enemy intends to attack, deal 8 damage again." at bounding box center [672, 370] width 94 height 29
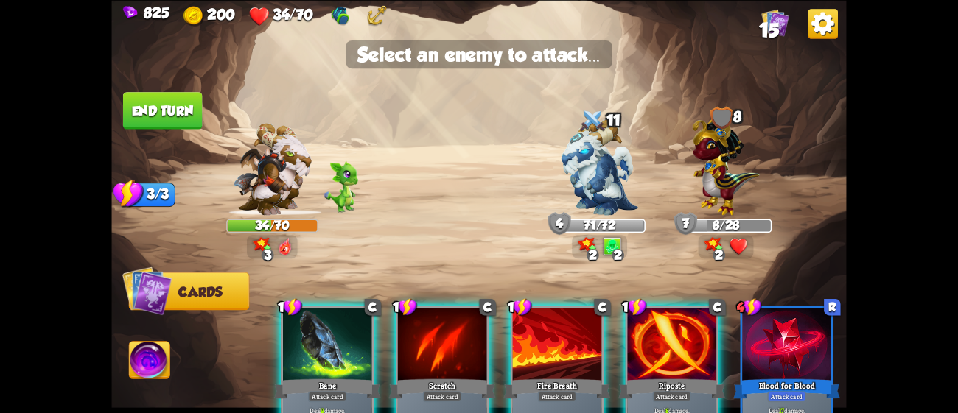
click at [657, 371] on div at bounding box center [671, 345] width 89 height 75
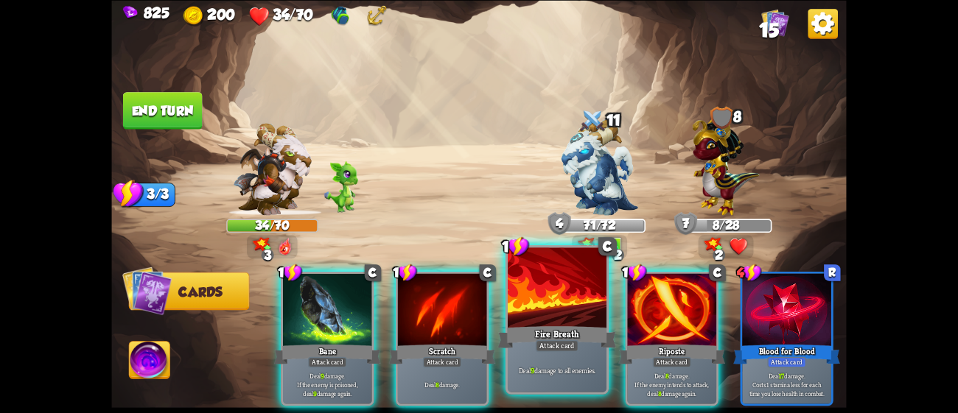
click at [536, 353] on div "Deal 9 damage to all enemies." at bounding box center [557, 370] width 99 height 43
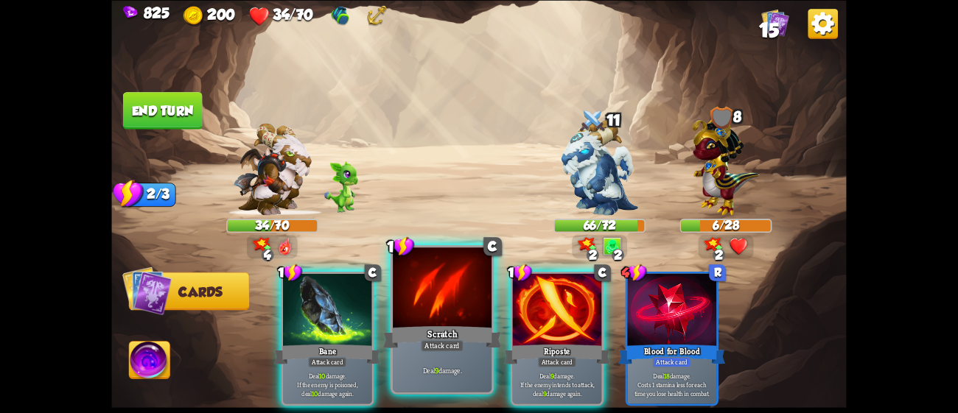
click at [433, 341] on div "Attack card" at bounding box center [442, 346] width 43 height 12
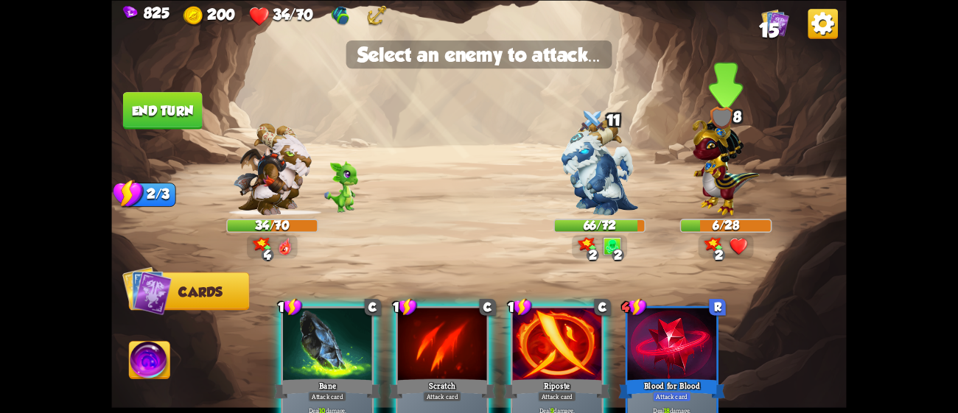
click at [719, 208] on img at bounding box center [725, 163] width 67 height 105
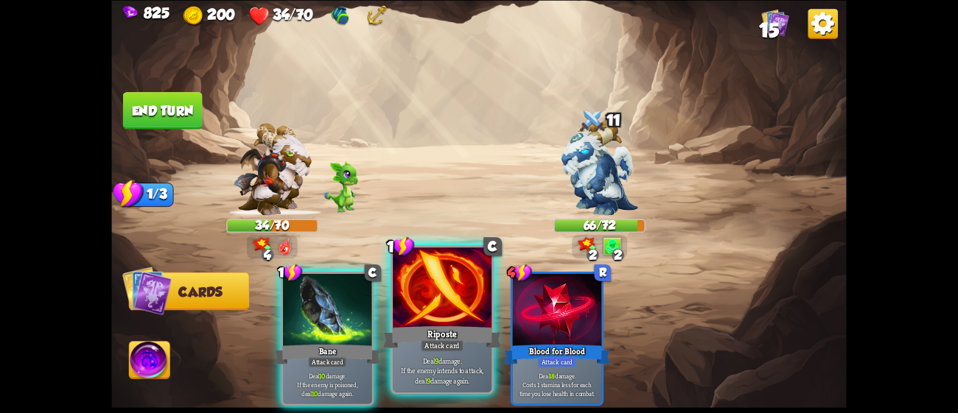
click at [455, 336] on div "Riposte" at bounding box center [442, 337] width 119 height 27
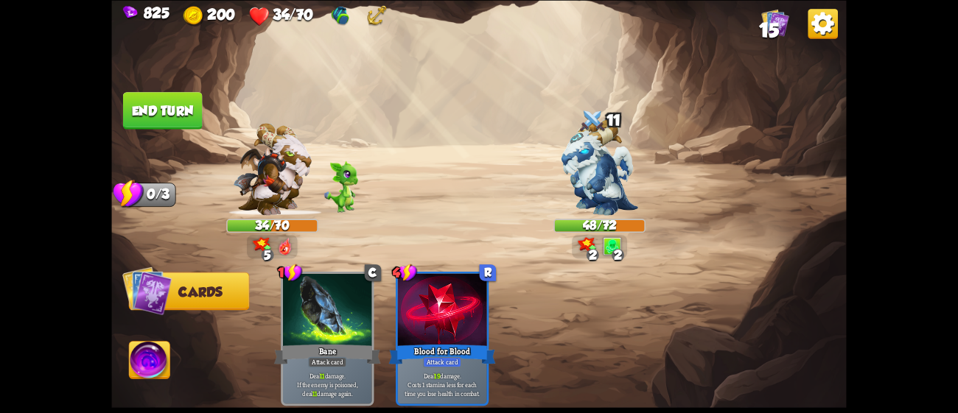
click at [183, 109] on button "End turn" at bounding box center [163, 111] width 80 height 38
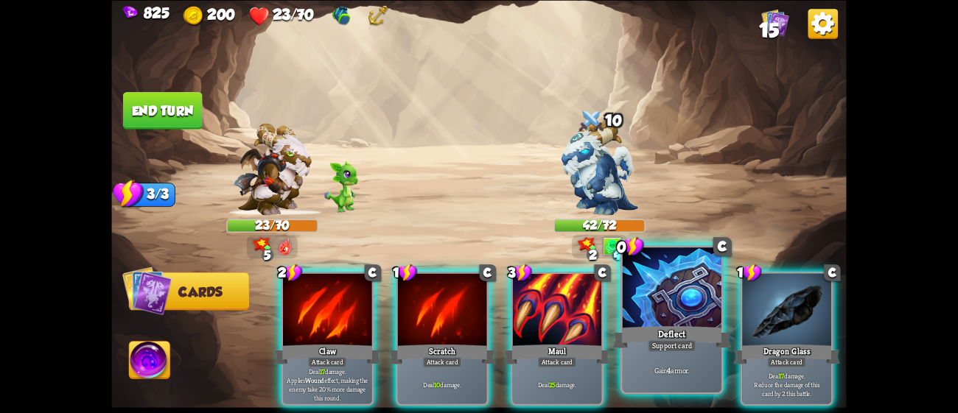
click at [682, 287] on div at bounding box center [672, 289] width 99 height 83
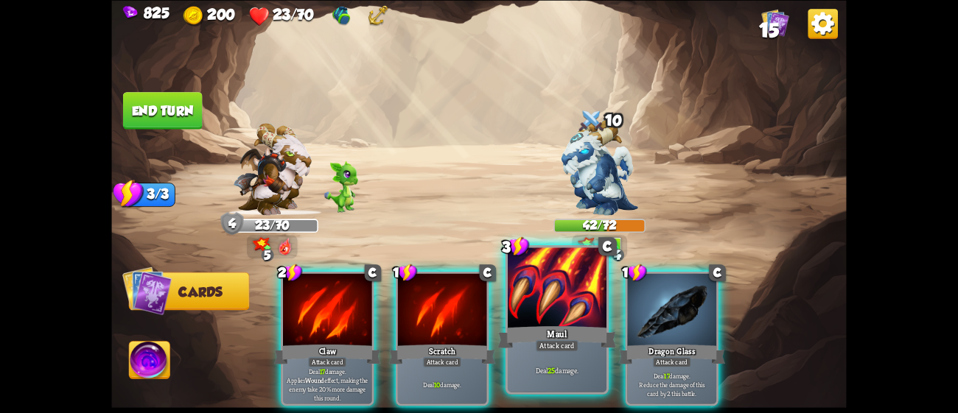
click at [575, 327] on div "Maul" at bounding box center [557, 337] width 119 height 27
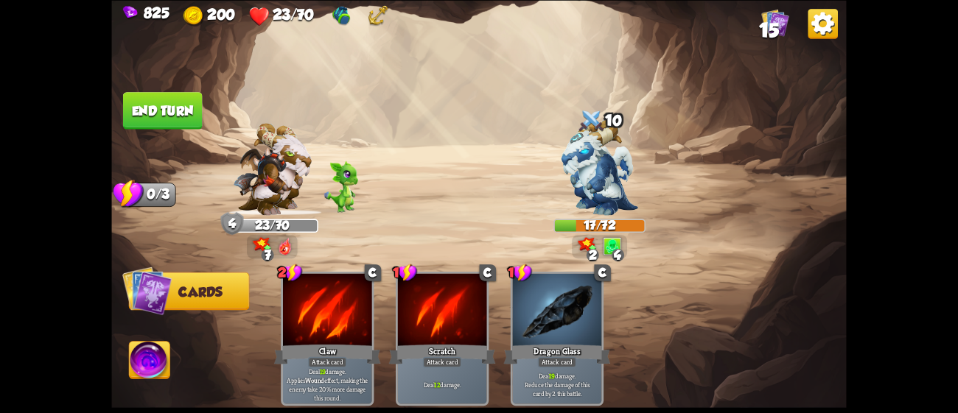
click at [172, 108] on button "End turn" at bounding box center [162, 110] width 81 height 38
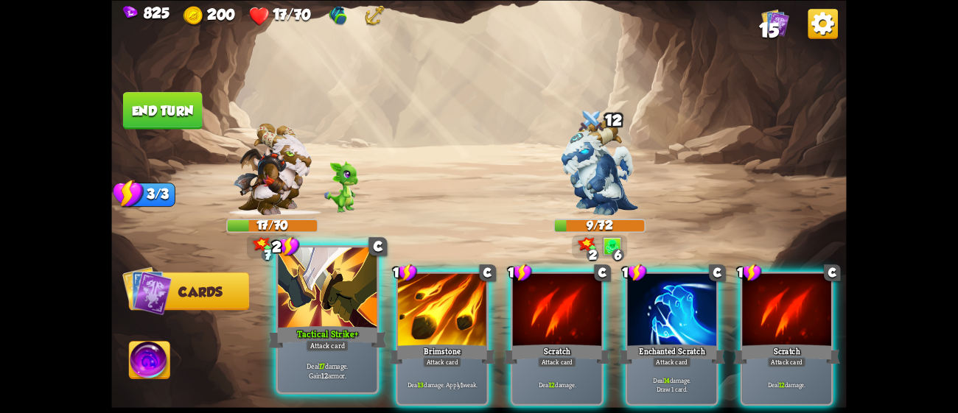
click at [357, 330] on div "Tactical Strike+" at bounding box center [327, 337] width 119 height 27
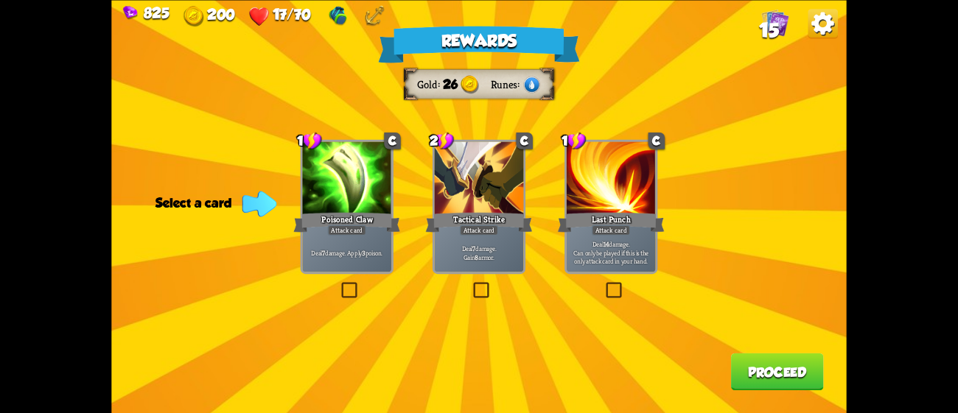
click at [483, 267] on div "Deal 7 damage. Gain 8 armor." at bounding box center [479, 252] width 89 height 39
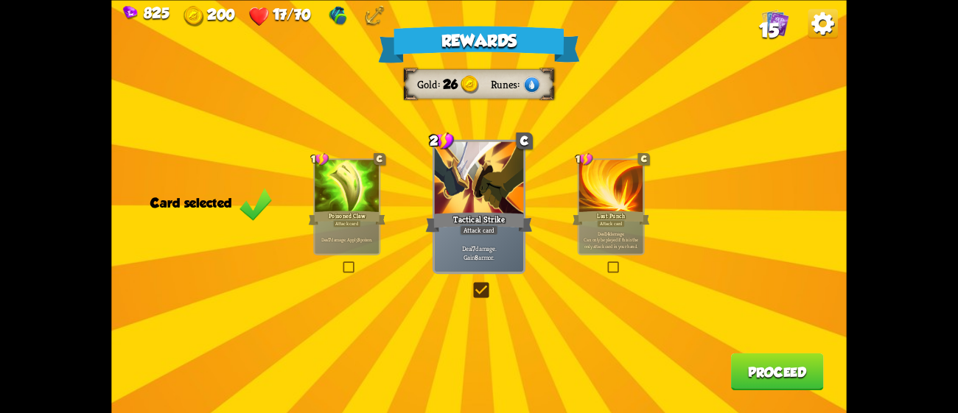
click at [368, 239] on p "Deal 7 damage. Apply 3 poison." at bounding box center [346, 240] width 61 height 7
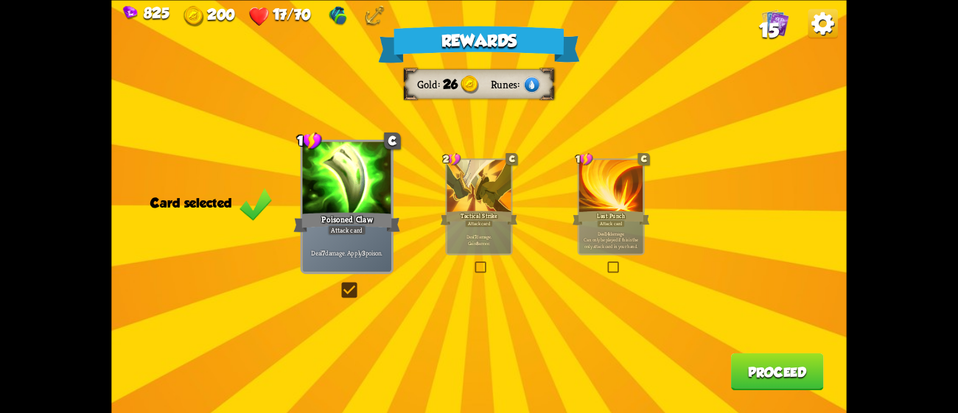
click at [749, 368] on button "Proceed" at bounding box center [777, 372] width 93 height 38
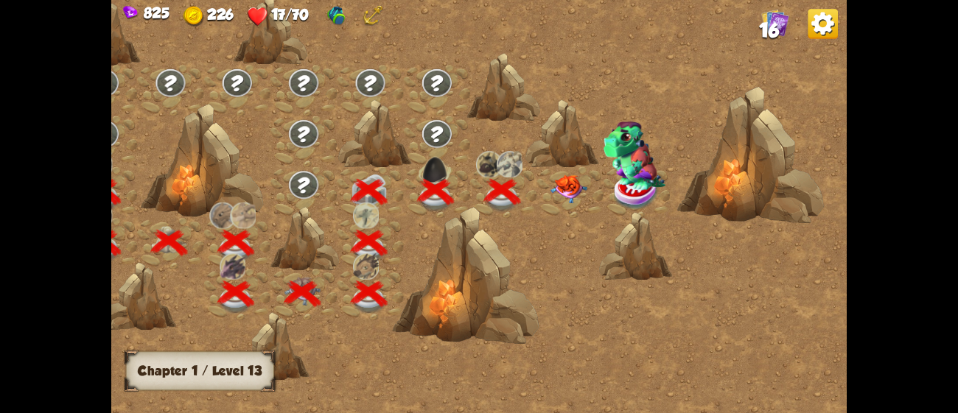
click at [568, 184] on img at bounding box center [568, 189] width 37 height 29
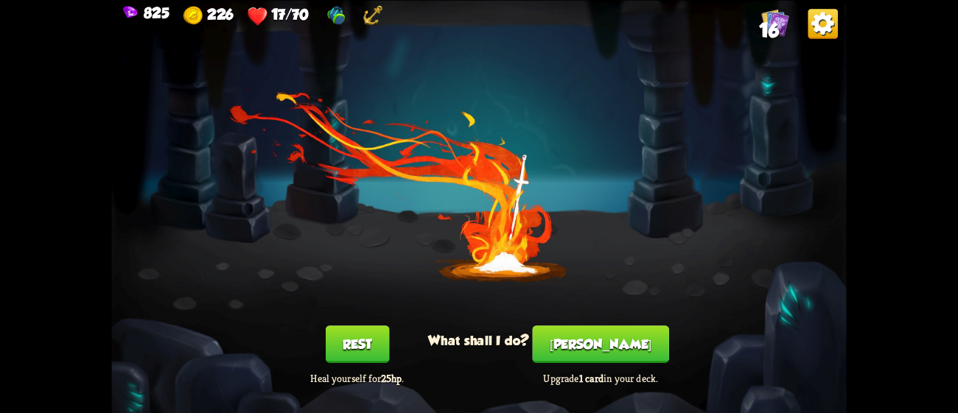
click at [363, 339] on button "Rest" at bounding box center [357, 345] width 63 height 38
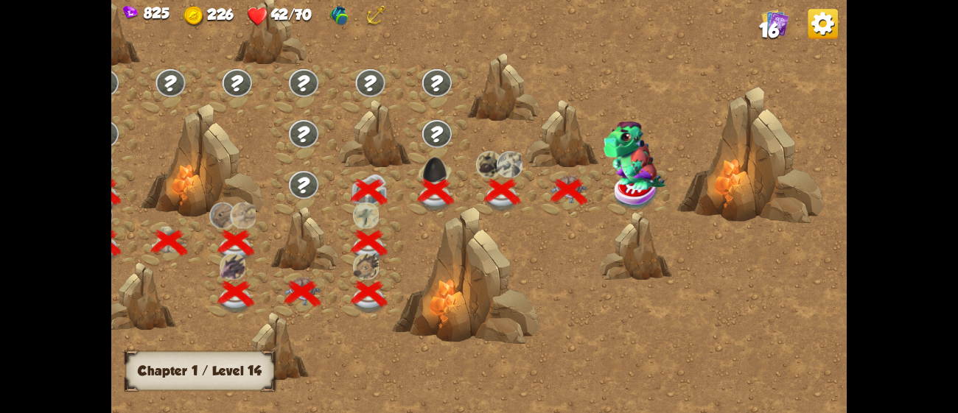
click at [634, 185] on img at bounding box center [635, 156] width 62 height 69
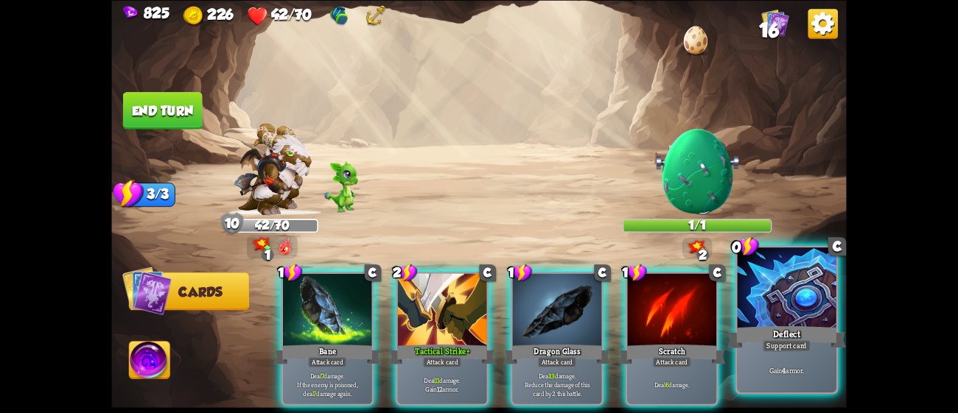
click at [791, 313] on div at bounding box center [787, 289] width 99 height 83
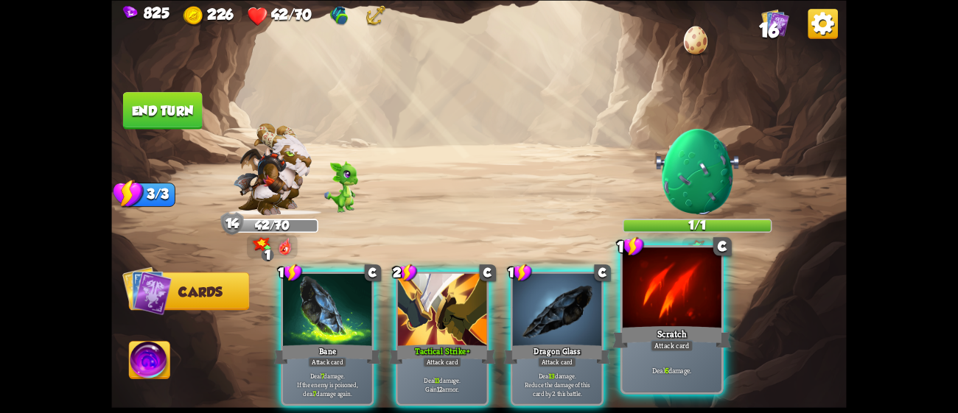
click at [685, 324] on div "Scratch" at bounding box center [671, 337] width 119 height 27
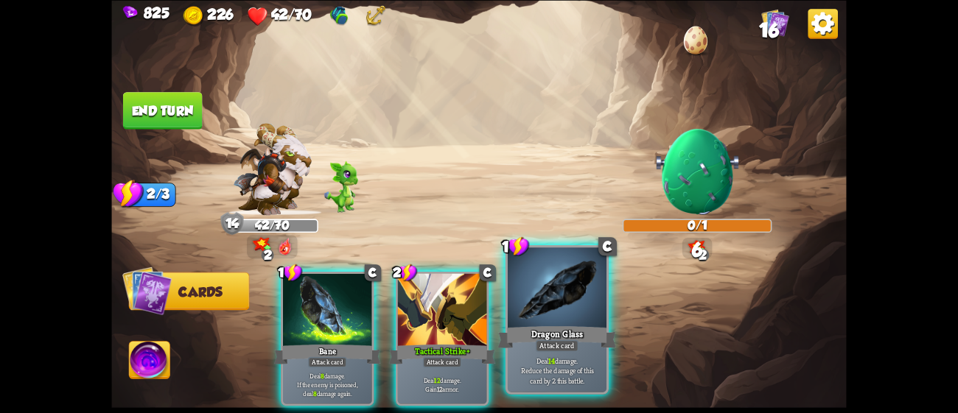
click at [574, 324] on div "Dragon Glass" at bounding box center [557, 337] width 119 height 27
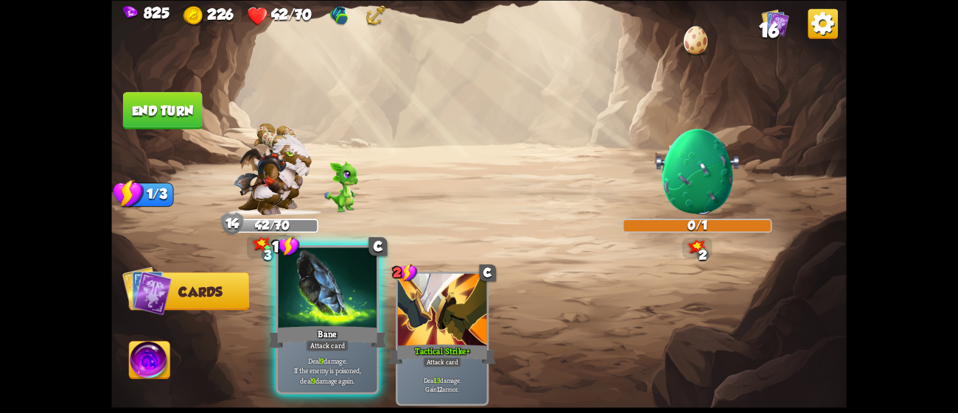
click at [354, 343] on div "Bane" at bounding box center [327, 337] width 119 height 27
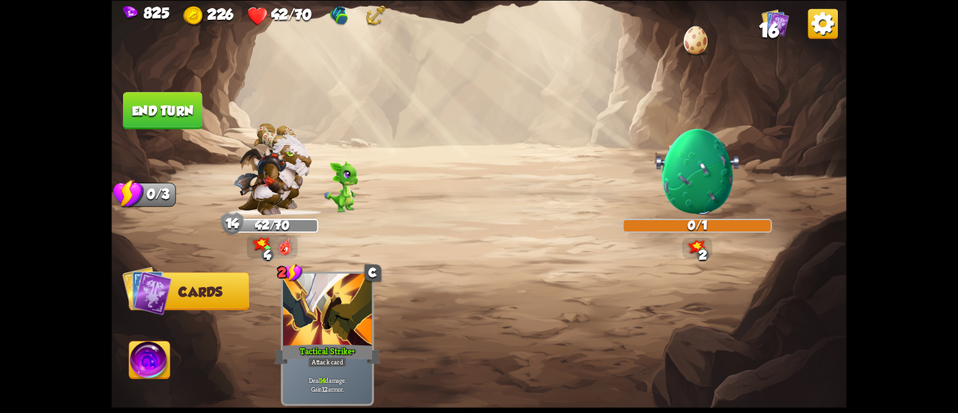
click at [171, 102] on button "End turn" at bounding box center [163, 111] width 80 height 38
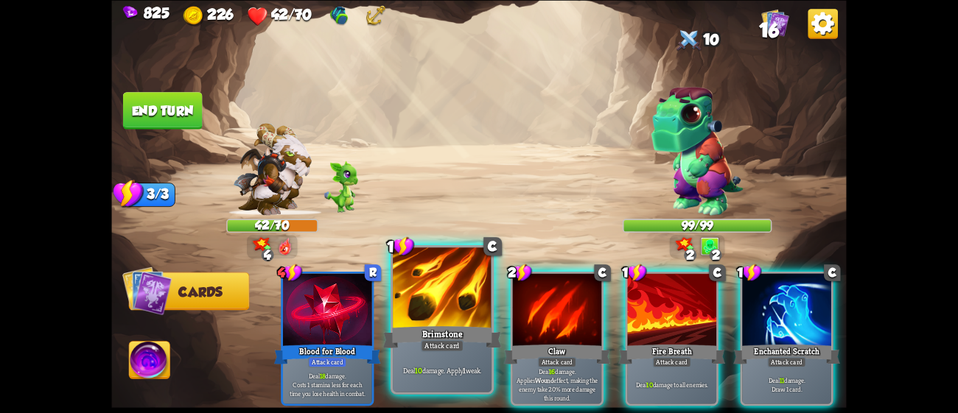
click at [433, 294] on div at bounding box center [442, 289] width 99 height 83
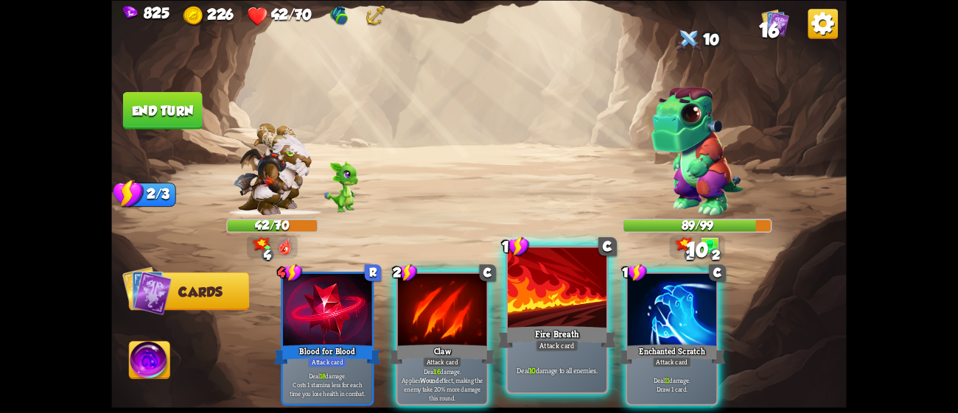
click at [522, 324] on div "Fire Breath" at bounding box center [557, 337] width 119 height 27
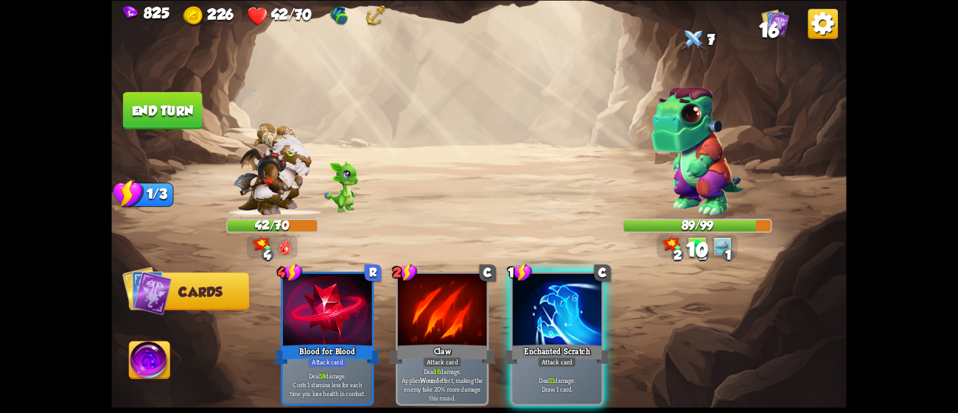
click at [522, 343] on div "Enchanted Scratch" at bounding box center [557, 355] width 107 height 24
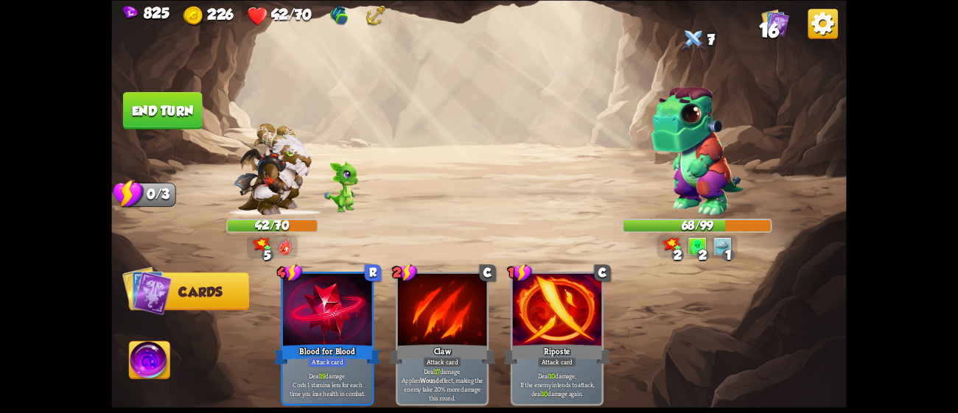
click at [174, 116] on button "End turn" at bounding box center [163, 111] width 80 height 38
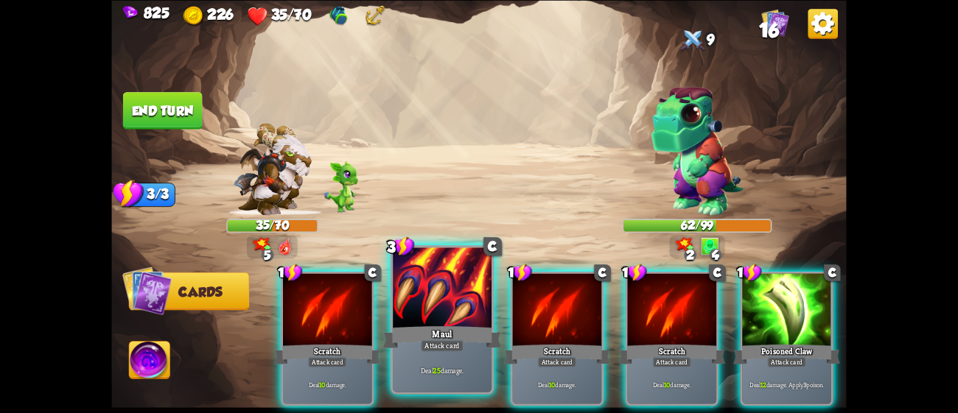
click at [445, 298] on div at bounding box center [442, 289] width 99 height 83
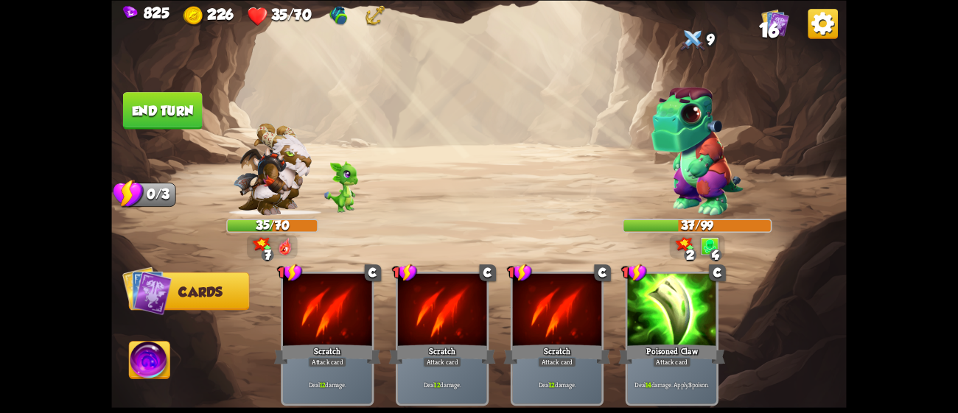
click at [173, 111] on button "End turn" at bounding box center [163, 111] width 80 height 38
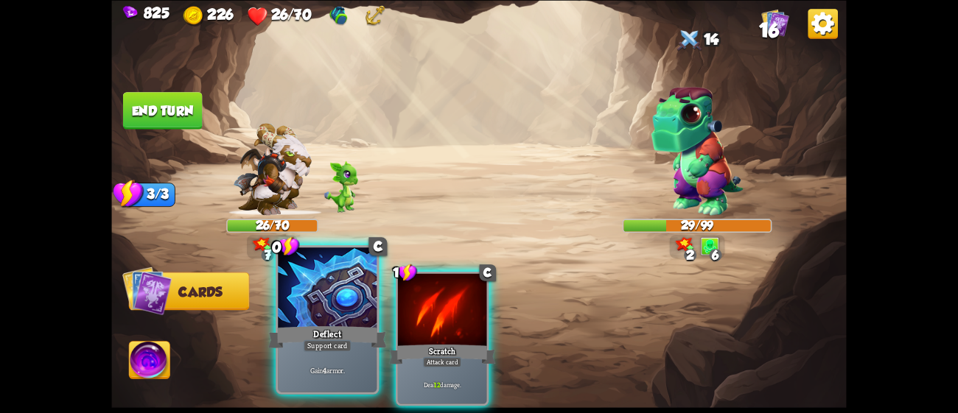
click at [336, 329] on div "Deflect" at bounding box center [327, 337] width 119 height 27
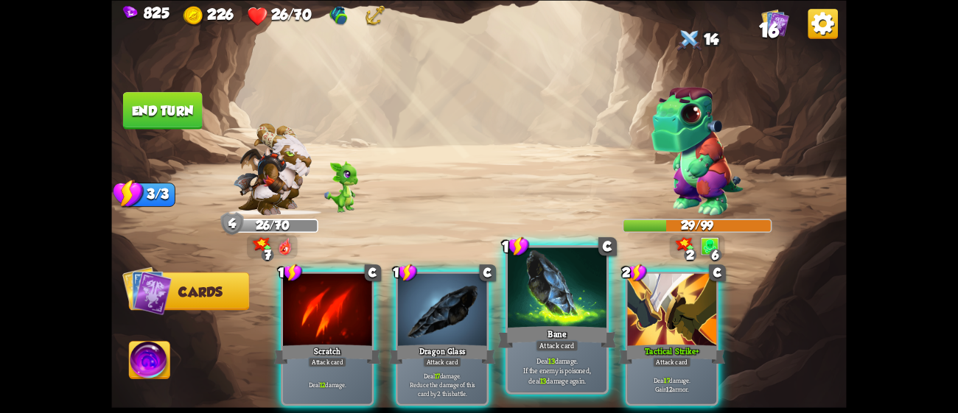
click at [580, 329] on div "Bane" at bounding box center [557, 337] width 119 height 27
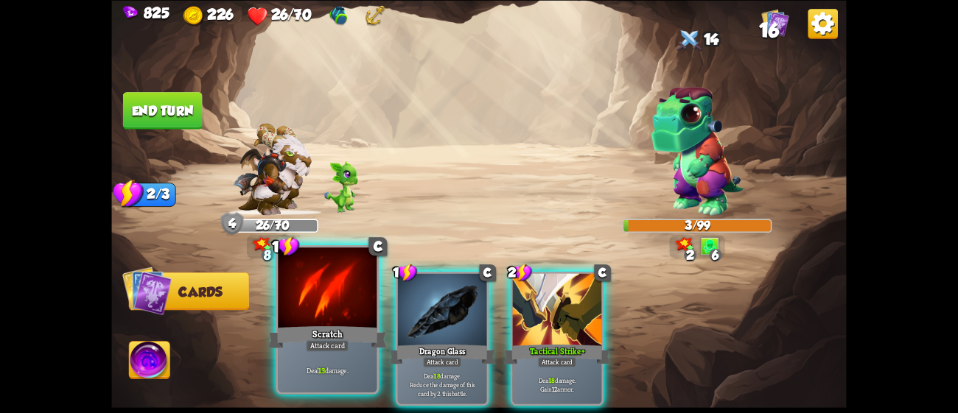
click at [355, 313] on div at bounding box center [327, 289] width 99 height 83
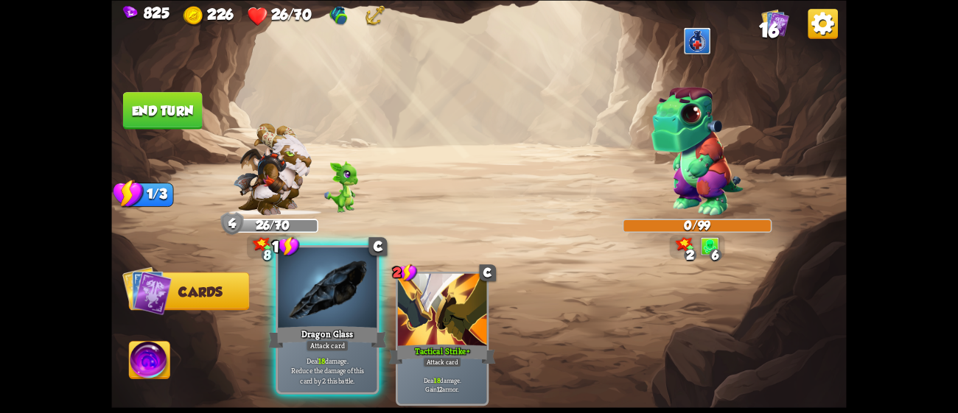
click at [304, 318] on div at bounding box center [327, 289] width 99 height 83
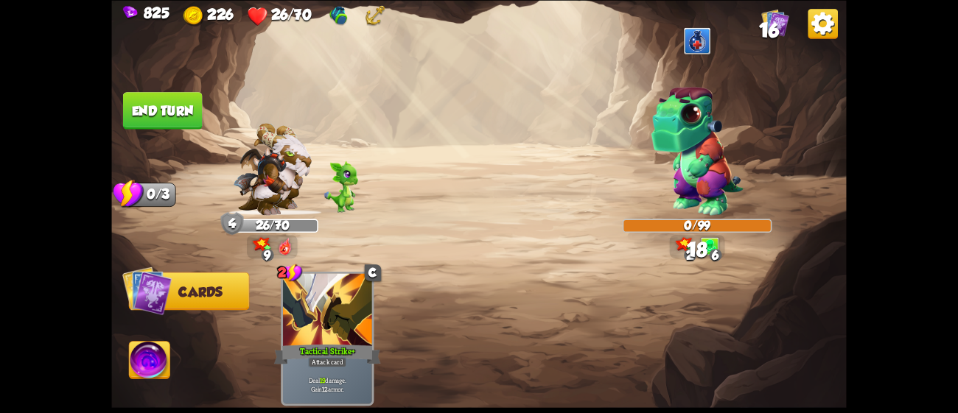
click at [181, 114] on button "End turn" at bounding box center [163, 111] width 80 height 38
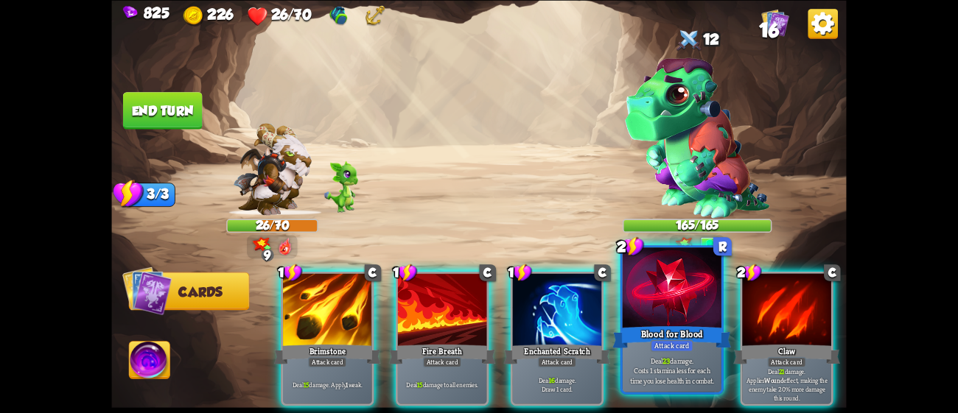
click at [659, 338] on div "Blood for Blood" at bounding box center [671, 337] width 119 height 27
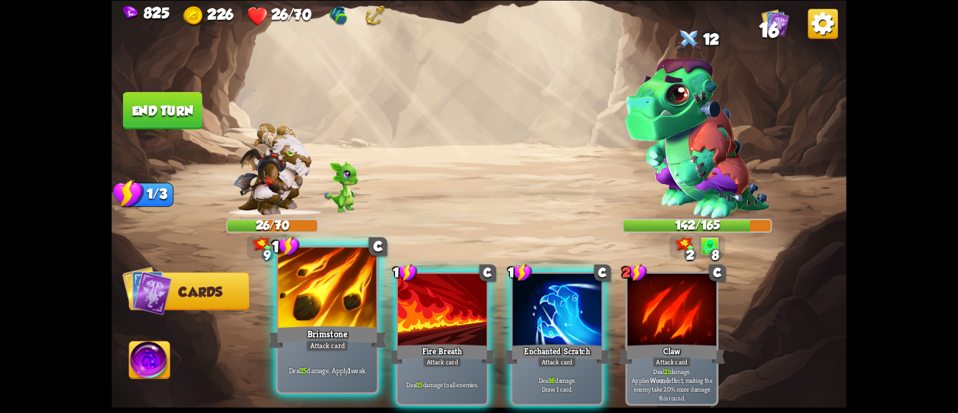
click at [323, 317] on div at bounding box center [327, 289] width 99 height 83
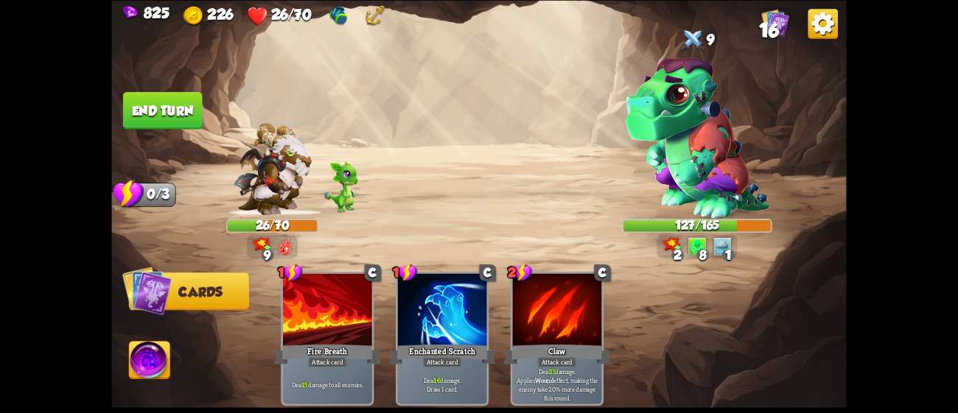
click at [164, 362] on img at bounding box center [149, 362] width 41 height 41
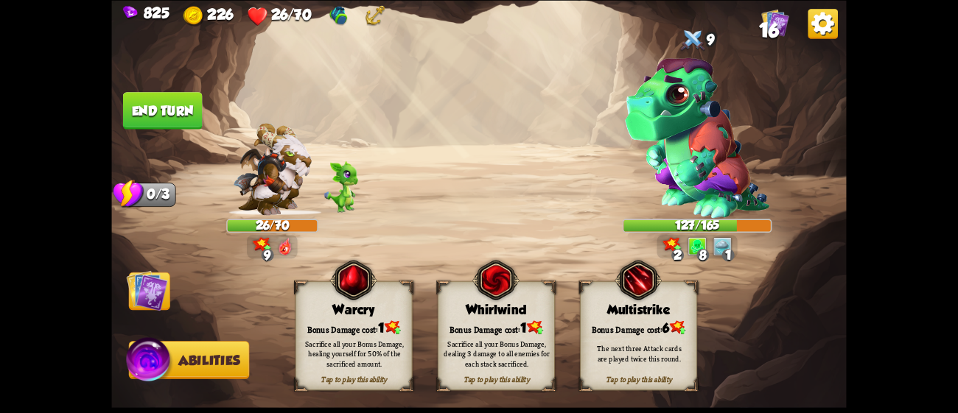
click at [179, 112] on button "End turn" at bounding box center [163, 111] width 80 height 38
click at [156, 294] on img at bounding box center [147, 290] width 41 height 41
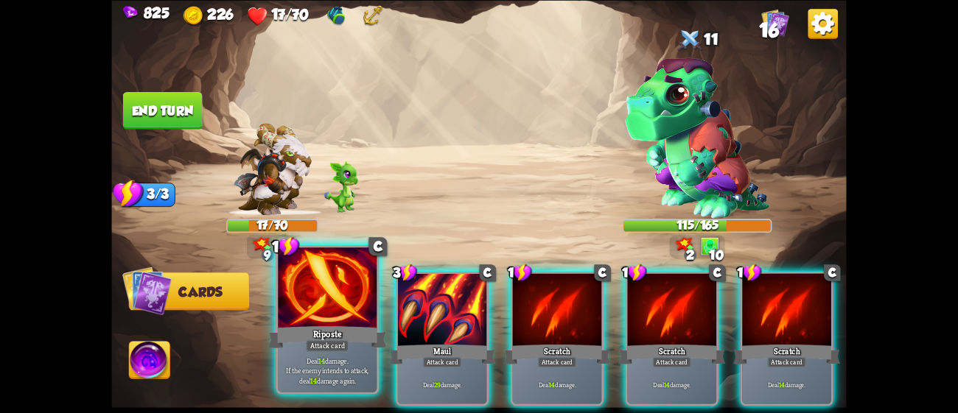
click at [321, 340] on div "Riposte" at bounding box center [327, 337] width 119 height 27
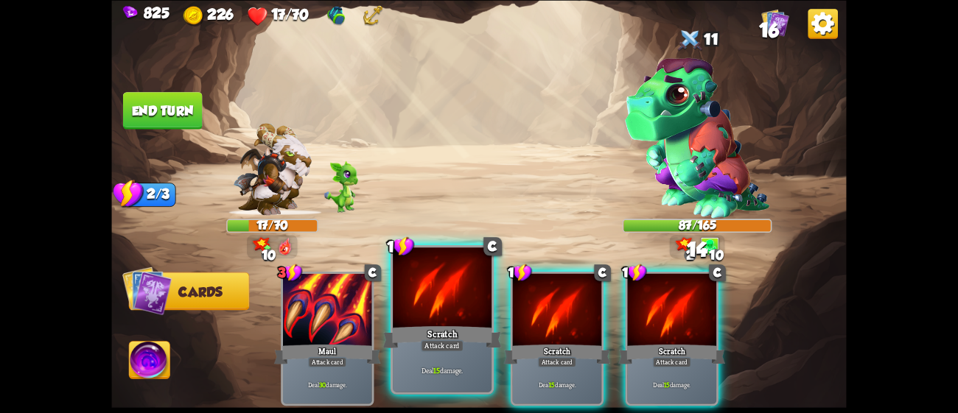
click at [483, 324] on div "Scratch" at bounding box center [442, 337] width 119 height 27
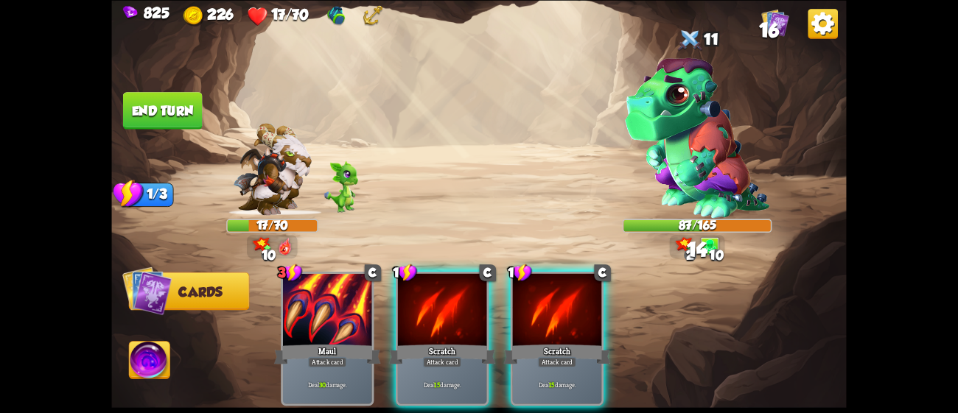
click at [483, 343] on div "Scratch" at bounding box center [442, 355] width 107 height 24
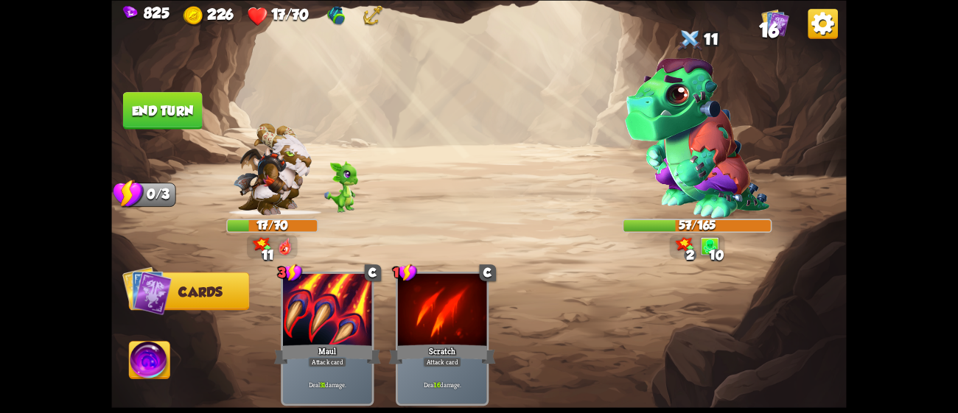
click at [169, 101] on button "End turn" at bounding box center [163, 111] width 80 height 38
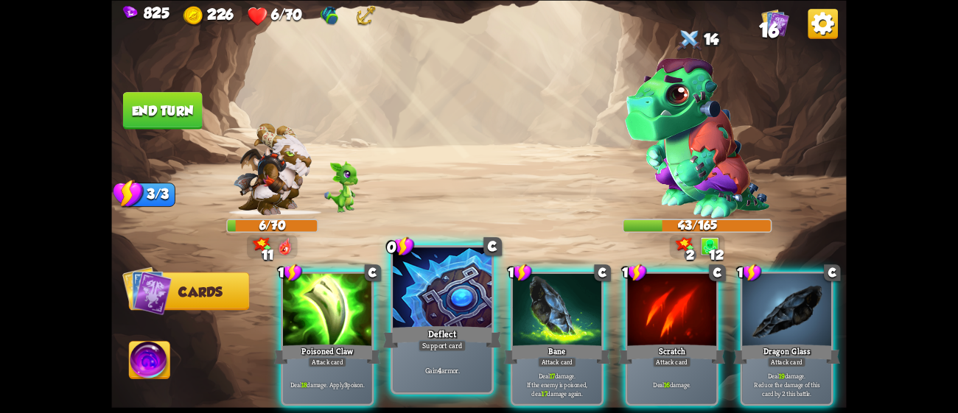
click at [428, 326] on div "Deflect" at bounding box center [442, 337] width 119 height 27
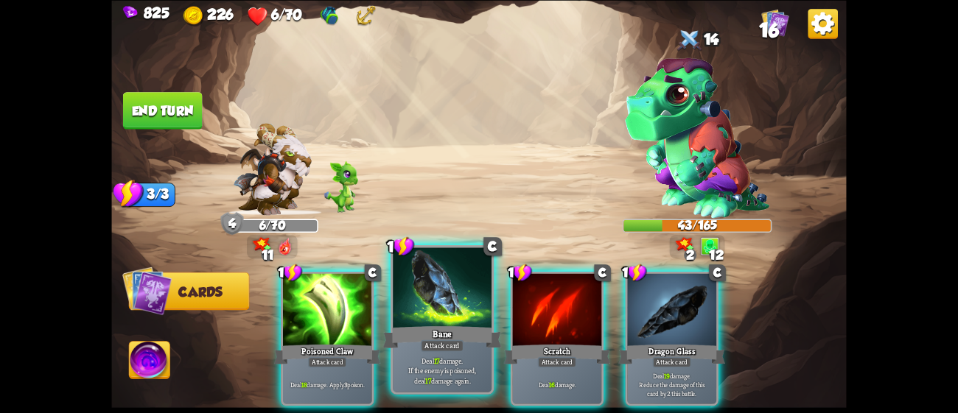
click at [450, 325] on div "Bane" at bounding box center [442, 337] width 119 height 27
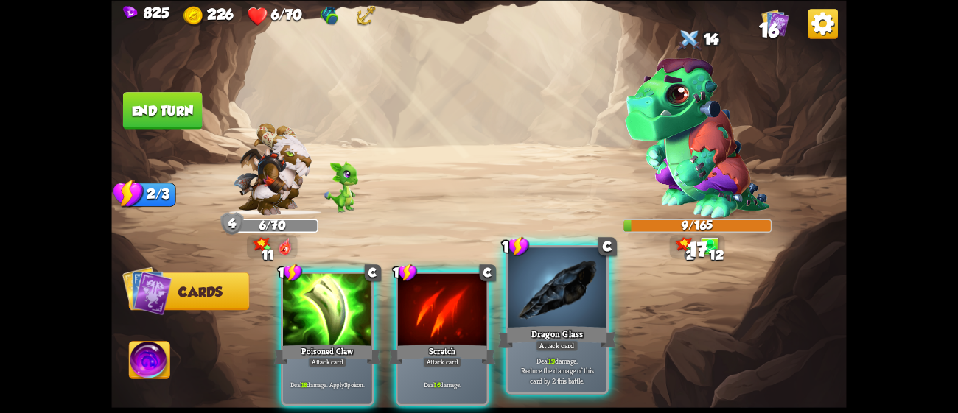
click at [536, 342] on div "Attack card" at bounding box center [557, 346] width 43 height 12
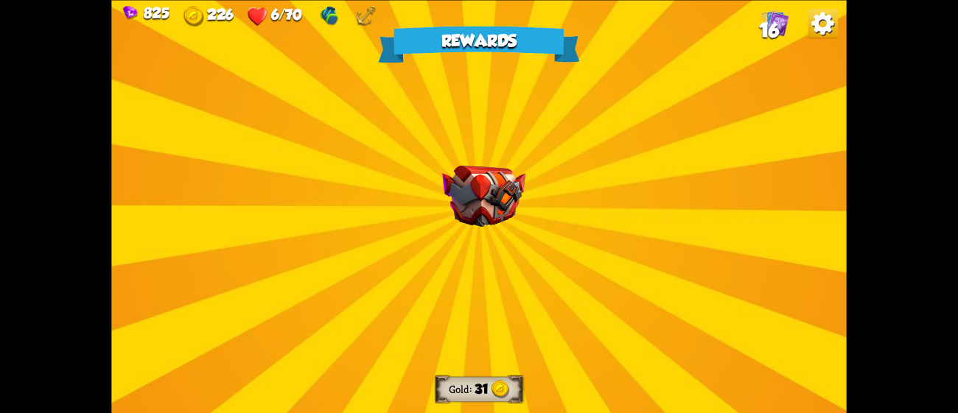
click at [485, 208] on img at bounding box center [483, 196] width 83 height 62
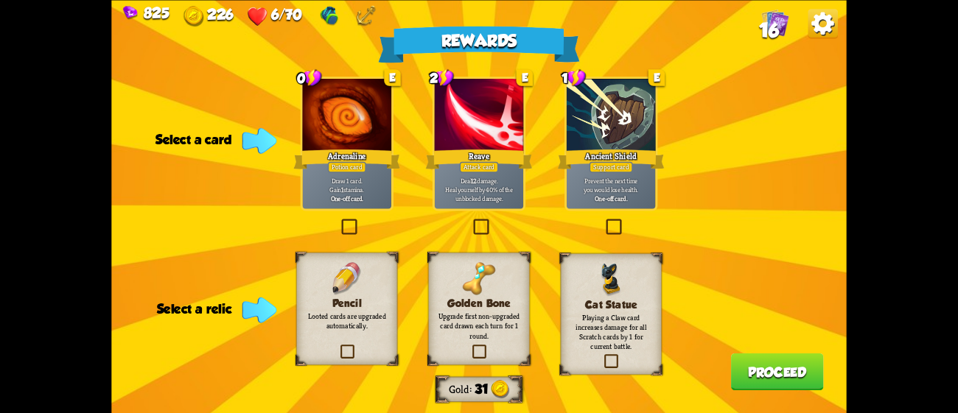
click at [483, 176] on p "Deal 12 damage. Heal yourself by 40% of the unblocked damage." at bounding box center [479, 189] width 85 height 27
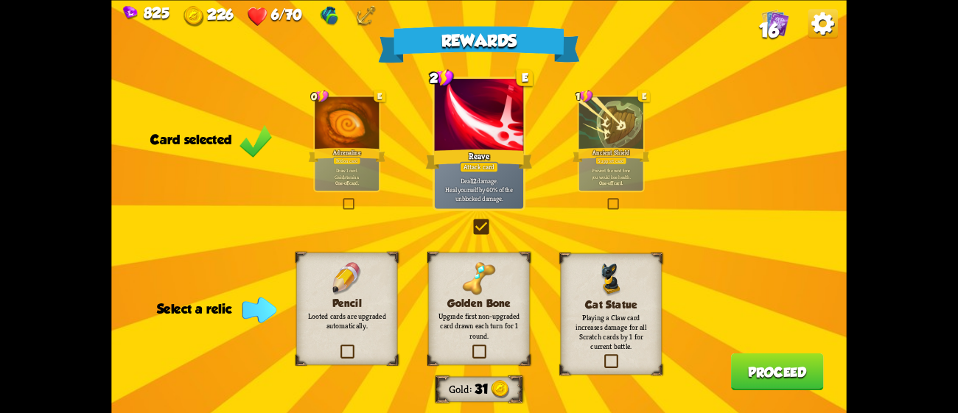
click at [338, 346] on label at bounding box center [338, 346] width 0 height 0
click at [0, 0] on input "checkbox" at bounding box center [0, 0] width 0 height 0
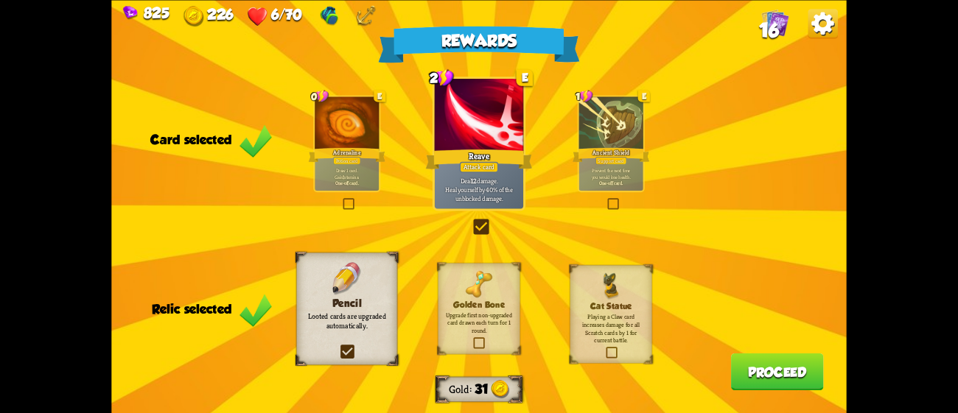
click at [788, 358] on button "Proceed" at bounding box center [777, 372] width 93 height 38
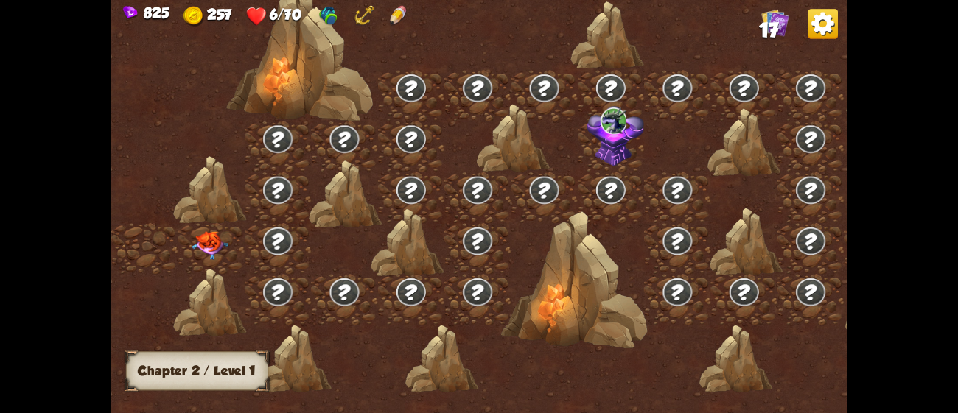
click at [210, 249] on img at bounding box center [210, 245] width 37 height 29
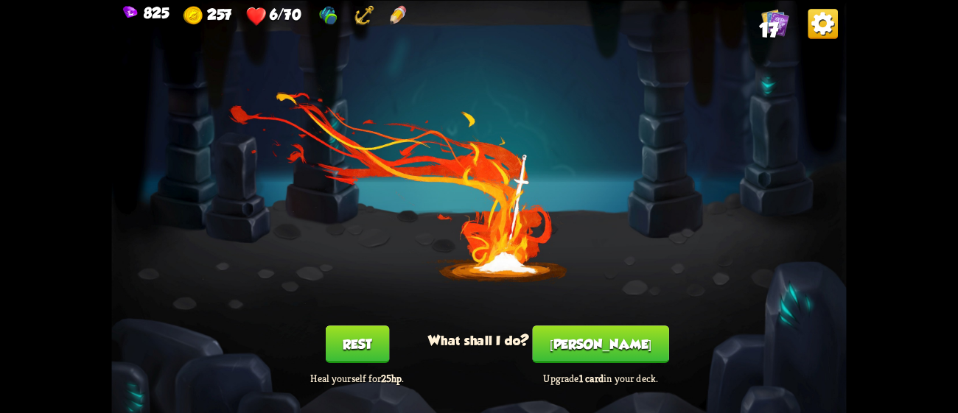
click at [357, 354] on button "Rest" at bounding box center [357, 345] width 63 height 38
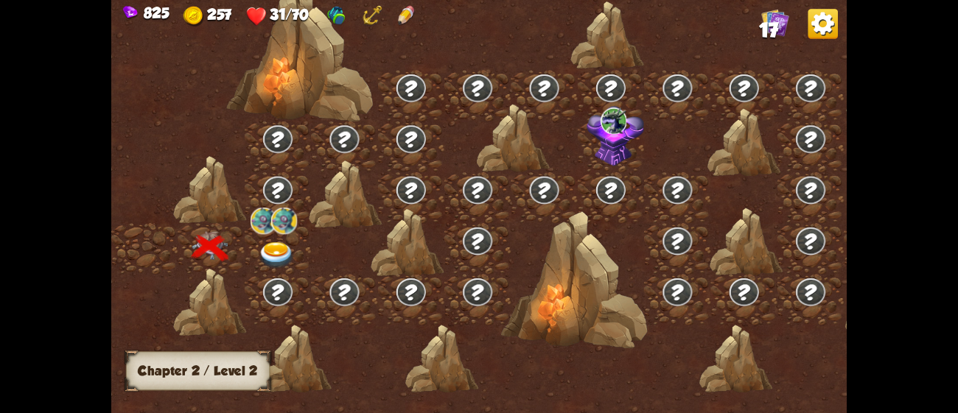
click at [273, 254] on img at bounding box center [277, 255] width 37 height 27
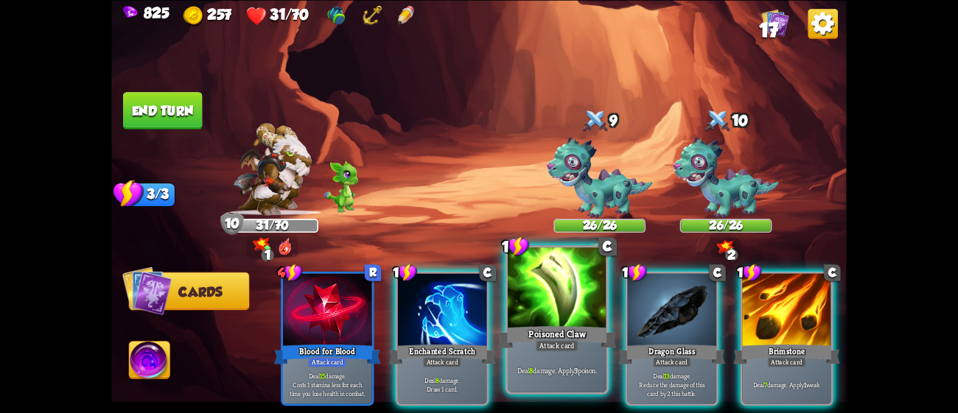
click at [534, 328] on div "Poisoned Claw" at bounding box center [557, 337] width 119 height 27
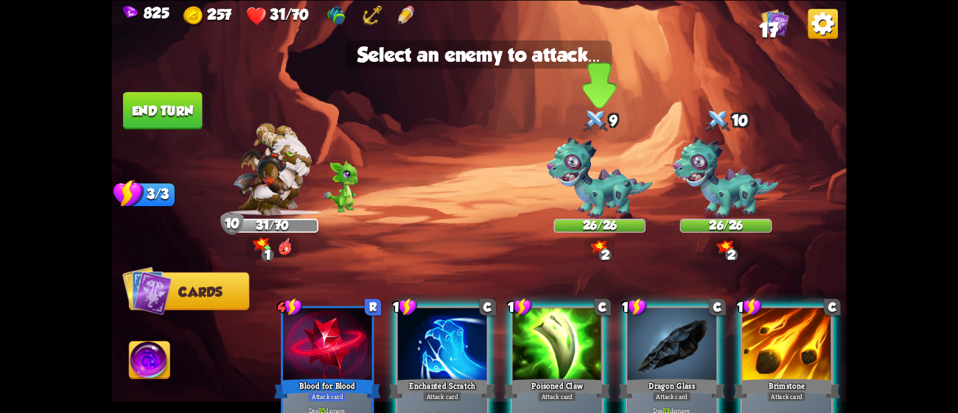
click at [566, 206] on img at bounding box center [599, 178] width 105 height 82
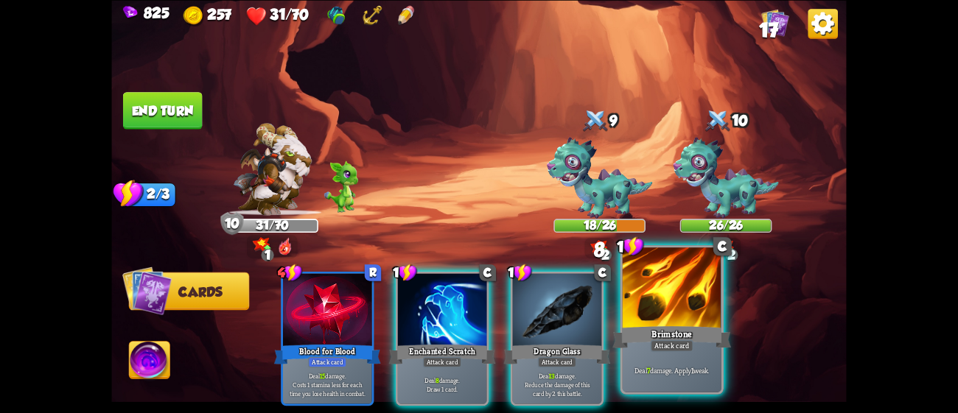
click at [646, 304] on div at bounding box center [672, 289] width 99 height 83
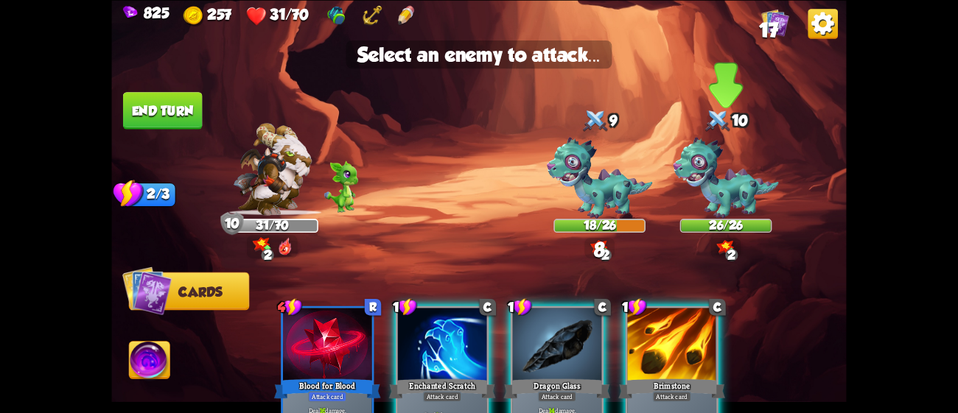
click at [703, 189] on img at bounding box center [725, 178] width 105 height 82
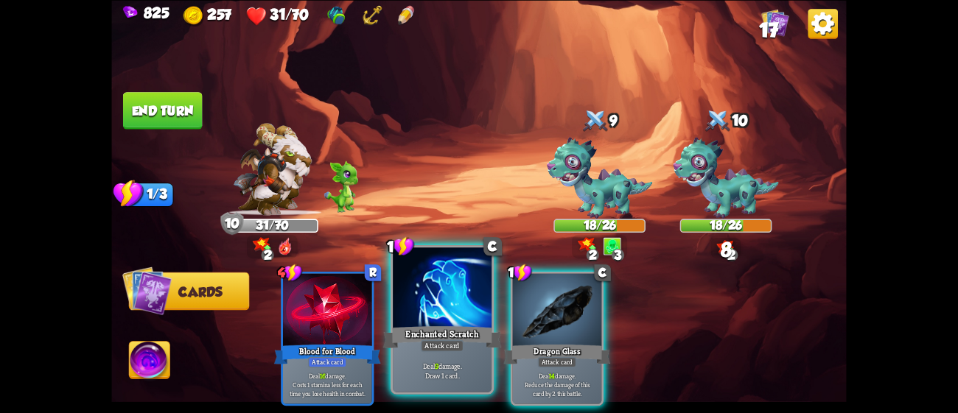
click at [436, 298] on div at bounding box center [442, 289] width 99 height 83
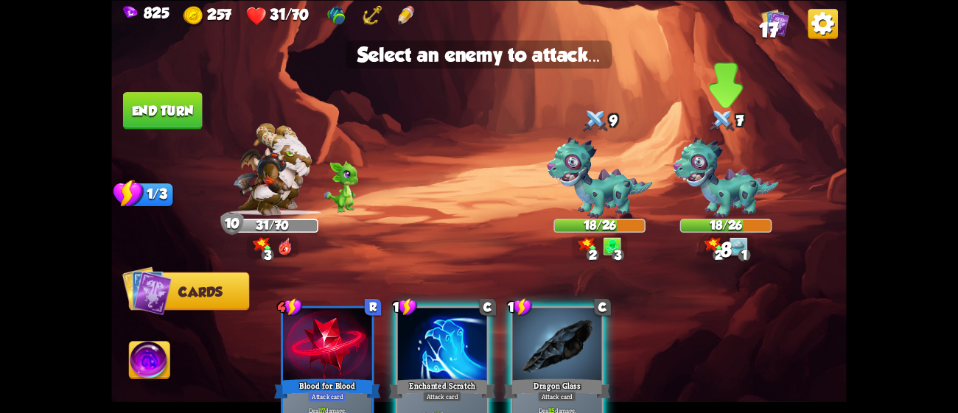
click at [698, 186] on img at bounding box center [725, 178] width 105 height 82
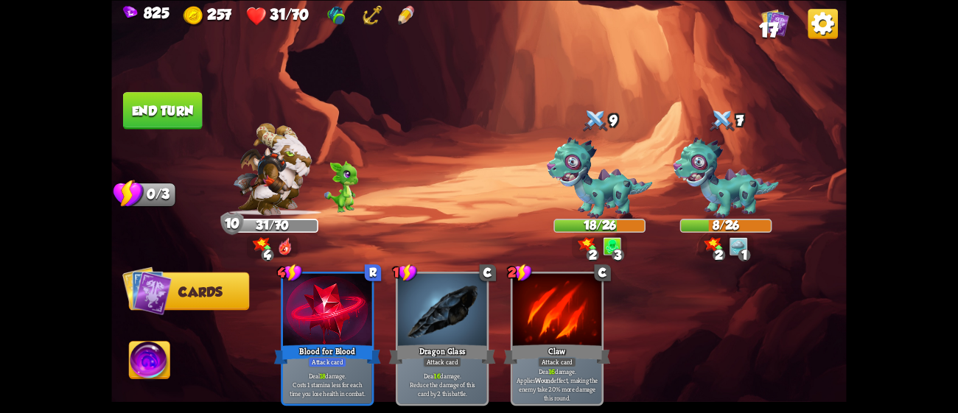
click at [141, 354] on img at bounding box center [149, 362] width 41 height 41
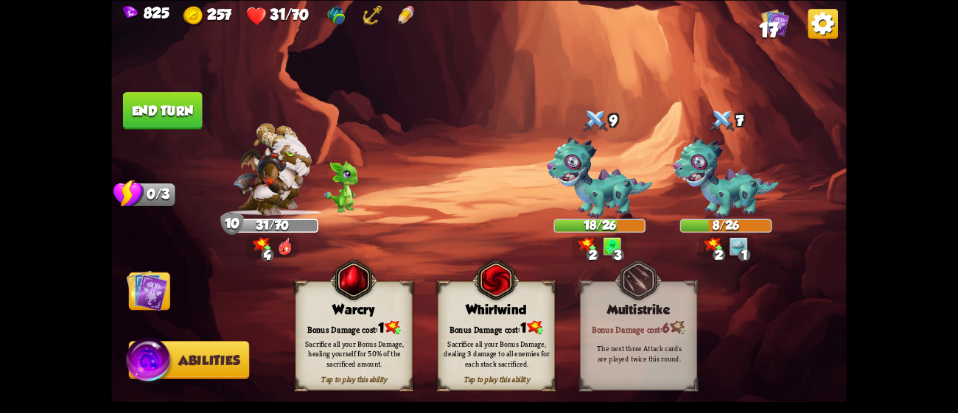
click at [390, 351] on div "Sacrifice all your Bonus Damage, healing yourself for 50% of the sacrificed amo…" at bounding box center [353, 353] width 105 height 29
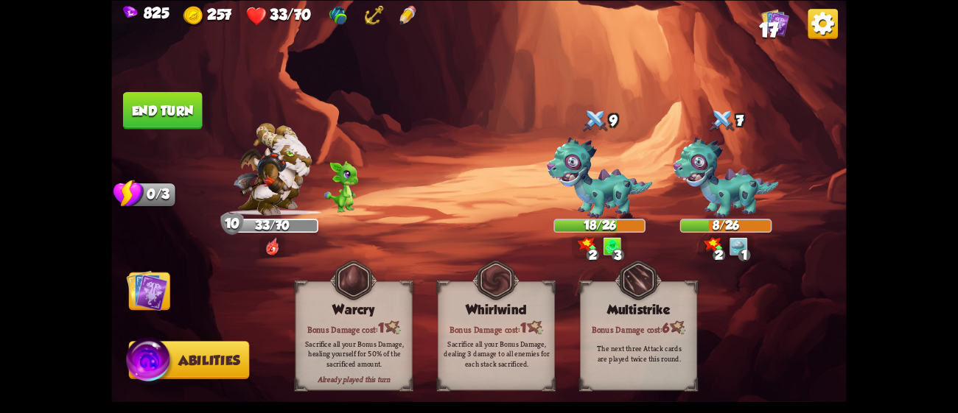
click at [162, 113] on button "End turn" at bounding box center [163, 111] width 80 height 38
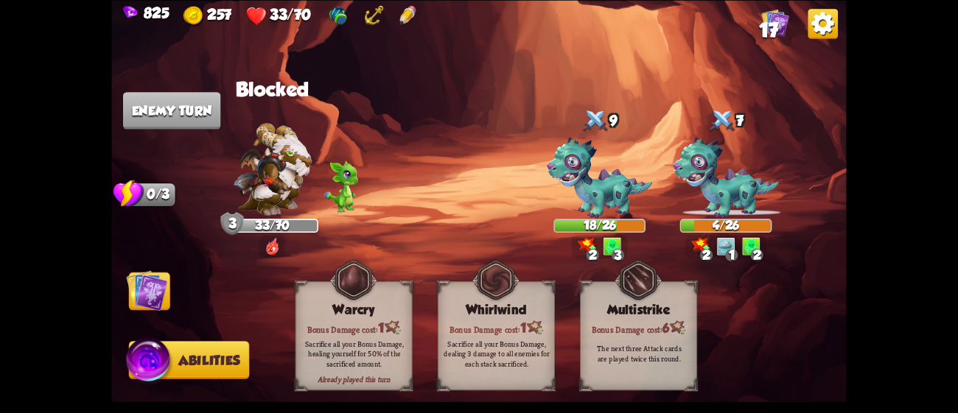
click at [151, 295] on img at bounding box center [147, 290] width 41 height 41
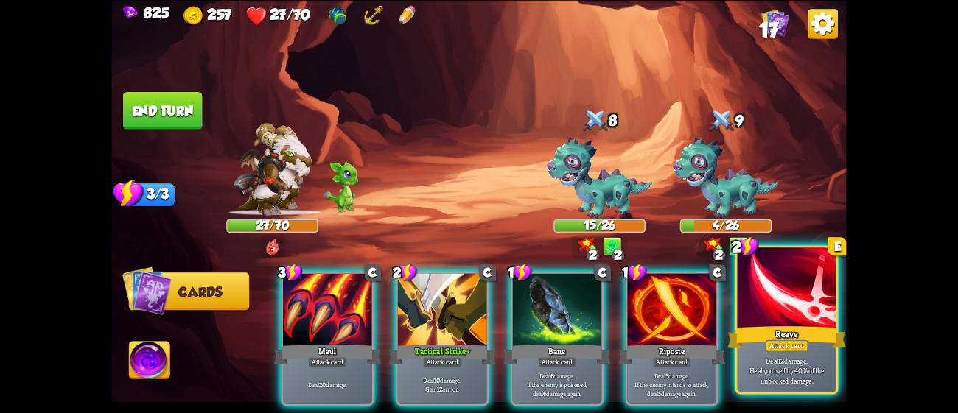
click at [793, 332] on div "Reave" at bounding box center [786, 337] width 119 height 27
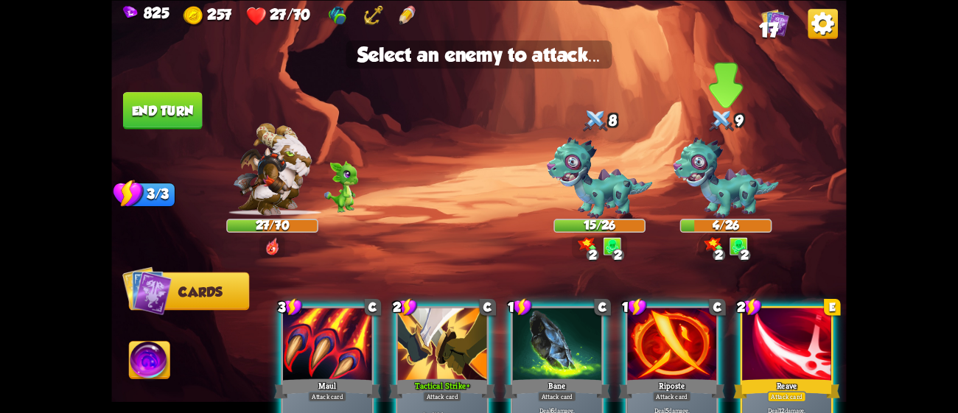
click at [696, 189] on img at bounding box center [725, 178] width 105 height 82
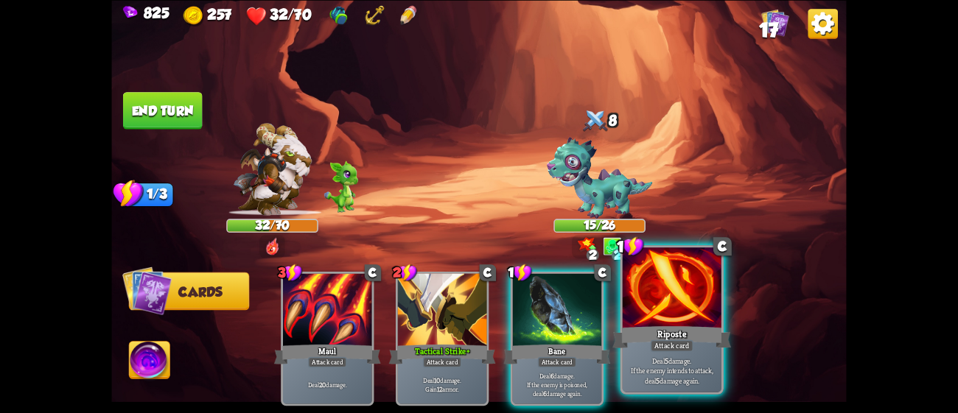
click at [682, 296] on div at bounding box center [672, 289] width 99 height 83
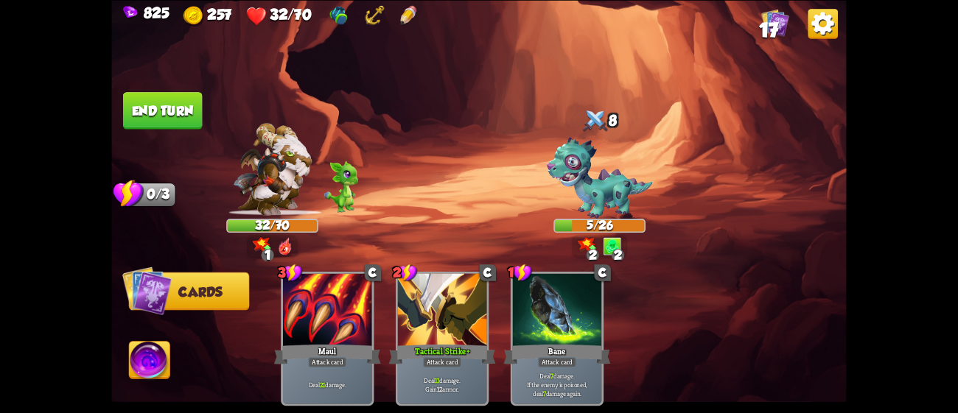
click at [161, 98] on button "End turn" at bounding box center [163, 111] width 80 height 38
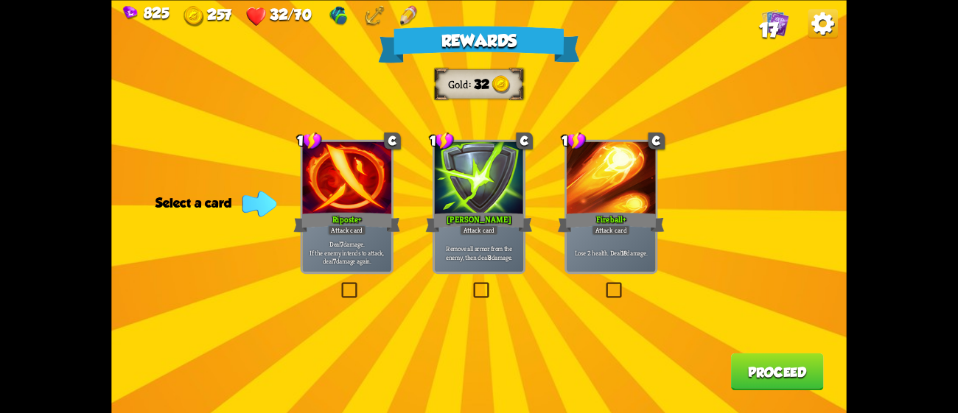
click at [359, 223] on div "Riposte+" at bounding box center [346, 222] width 107 height 24
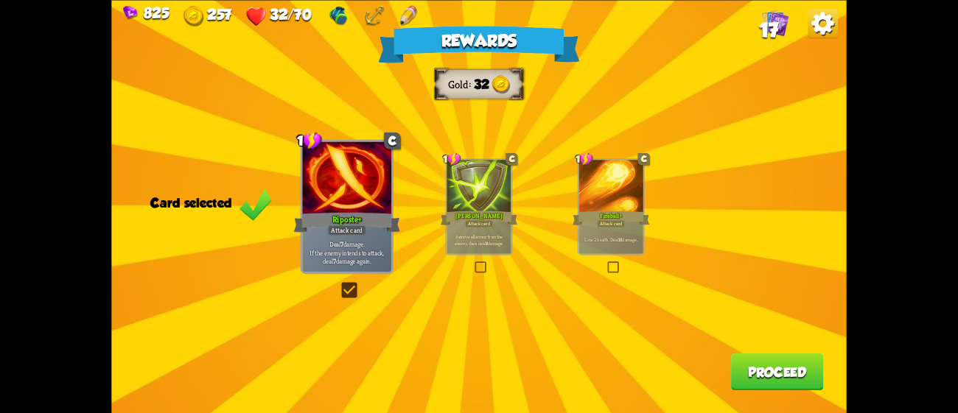
click at [783, 366] on button "Proceed" at bounding box center [777, 372] width 93 height 38
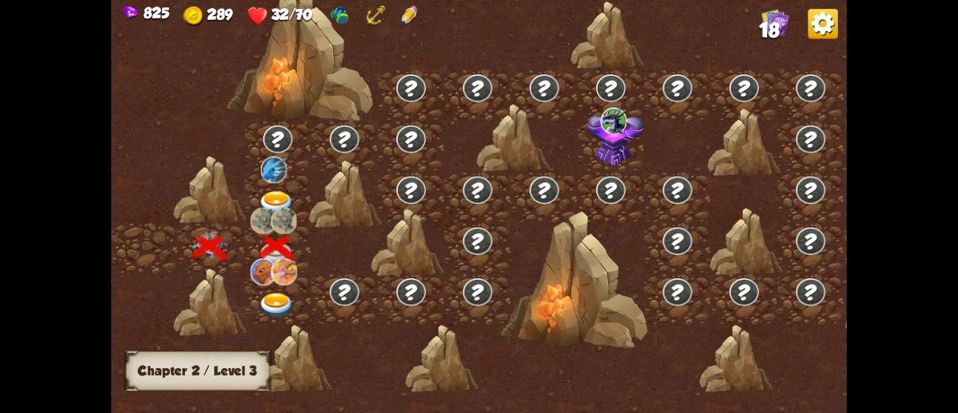
click at [287, 195] on img at bounding box center [277, 204] width 37 height 27
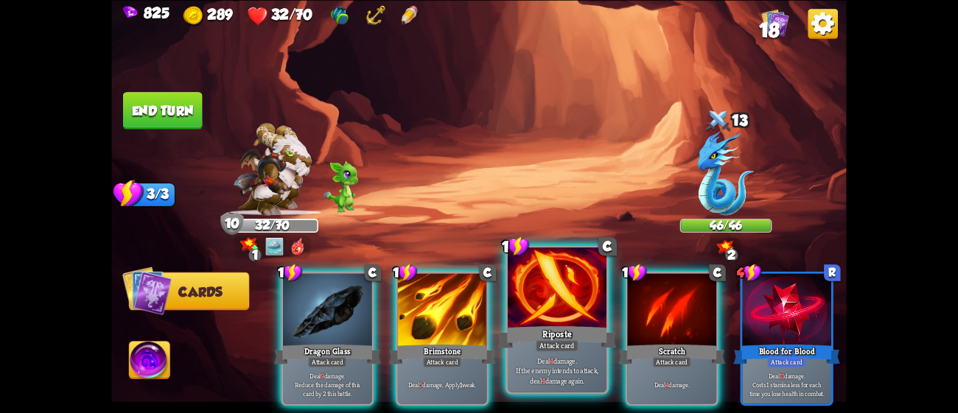
click at [556, 328] on div "Riposte" at bounding box center [557, 337] width 119 height 27
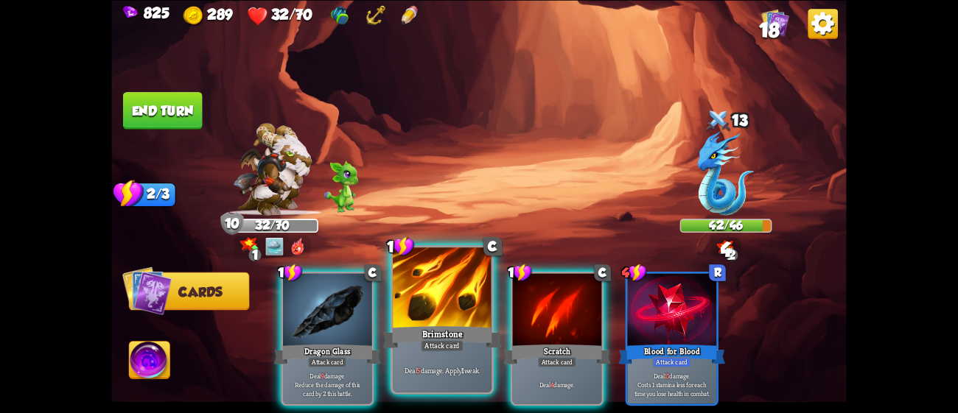
click at [416, 313] on div at bounding box center [442, 289] width 99 height 83
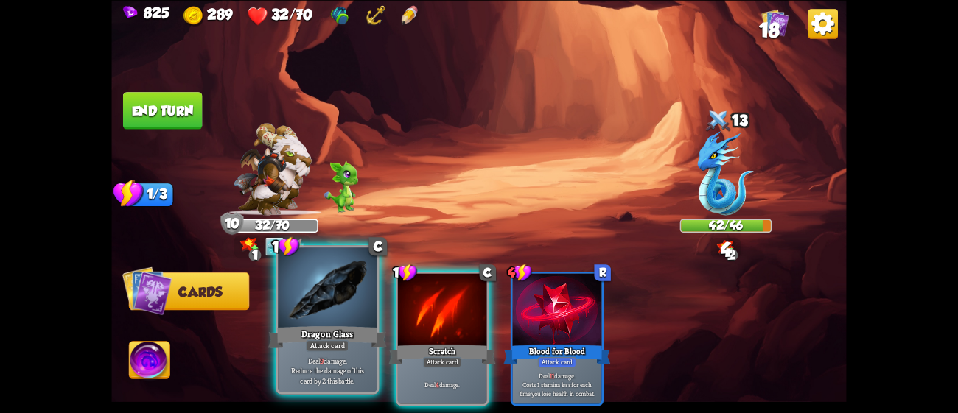
click at [301, 332] on div "Dragon Glass" at bounding box center [327, 337] width 119 height 27
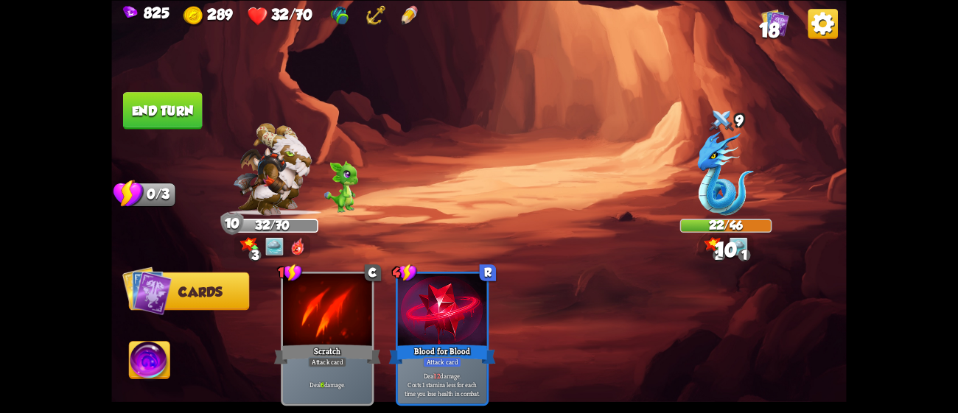
click at [182, 111] on button "End turn" at bounding box center [163, 111] width 80 height 38
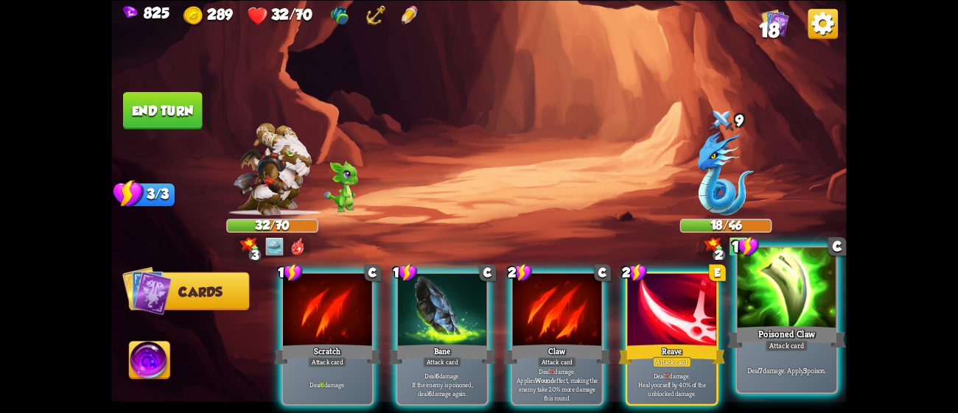
click at [819, 366] on p "Deal 7 damage. Apply 3 poison." at bounding box center [787, 371] width 94 height 10
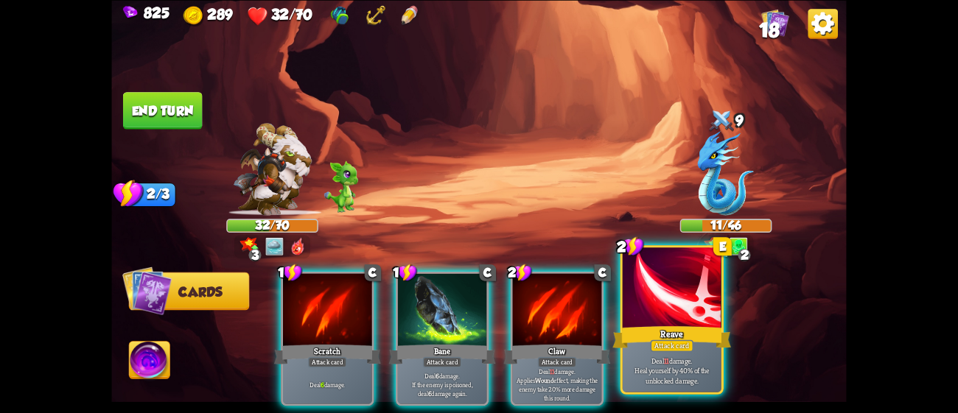
click at [693, 317] on div at bounding box center [672, 289] width 99 height 83
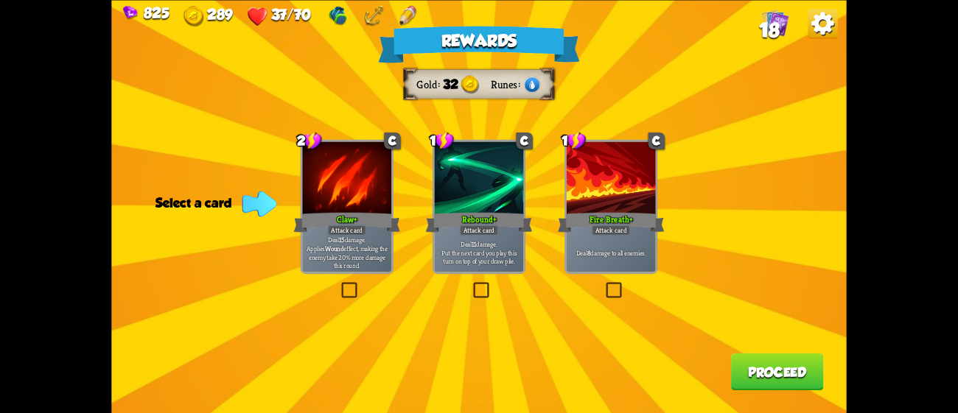
click at [606, 232] on div "Attack card" at bounding box center [611, 230] width 39 height 11
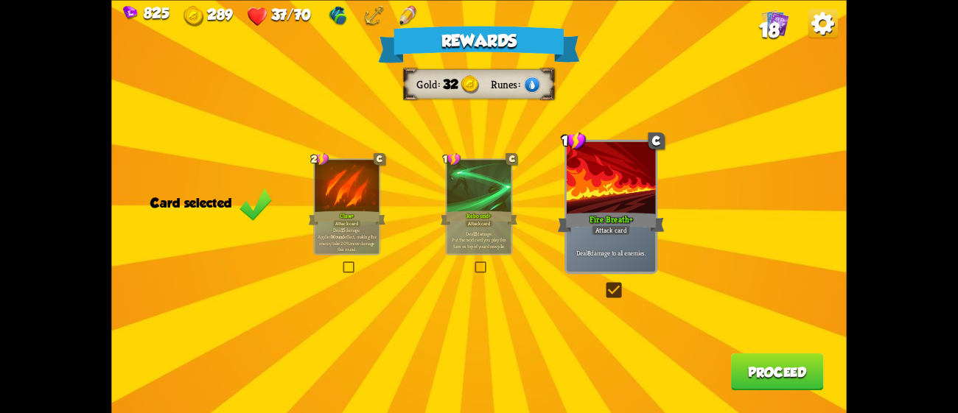
click at [771, 377] on button "Proceed" at bounding box center [777, 372] width 93 height 38
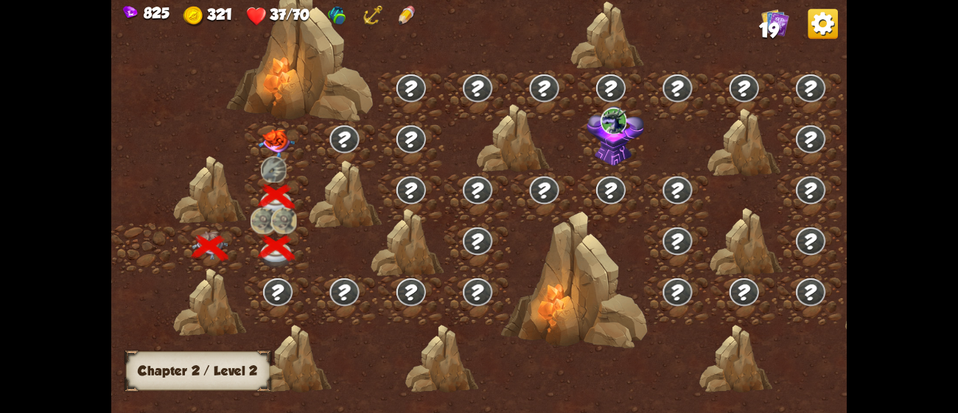
click at [276, 125] on div at bounding box center [278, 147] width 66 height 51
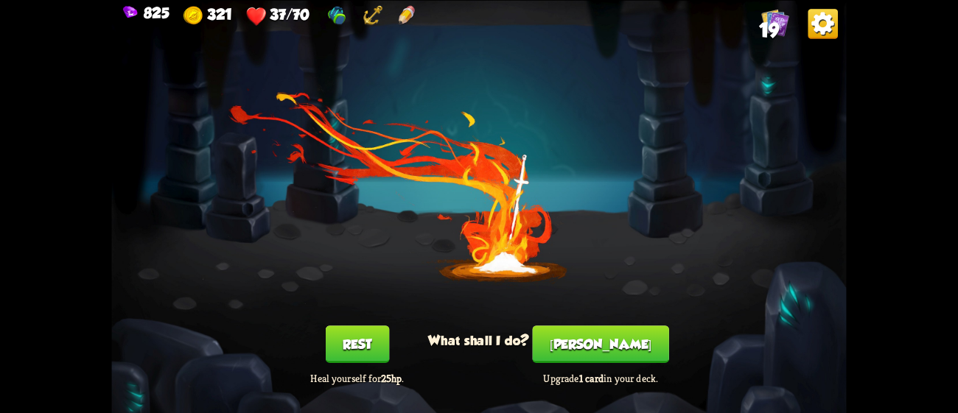
click at [349, 340] on button "Rest" at bounding box center [357, 345] width 63 height 38
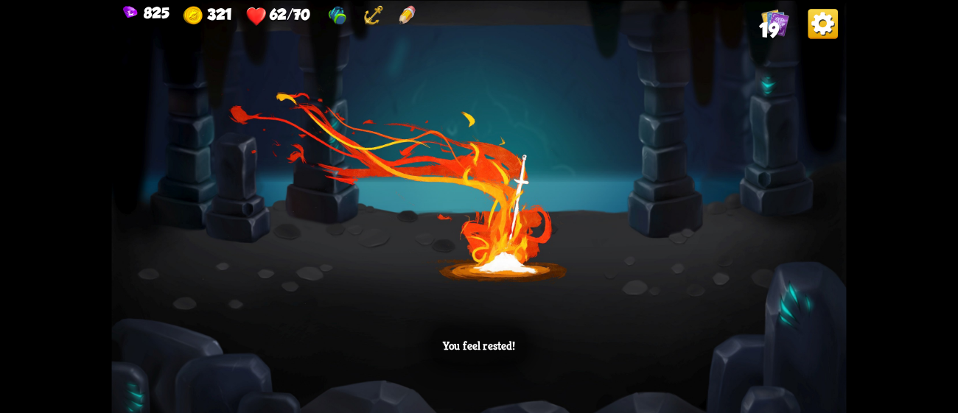
click at [568, 276] on div "You feel rested!" at bounding box center [478, 206] width 735 height 413
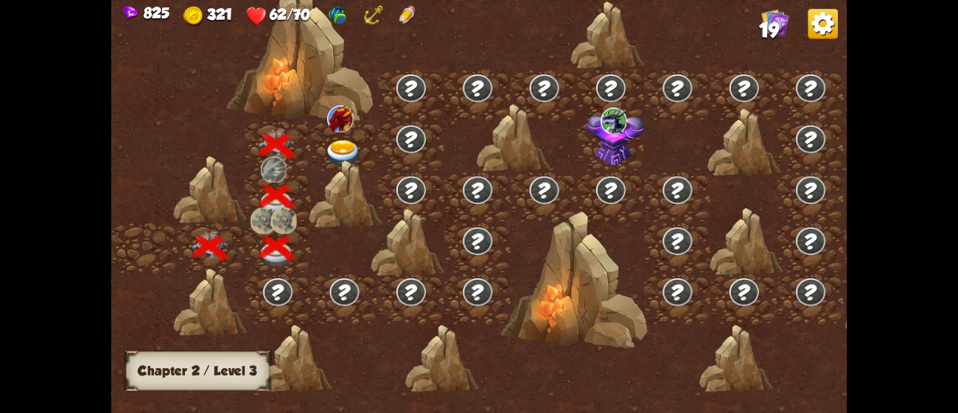
click at [346, 140] on img at bounding box center [343, 153] width 37 height 27
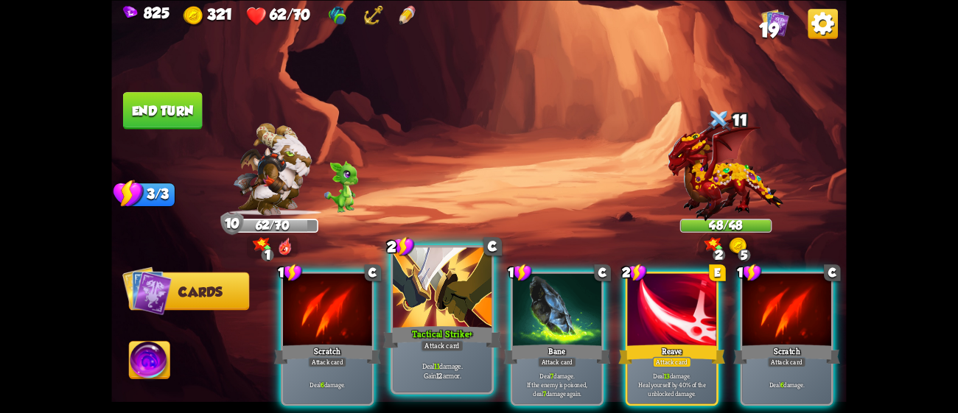
click at [452, 314] on div at bounding box center [442, 289] width 99 height 83
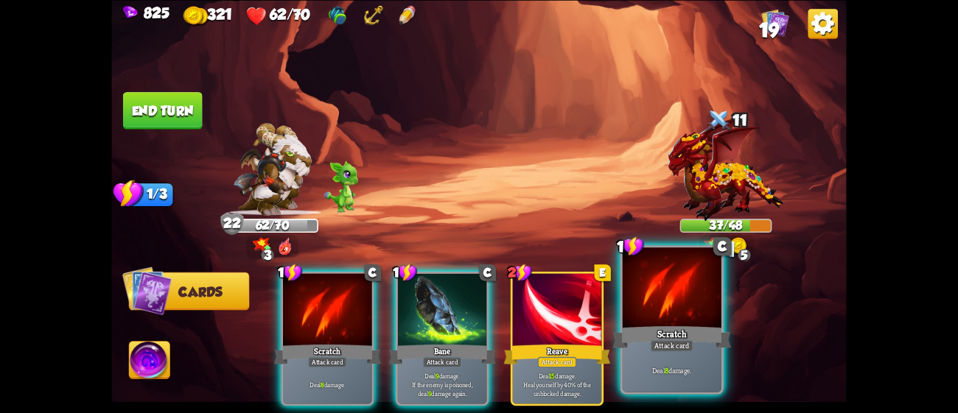
click at [682, 345] on div "Attack card" at bounding box center [672, 346] width 43 height 12
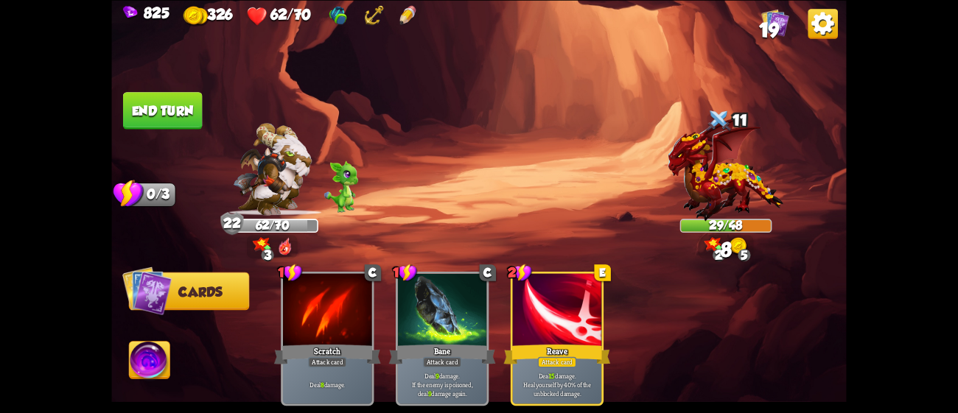
click at [169, 102] on button "End turn" at bounding box center [163, 111] width 80 height 38
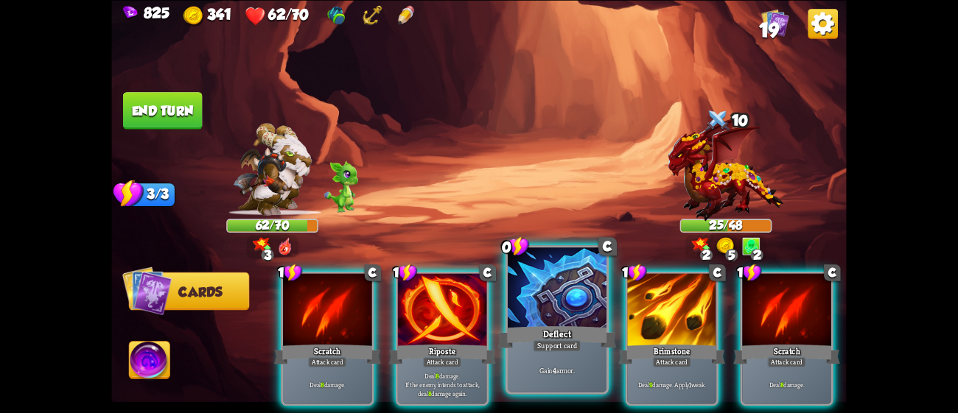
click at [542, 350] on div "Support card" at bounding box center [557, 346] width 48 height 12
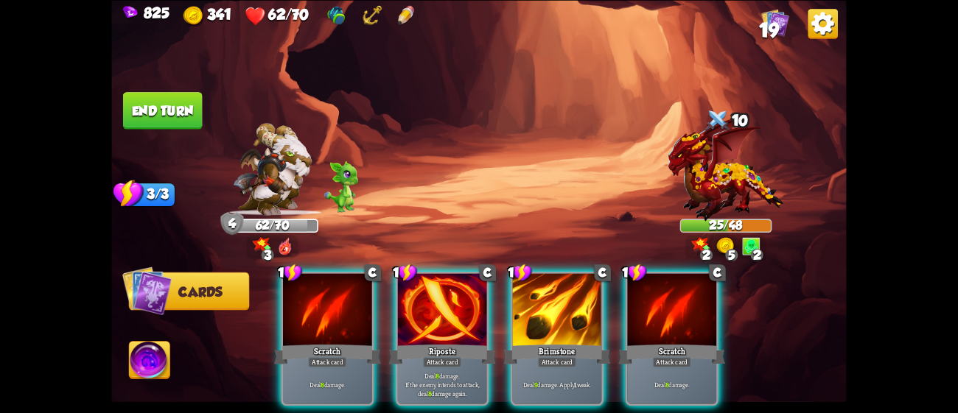
click at [542, 357] on div "Attack card" at bounding box center [557, 362] width 39 height 11
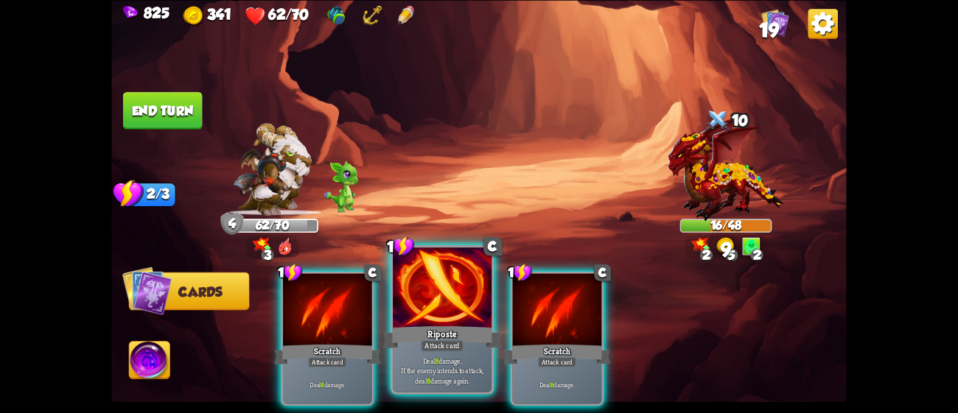
click at [464, 327] on div "Riposte" at bounding box center [442, 337] width 119 height 27
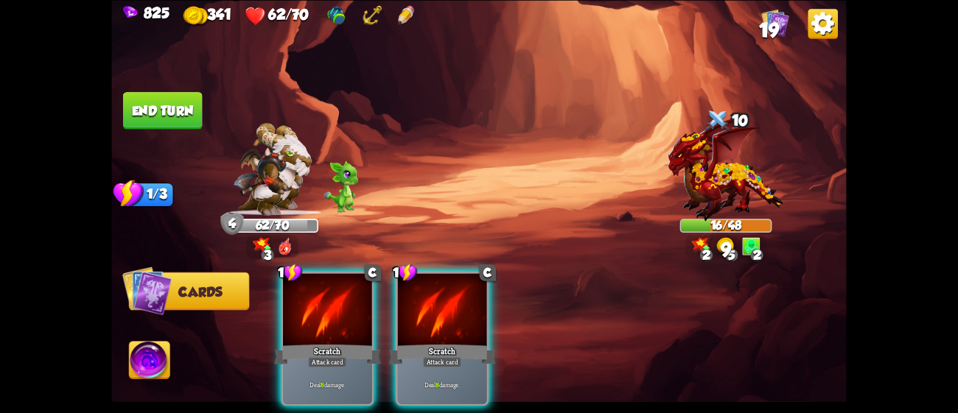
click at [464, 343] on div "Scratch" at bounding box center [442, 355] width 107 height 24
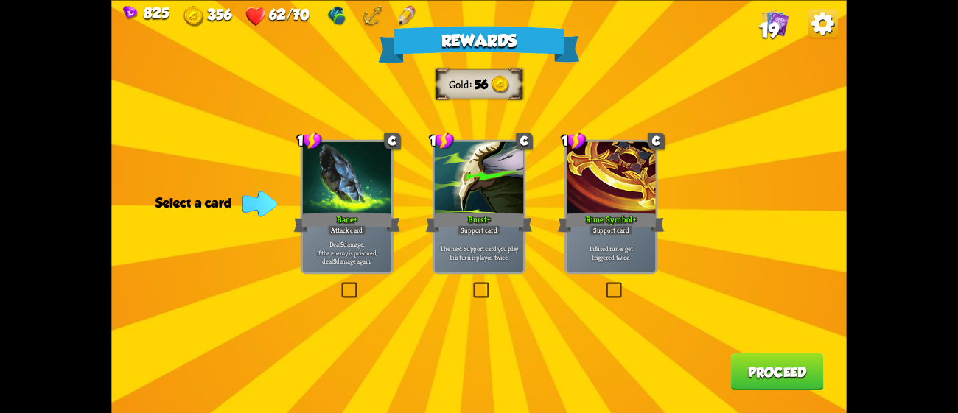
click at [374, 225] on div "Bane+" at bounding box center [346, 222] width 107 height 24
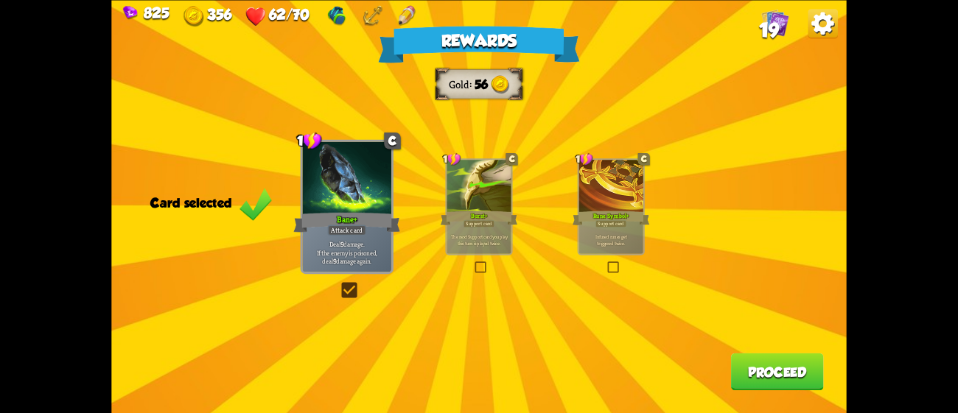
click at [807, 357] on button "Proceed" at bounding box center [777, 372] width 93 height 38
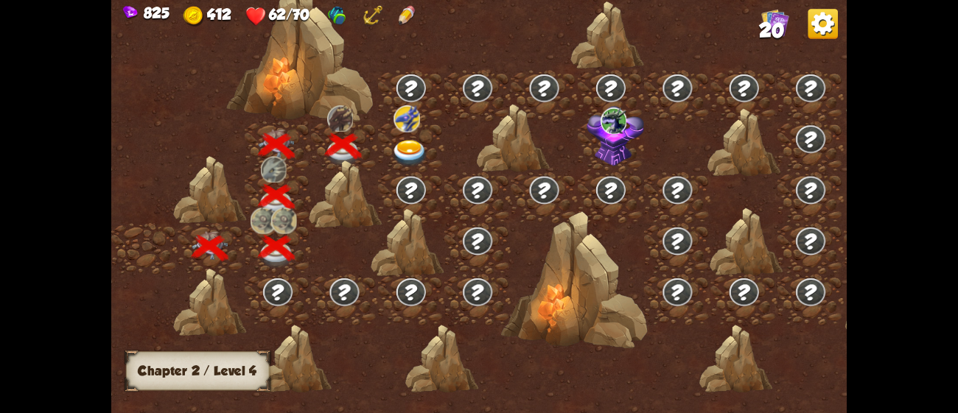
click at [402, 147] on img at bounding box center [410, 153] width 37 height 27
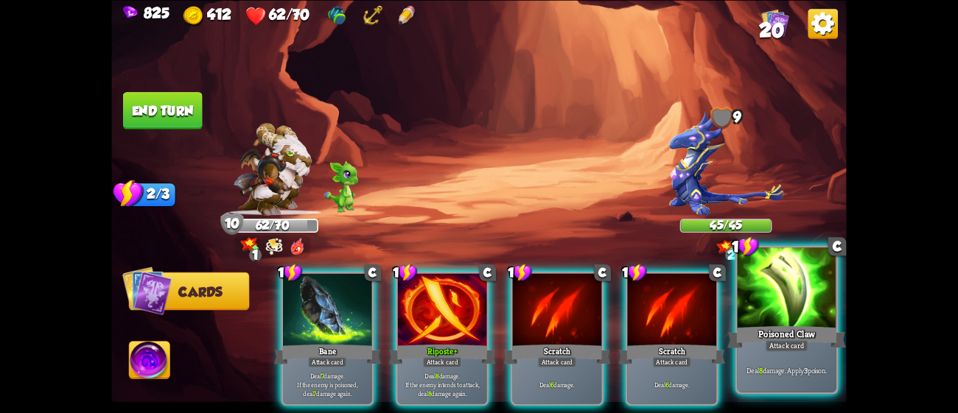
click at [785, 358] on div "Deal 8 damage. Apply 3 poison." at bounding box center [787, 370] width 99 height 43
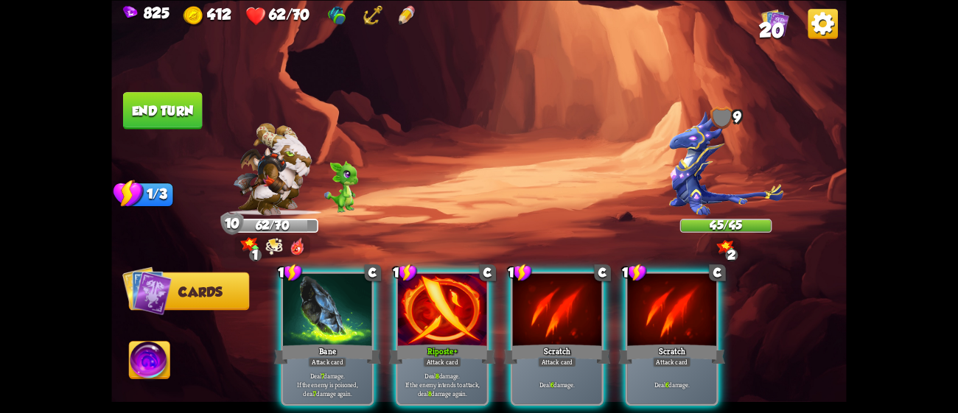
click at [785, 358] on div "1 C Bane Attack card Deal 7 damage. If the enemy is poisoned, deal 7 damage aga…" at bounding box center [553, 321] width 588 height 183
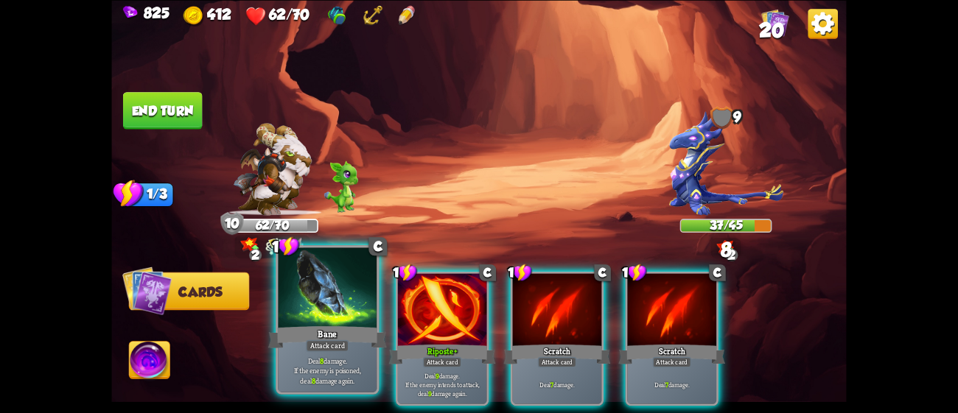
click at [356, 315] on div at bounding box center [327, 289] width 99 height 83
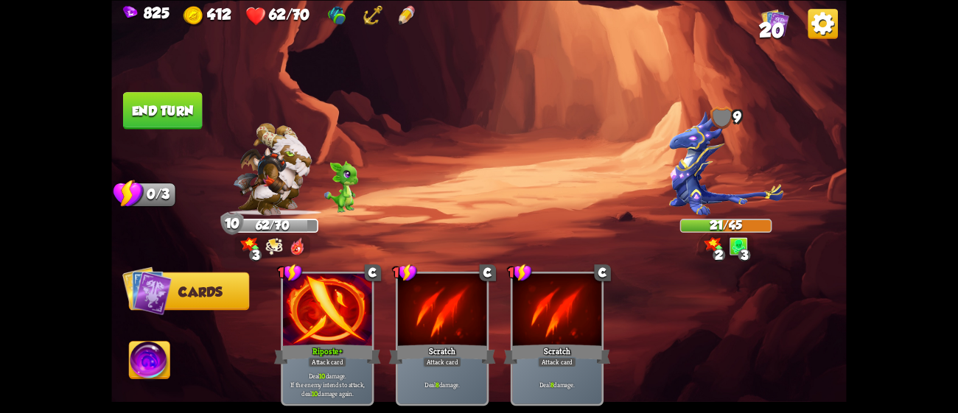
click at [166, 102] on button "End turn" at bounding box center [163, 111] width 80 height 38
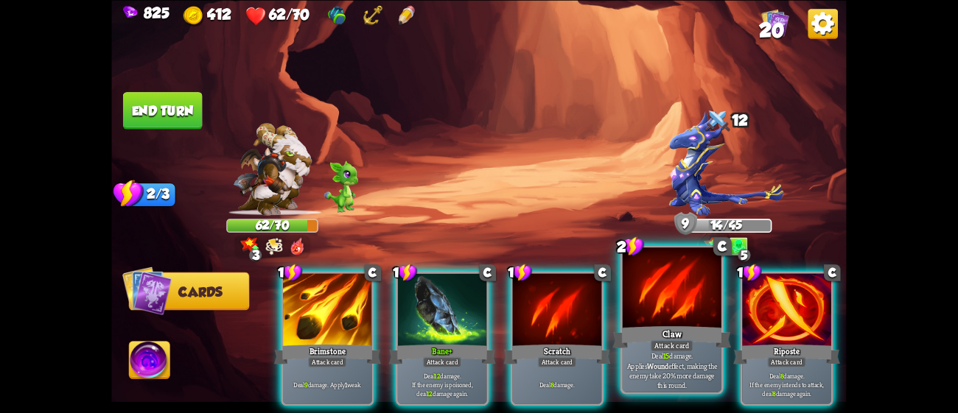
click at [699, 326] on div "Claw" at bounding box center [671, 337] width 119 height 27
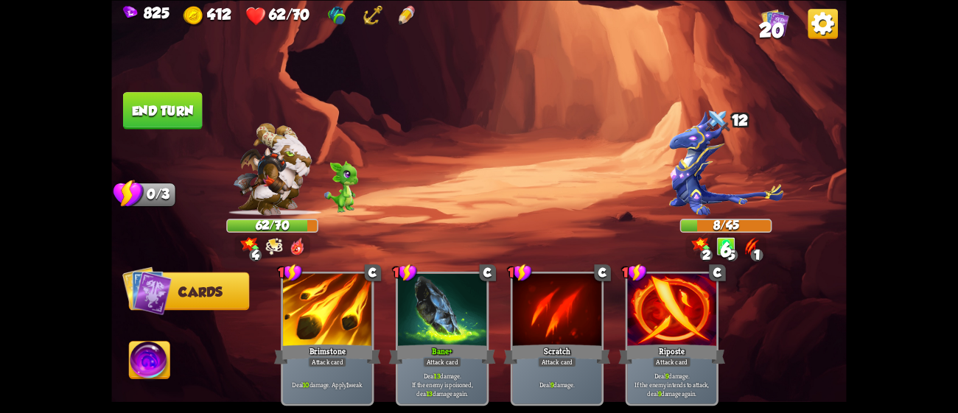
click at [137, 116] on button "End turn" at bounding box center [163, 111] width 80 height 38
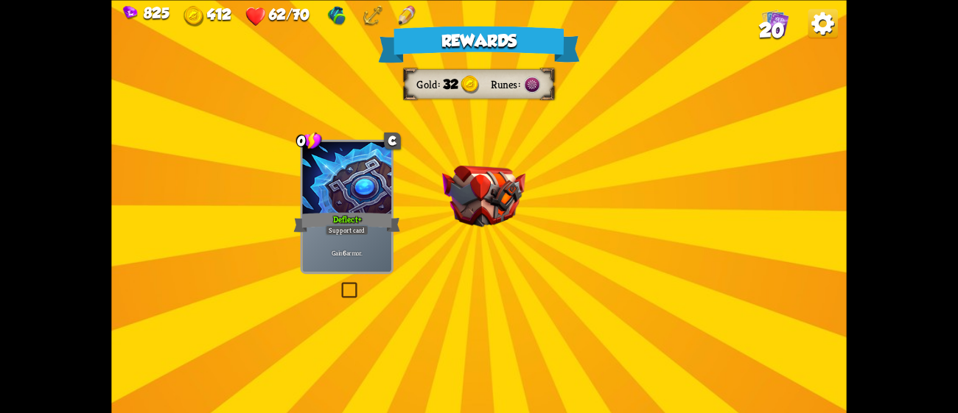
click at [464, 231] on div "Rewards Gold 32 Runes Select a card 0 C Deflect+ Support card Gain 6 armor. 1 C…" at bounding box center [478, 206] width 735 height 413
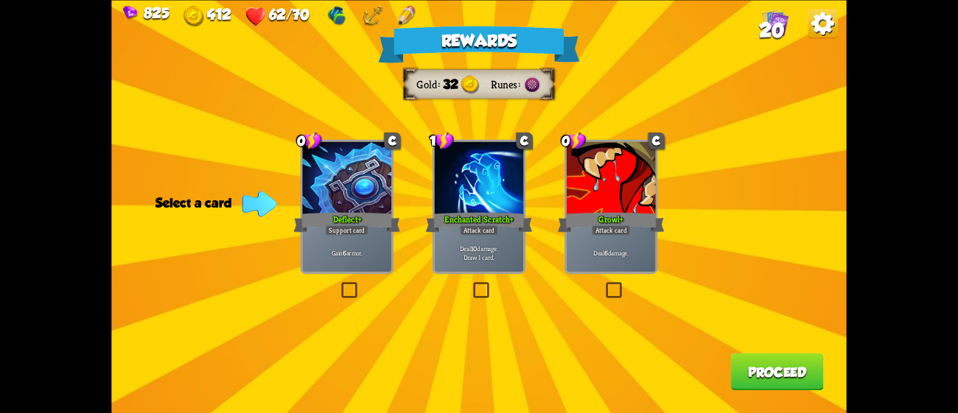
click at [361, 218] on div "Deflect+" at bounding box center [346, 222] width 107 height 24
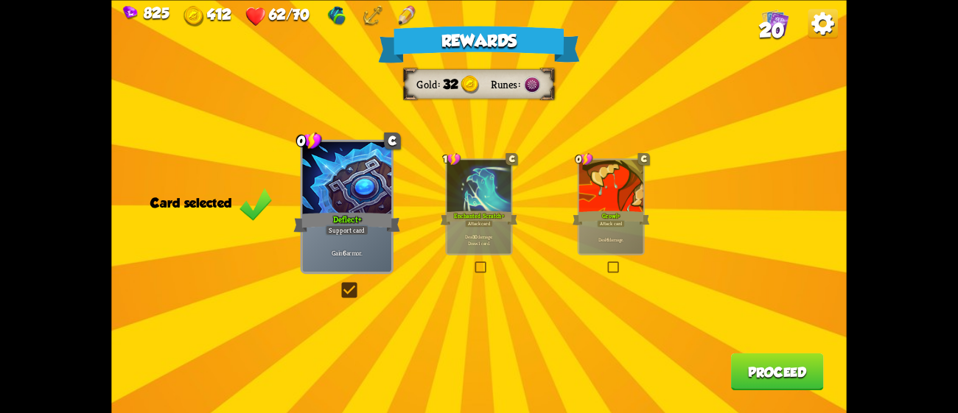
click at [761, 365] on button "Proceed" at bounding box center [777, 372] width 93 height 38
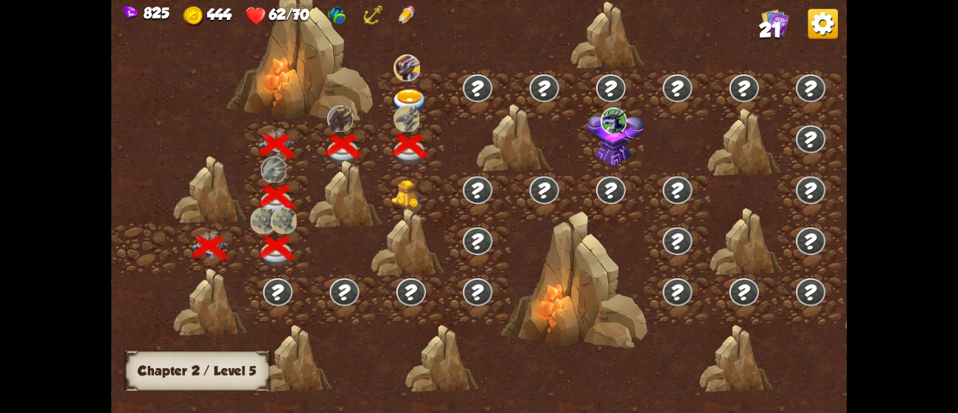
click at [401, 201] on img at bounding box center [410, 195] width 37 height 28
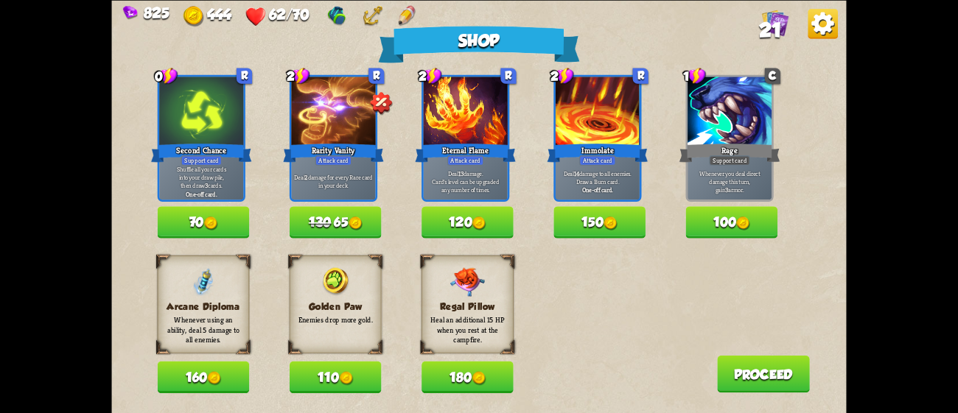
click at [471, 385] on button "180" at bounding box center [468, 377] width 92 height 32
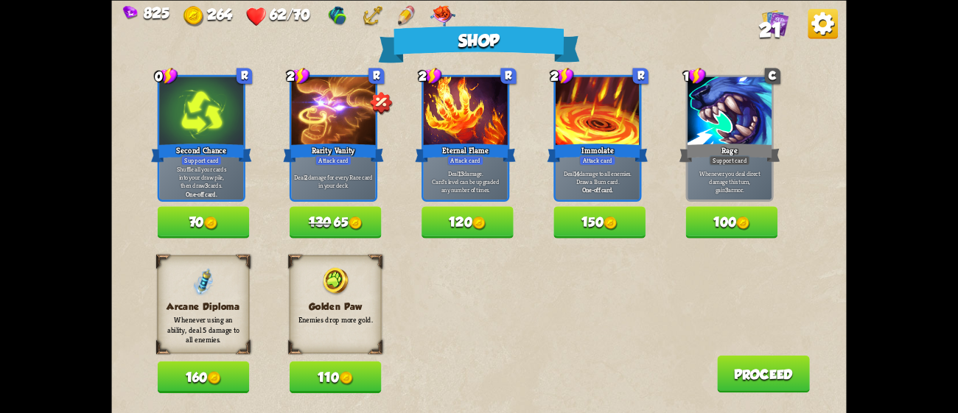
click at [479, 225] on img at bounding box center [479, 224] width 14 height 14
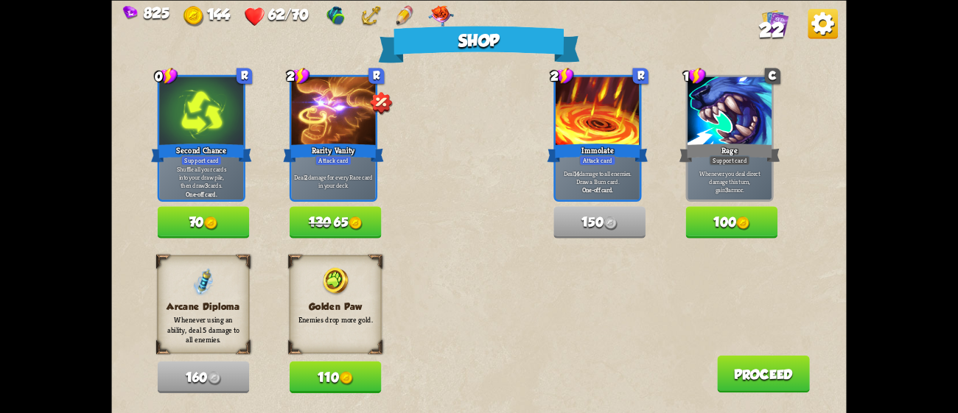
click at [750, 370] on button "Proceed" at bounding box center [763, 374] width 93 height 38
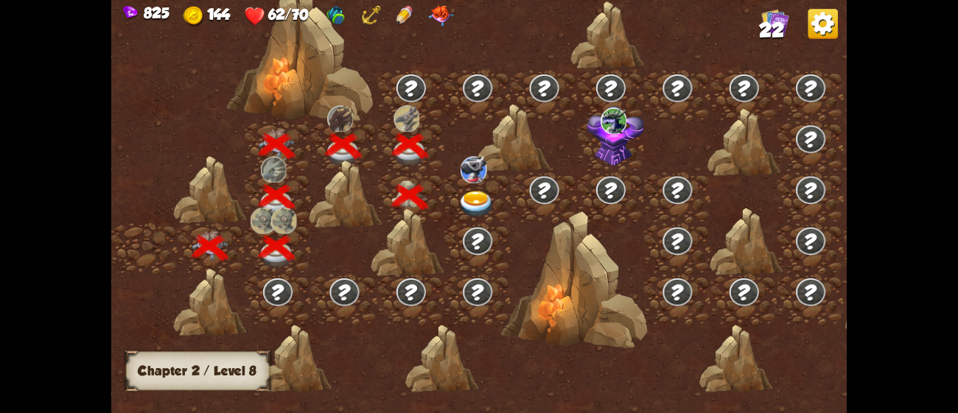
click at [483, 200] on img at bounding box center [476, 204] width 37 height 27
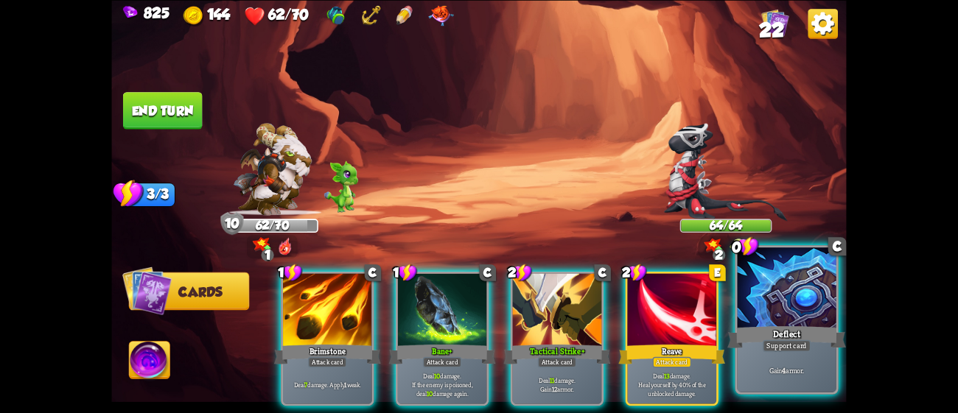
click at [788, 287] on div at bounding box center [787, 289] width 99 height 83
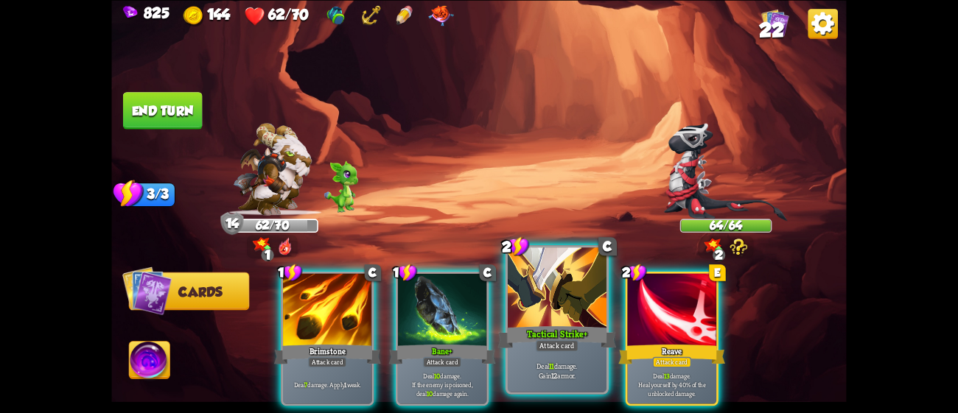
click at [545, 307] on div at bounding box center [557, 289] width 99 height 83
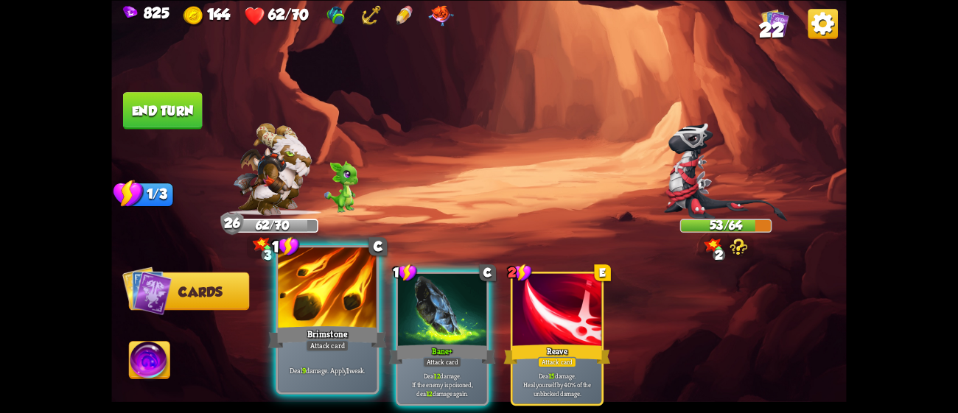
click at [276, 305] on div "1 C Brimstone Attack card Deal 9 damage. Apply 1 weak." at bounding box center [327, 320] width 103 height 150
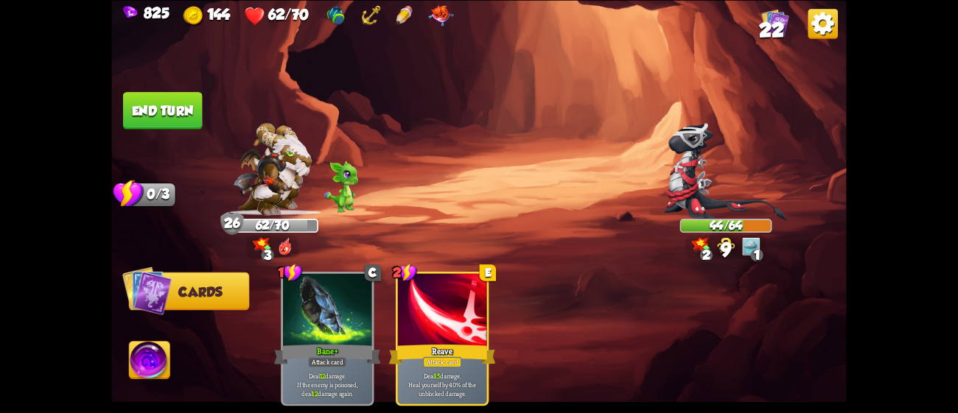
click at [175, 105] on button "End turn" at bounding box center [163, 111] width 80 height 38
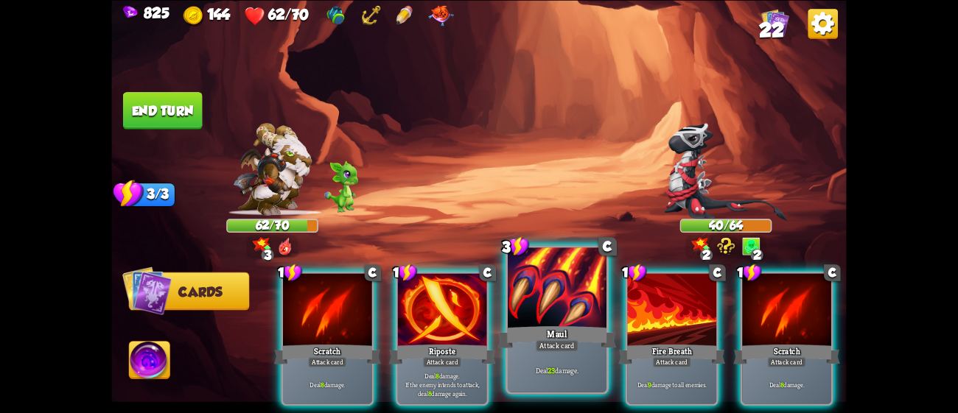
click at [585, 302] on div at bounding box center [557, 289] width 99 height 83
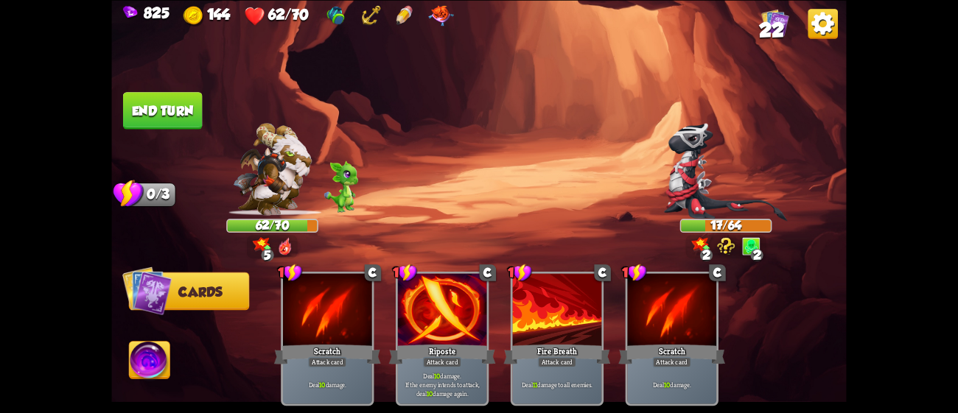
click at [149, 364] on img at bounding box center [149, 362] width 41 height 41
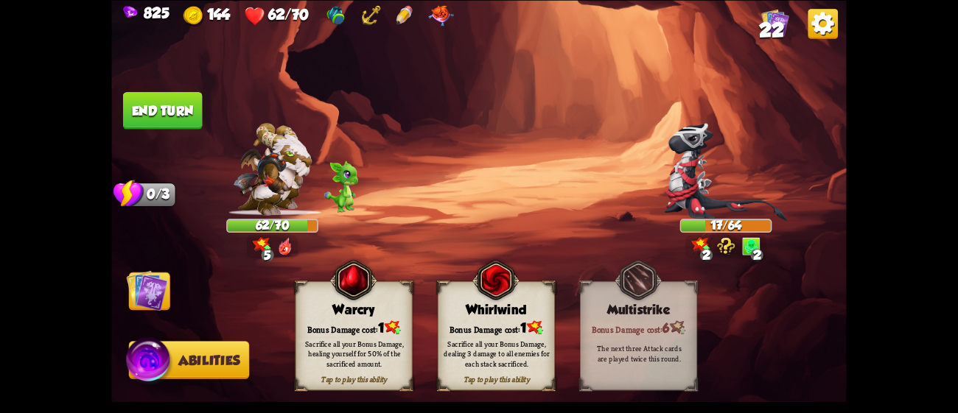
click at [528, 340] on div "Sacrifice all your Bonus Damage, dealing 3 damage to all enemies for each stack…" at bounding box center [496, 353] width 105 height 29
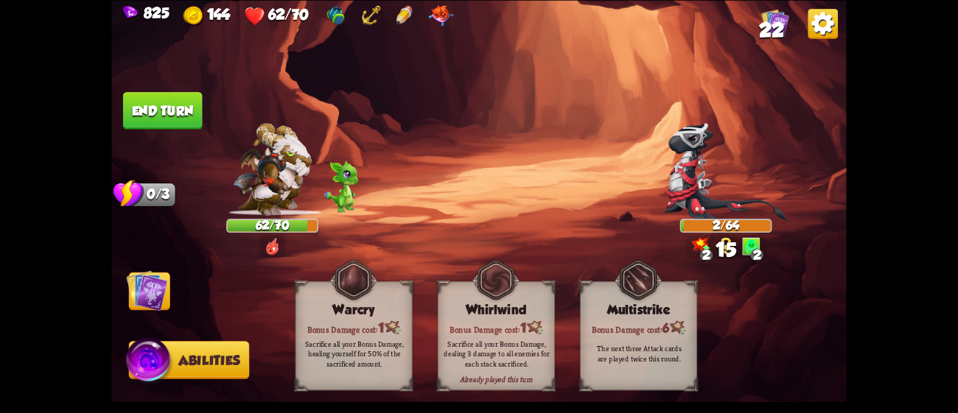
click at [155, 106] on button "End turn" at bounding box center [163, 111] width 80 height 38
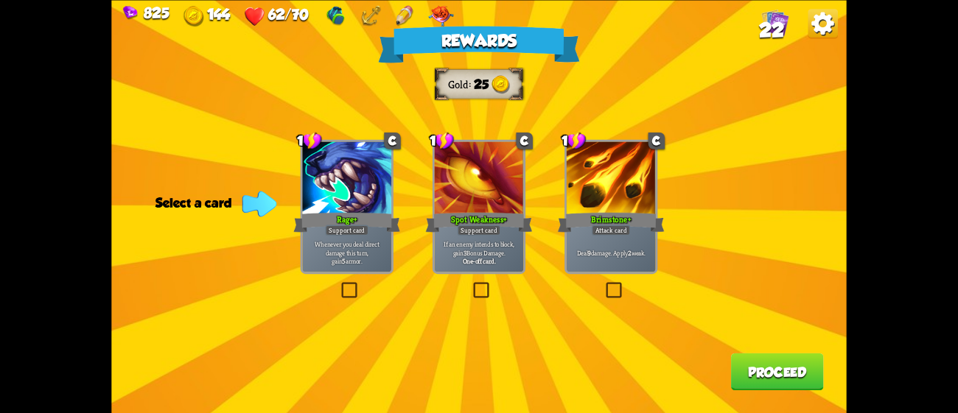
click at [603, 203] on div at bounding box center [611, 178] width 89 height 75
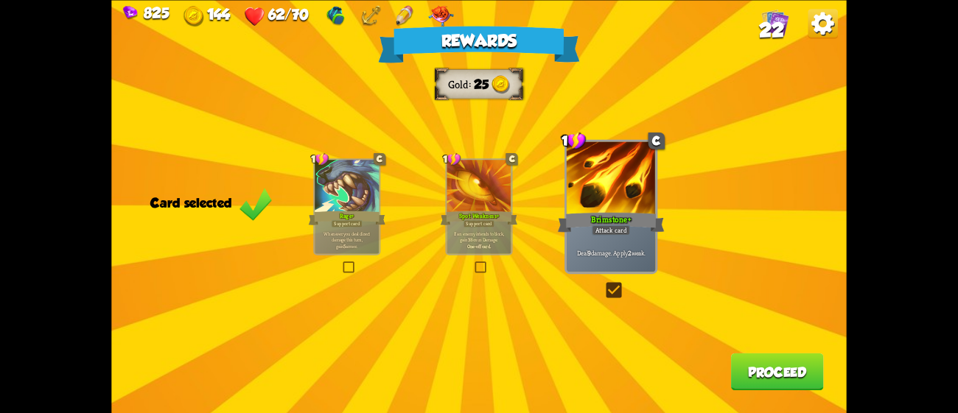
click at [485, 230] on p "If an enemy intends to block, gain 3 Bonus Damage." at bounding box center [479, 236] width 61 height 13
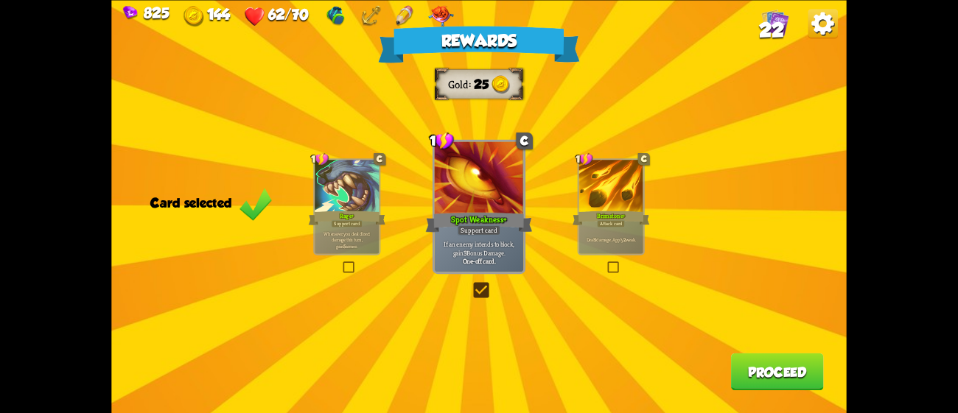
click at [768, 363] on button "Proceed" at bounding box center [777, 372] width 93 height 38
